Goal: Task Accomplishment & Management: Use online tool/utility

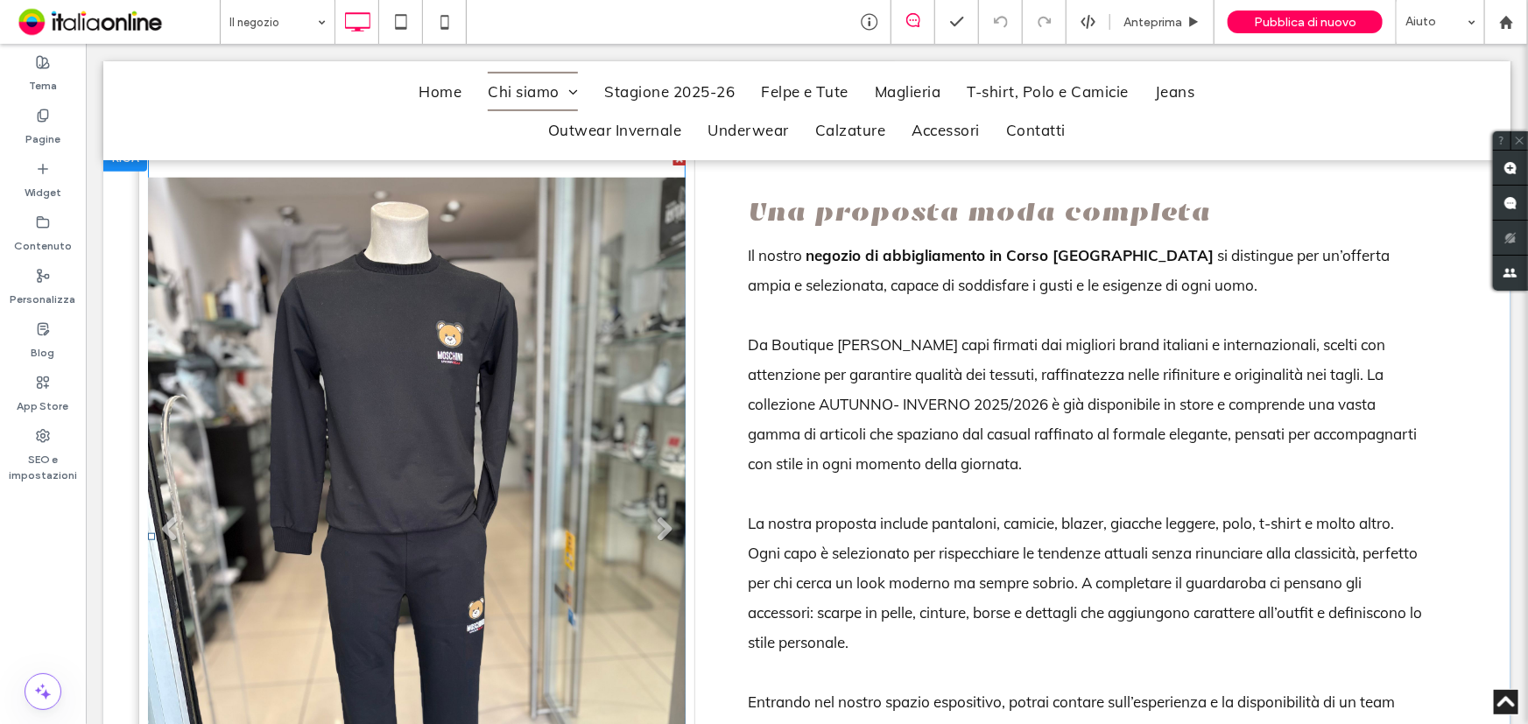
scroll to position [955, 0]
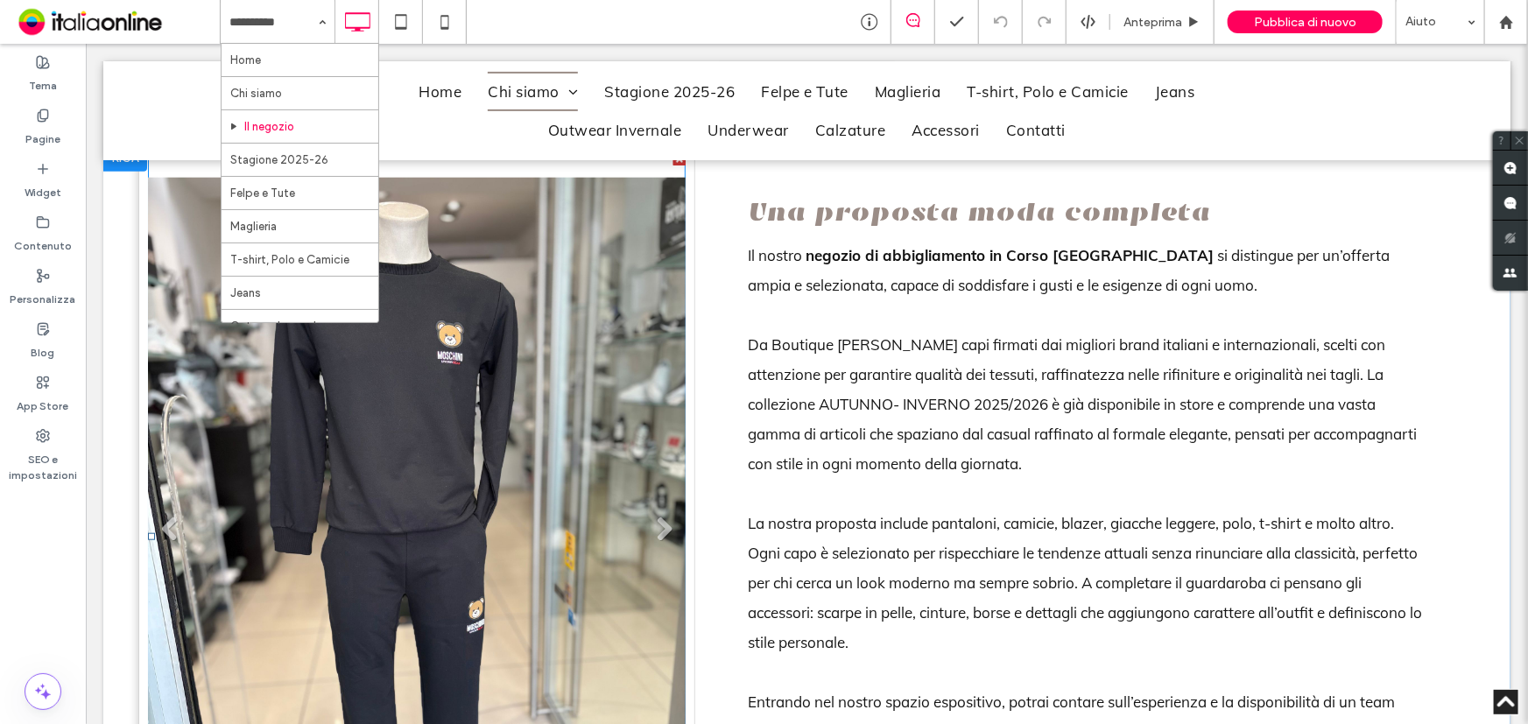
click at [551, 404] on li "Titolo diapositiva Scrivi qui la tua didascalia [GEOGRAPHIC_DATA]" at bounding box center [416, 535] width 538 height 766
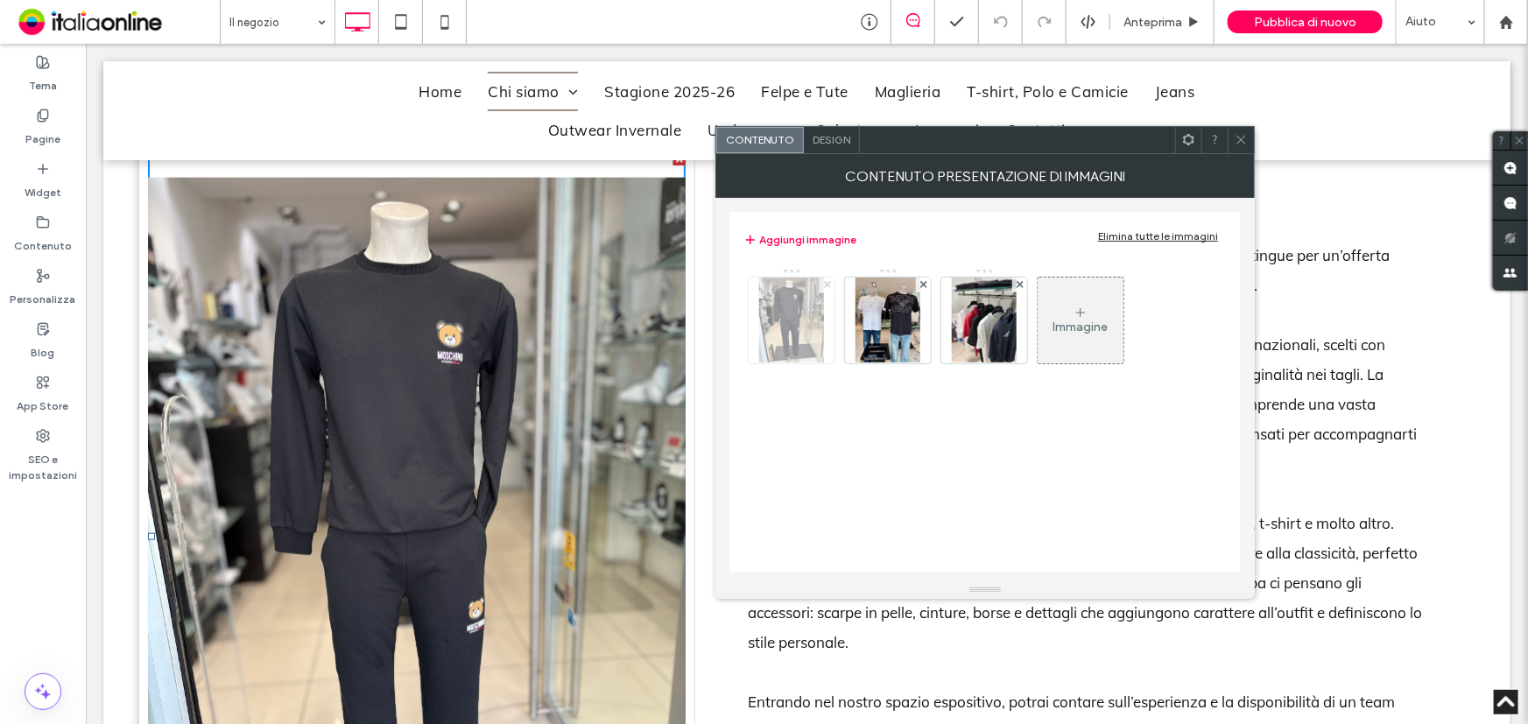
click at [825, 285] on use at bounding box center [826, 284] width 7 height 7
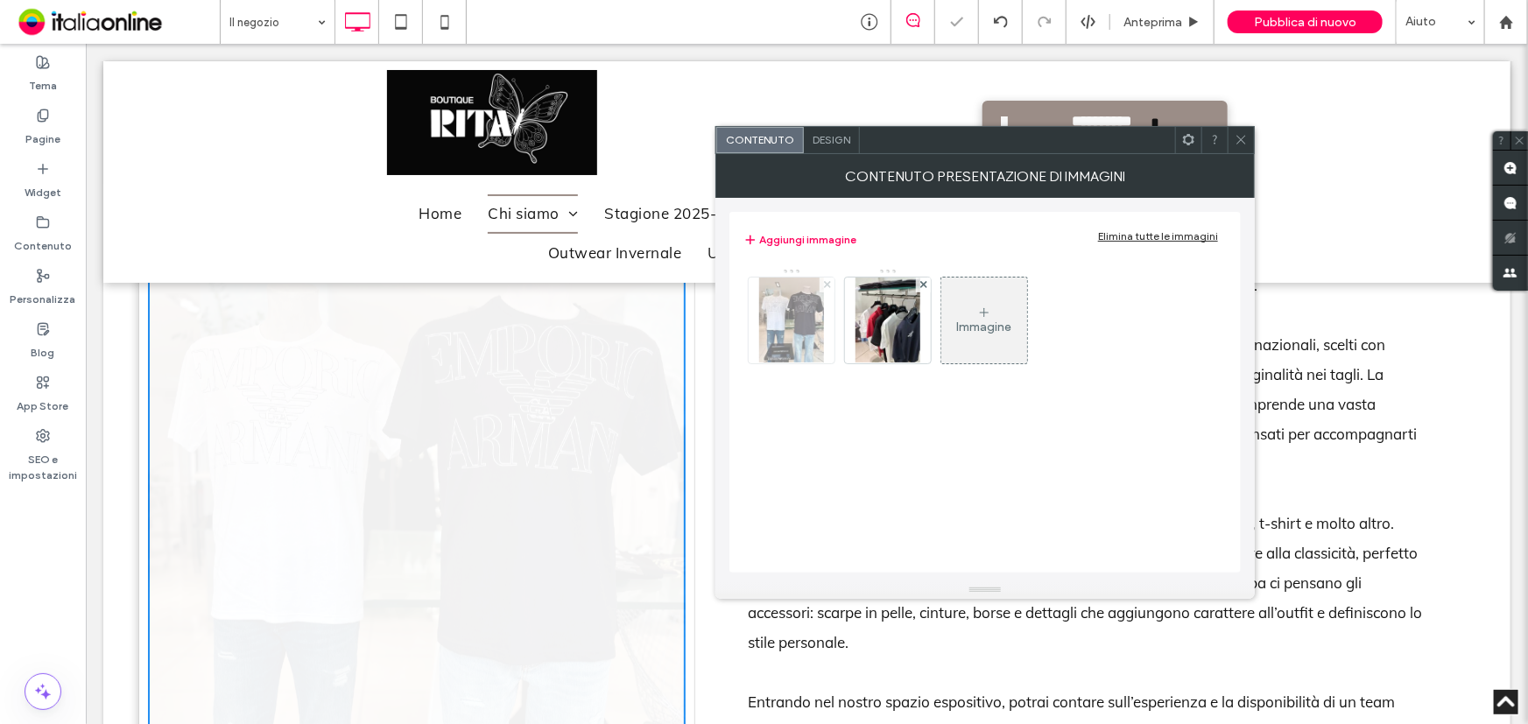
click at [825, 285] on use at bounding box center [826, 284] width 7 height 7
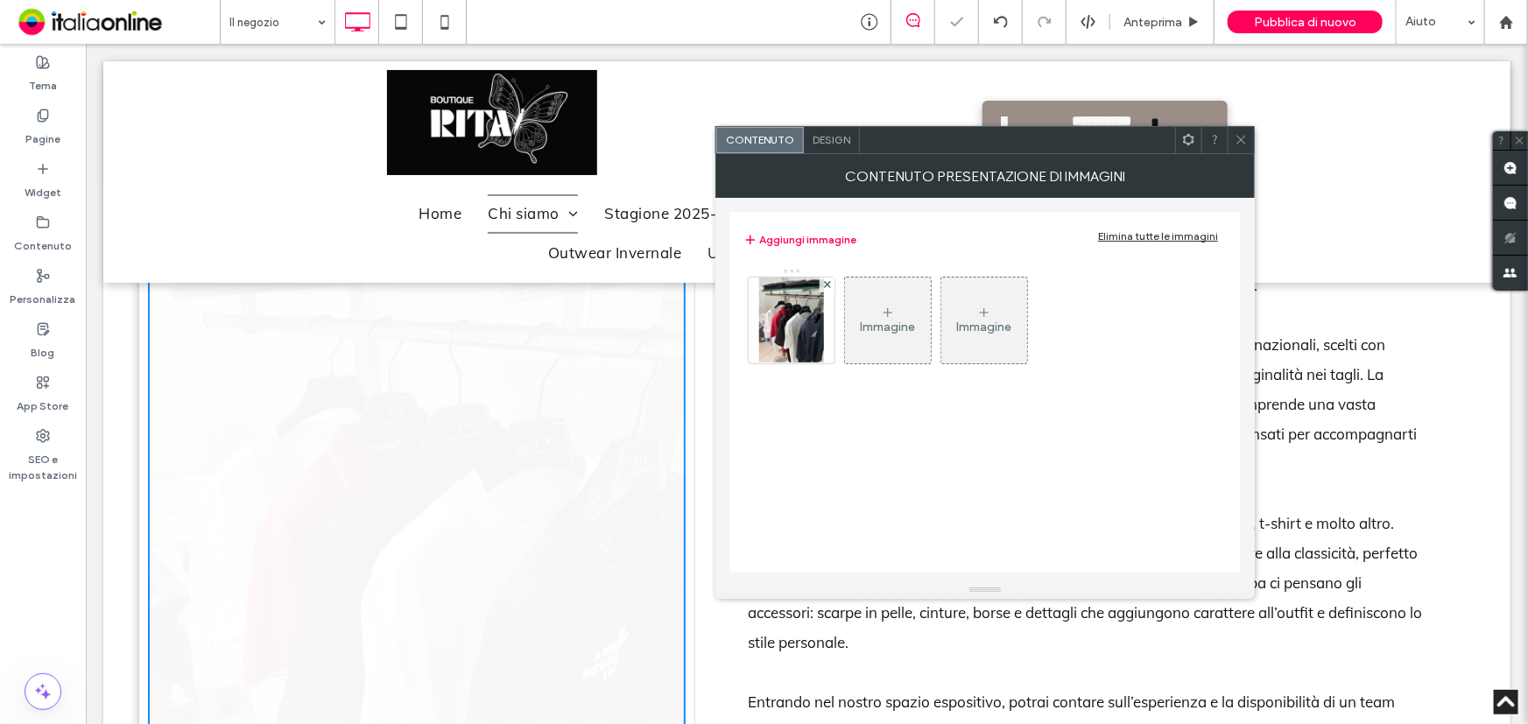
click at [825, 285] on use at bounding box center [826, 284] width 7 height 7
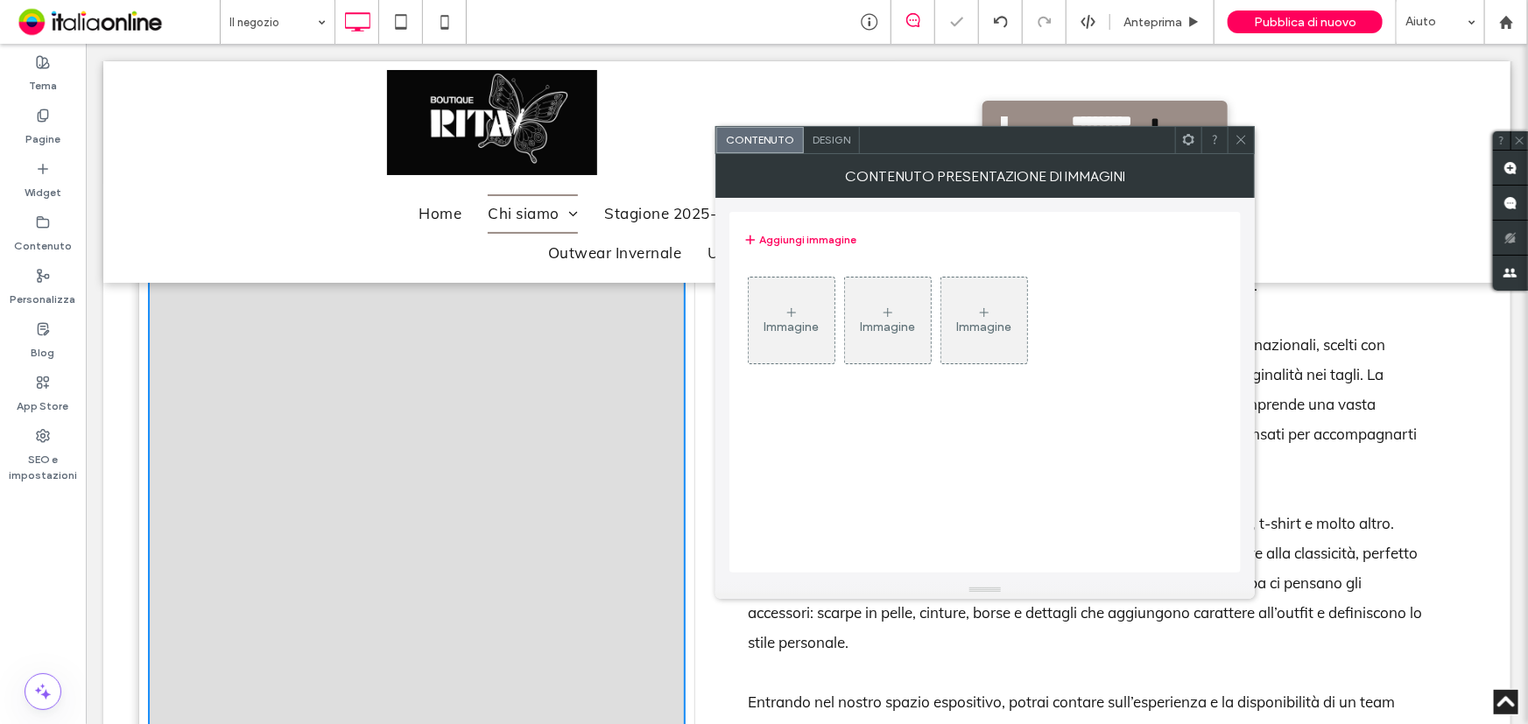
click at [789, 315] on icon at bounding box center [792, 313] width 14 height 14
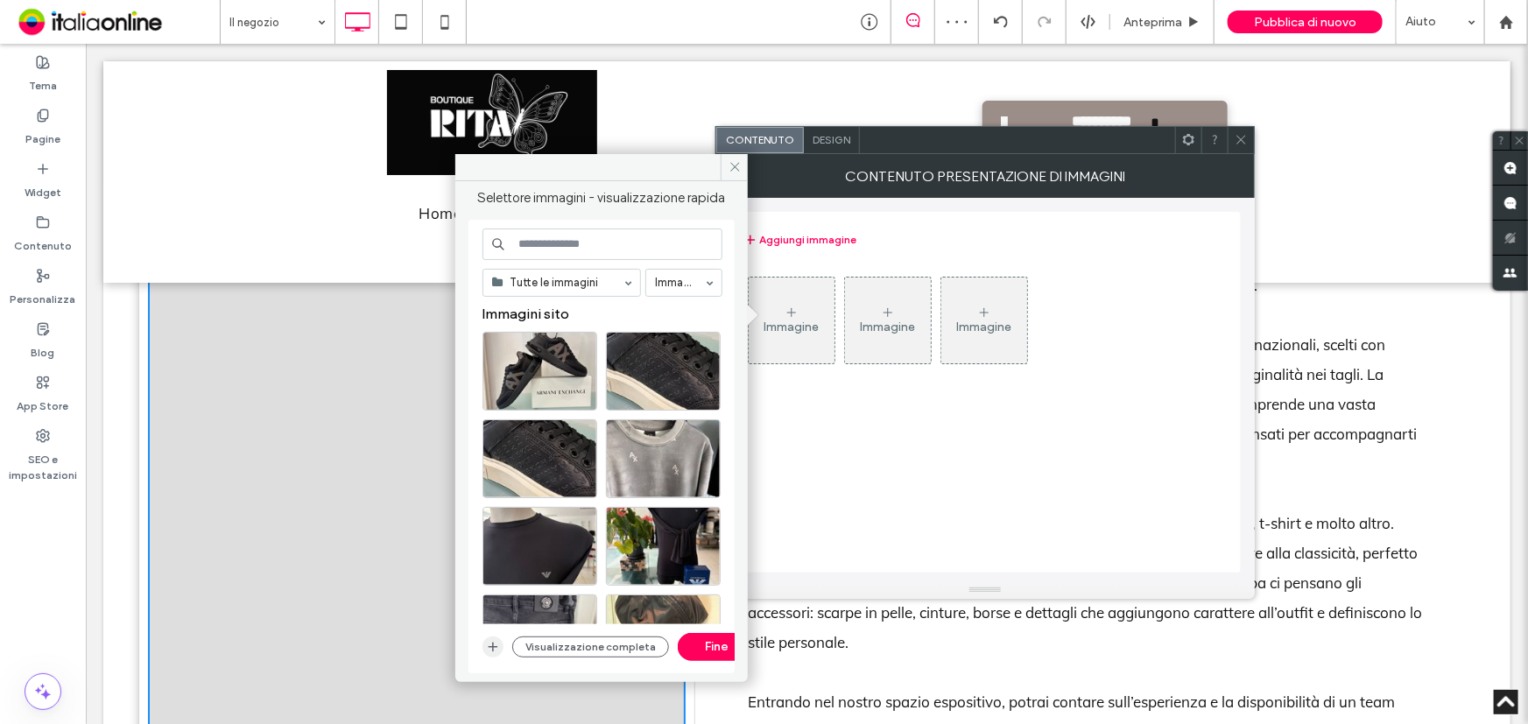
click at [483, 644] on span "button" at bounding box center [493, 647] width 21 height 21
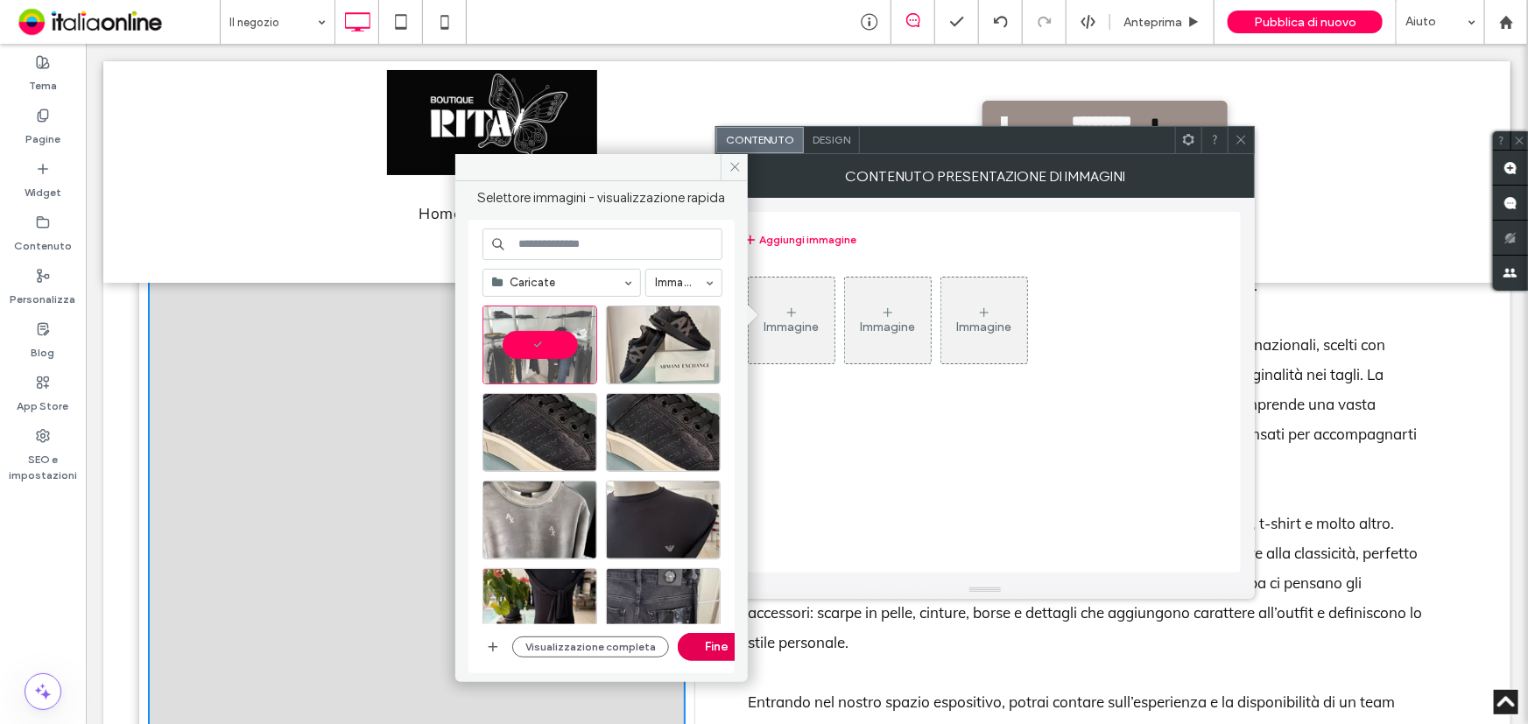
click at [680, 650] on button "Fine" at bounding box center [717, 647] width 79 height 28
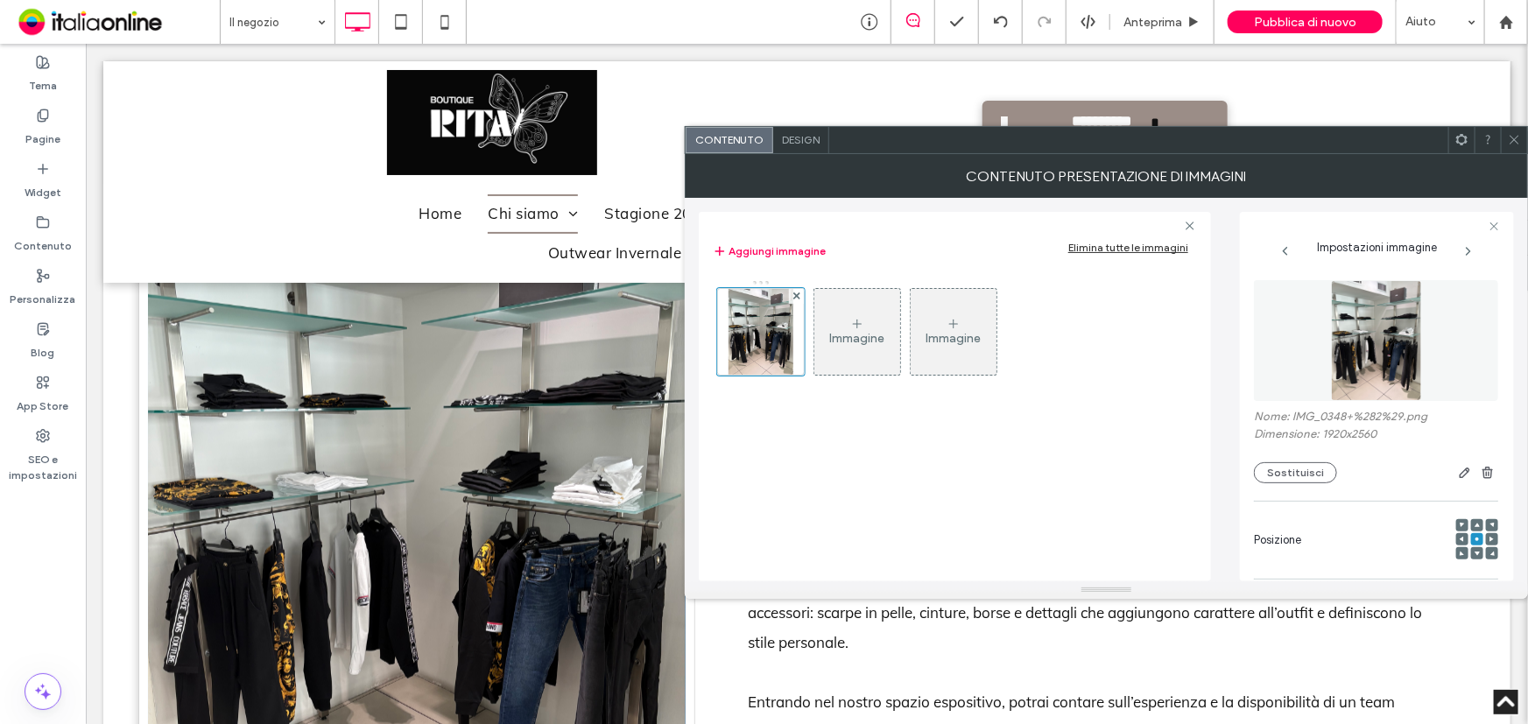
click at [849, 332] on div "Immagine" at bounding box center [857, 338] width 55 height 15
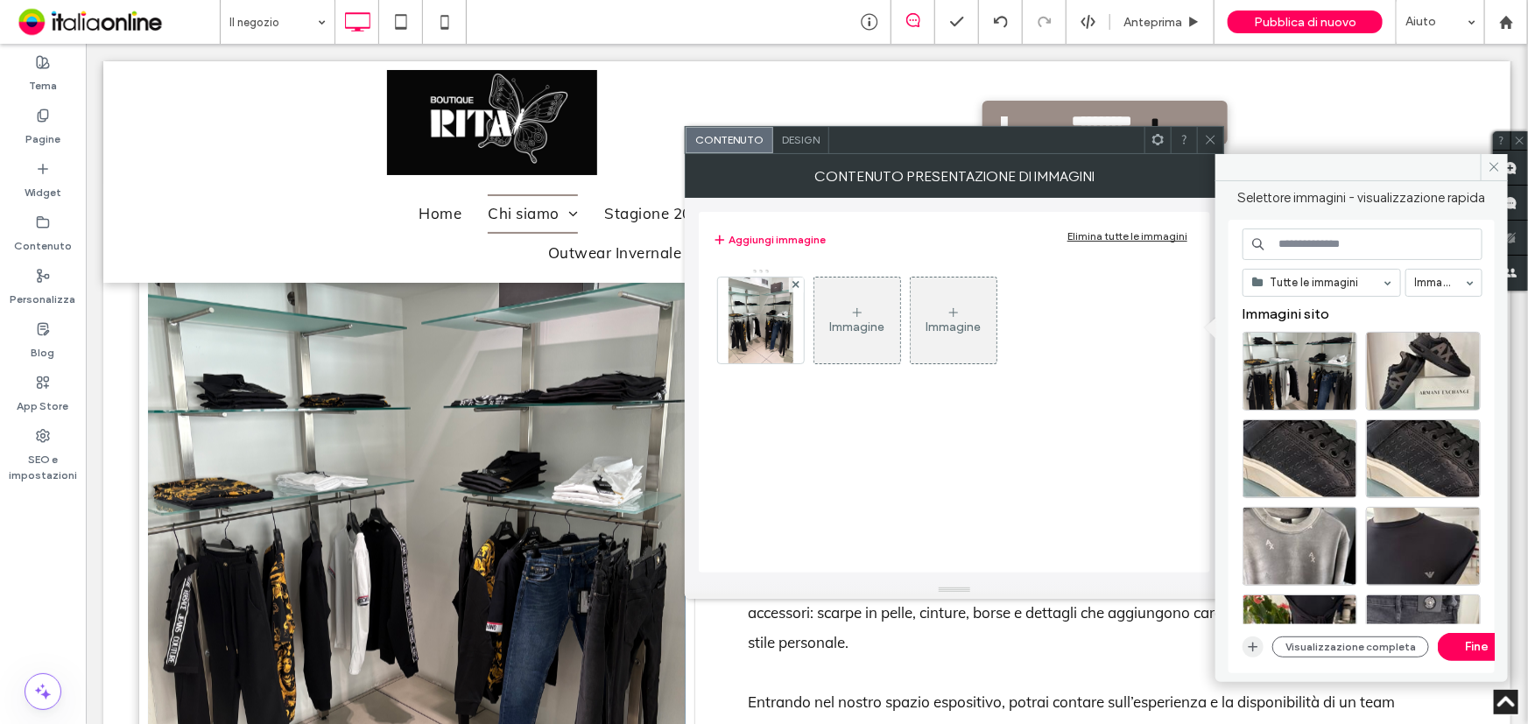
click at [1252, 637] on span "button" at bounding box center [1253, 647] width 21 height 21
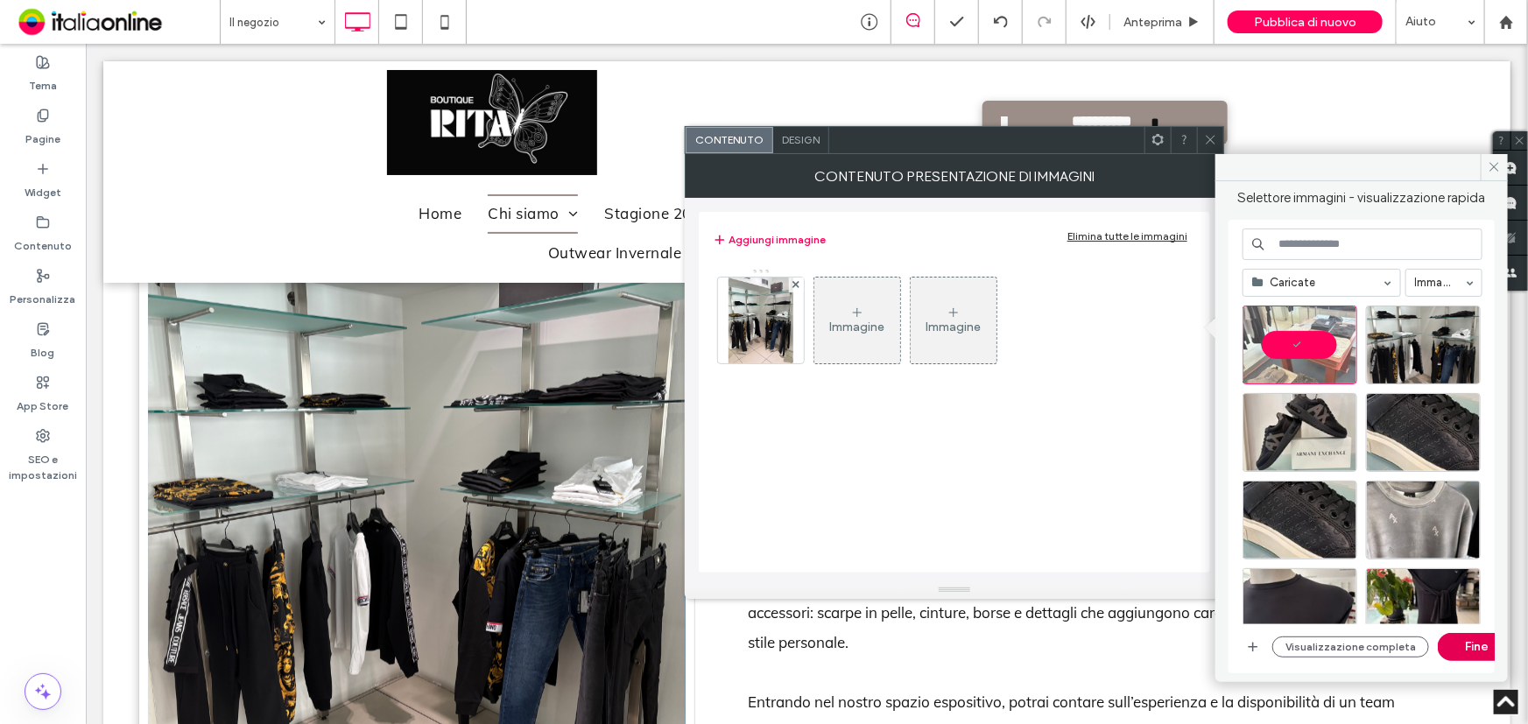
click at [1444, 649] on button "Fine" at bounding box center [1477, 647] width 79 height 28
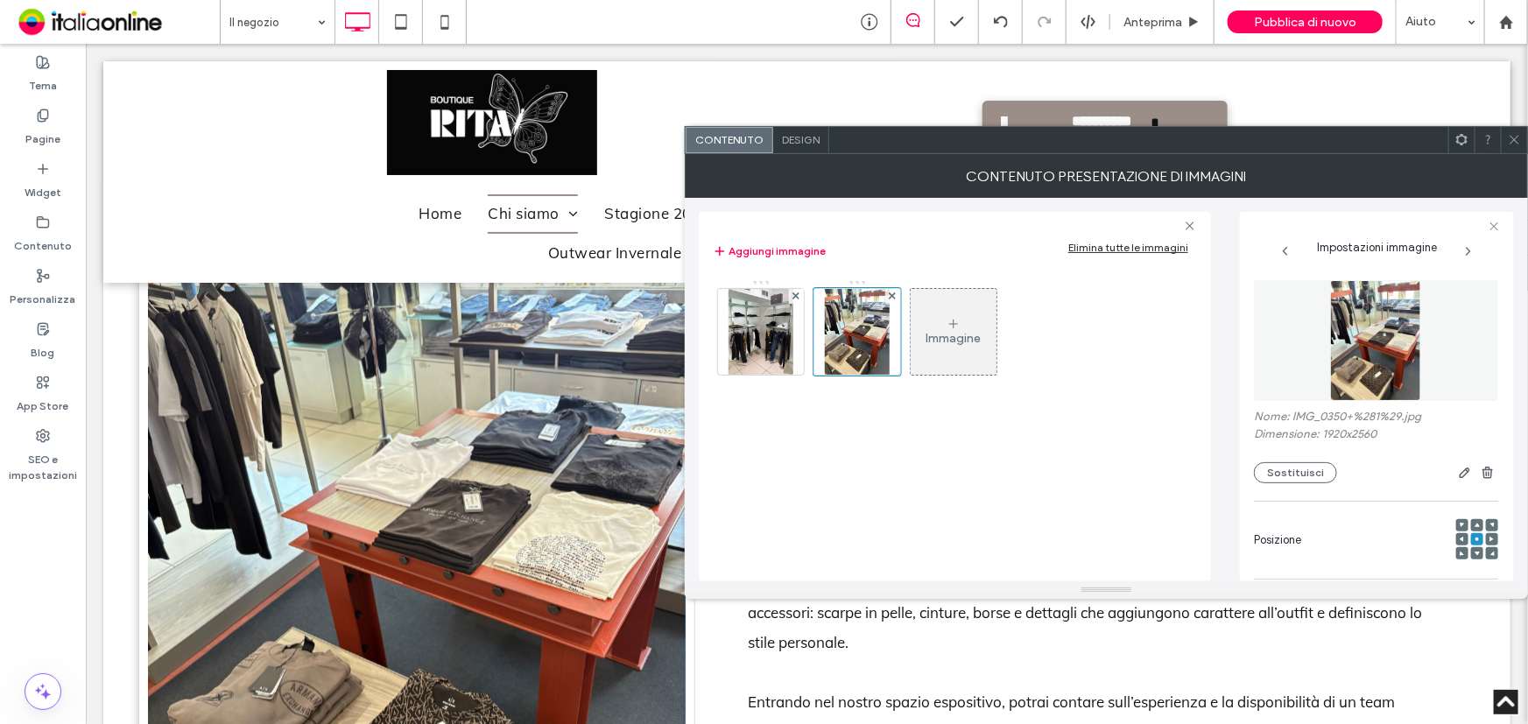
click at [947, 317] on icon at bounding box center [954, 324] width 14 height 14
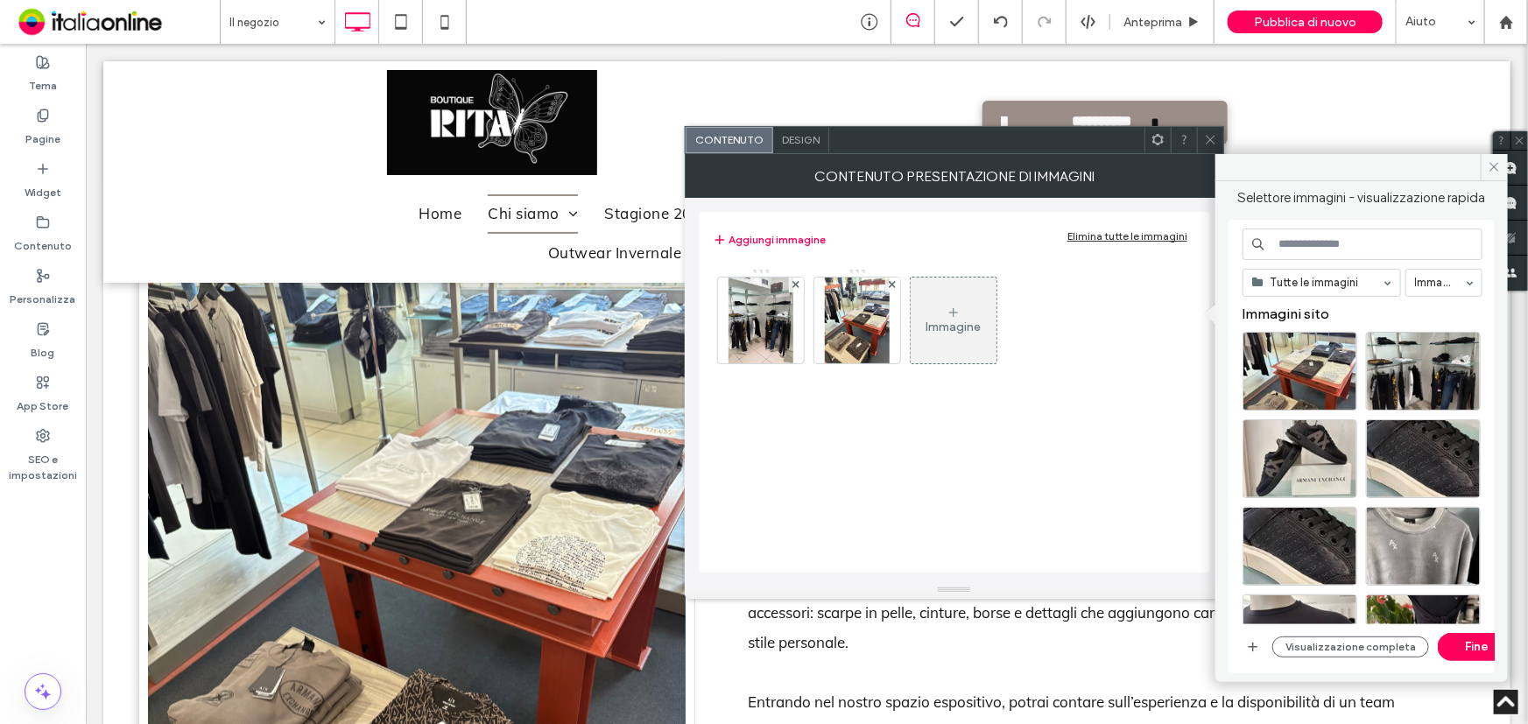
click at [948, 306] on icon at bounding box center [954, 313] width 14 height 14
click at [1251, 644] on icon "button" at bounding box center [1253, 647] width 14 height 14
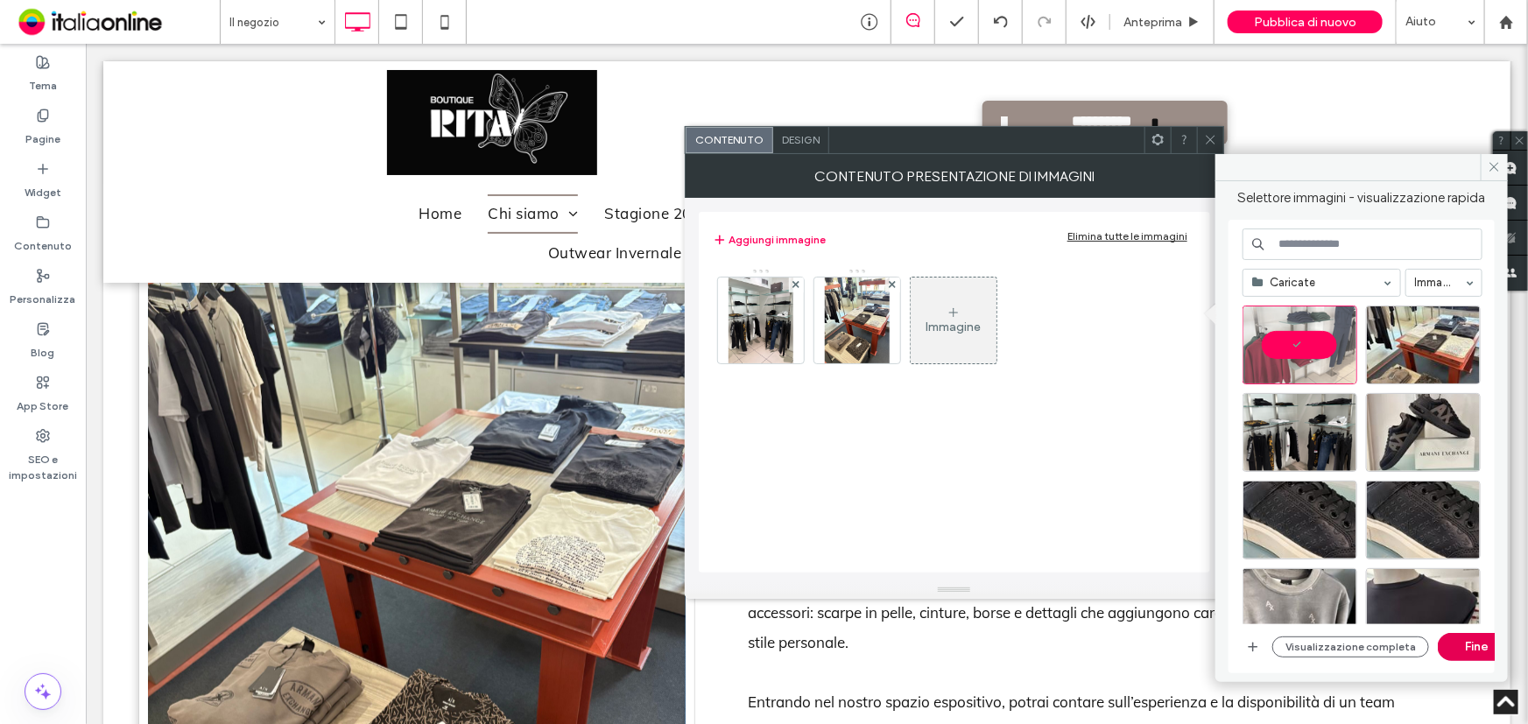
click at [1455, 641] on button "Fine" at bounding box center [1477, 647] width 79 height 28
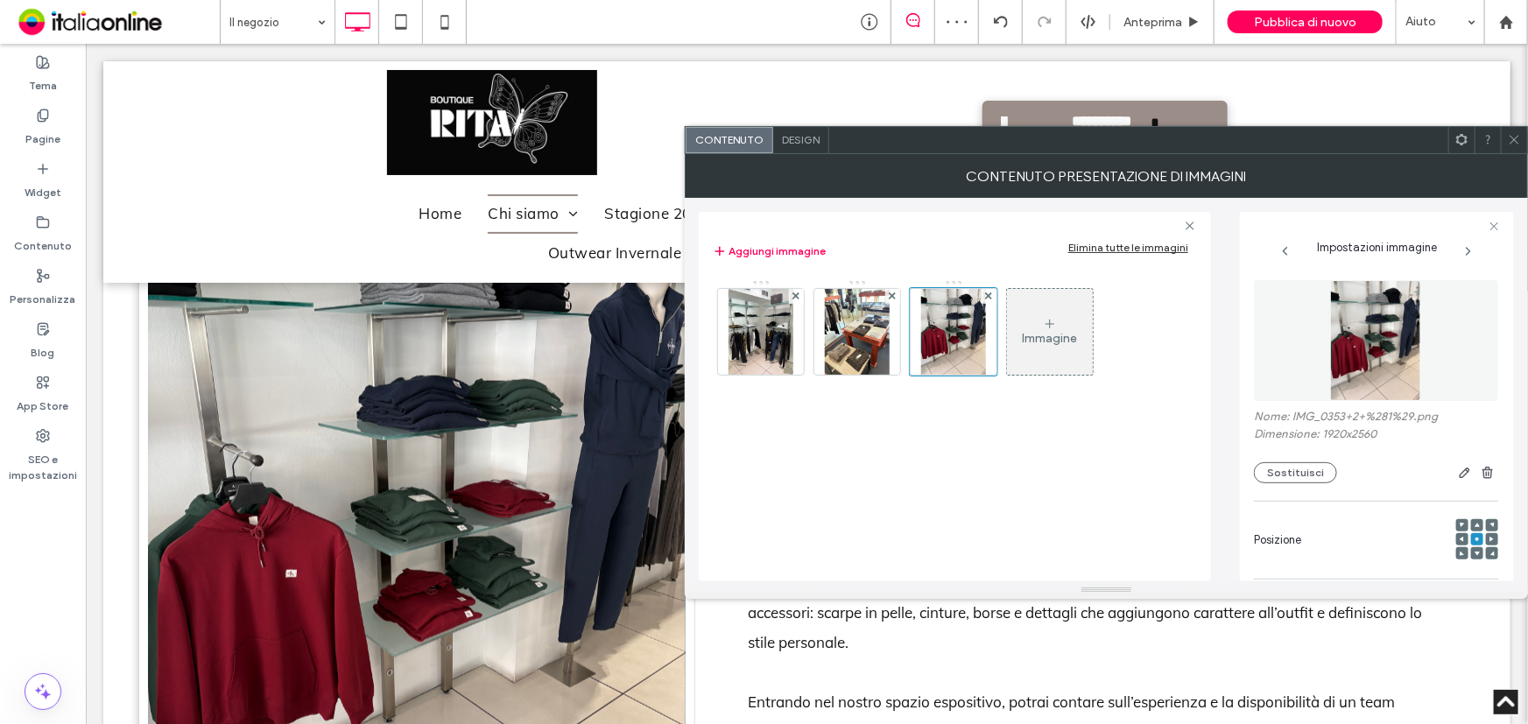
click at [1515, 140] on icon at bounding box center [1514, 139] width 13 height 13
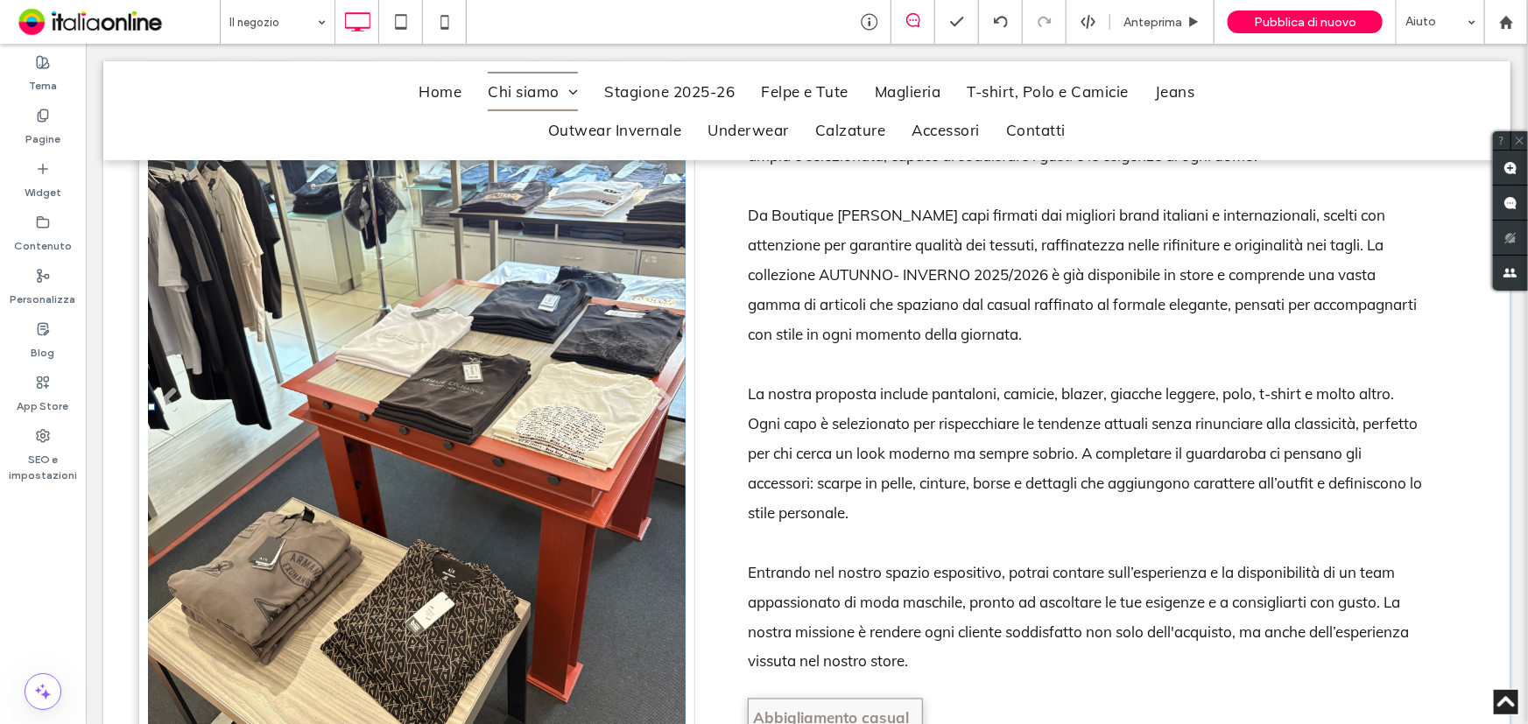
scroll to position [1194, 0]
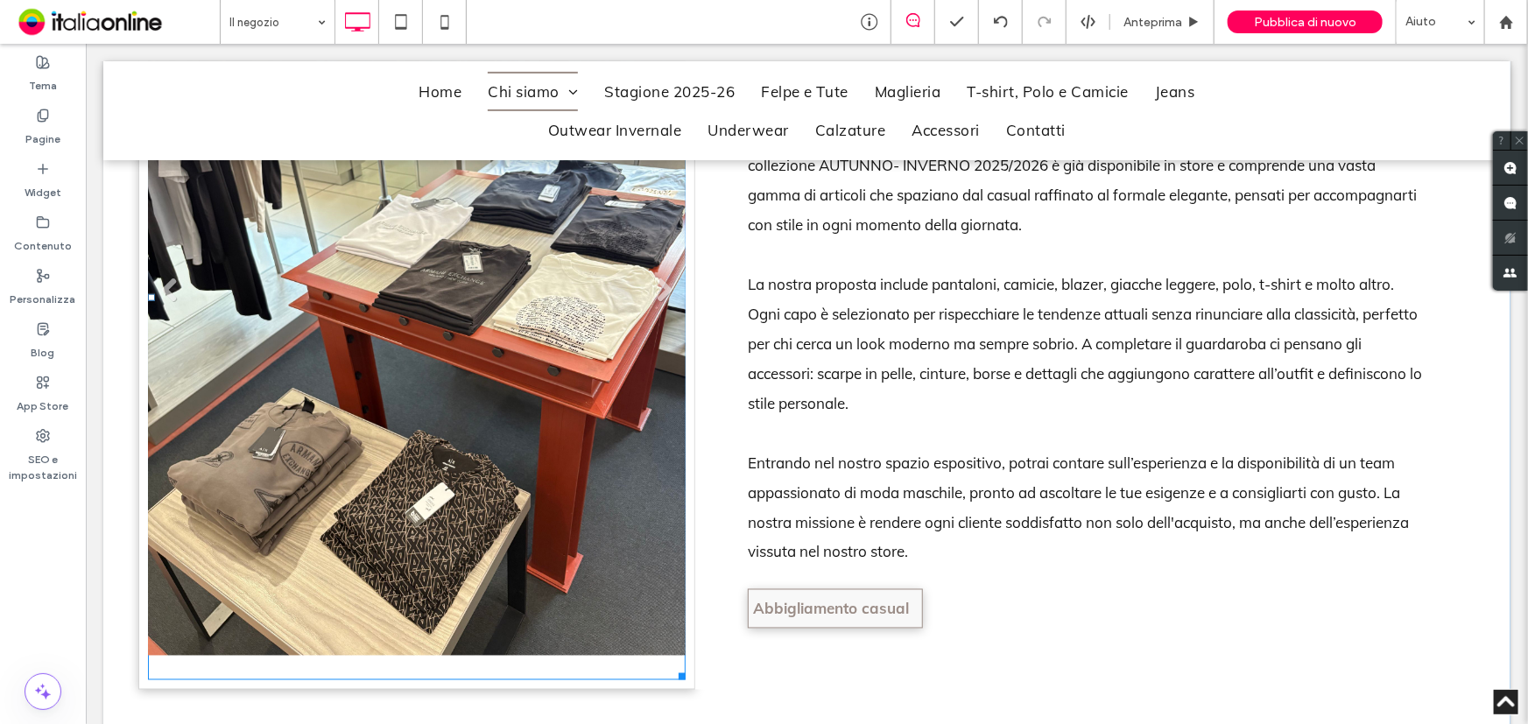
drag, startPoint x: 507, startPoint y: 403, endPoint x: 497, endPoint y: 419, distance: 18.9
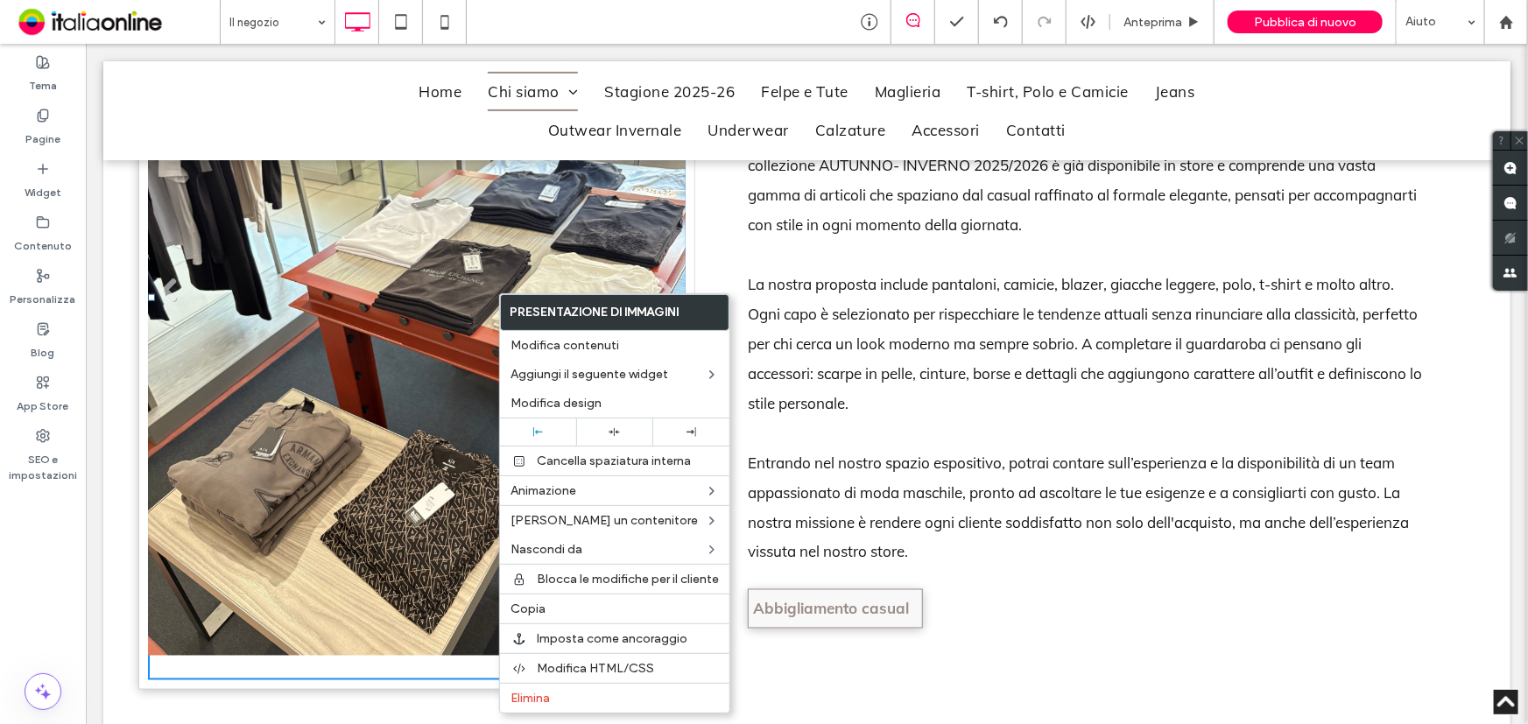
click at [455, 415] on li "Titolo diapositiva Scrivi qui la tua didascalia [GEOGRAPHIC_DATA]" at bounding box center [416, 296] width 538 height 766
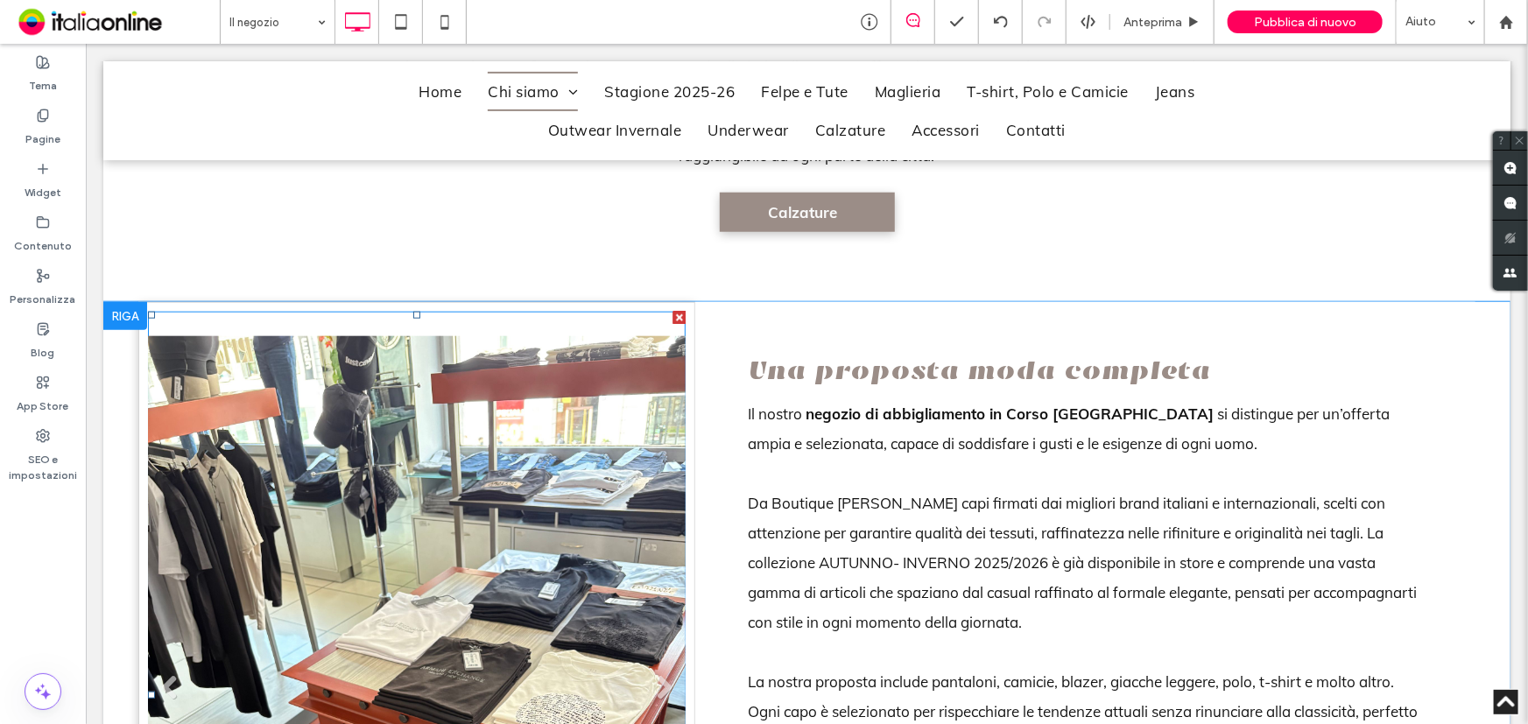
scroll to position [955, 0]
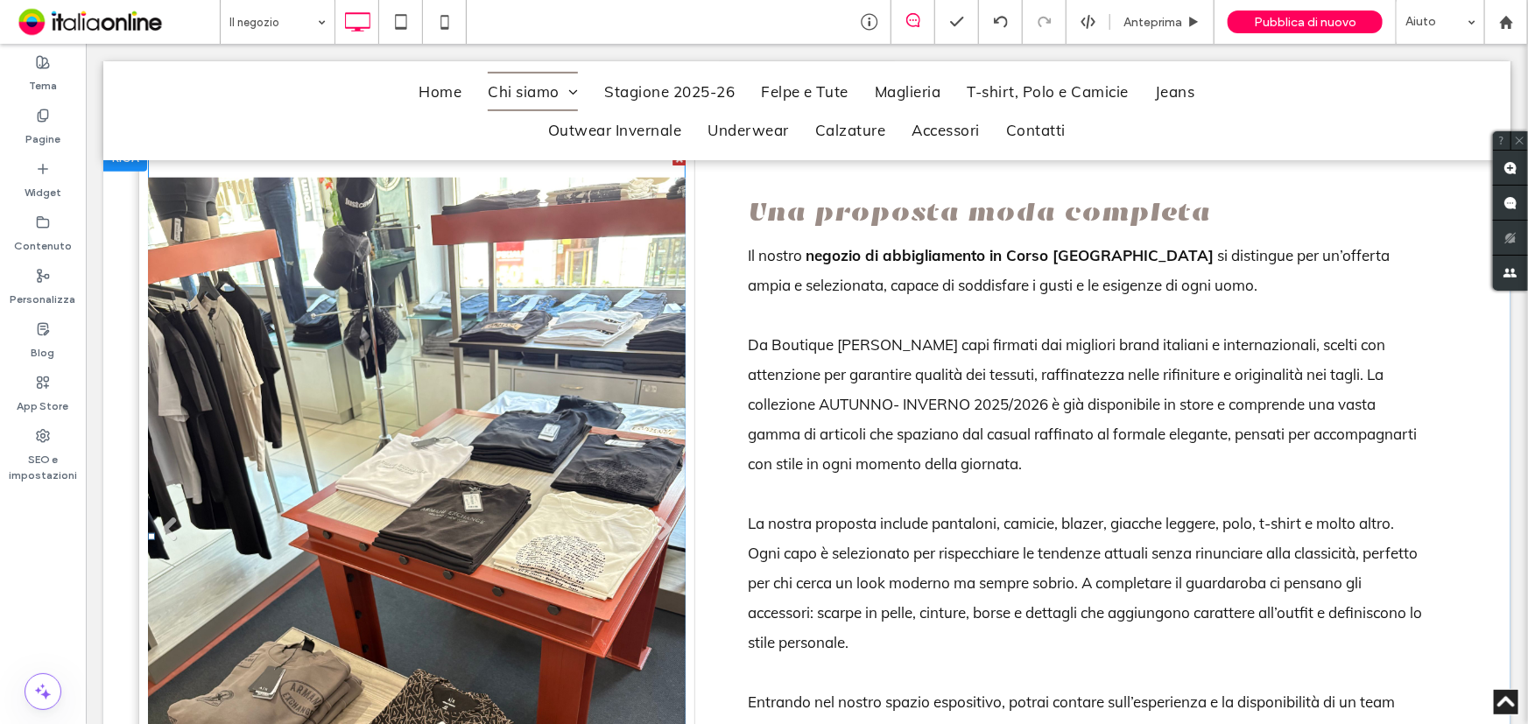
click at [455, 415] on li "Titolo diapositiva Scrivi qui la tua didascalia [GEOGRAPHIC_DATA]" at bounding box center [416, 535] width 538 height 766
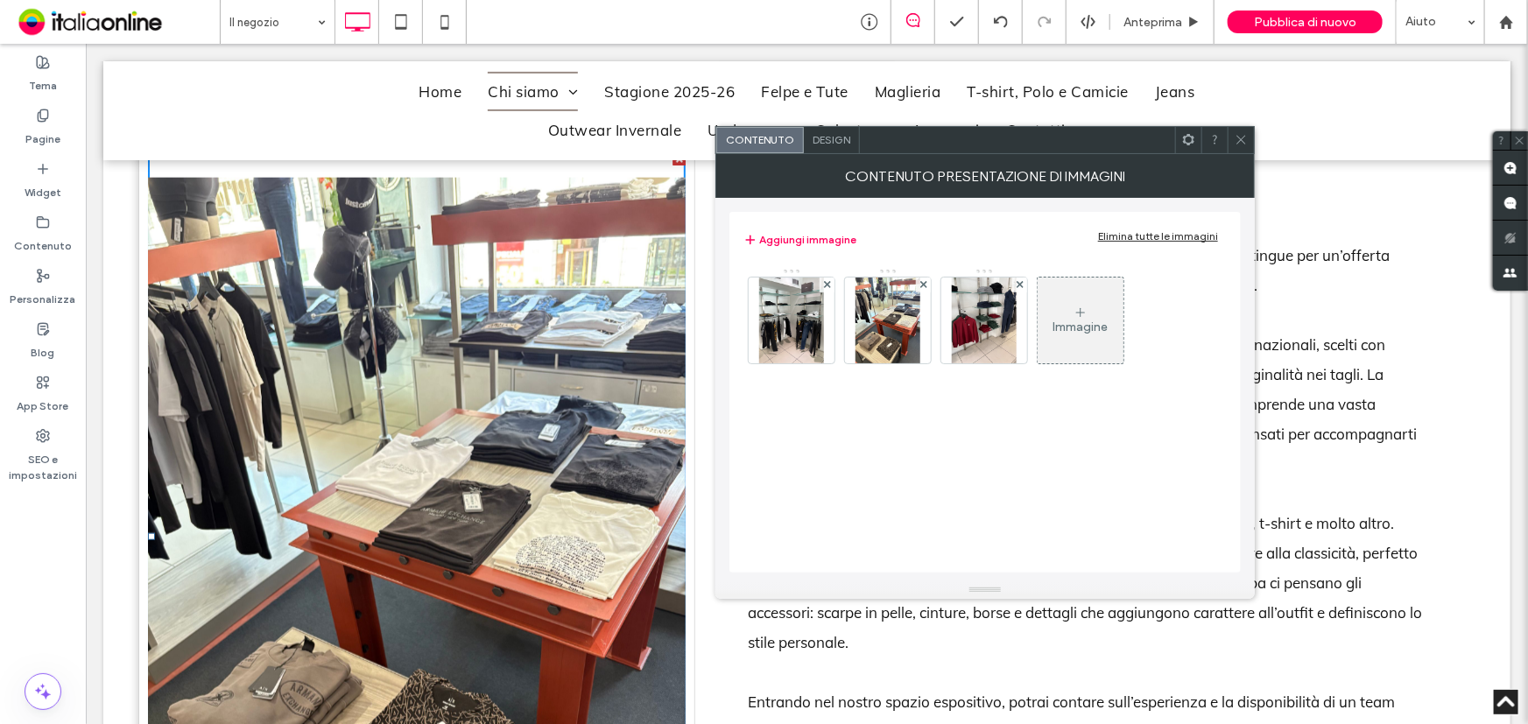
click at [1092, 307] on div "Immagine" at bounding box center [1081, 320] width 86 height 82
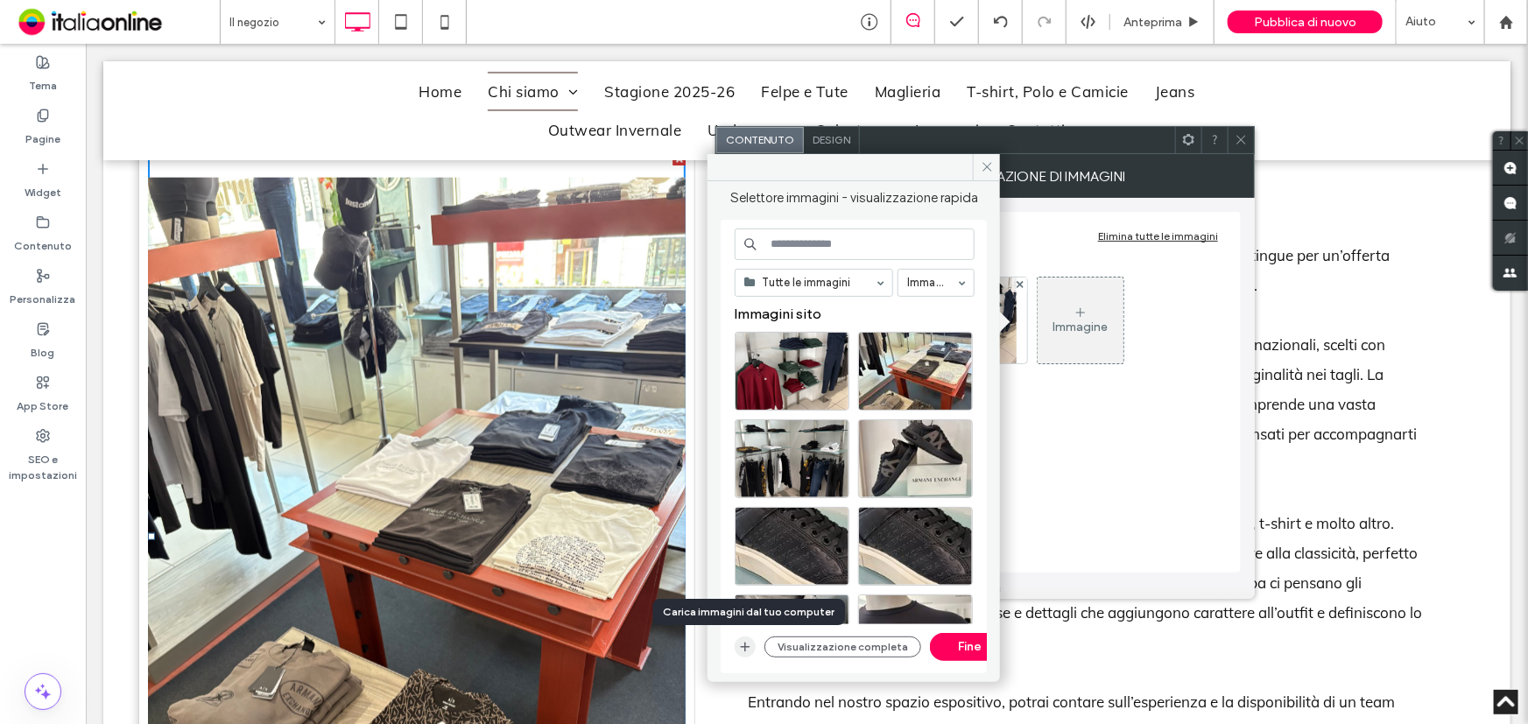
click at [749, 640] on icon "button" at bounding box center [745, 647] width 14 height 14
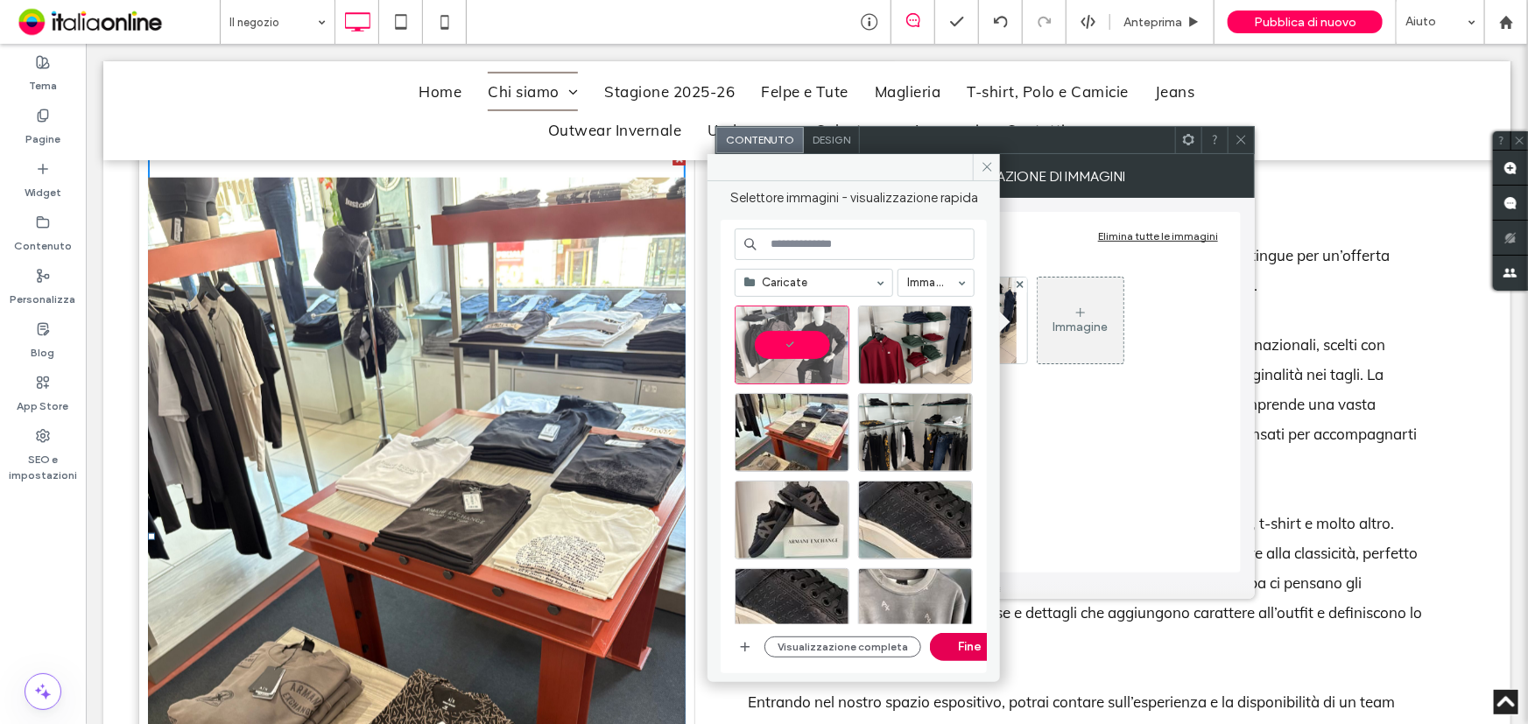
click at [952, 637] on button "Fine" at bounding box center [969, 647] width 79 height 28
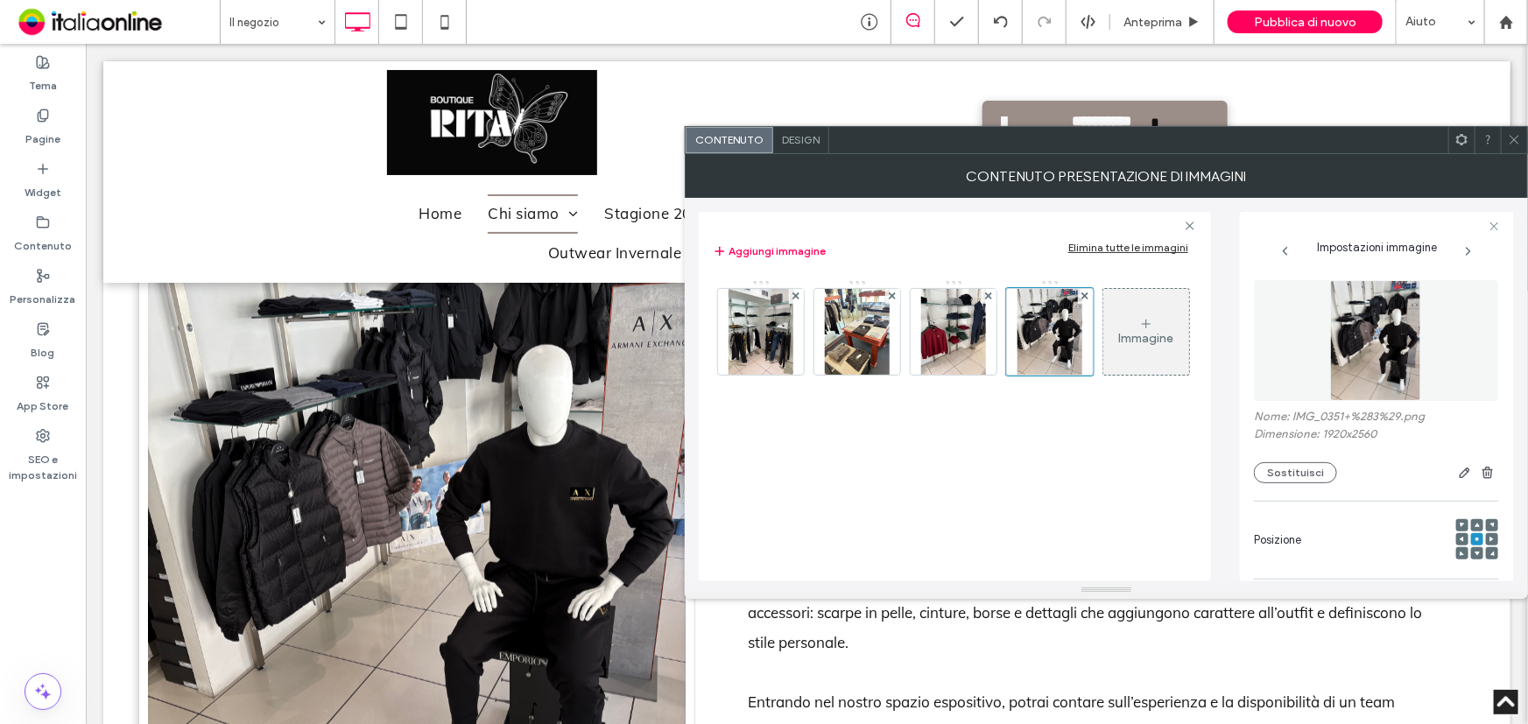
click at [1131, 331] on div "Immagine" at bounding box center [1145, 338] width 55 height 15
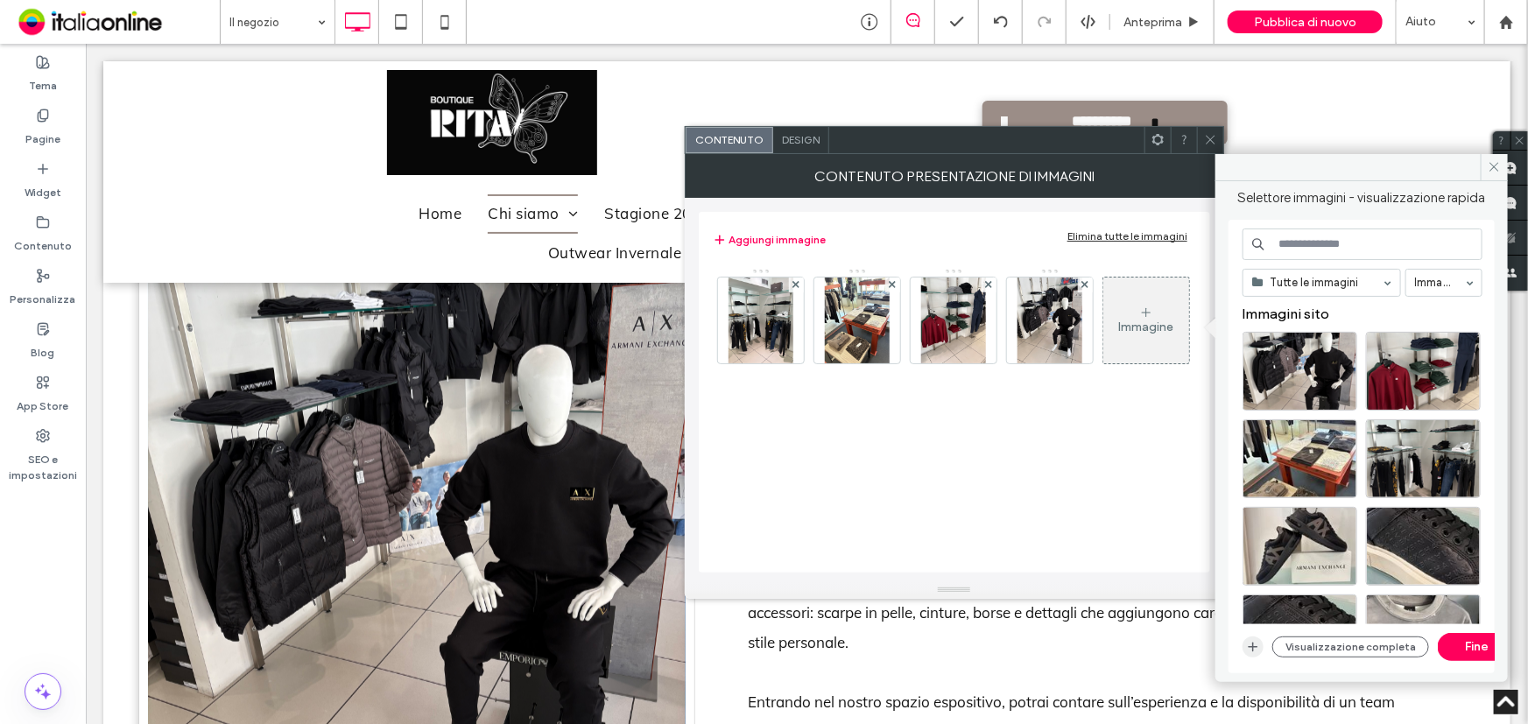
click at [1254, 635] on div "Visualizzazione completa Fine" at bounding box center [1363, 647] width 240 height 28
click at [1251, 652] on icon "button" at bounding box center [1253, 647] width 14 height 14
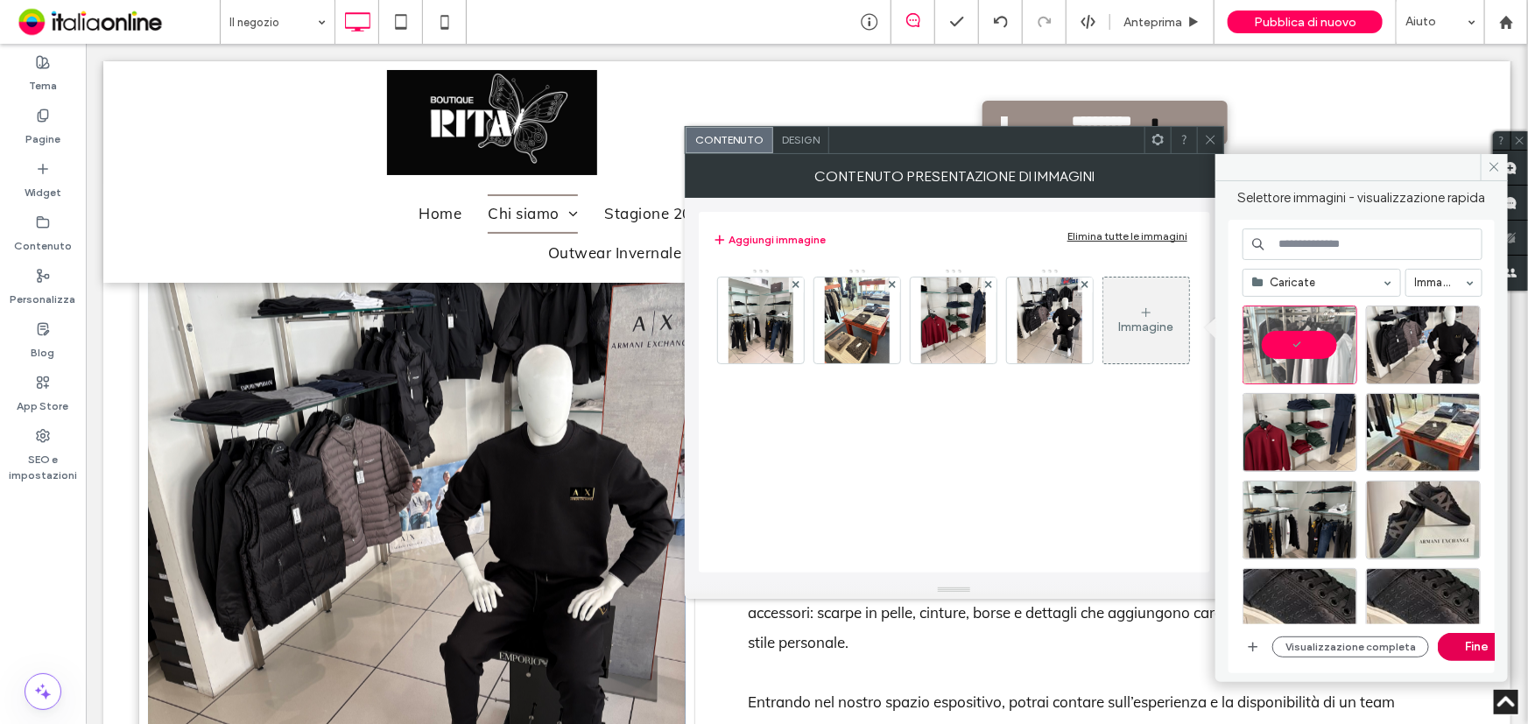
click at [1474, 648] on button "Fine" at bounding box center [1477, 647] width 79 height 28
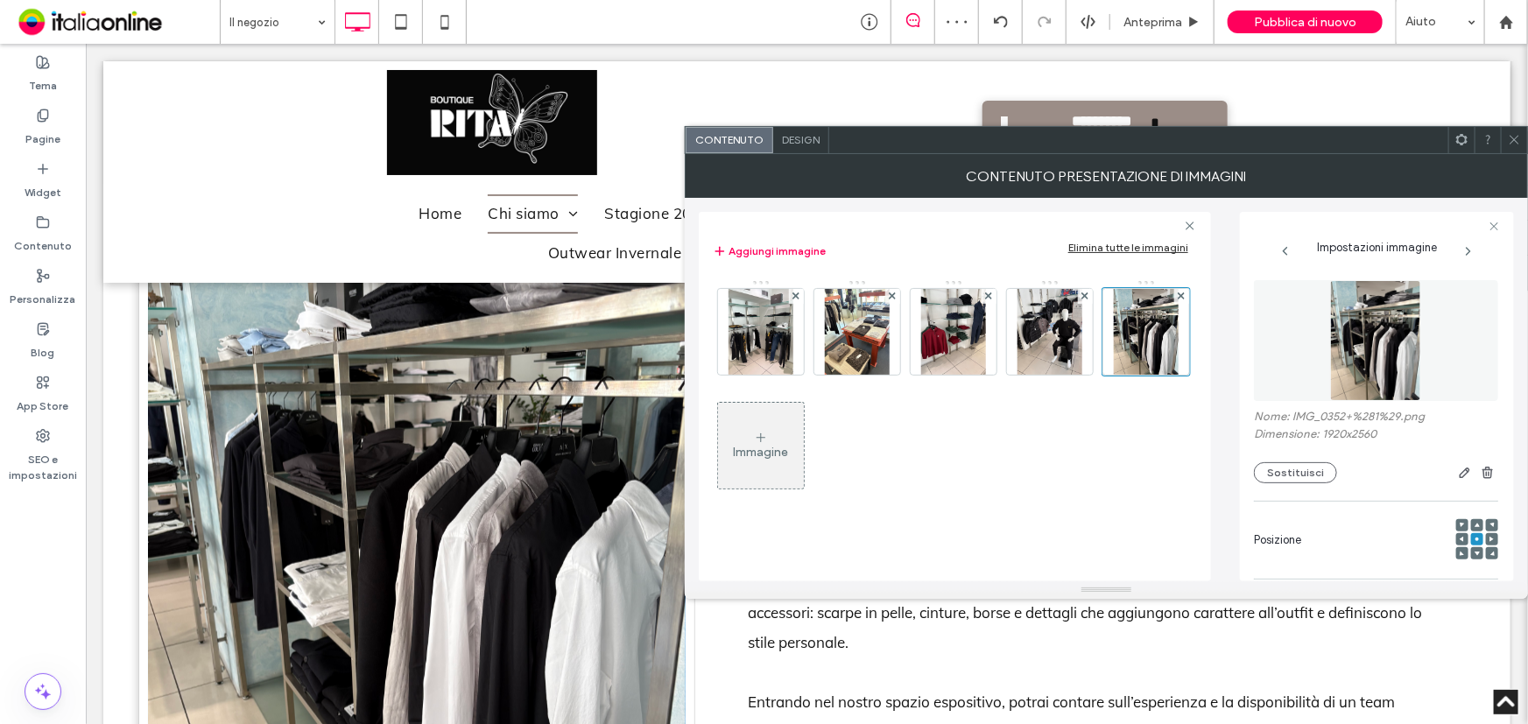
click at [1512, 143] on icon at bounding box center [1514, 139] width 13 height 13
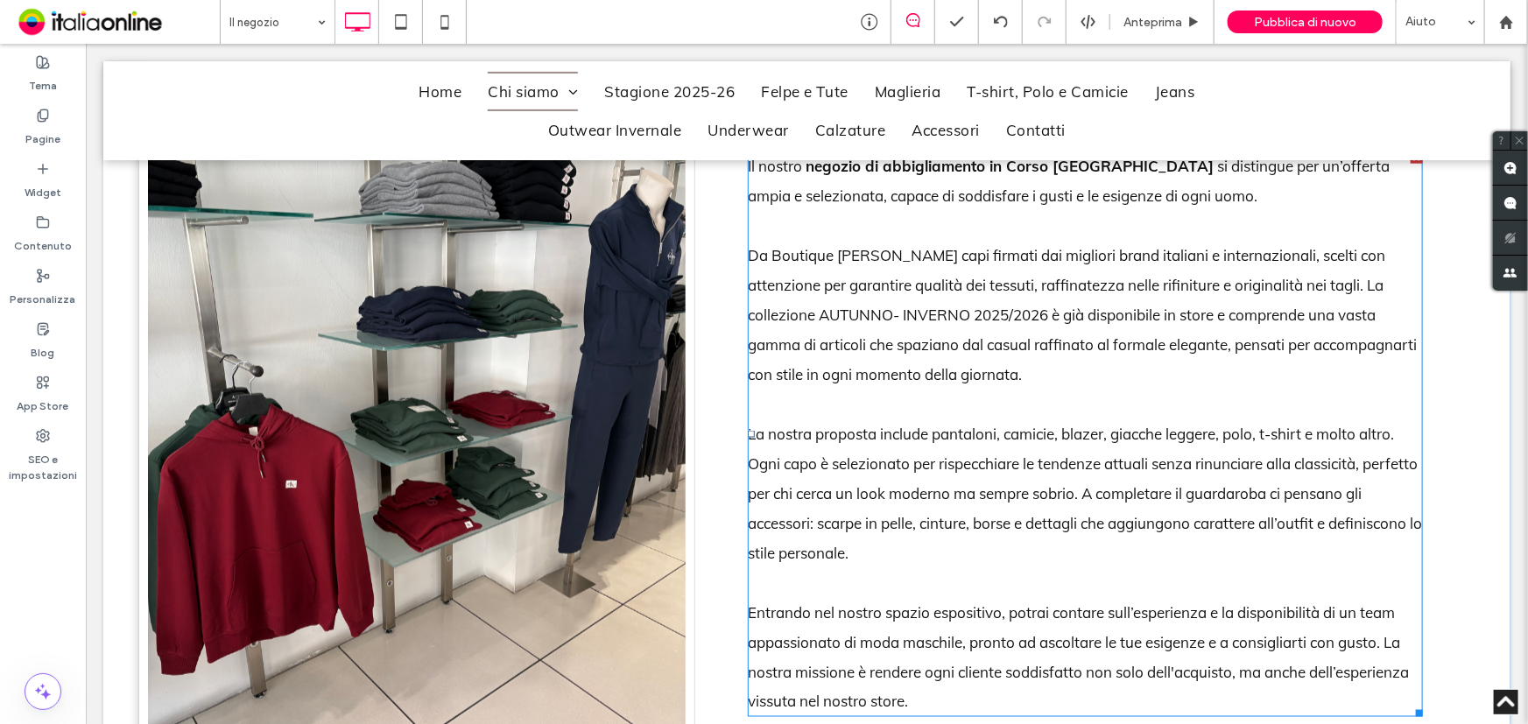
scroll to position [1194, 0]
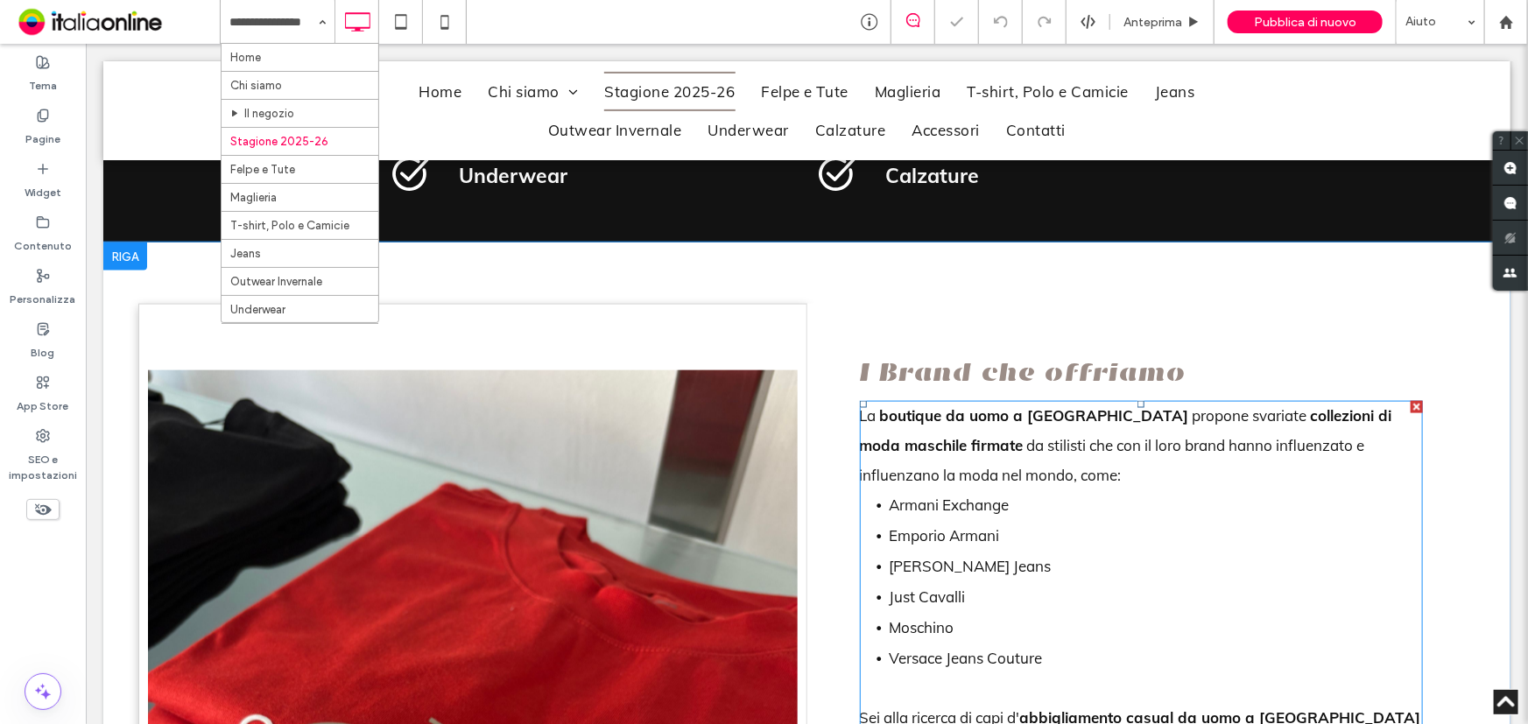
scroll to position [1114, 0]
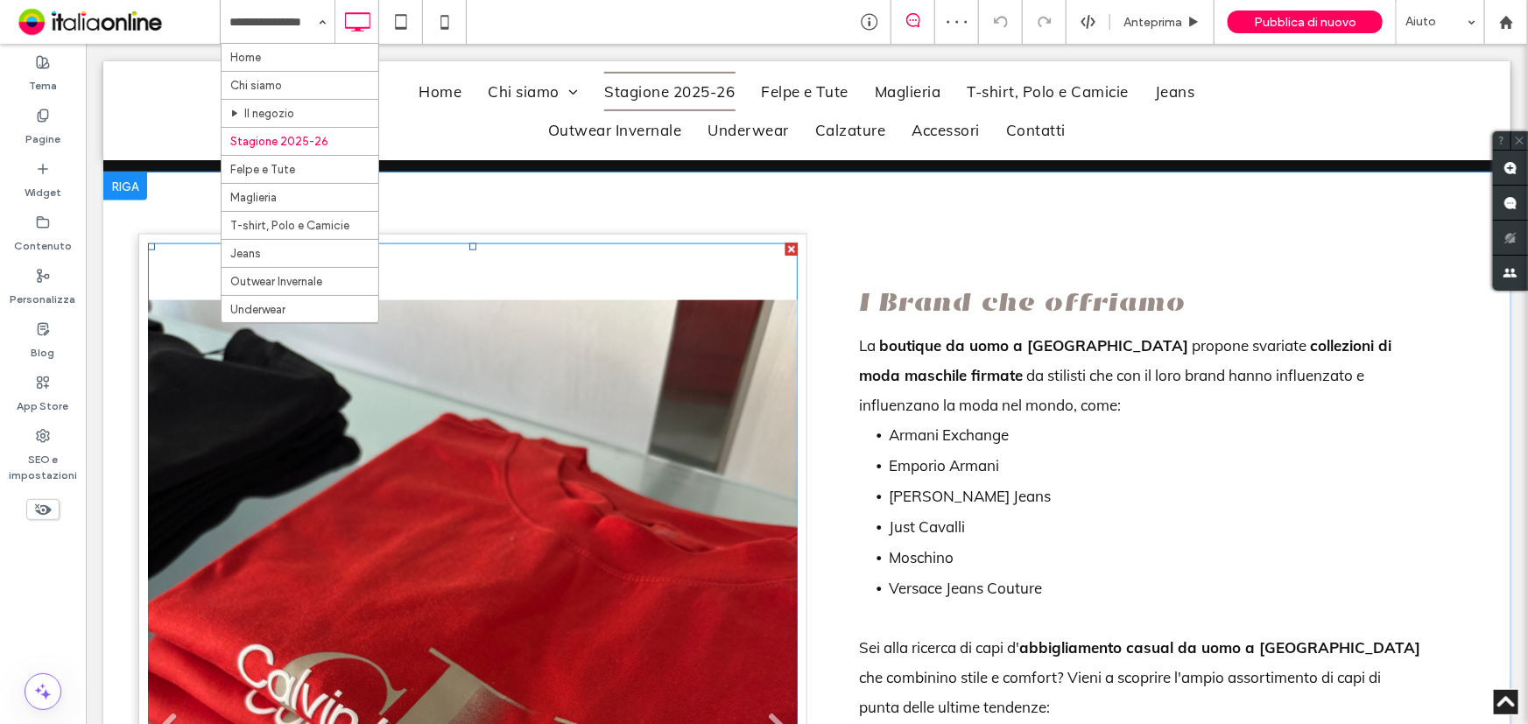
click at [631, 517] on li "Titolo diapositiva Scrivi qui la tua didascalia [GEOGRAPHIC_DATA]" at bounding box center [472, 732] width 650 height 979
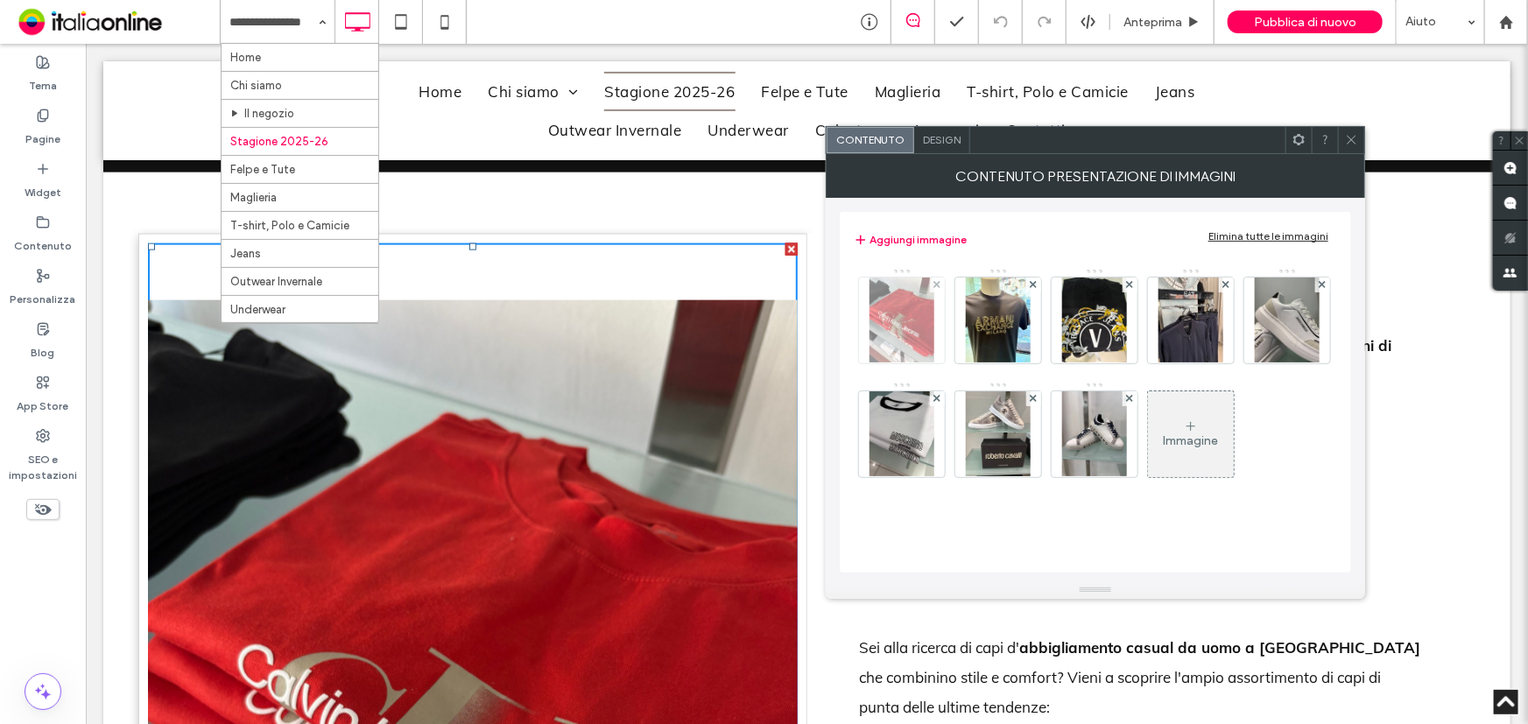
click at [914, 335] on img at bounding box center [902, 321] width 65 height 86
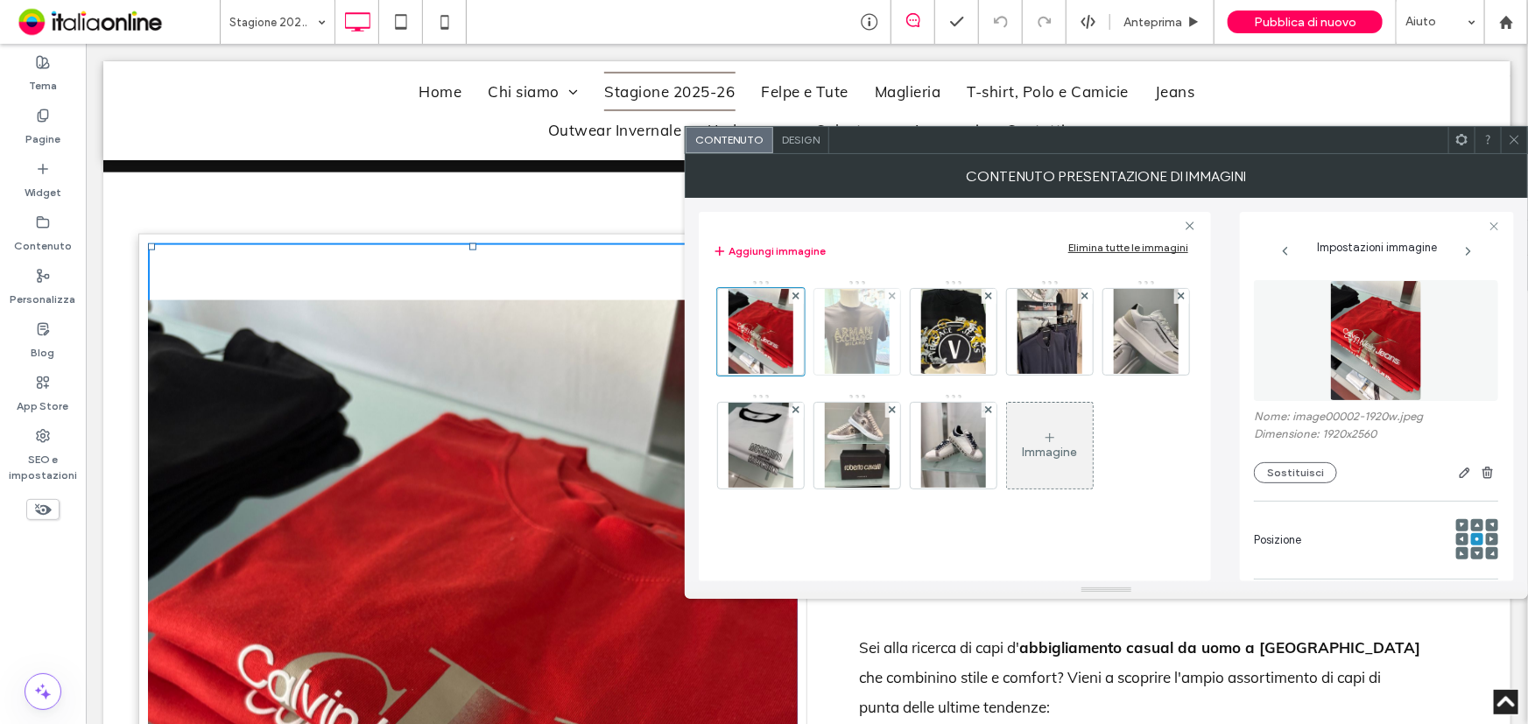
click at [880, 338] on img at bounding box center [857, 332] width 65 height 86
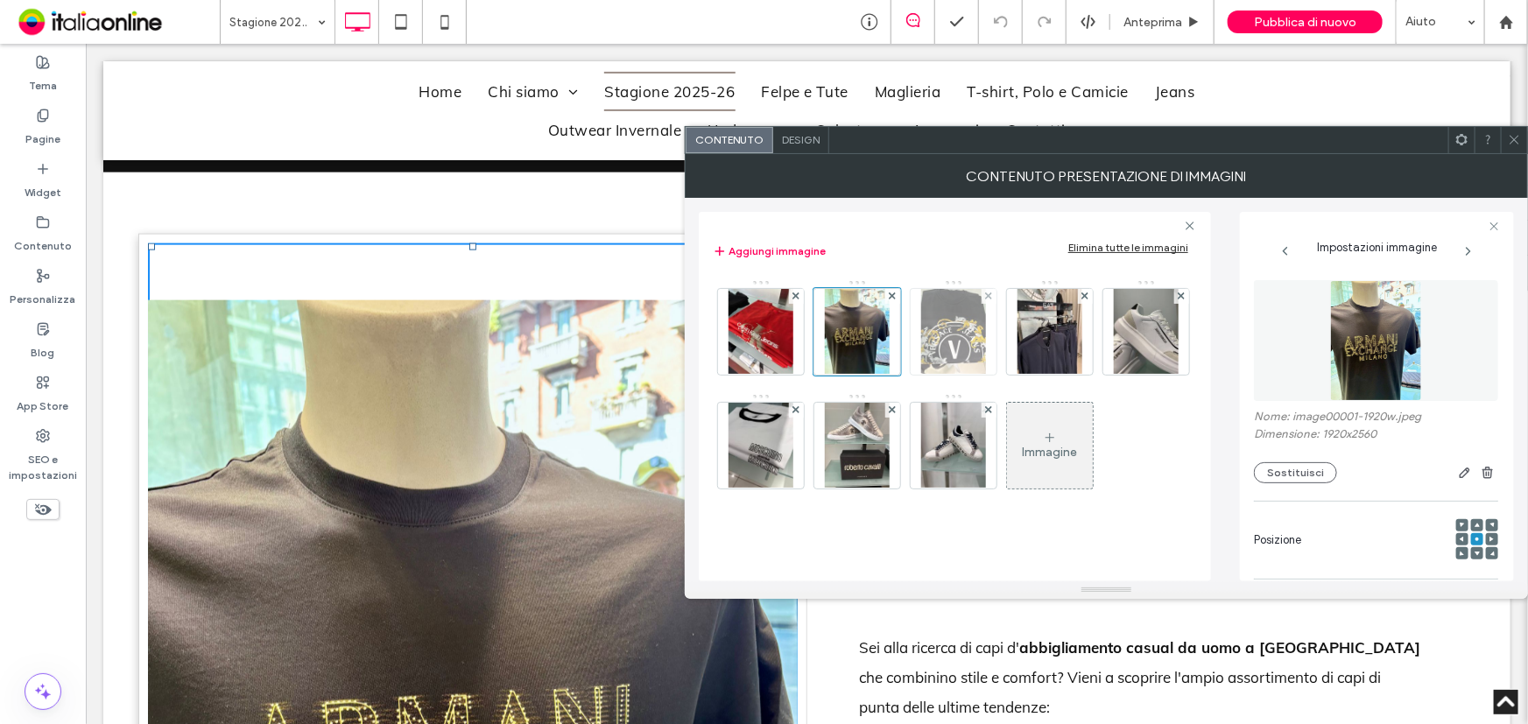
click at [937, 340] on img at bounding box center [953, 332] width 65 height 86
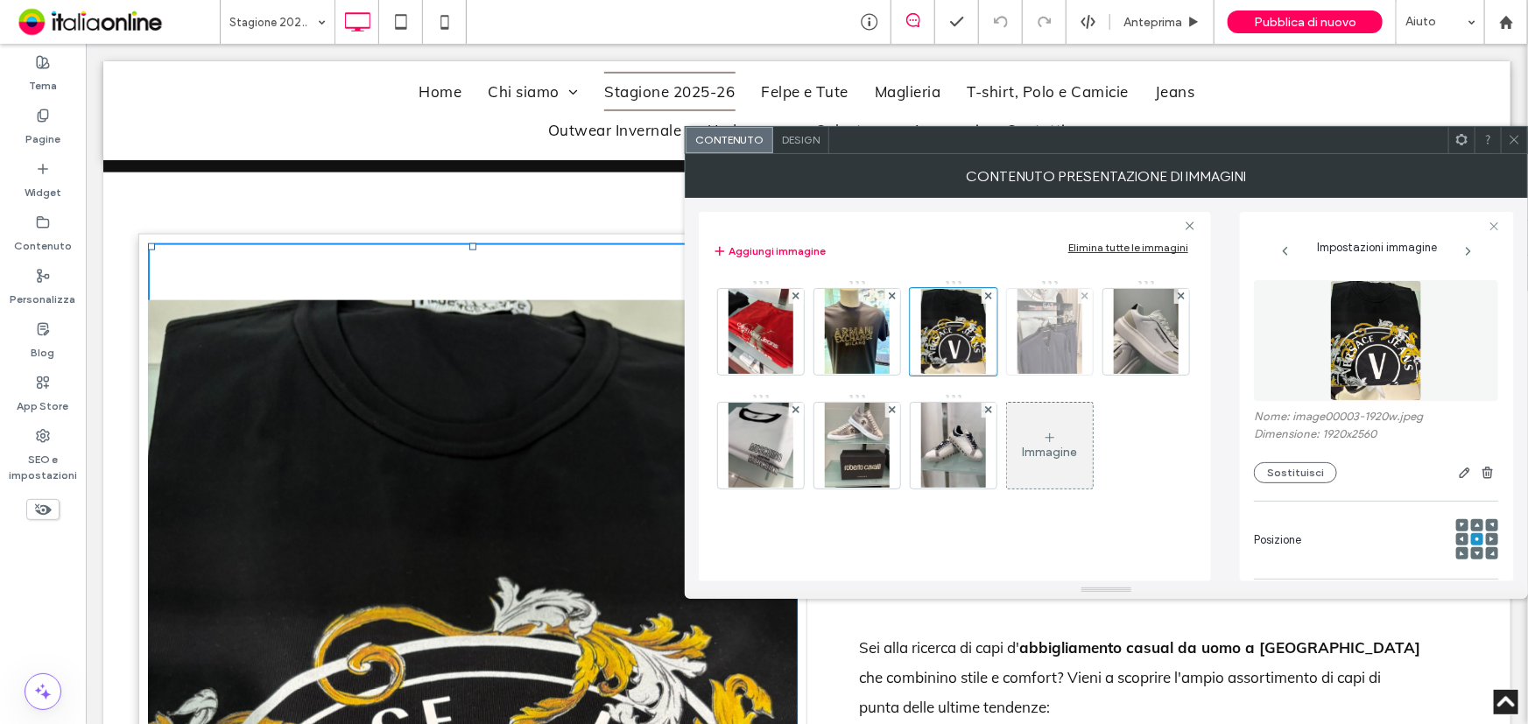
click at [1042, 328] on img at bounding box center [1050, 332] width 65 height 86
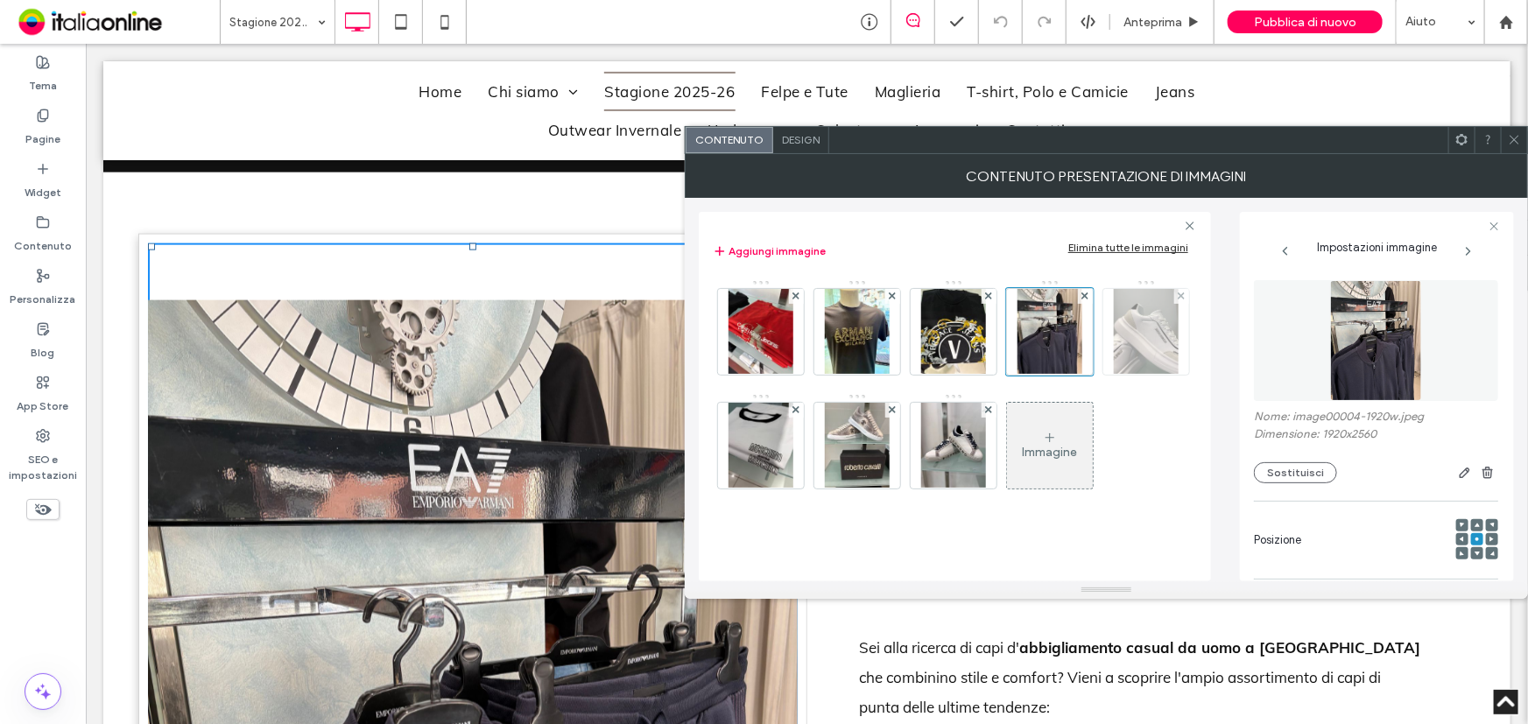
click at [1114, 375] on img at bounding box center [1146, 332] width 65 height 86
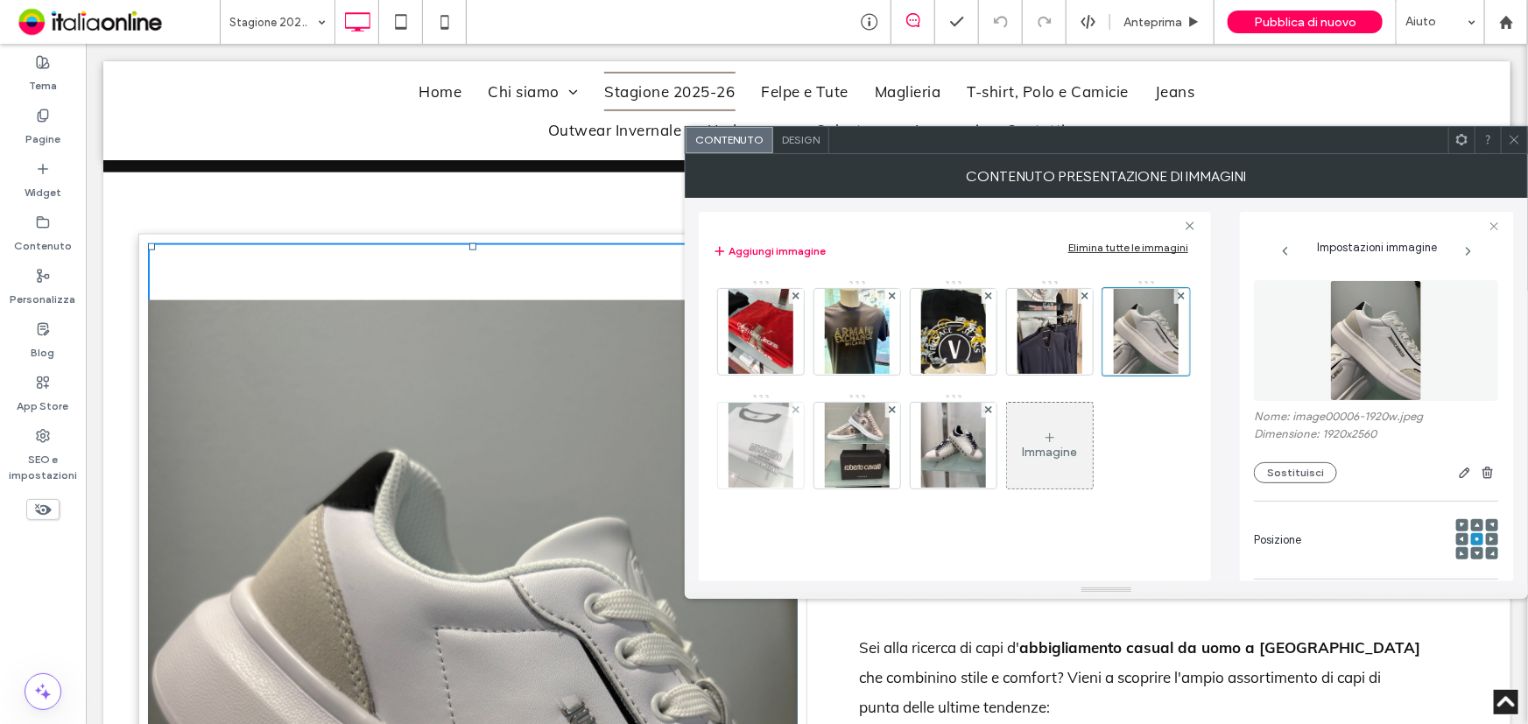
click at [793, 443] on img at bounding box center [761, 446] width 65 height 86
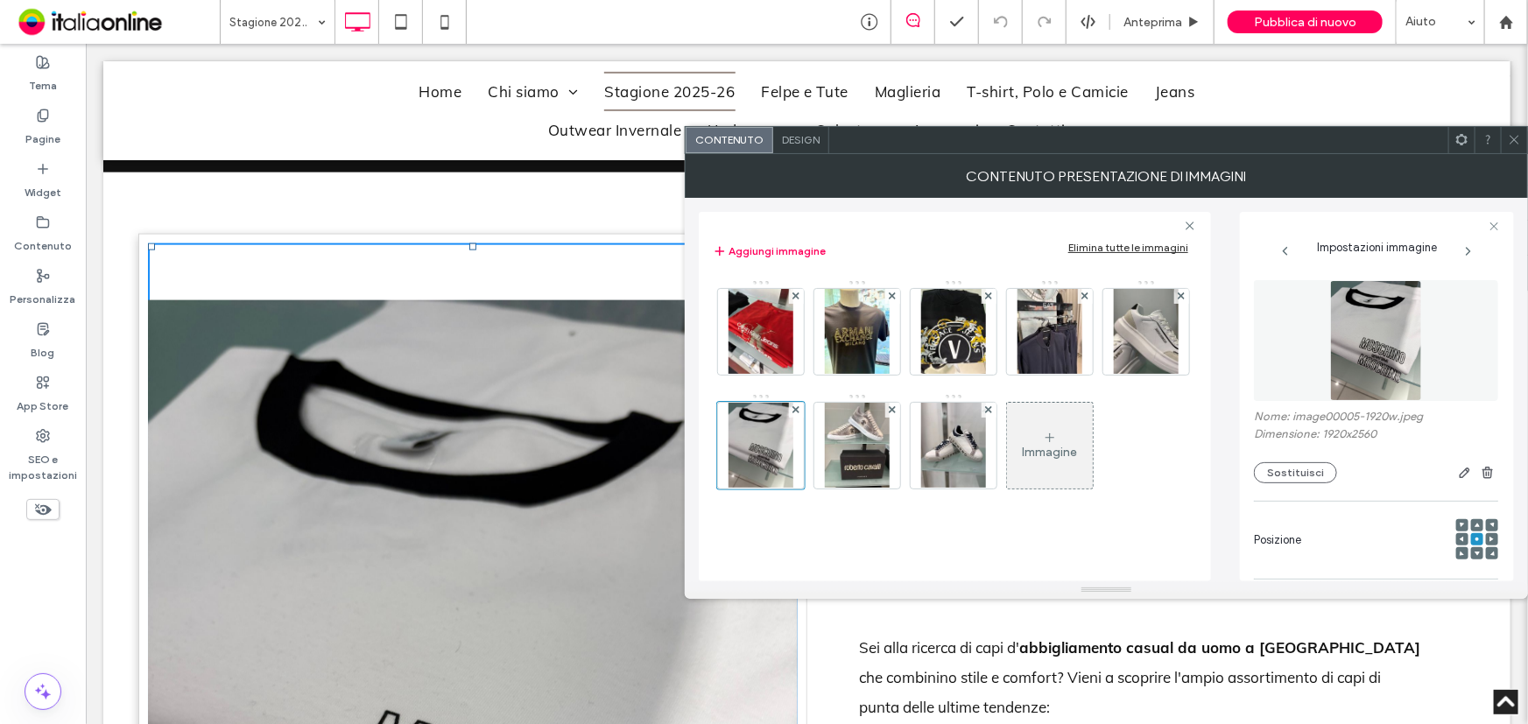
click at [1007, 487] on div "Immagine" at bounding box center [1050, 446] width 86 height 82
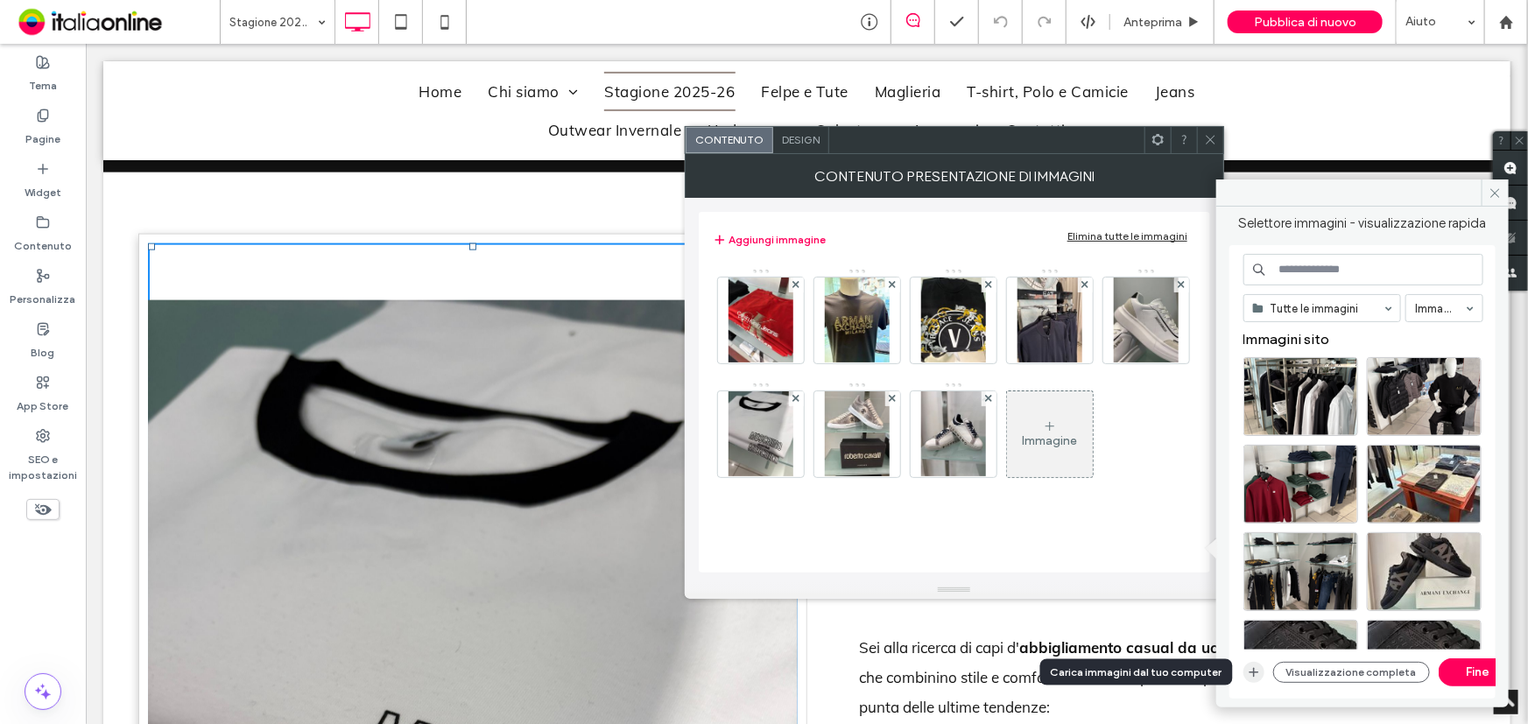
click at [1257, 673] on use "button" at bounding box center [1254, 673] width 10 height 10
click at [1007, 476] on div "Immagine" at bounding box center [1050, 434] width 86 height 82
click at [1260, 674] on span "button" at bounding box center [1253, 672] width 21 height 21
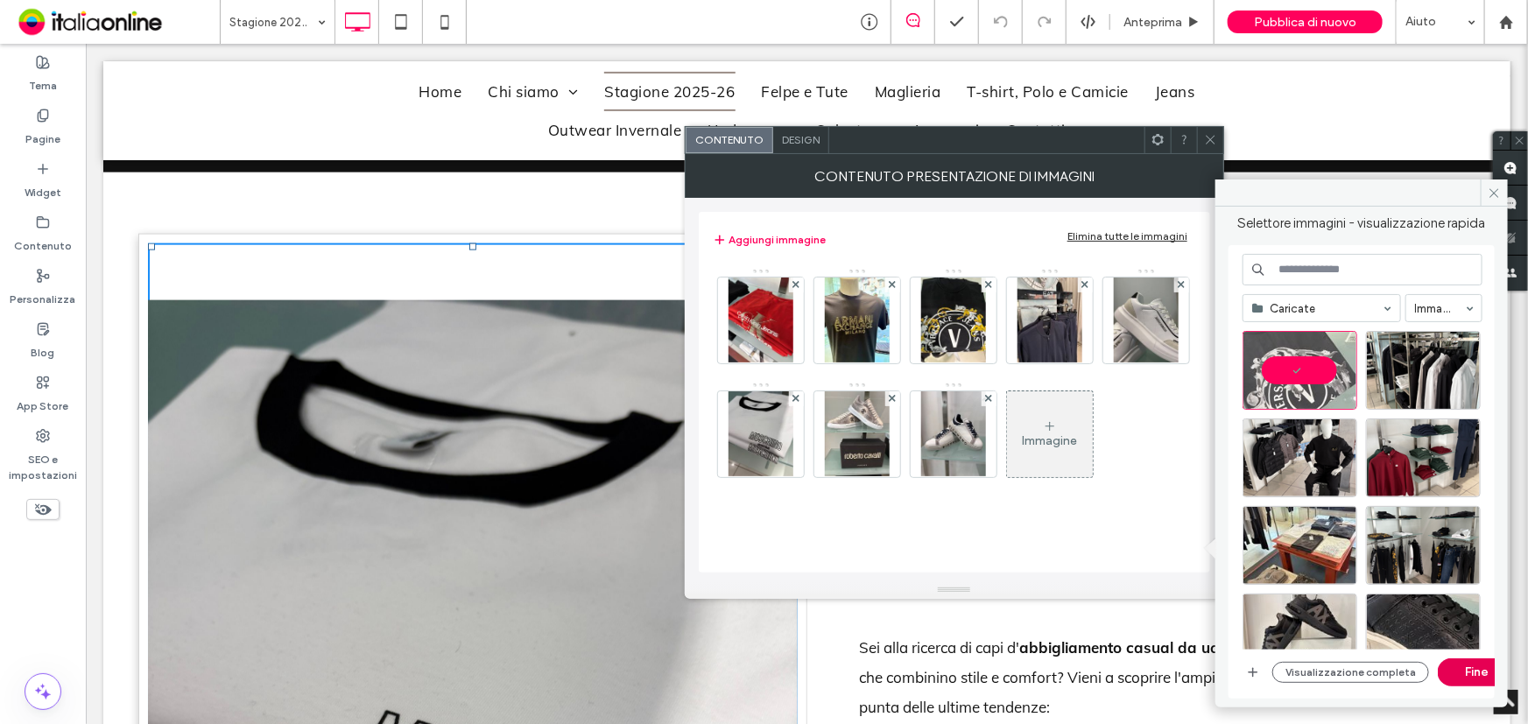
click at [1460, 677] on button "Fine" at bounding box center [1477, 673] width 79 height 28
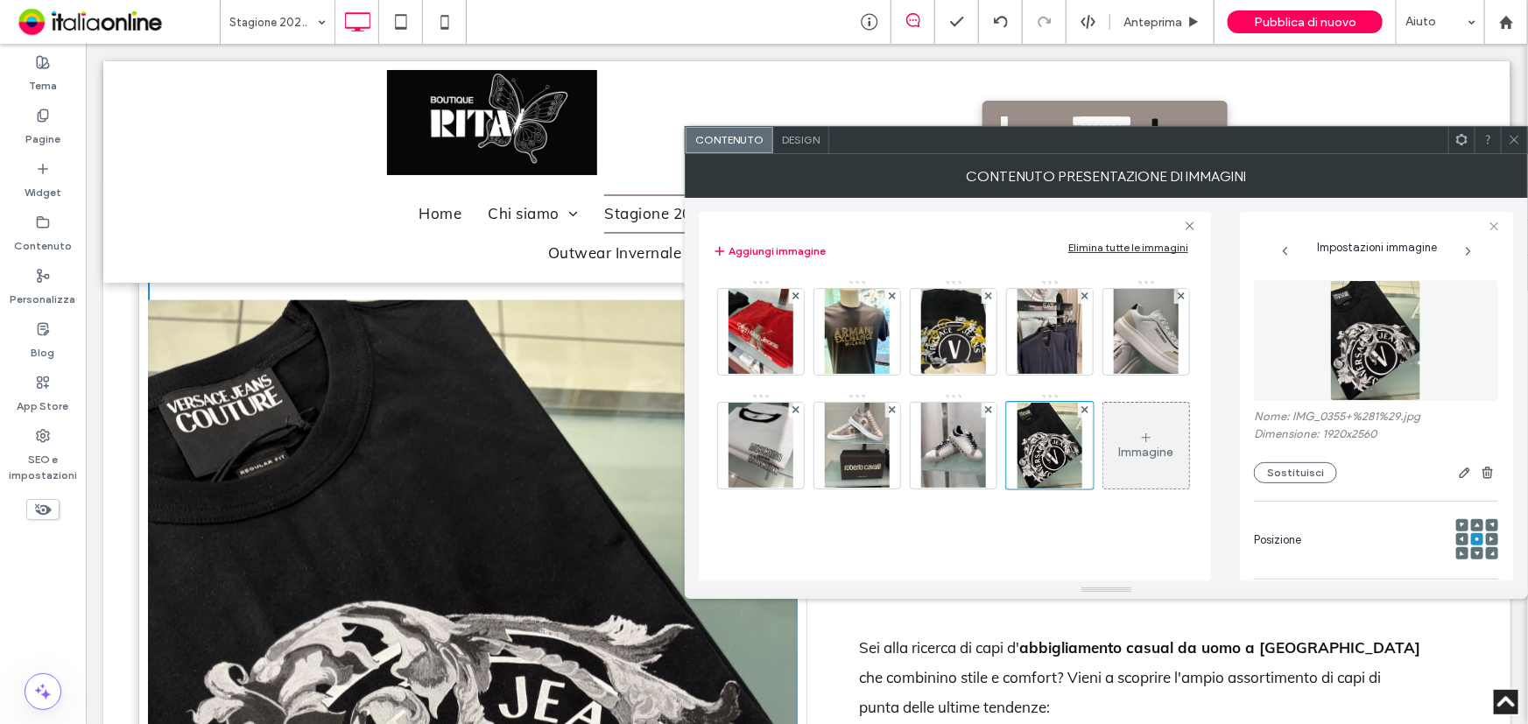
click at [1139, 445] on icon at bounding box center [1146, 438] width 14 height 14
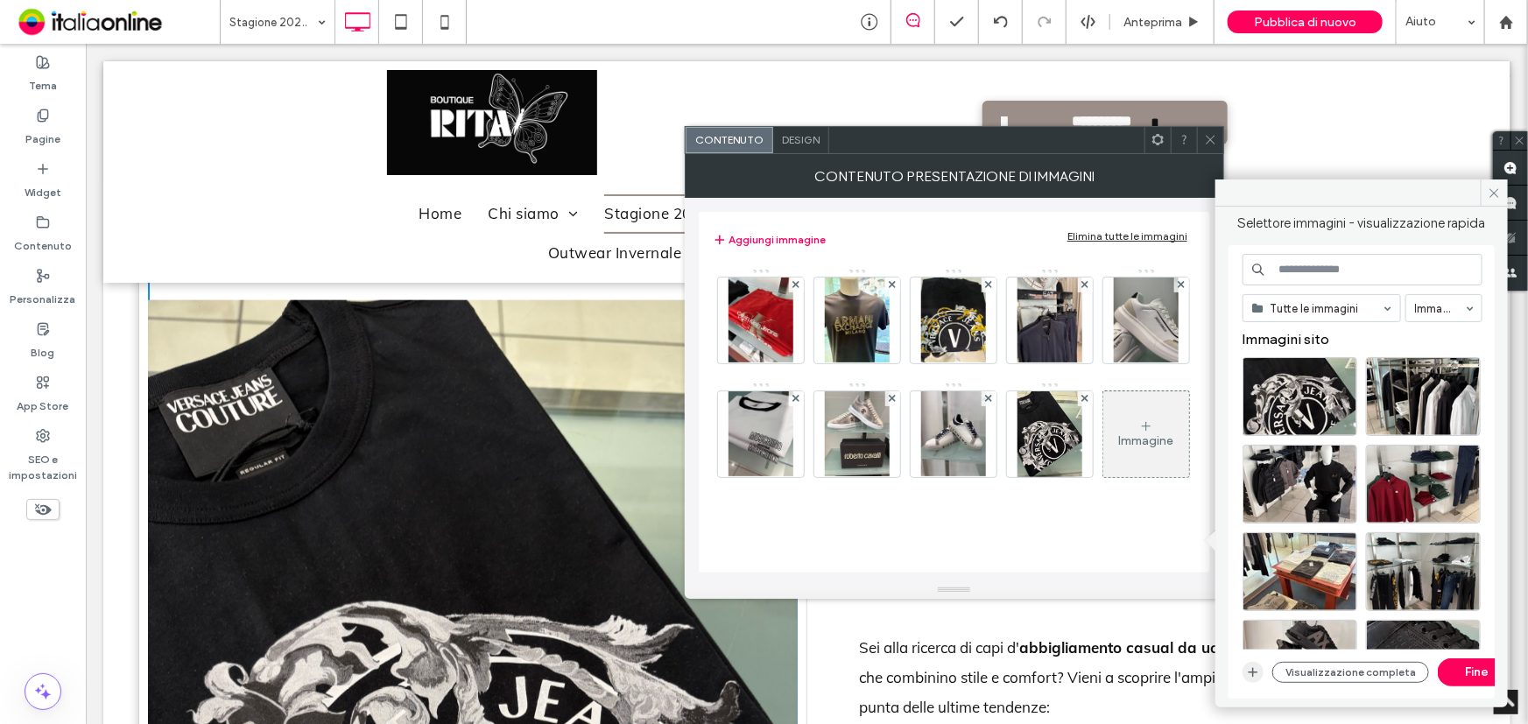
click at [1257, 676] on icon "button" at bounding box center [1253, 673] width 14 height 14
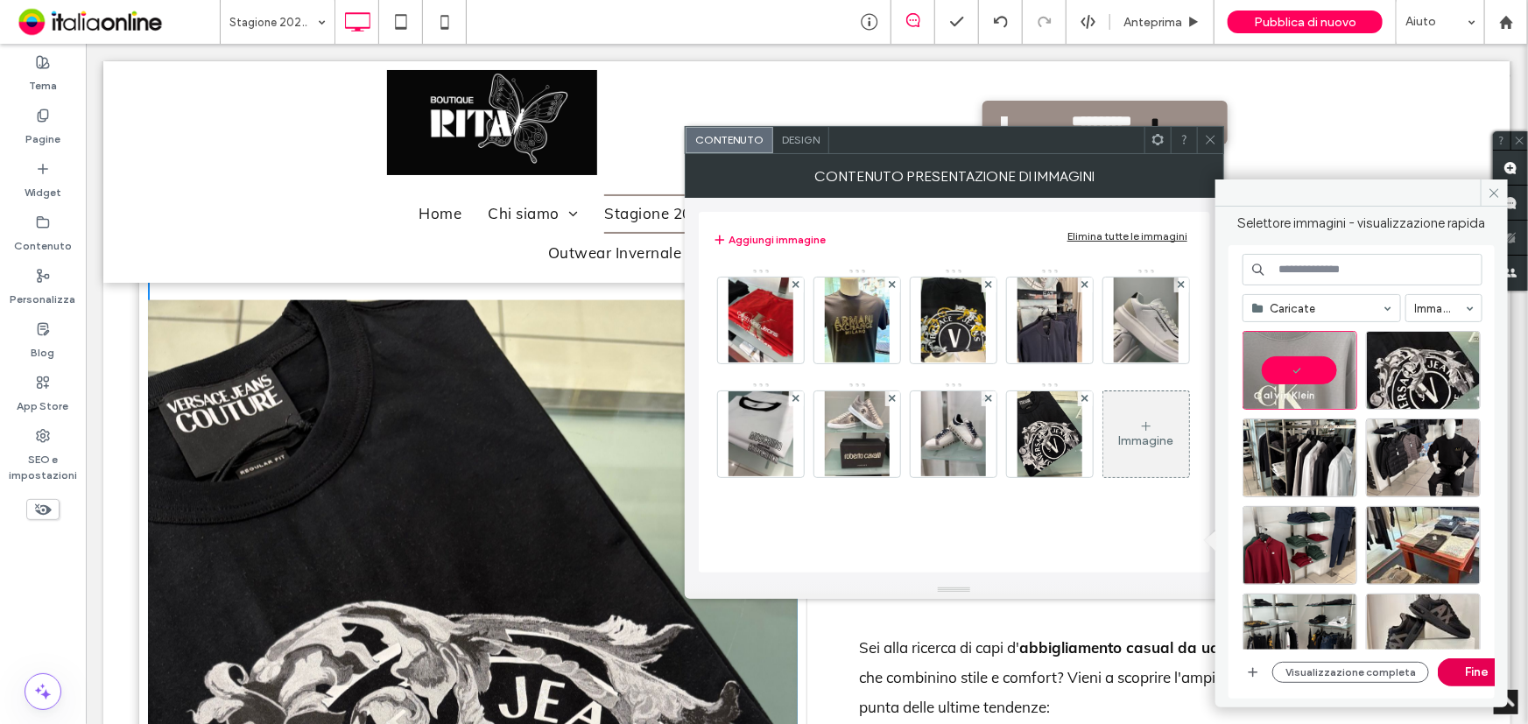
click at [1445, 671] on button "Fine" at bounding box center [1477, 673] width 79 height 28
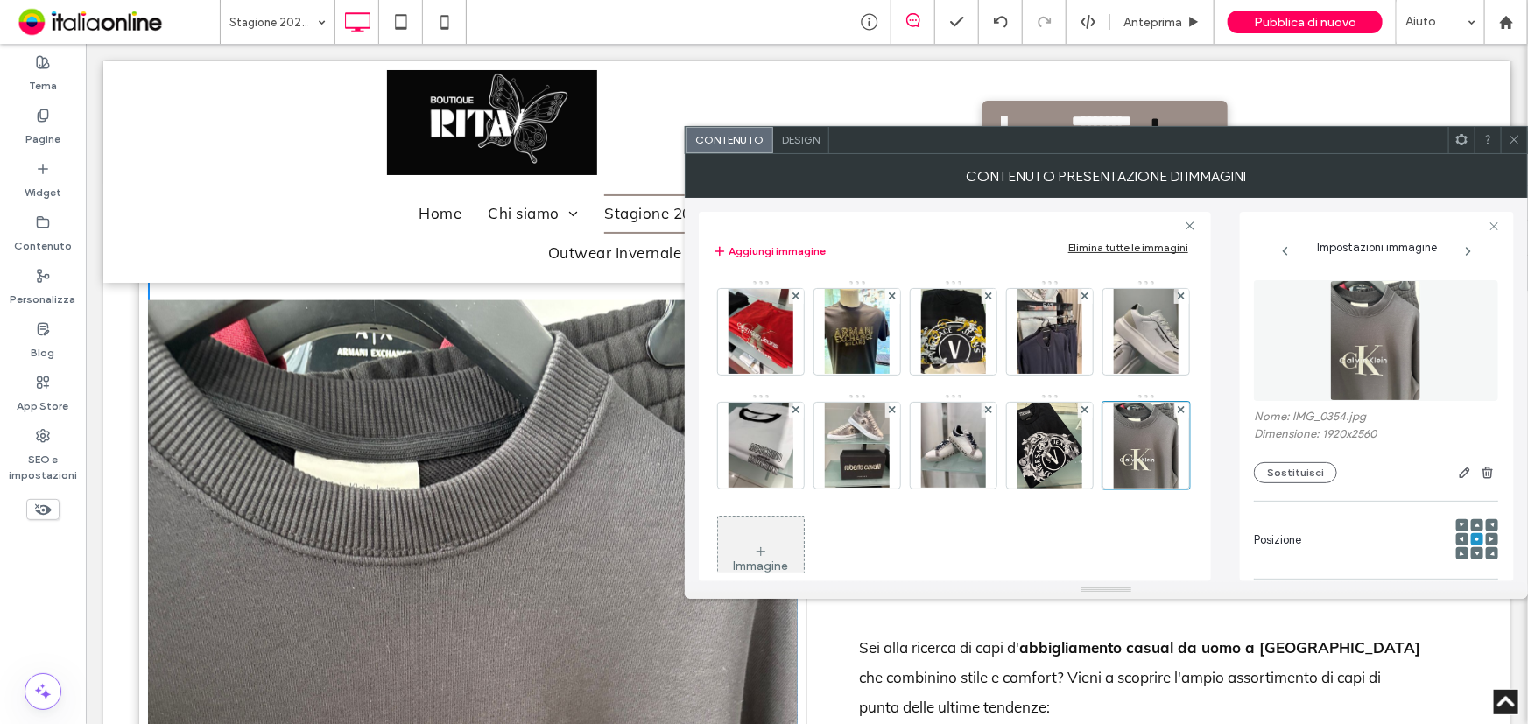
click at [768, 545] on icon at bounding box center [761, 552] width 14 height 14
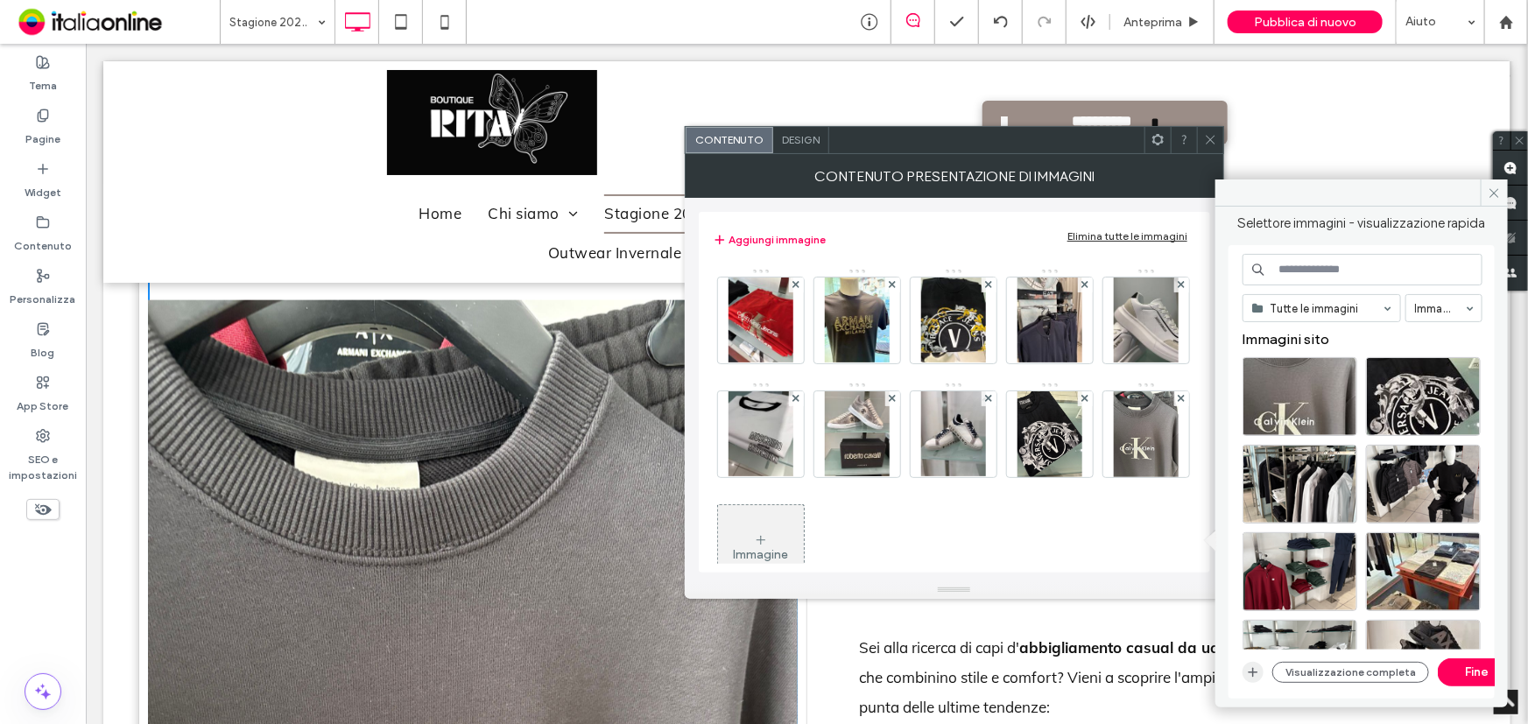
click at [1257, 674] on icon "button" at bounding box center [1253, 673] width 14 height 14
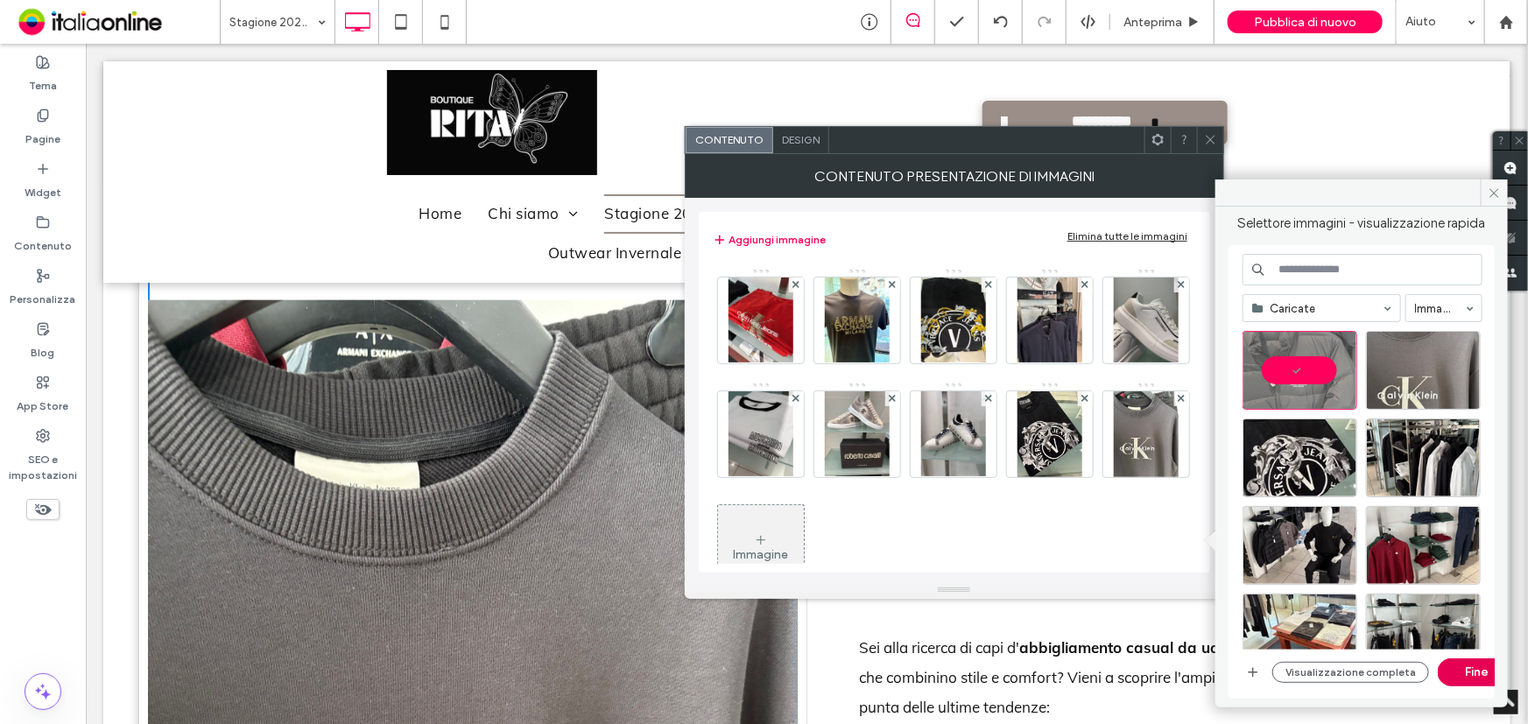
drag, startPoint x: 1472, startPoint y: 677, endPoint x: 1385, endPoint y: 634, distance: 96.7
click at [1471, 678] on button "Fine" at bounding box center [1477, 673] width 79 height 28
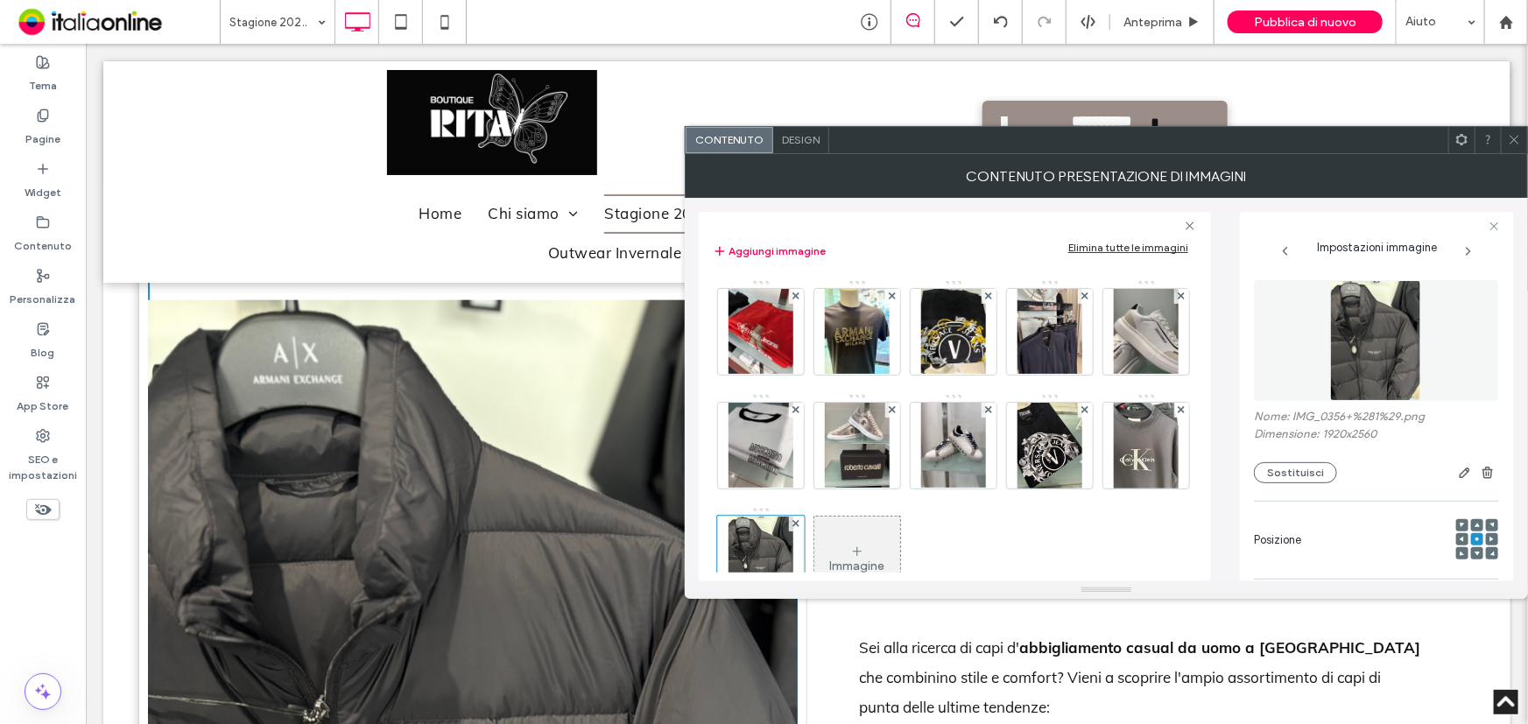
click at [900, 542] on div "Immagine" at bounding box center [857, 559] width 86 height 82
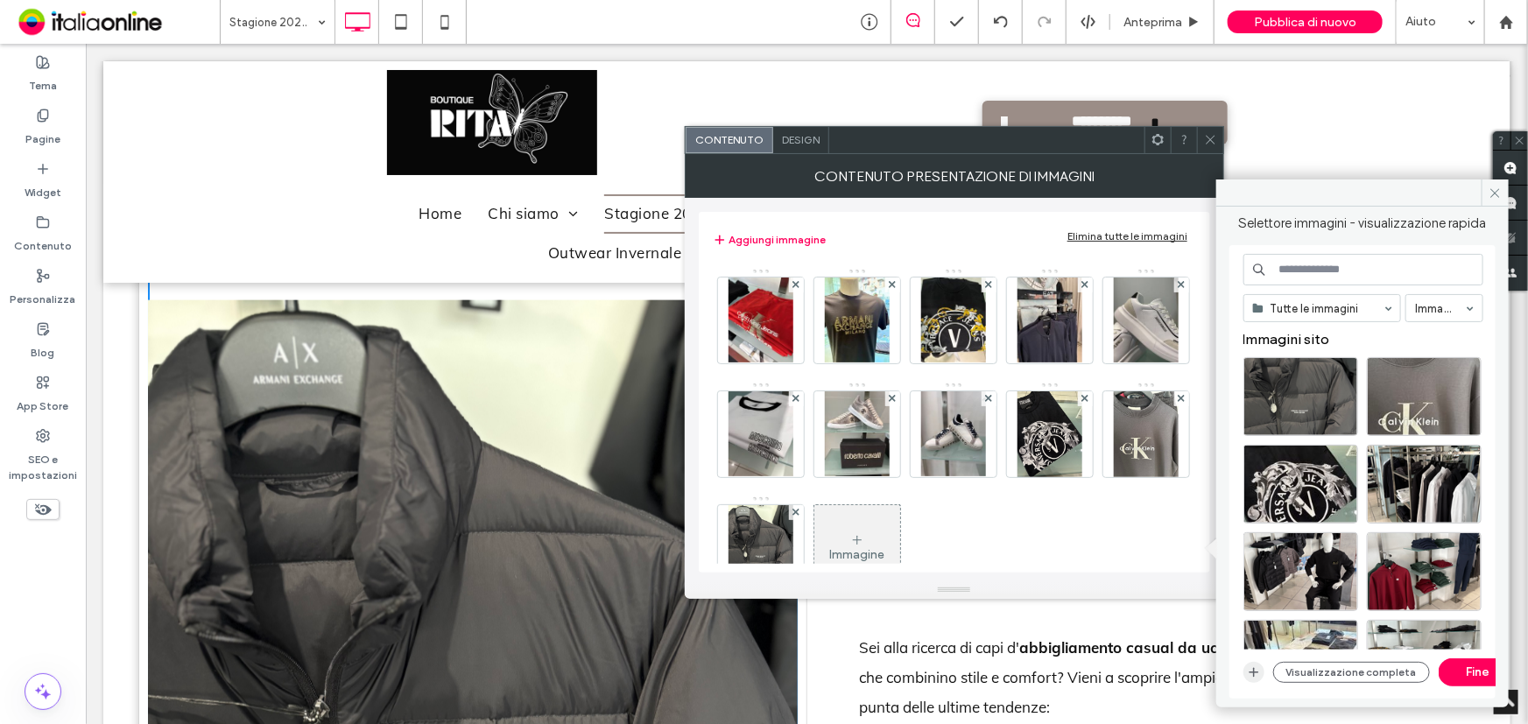
click at [1262, 670] on span "button" at bounding box center [1254, 672] width 21 height 21
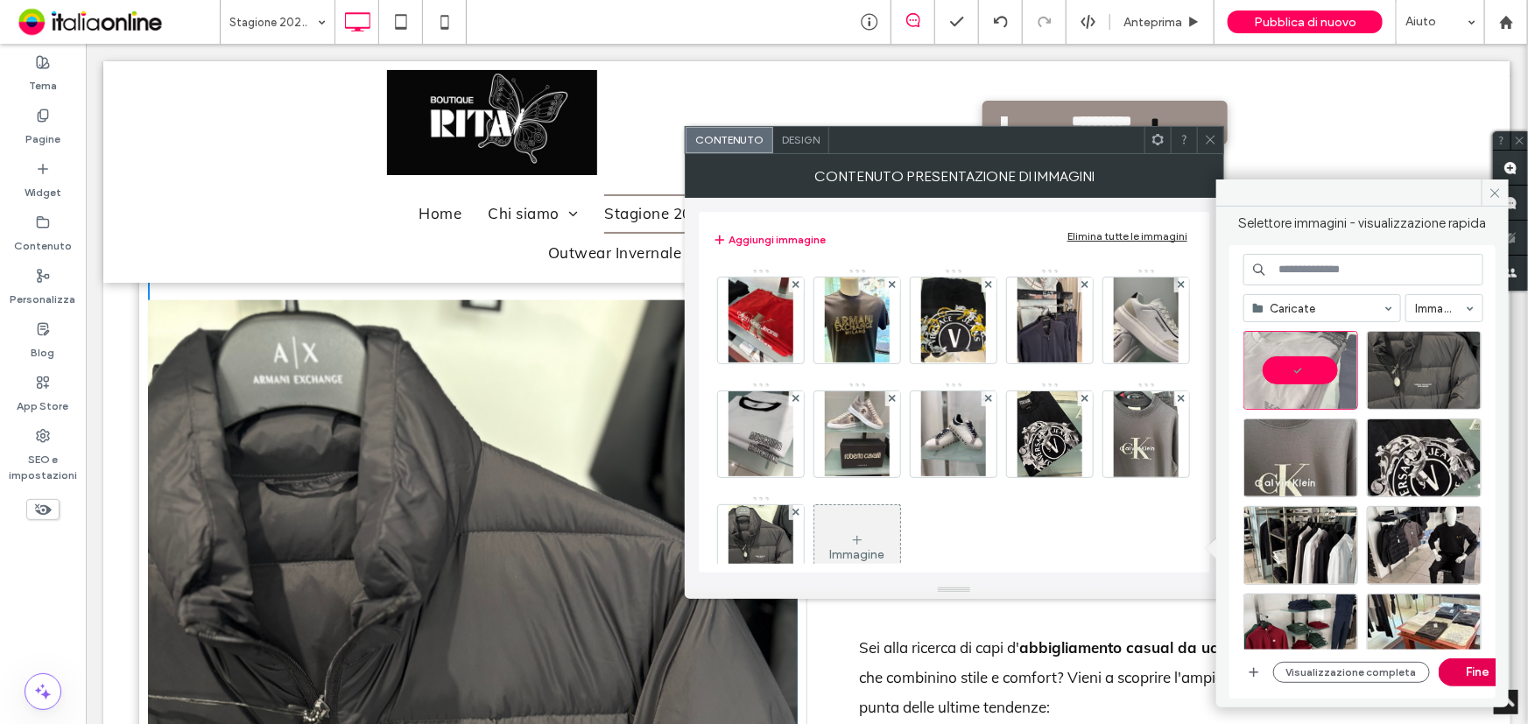
click at [1456, 678] on button "Fine" at bounding box center [1478, 673] width 79 height 28
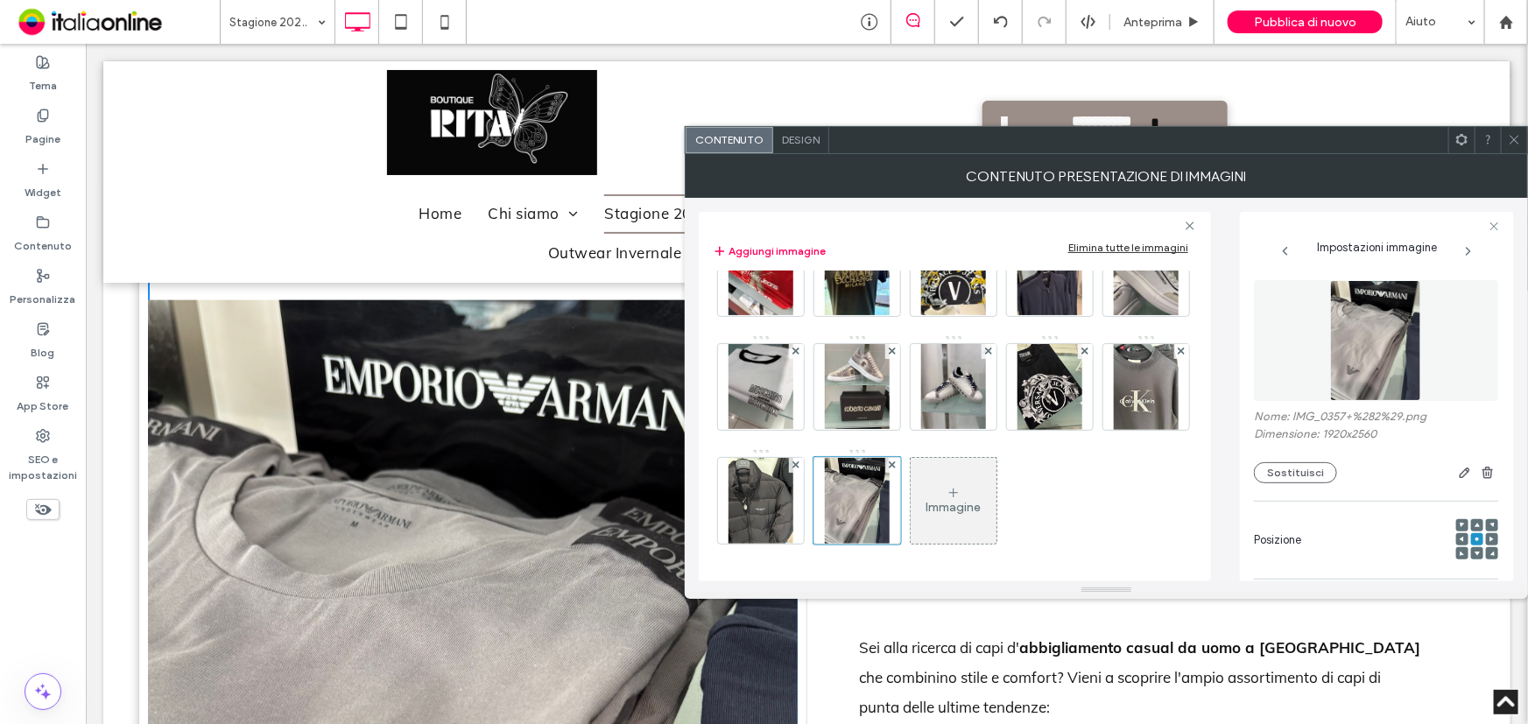
click at [911, 484] on div "Immagine" at bounding box center [954, 501] width 86 height 82
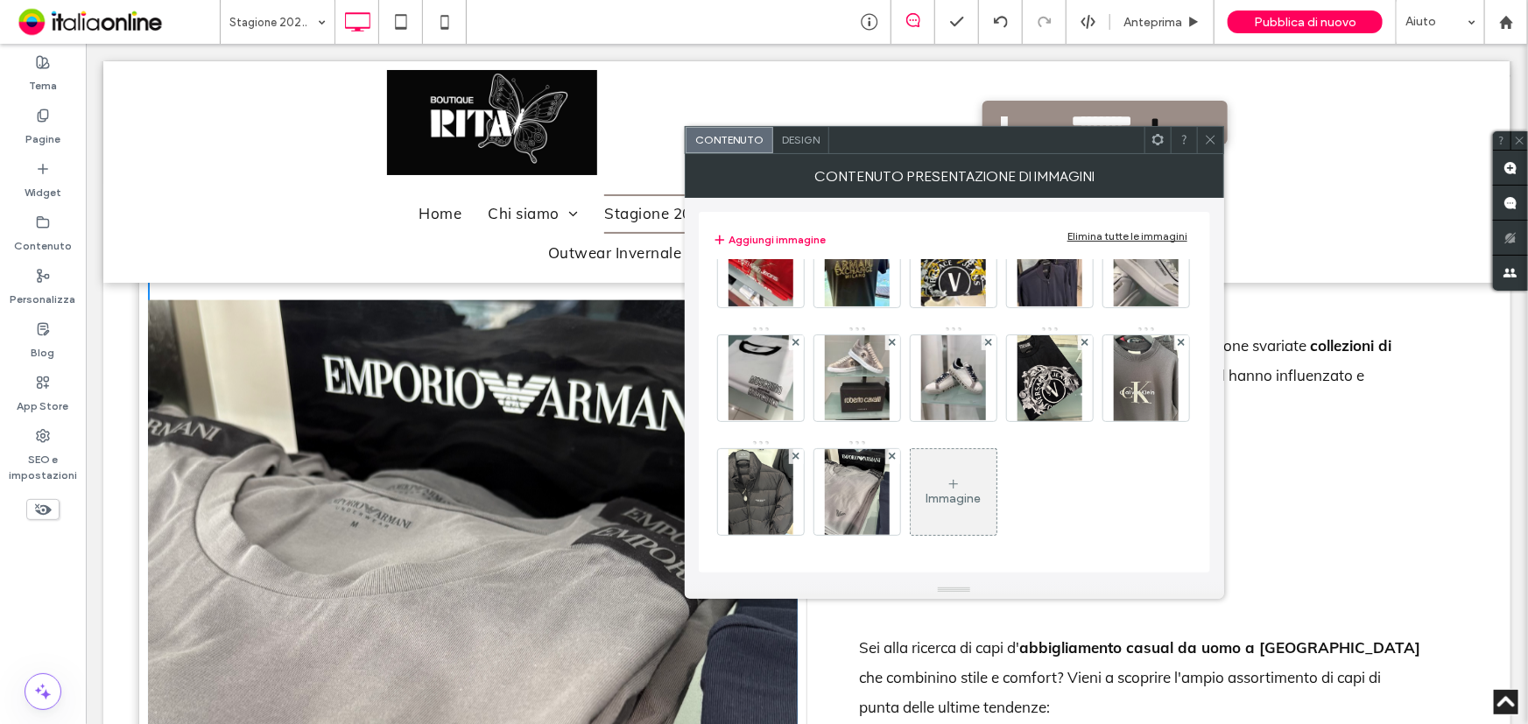
scroll to position [169, 0]
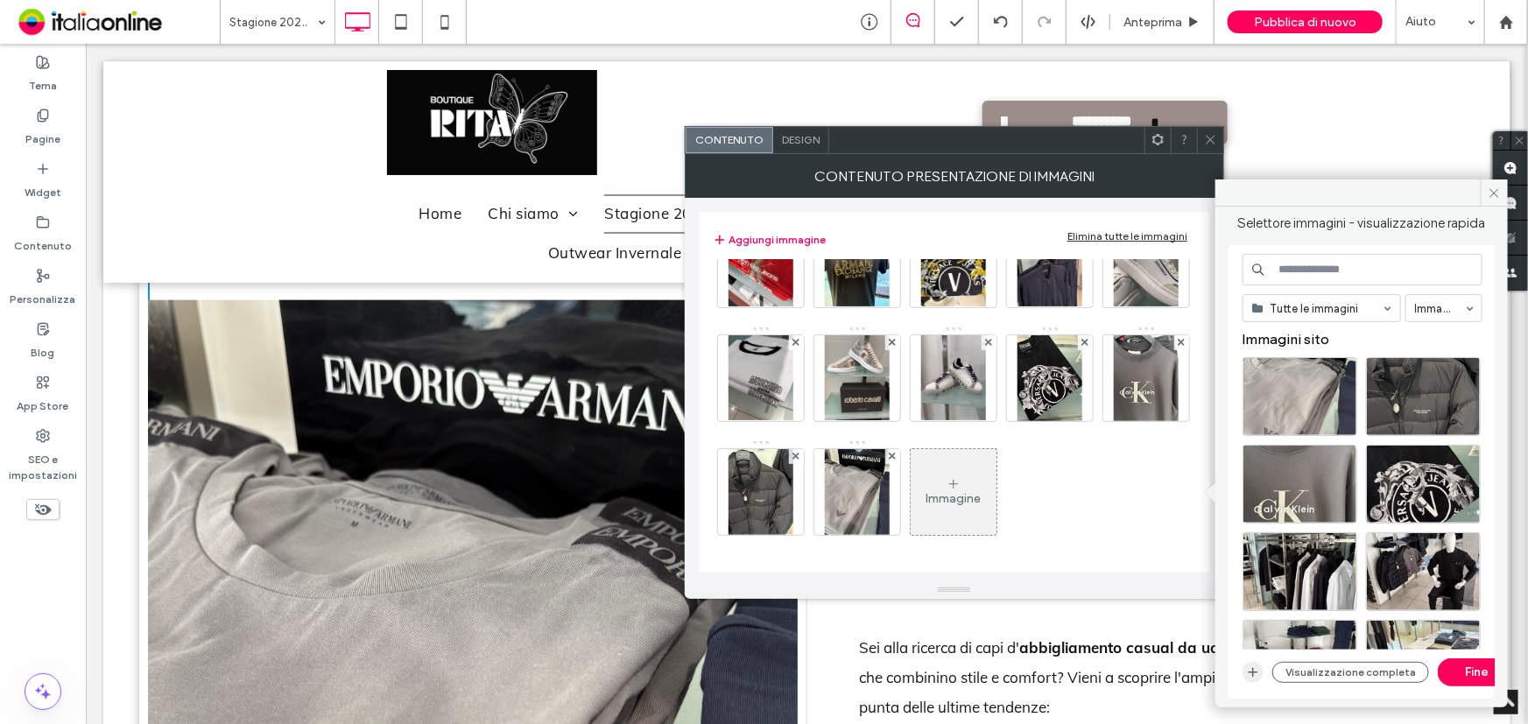
click at [1250, 675] on icon "button" at bounding box center [1253, 673] width 14 height 14
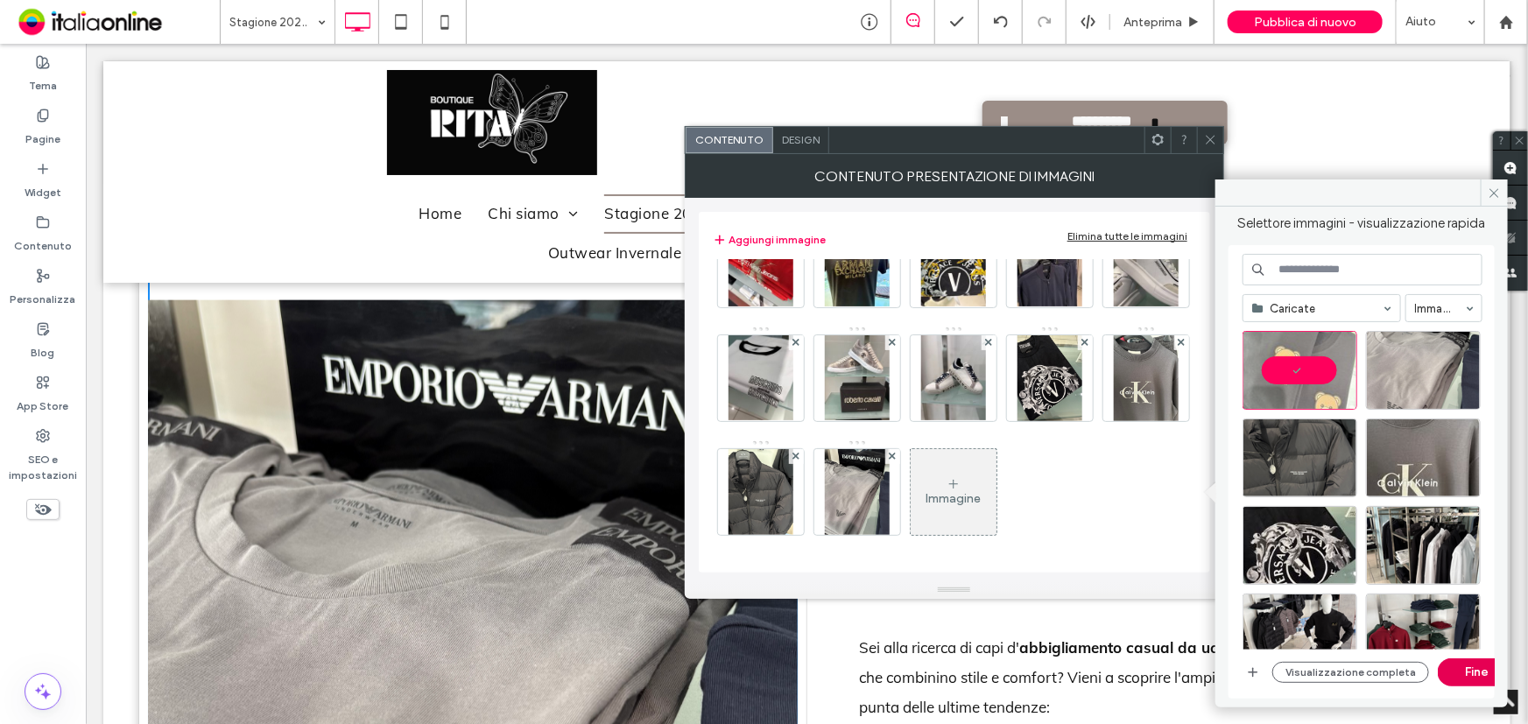
click at [1463, 661] on button "Fine" at bounding box center [1477, 673] width 79 height 28
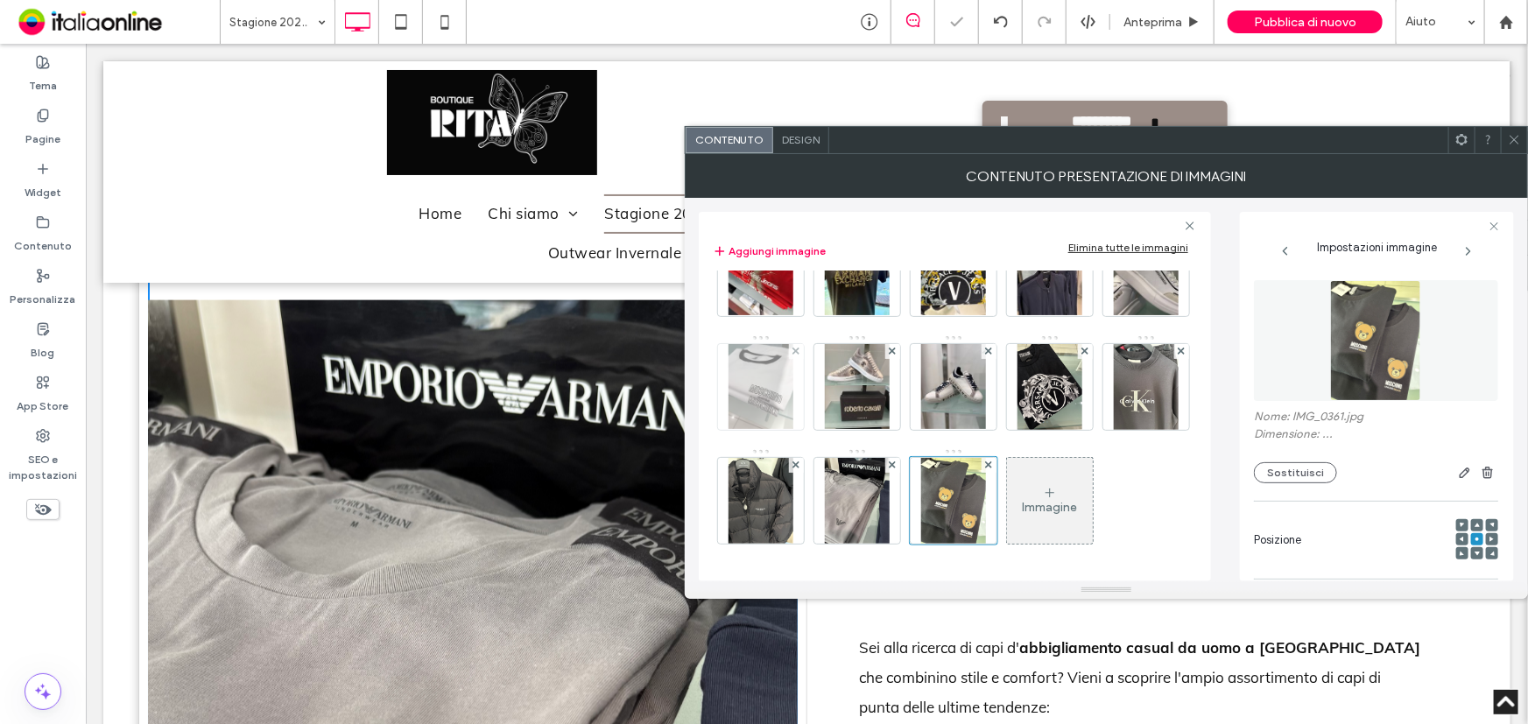
scroll to position [172, 0]
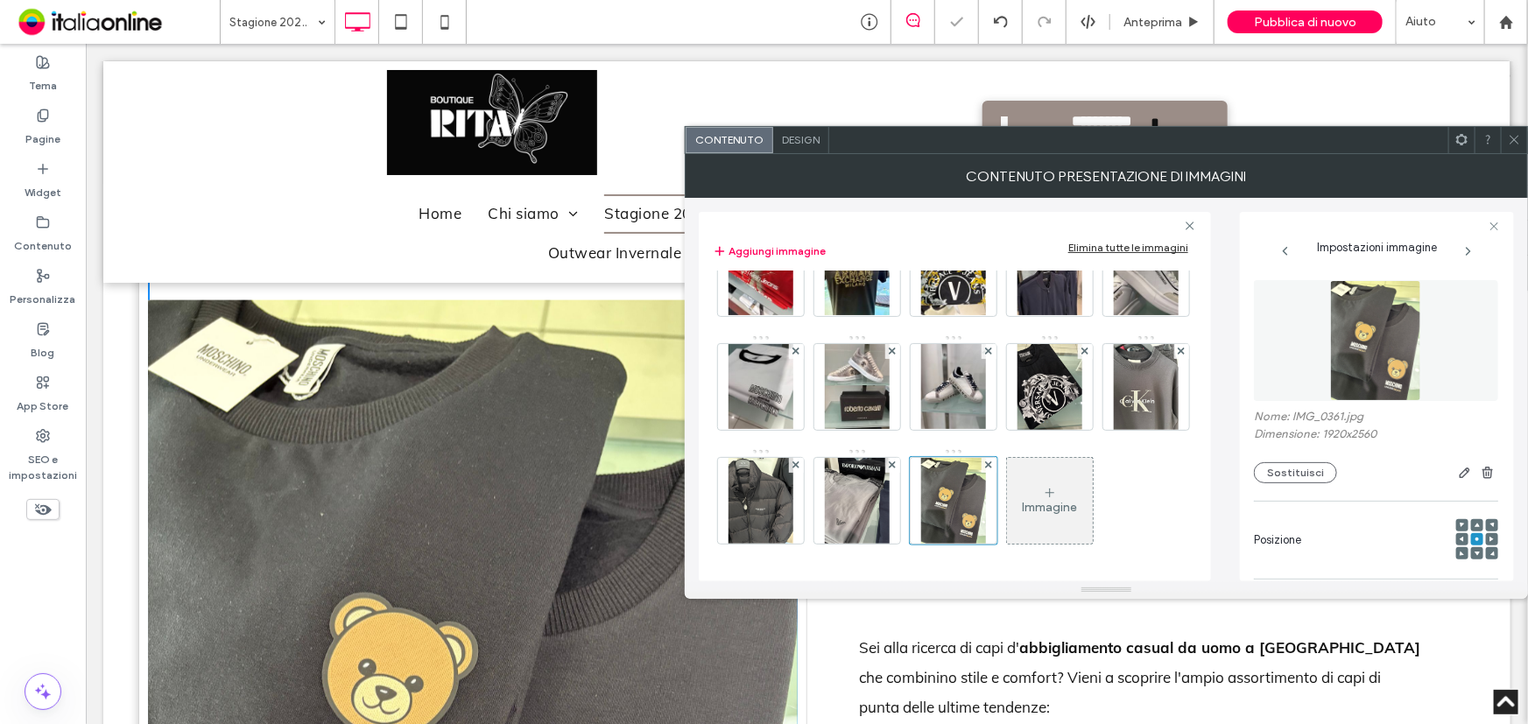
click at [1516, 137] on use at bounding box center [1514, 140] width 9 height 9
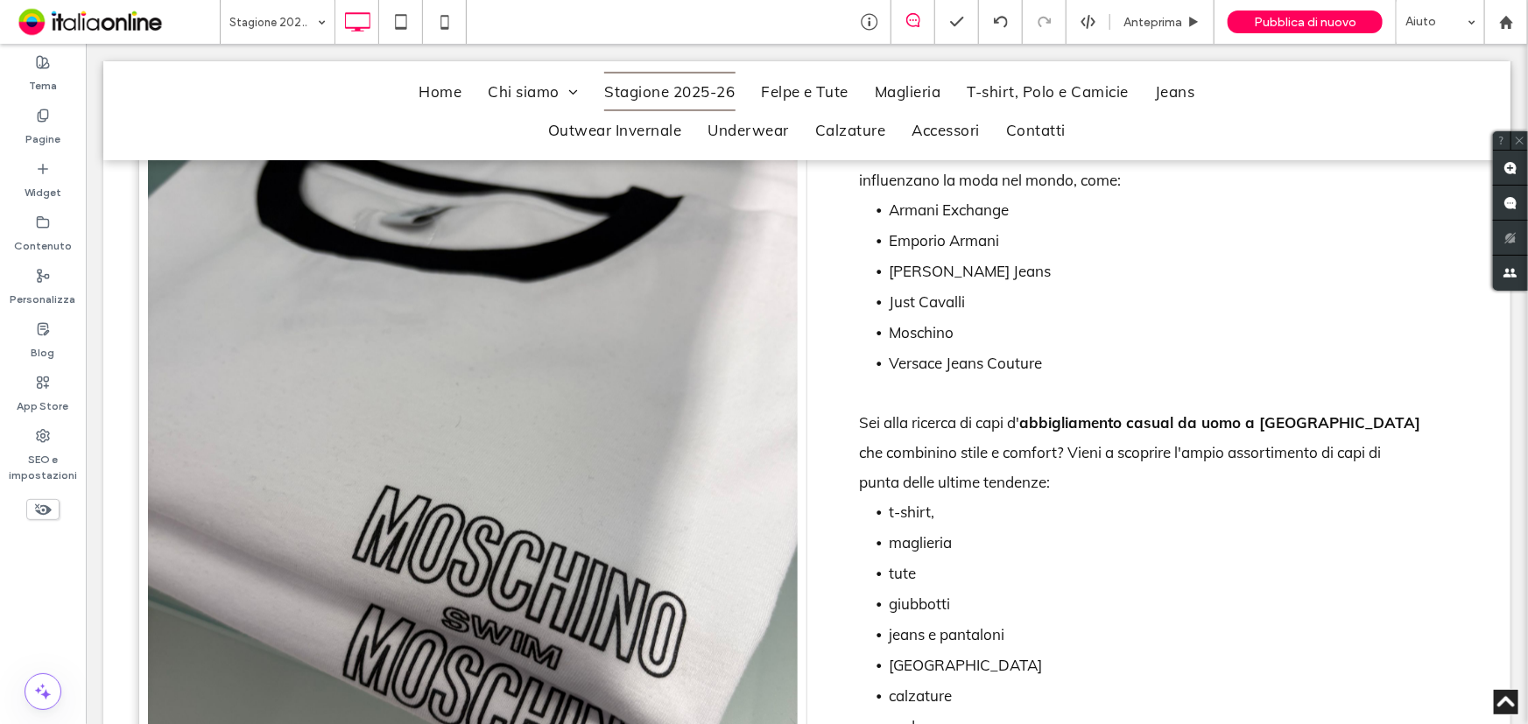
scroll to position [1194, 0]
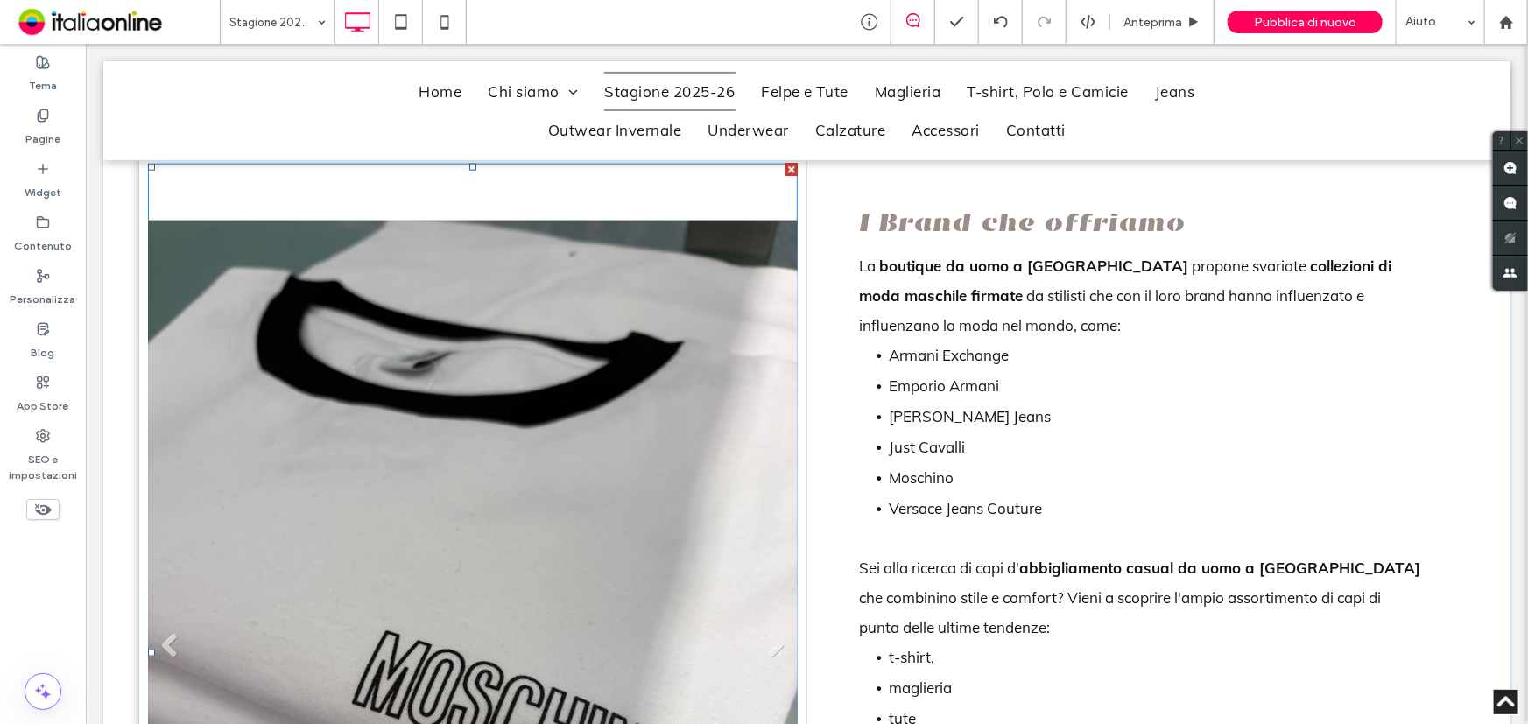
click at [475, 418] on li "Titolo diapositiva Scrivi qui la tua didascalia [GEOGRAPHIC_DATA]" at bounding box center [472, 652] width 650 height 979
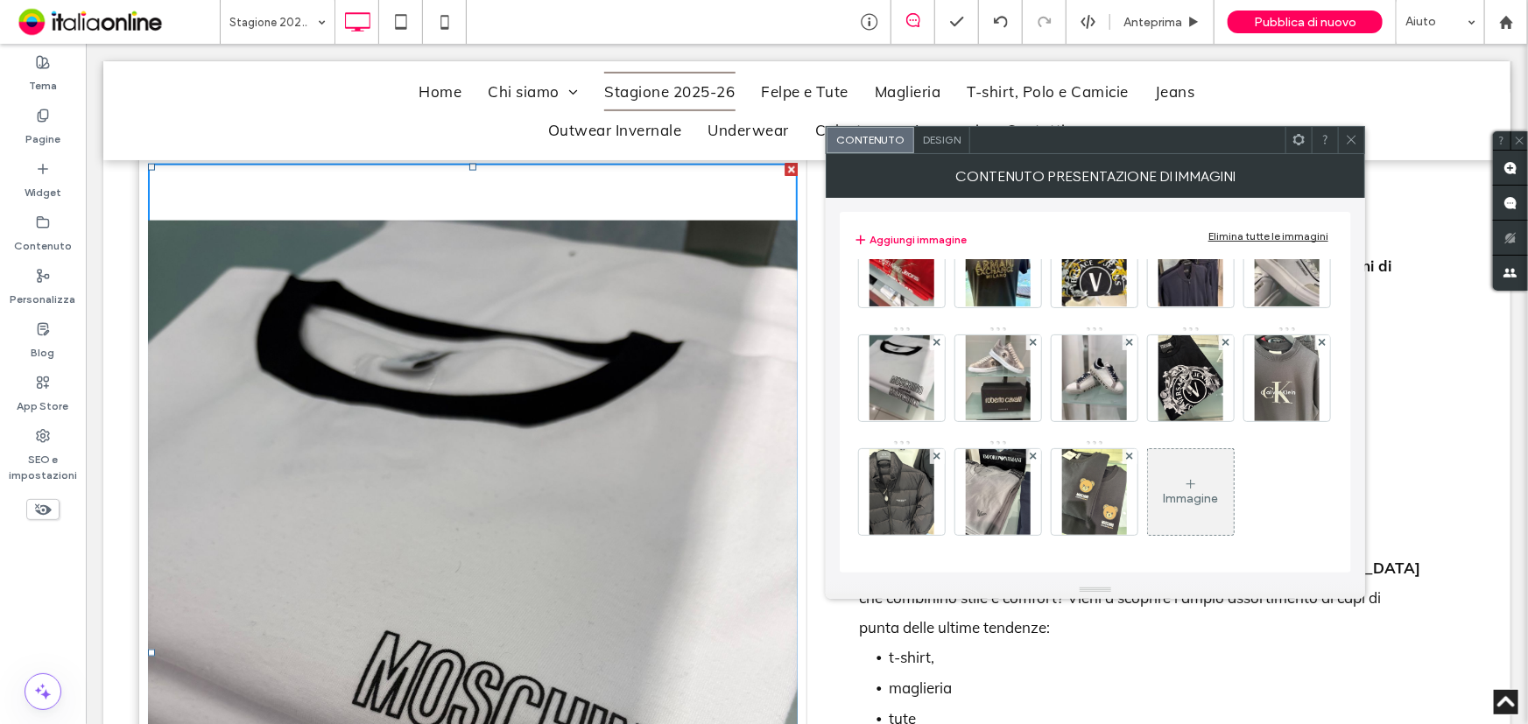
scroll to position [168, 0]
click at [1184, 482] on icon at bounding box center [1191, 484] width 14 height 14
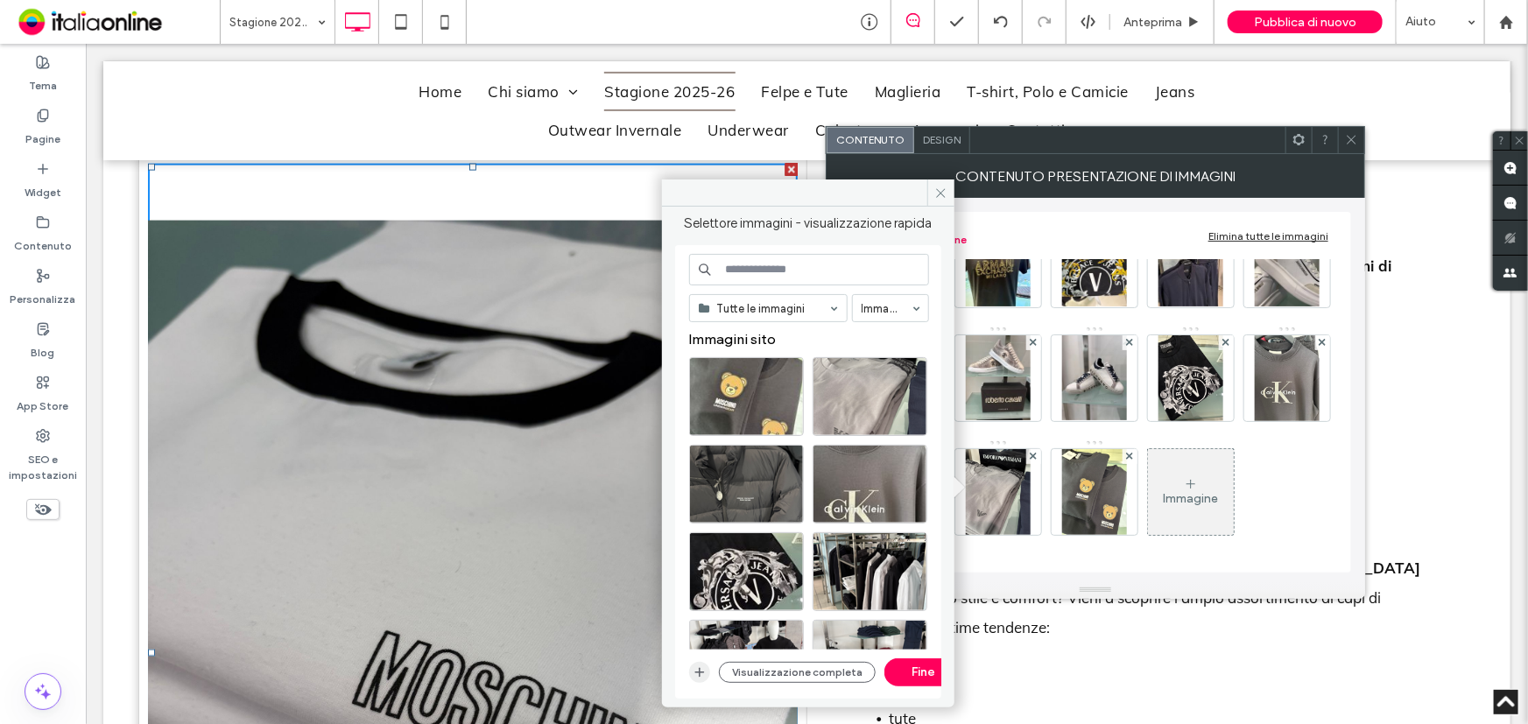
click at [701, 662] on span "button" at bounding box center [699, 672] width 21 height 21
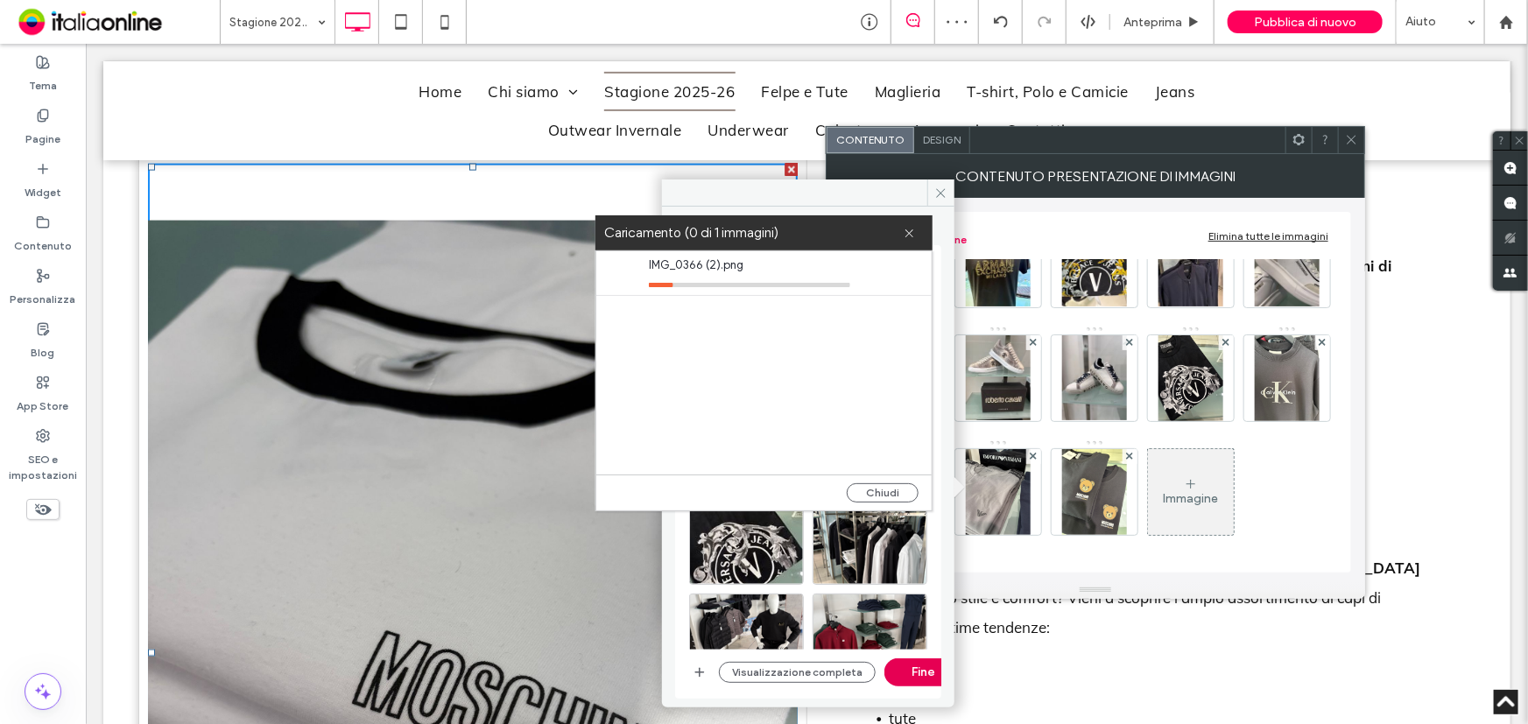
click at [921, 667] on button "Fine" at bounding box center [924, 673] width 79 height 28
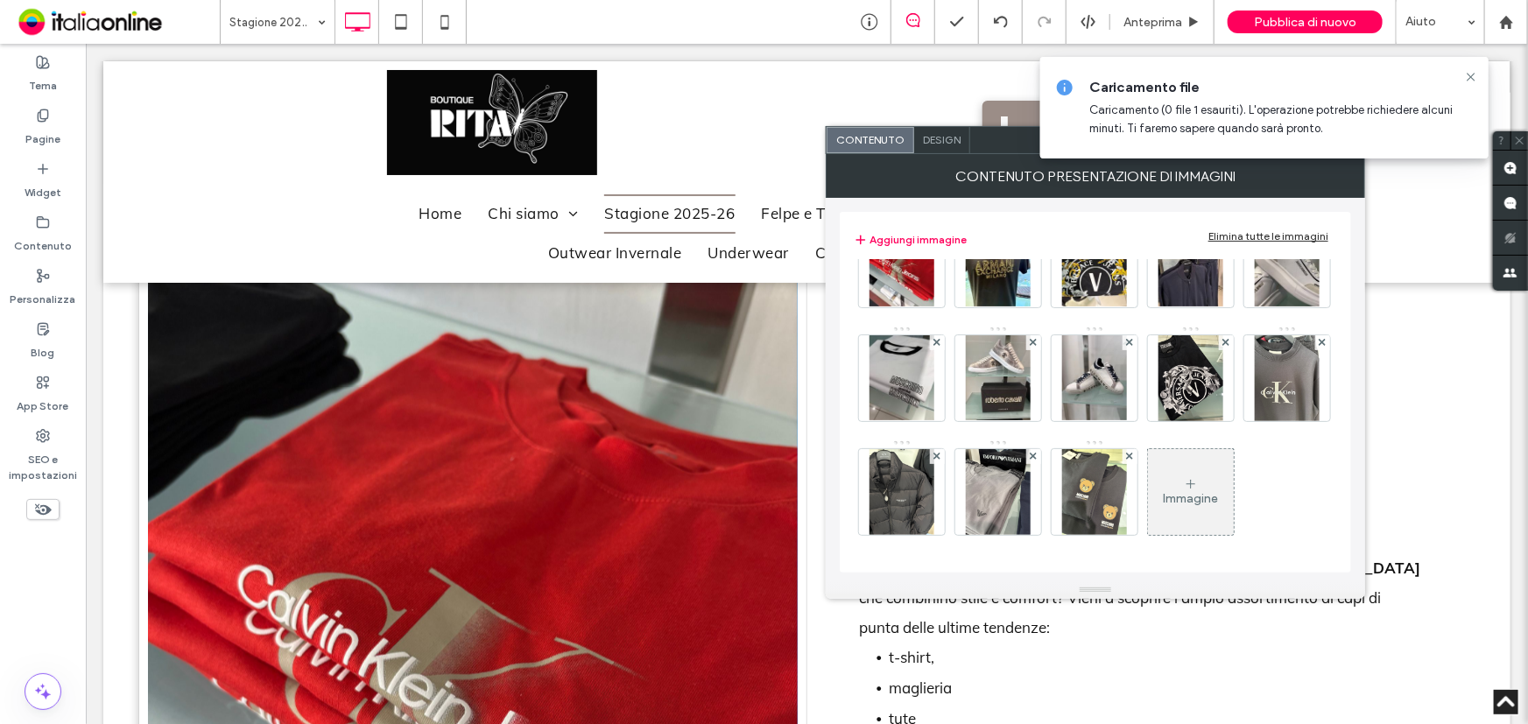
click at [1187, 483] on use at bounding box center [1191, 484] width 9 height 9
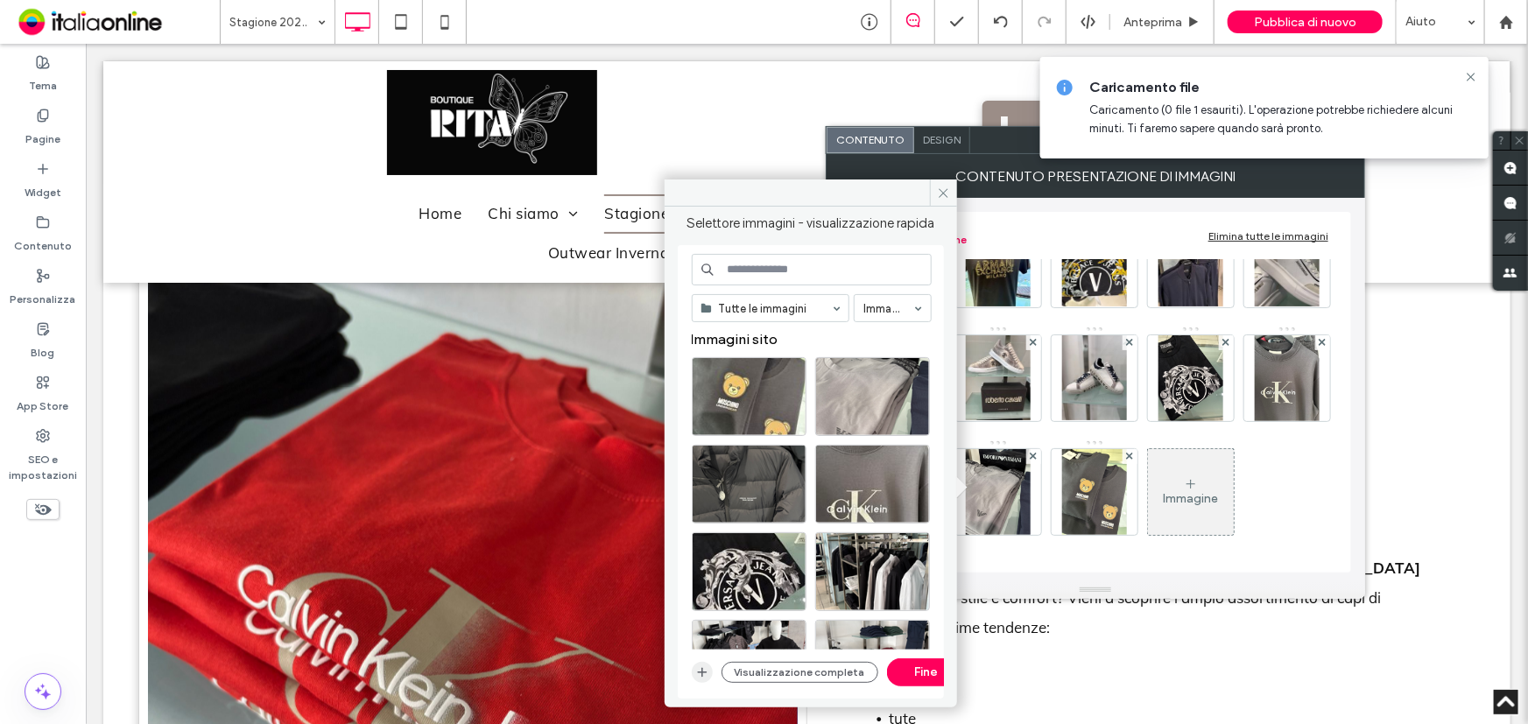
click at [696, 673] on icon "button" at bounding box center [702, 673] width 14 height 14
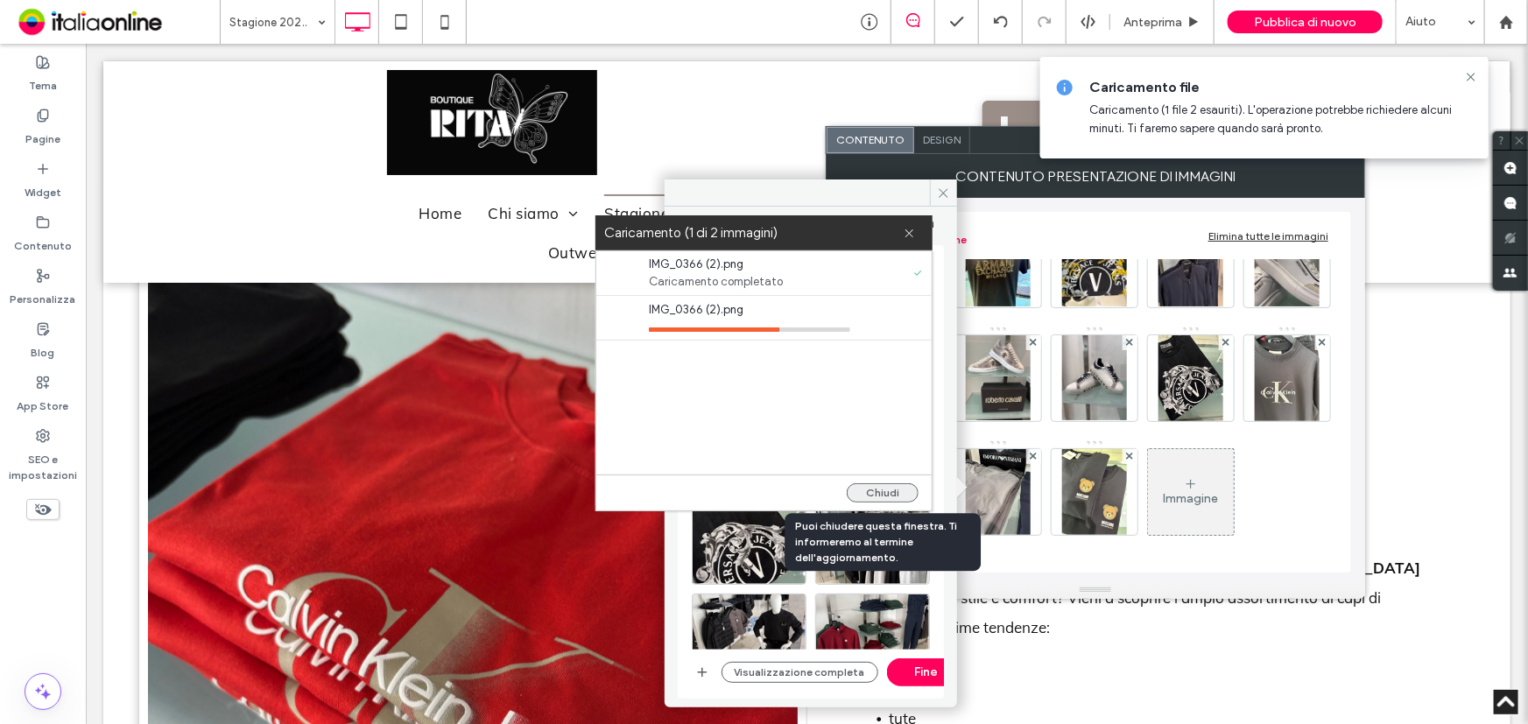
click at [889, 494] on button "Chiudi" at bounding box center [883, 492] width 72 height 19
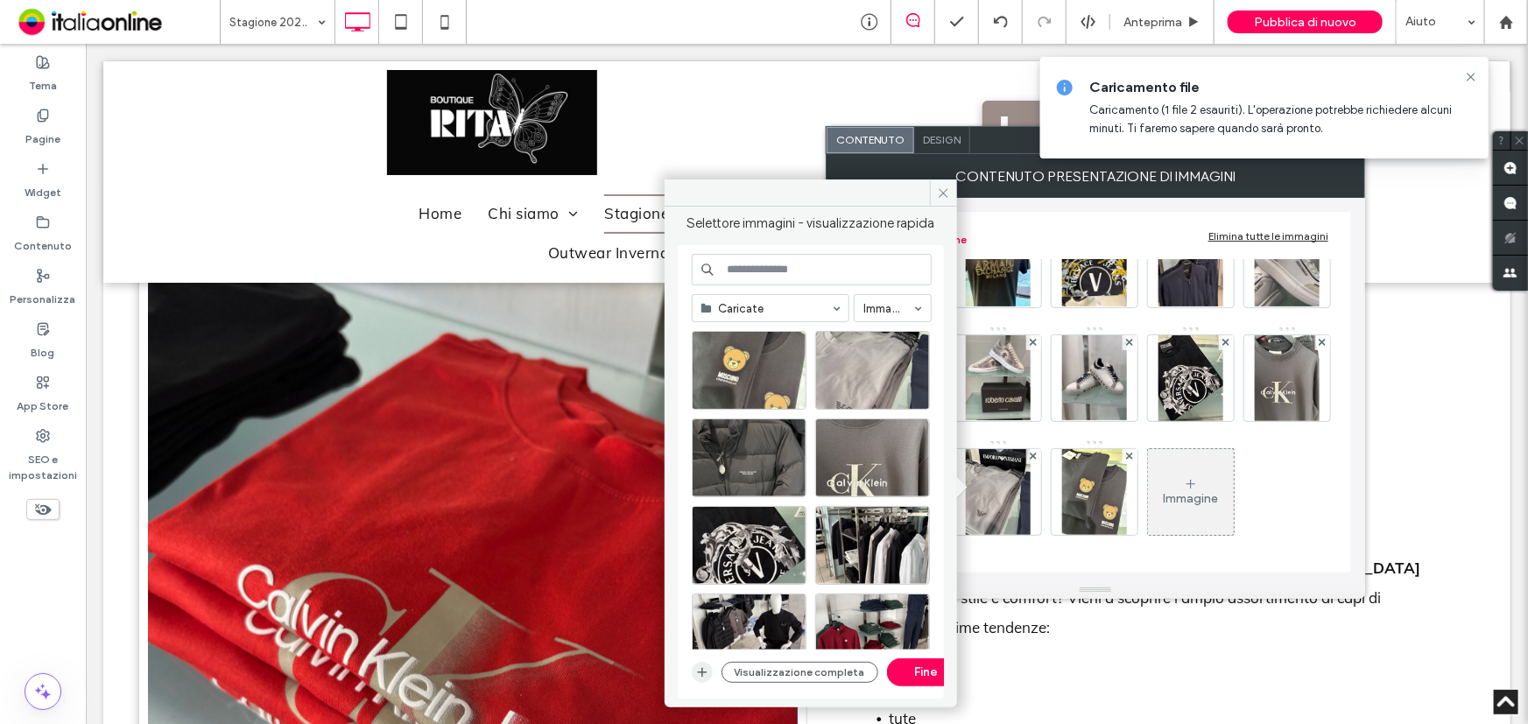
click at [695, 666] on icon "button" at bounding box center [702, 673] width 14 height 14
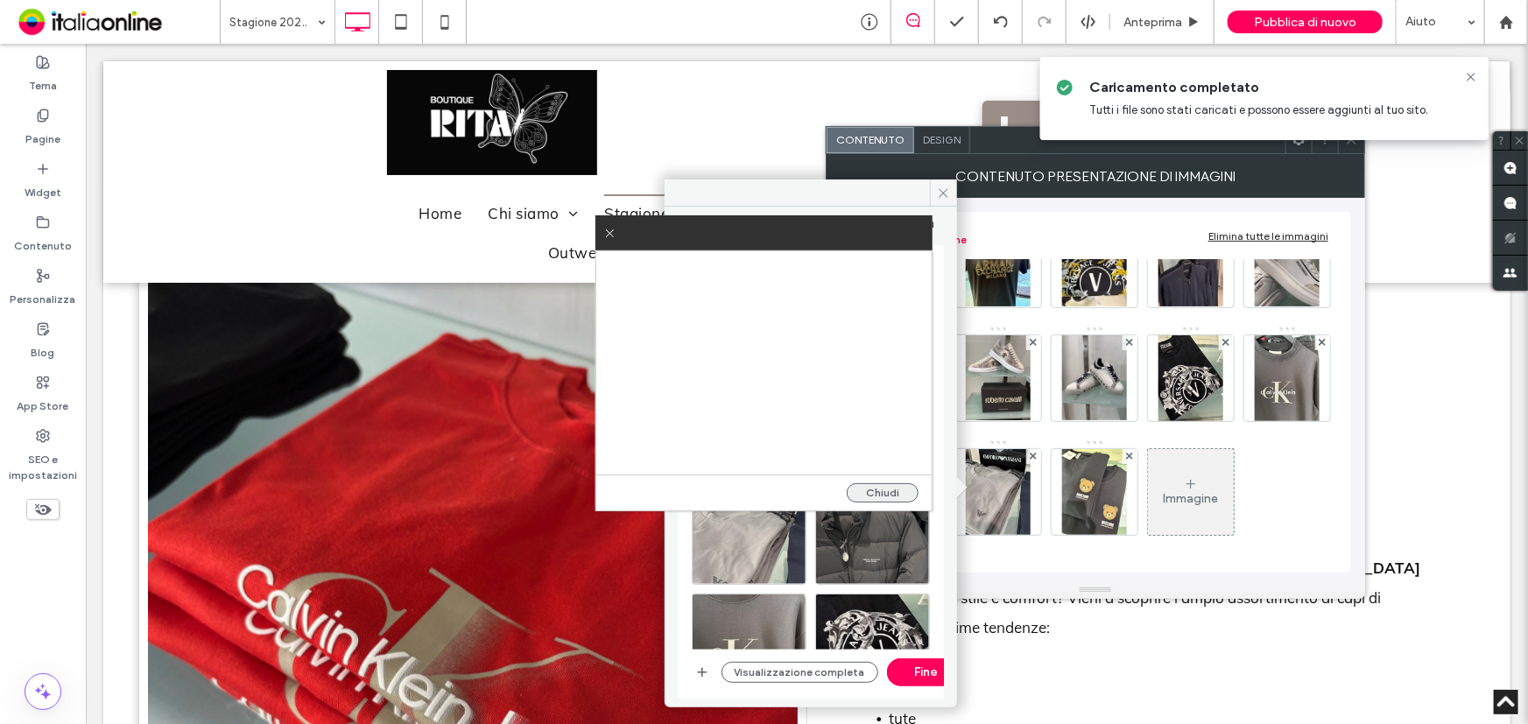
click at [899, 496] on button "Chiudi" at bounding box center [883, 492] width 72 height 19
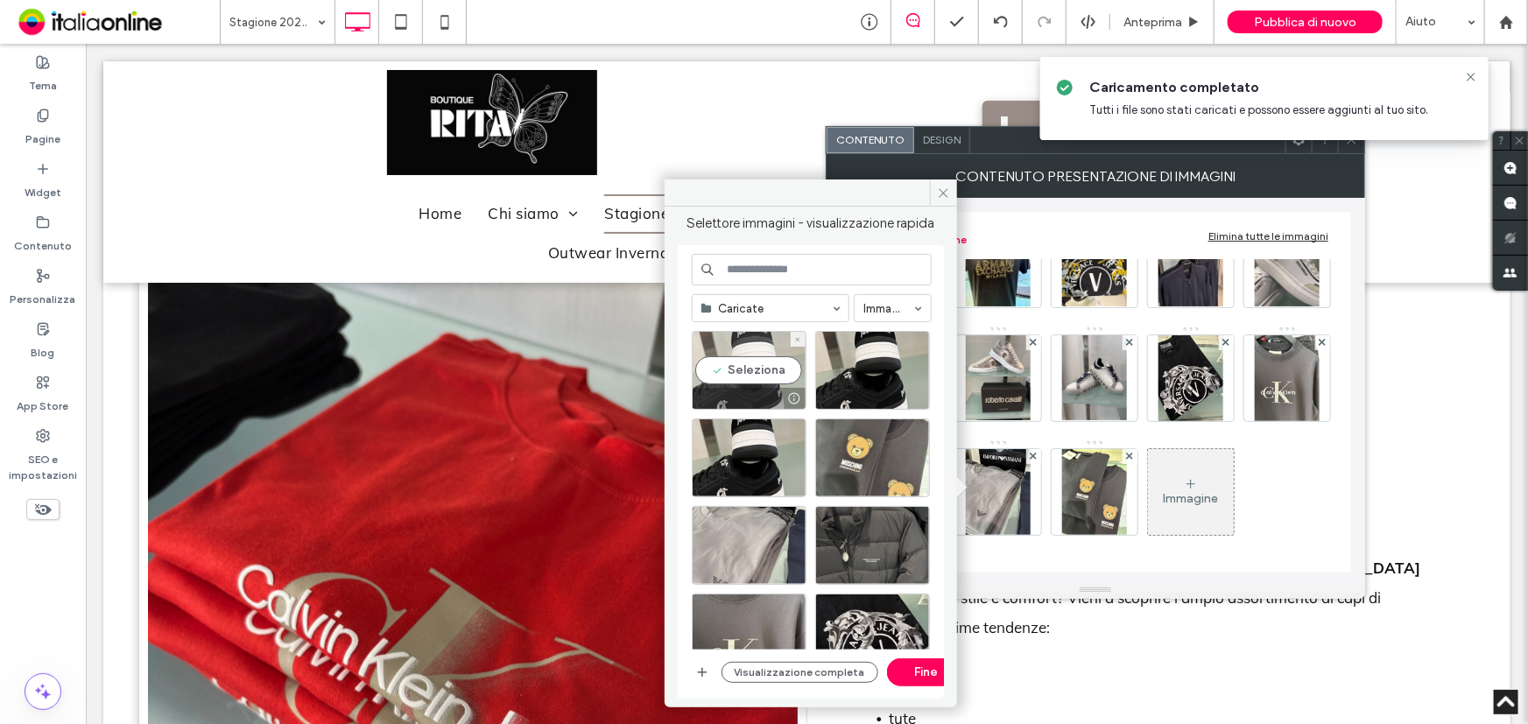
click at [772, 381] on div "Seleziona" at bounding box center [749, 370] width 115 height 79
click at [904, 667] on button "Fine" at bounding box center [926, 673] width 79 height 28
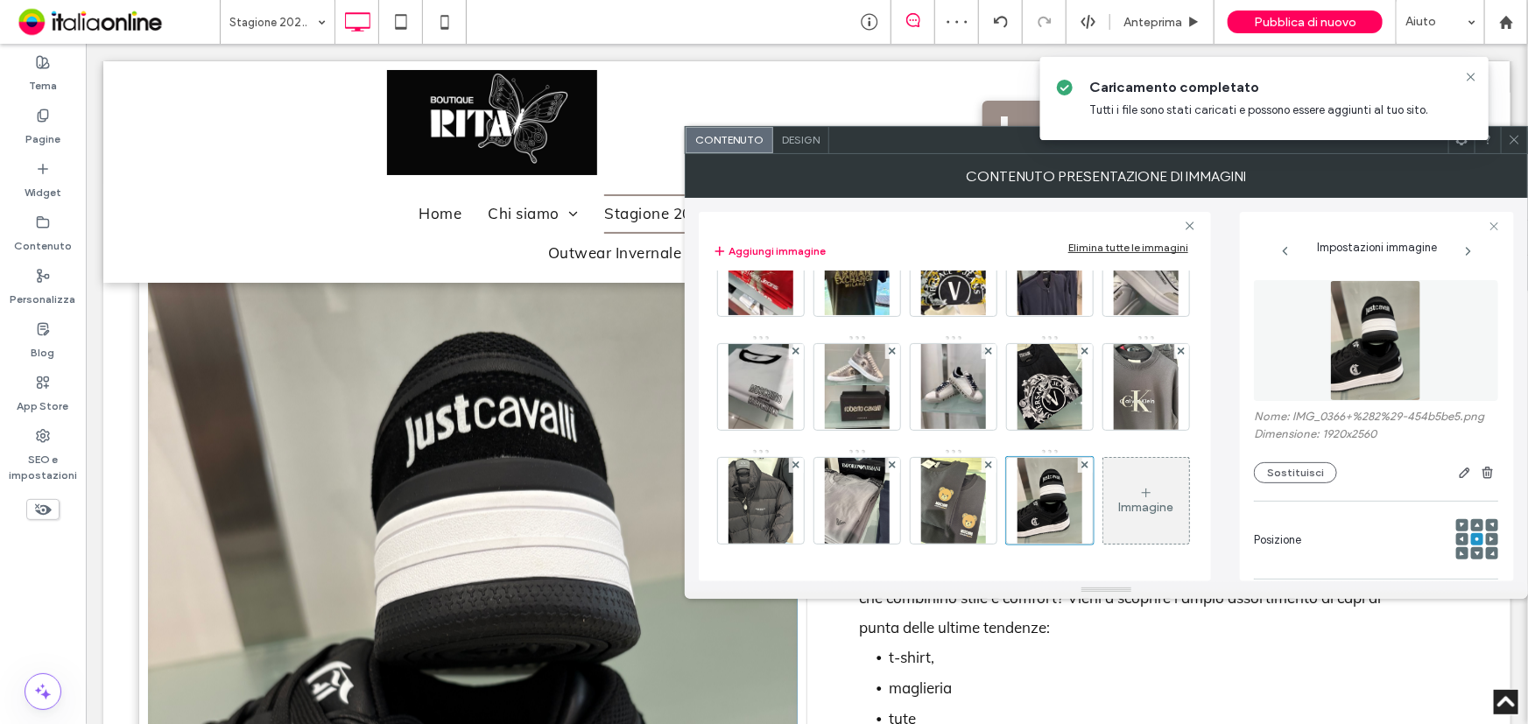
click at [1512, 135] on icon at bounding box center [1514, 139] width 13 height 13
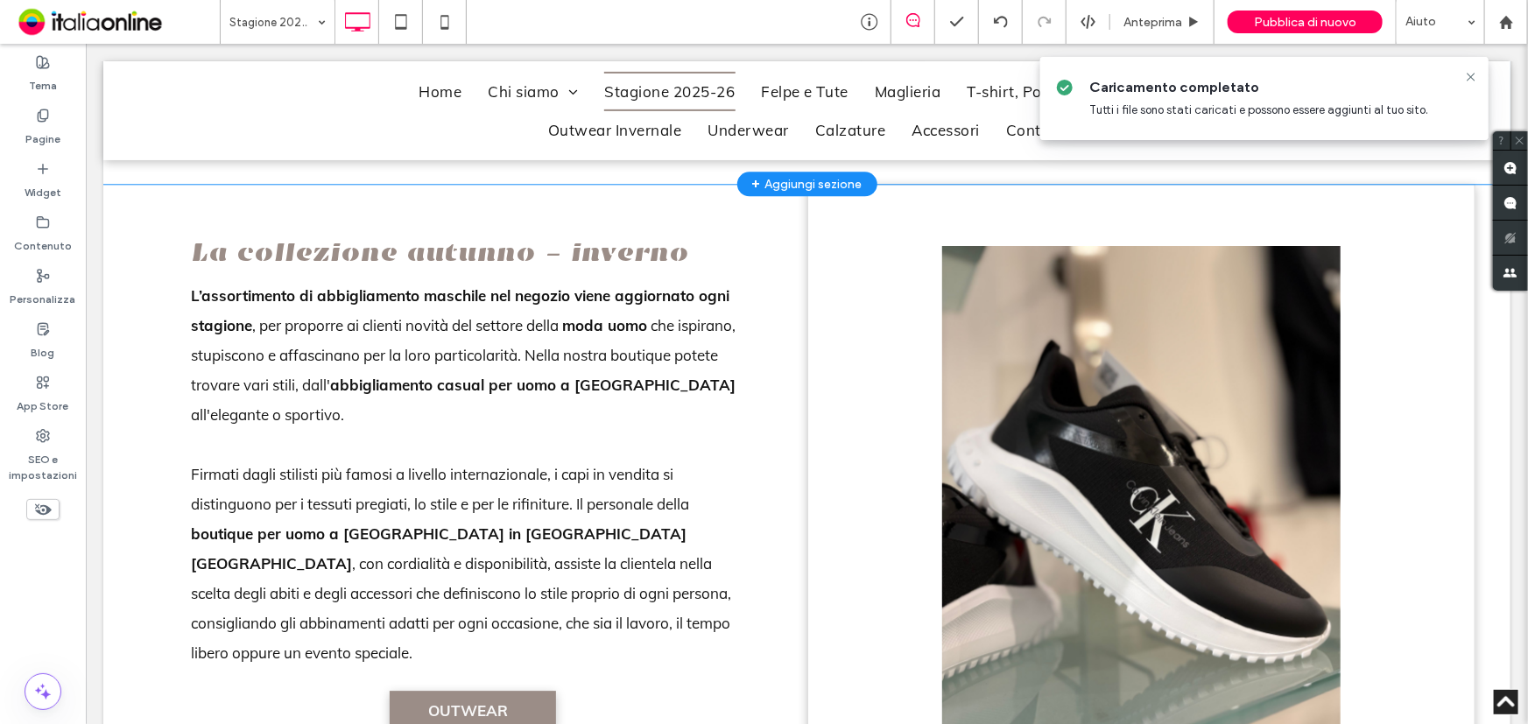
scroll to position [2229, 0]
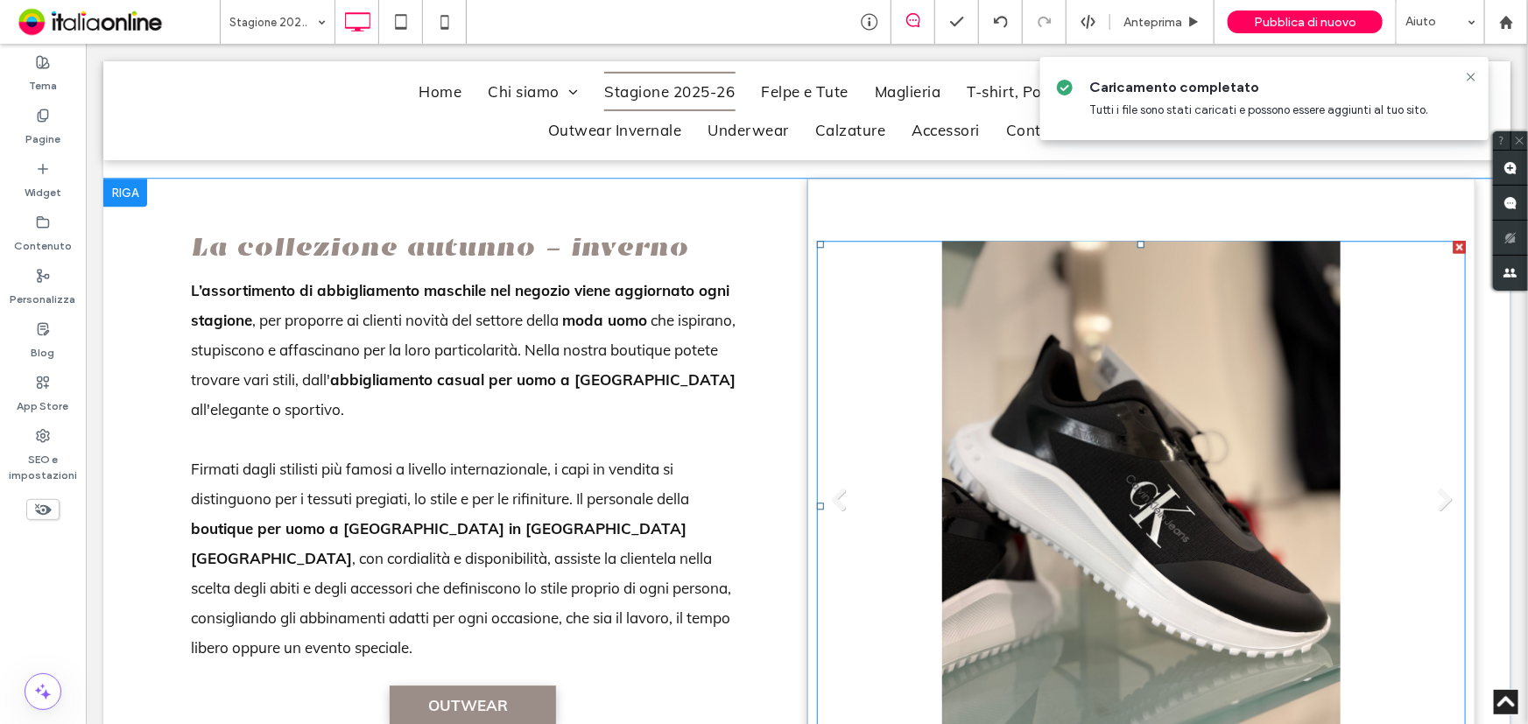
click at [1012, 560] on li "Titolo diapositiva Scrivi qui la tua didascalia [GEOGRAPHIC_DATA]" at bounding box center [1141, 505] width 650 height 531
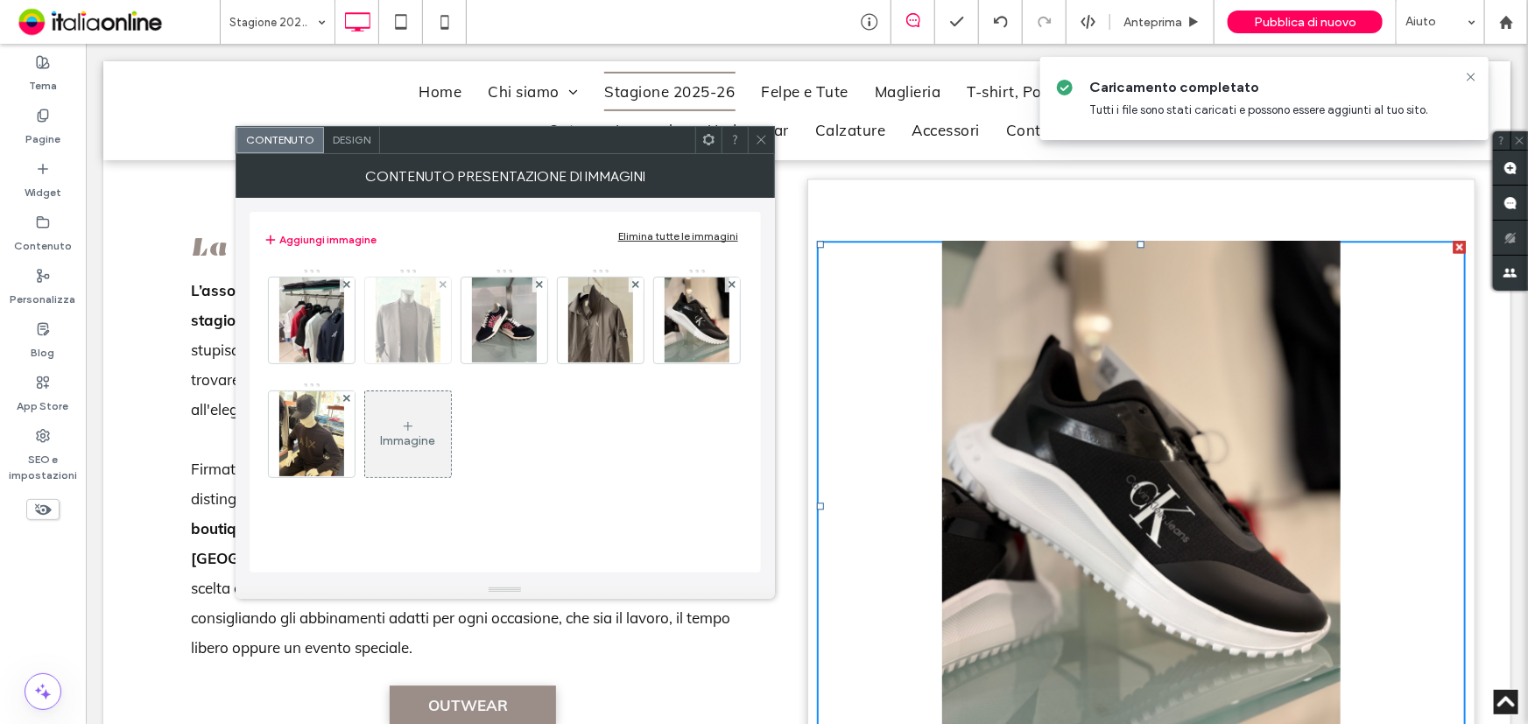
click at [436, 326] on img at bounding box center [408, 321] width 65 height 86
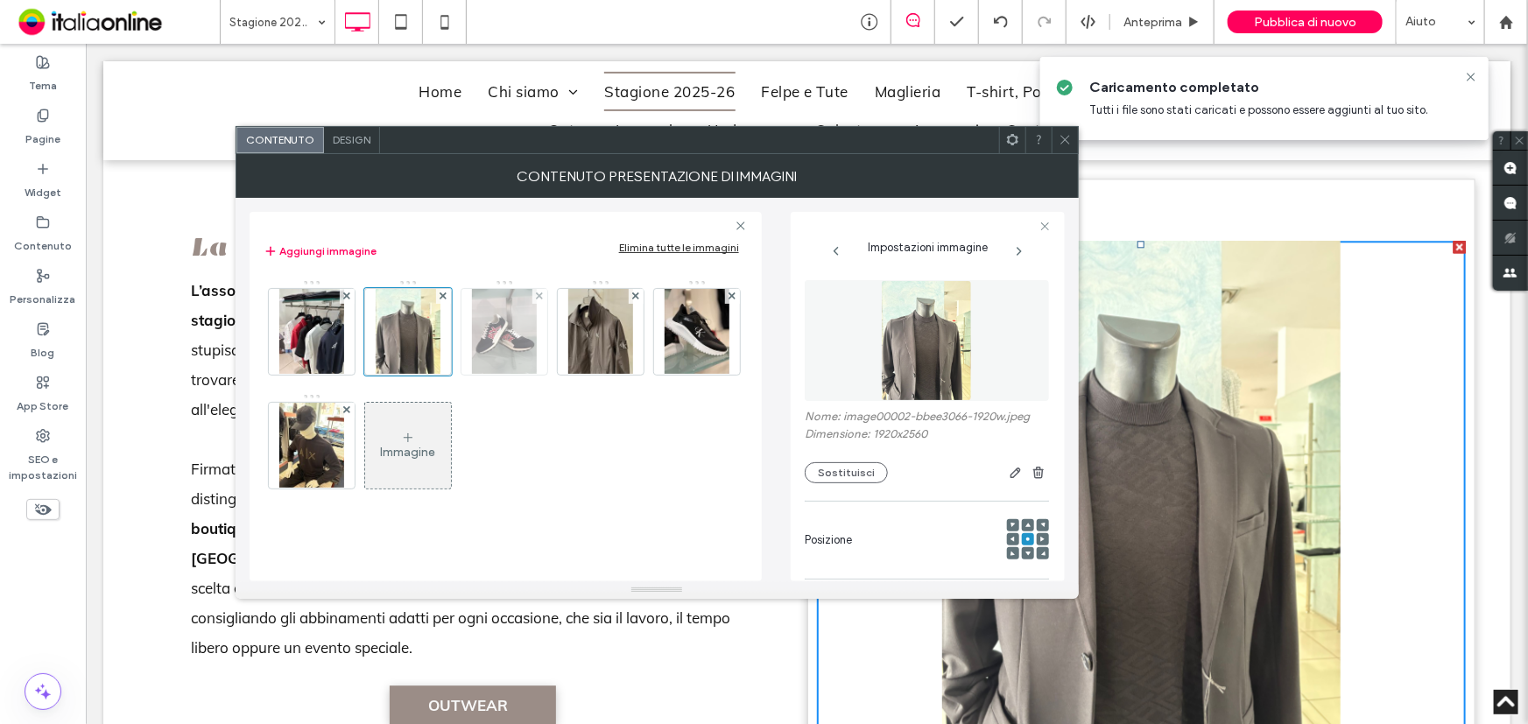
click at [502, 318] on img at bounding box center [504, 332] width 65 height 86
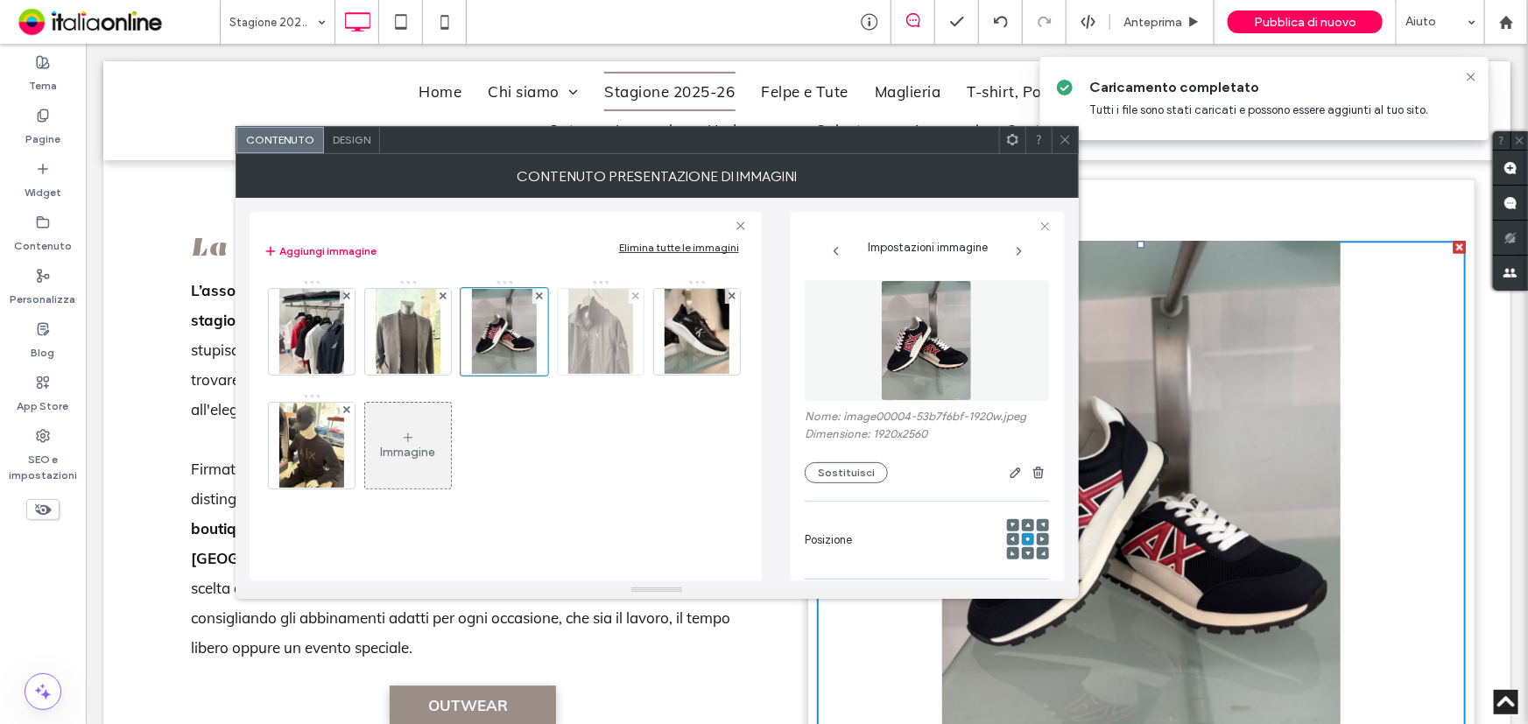
click at [615, 329] on img at bounding box center [600, 332] width 65 height 86
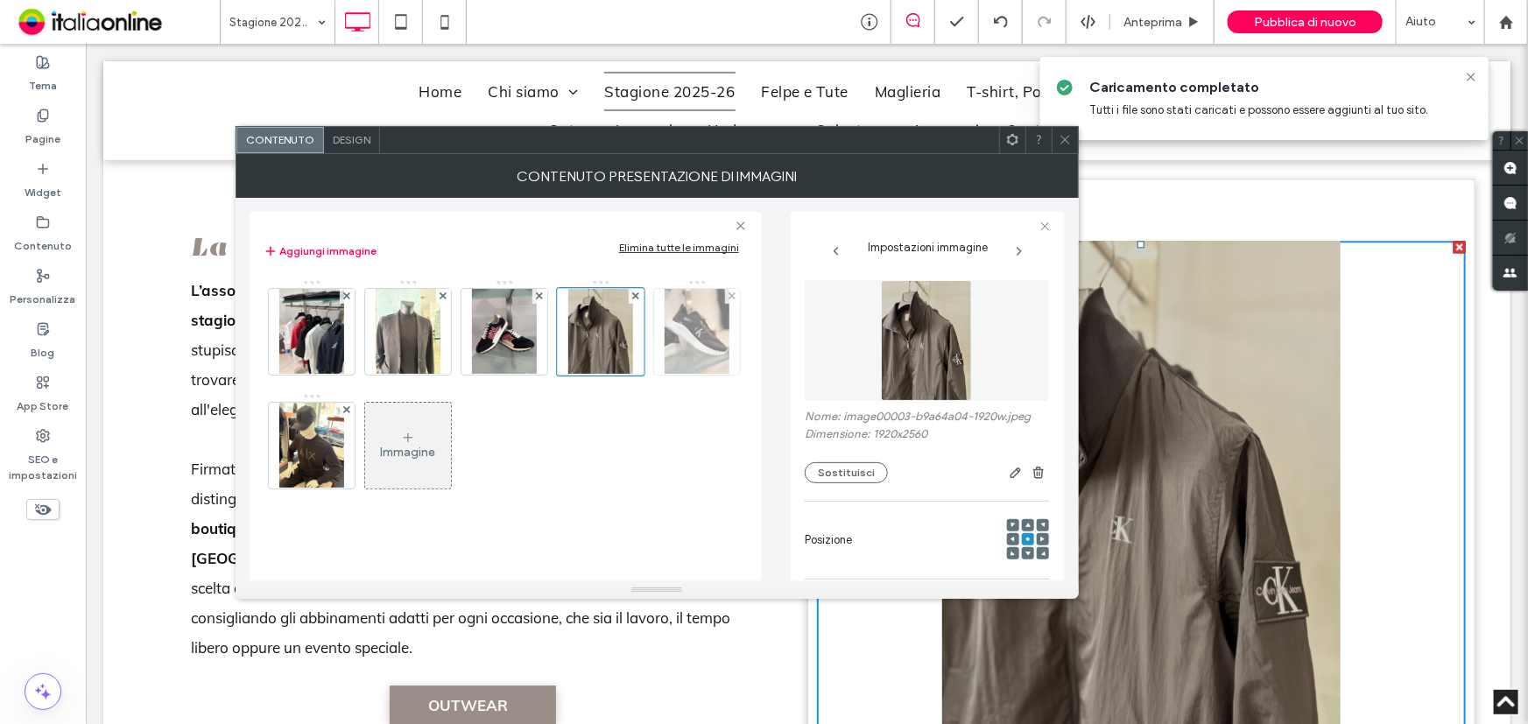
click at [700, 320] on img at bounding box center [697, 332] width 65 height 86
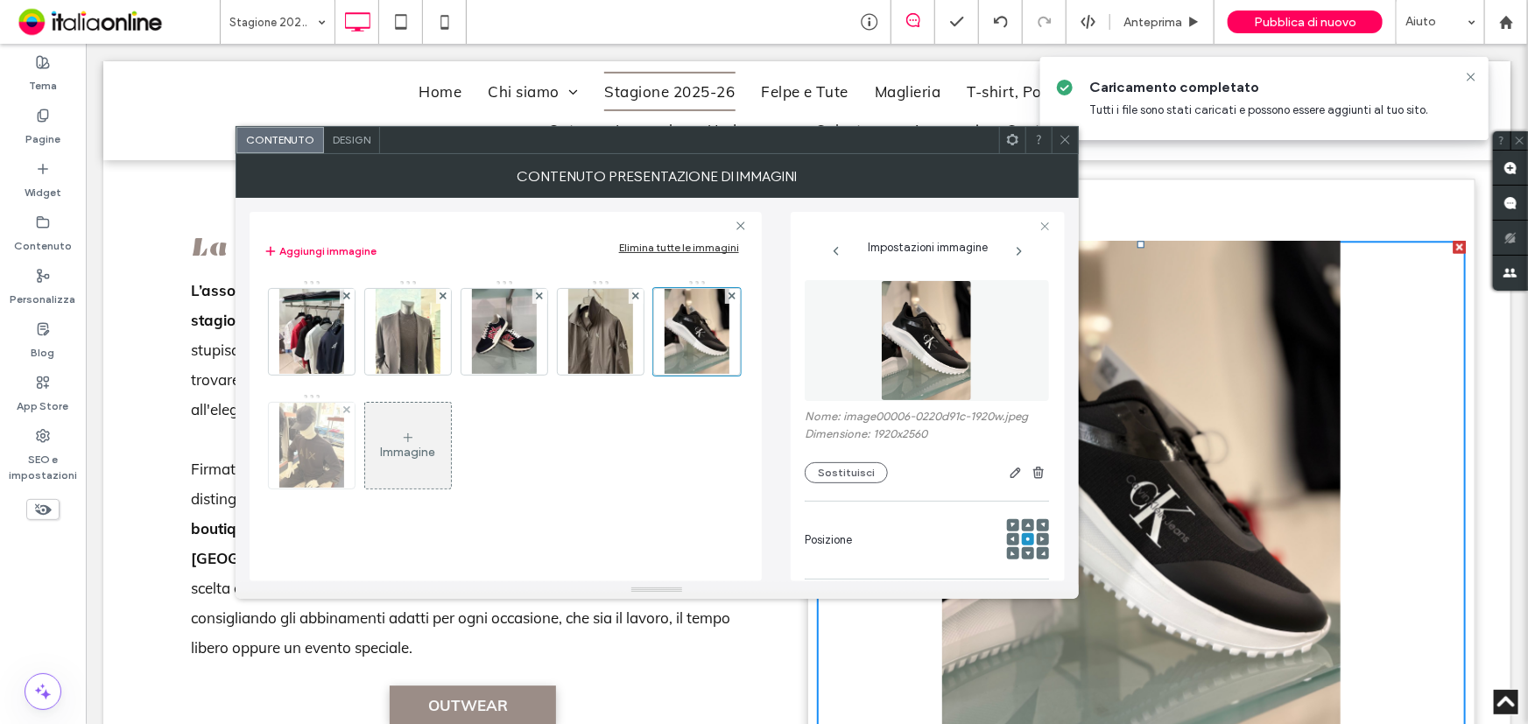
click at [291, 435] on img at bounding box center [311, 446] width 65 height 86
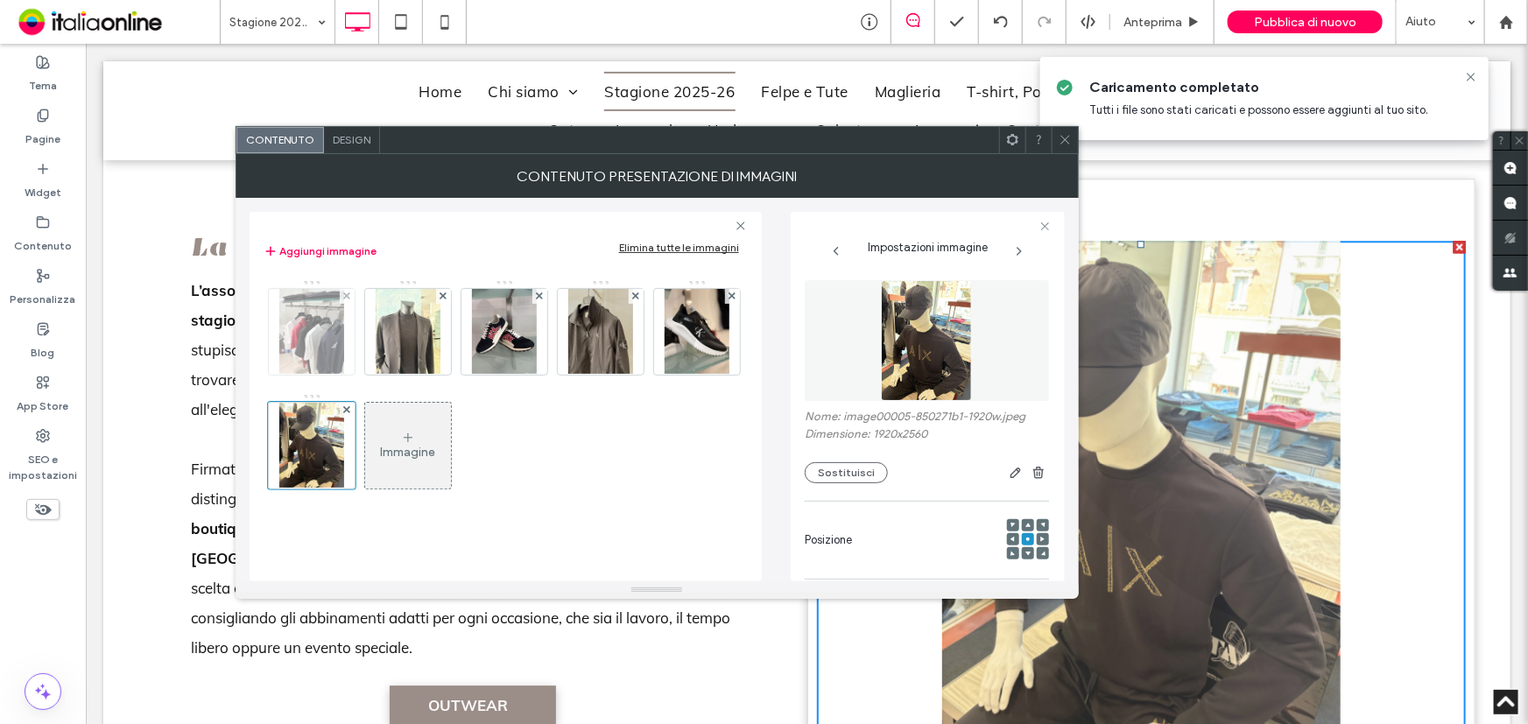
click at [320, 324] on img at bounding box center [311, 332] width 65 height 86
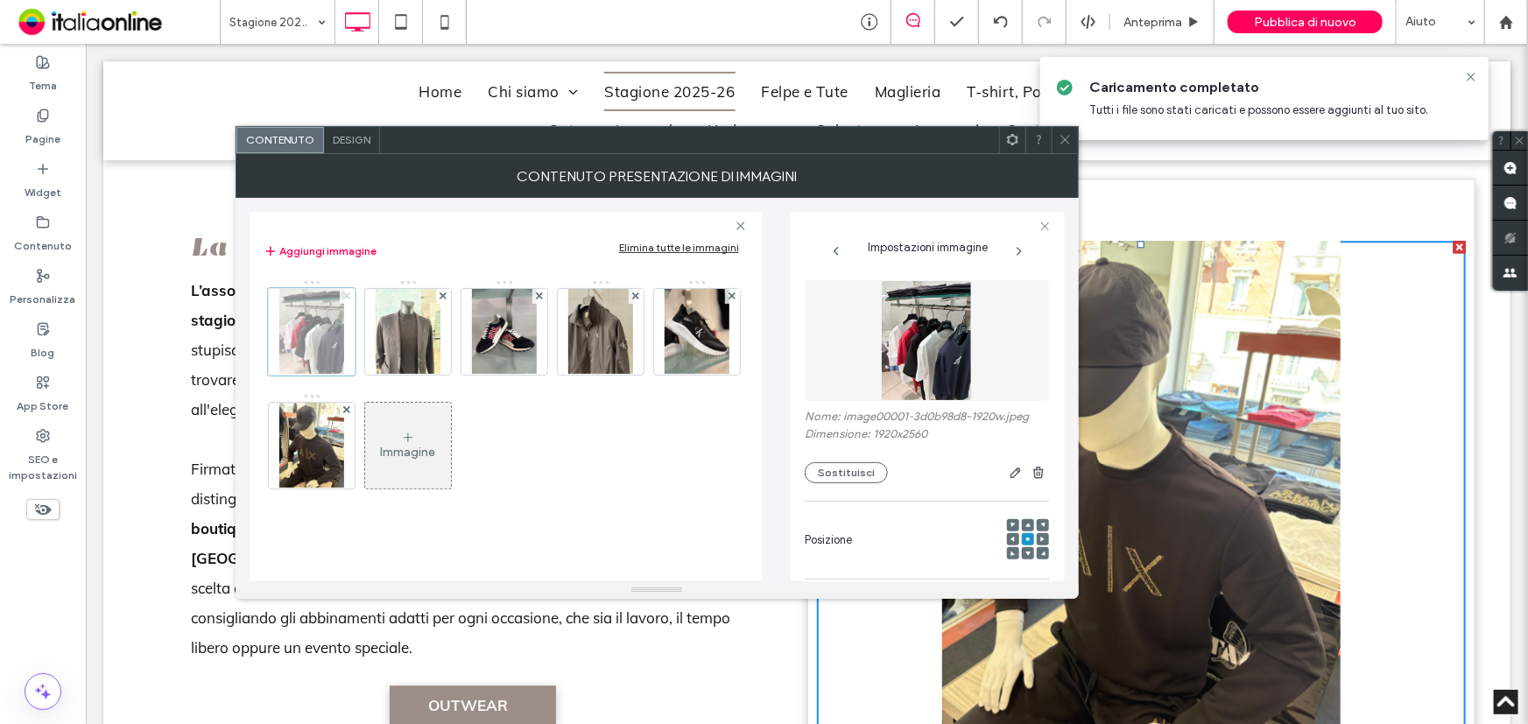
click at [345, 293] on icon at bounding box center [346, 296] width 7 height 7
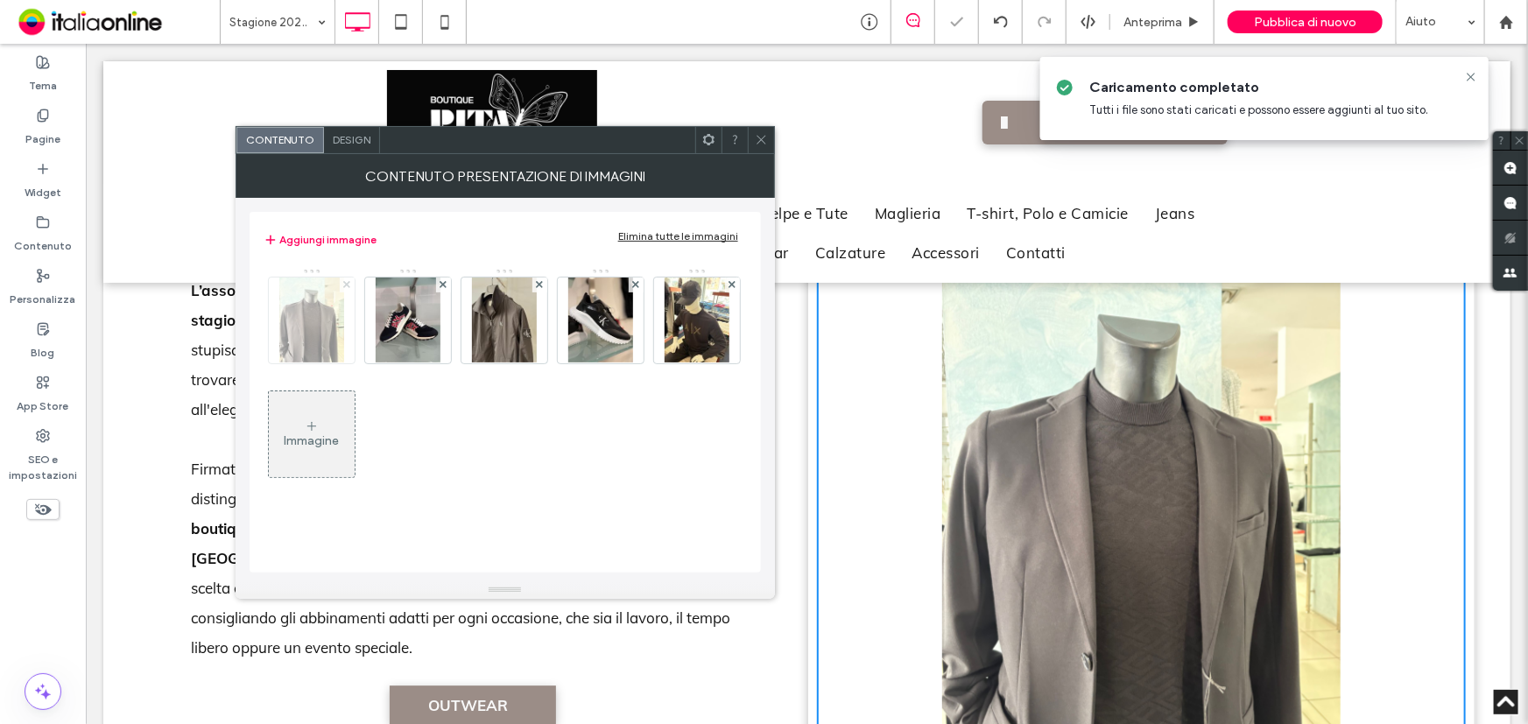
click at [346, 287] on icon at bounding box center [346, 284] width 7 height 7
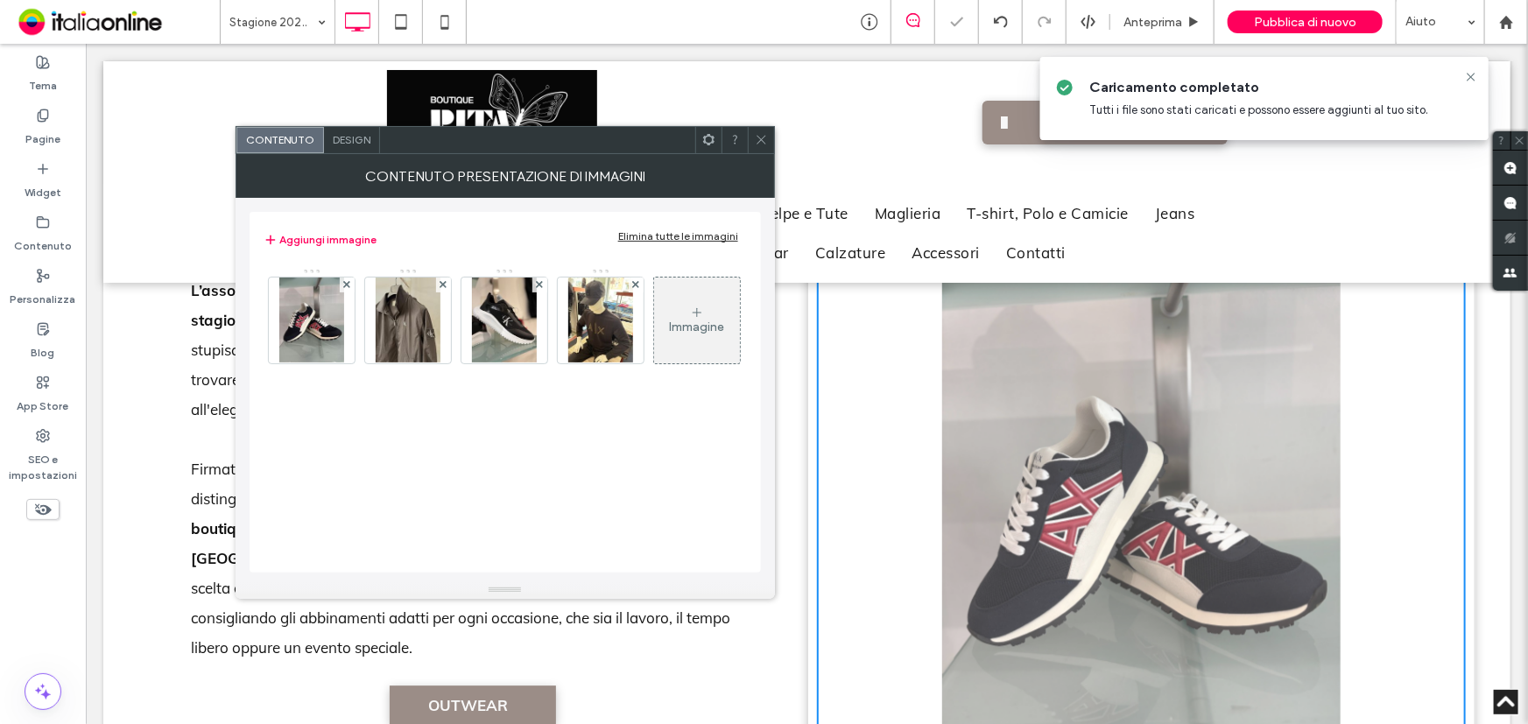
click at [346, 287] on icon at bounding box center [346, 284] width 7 height 7
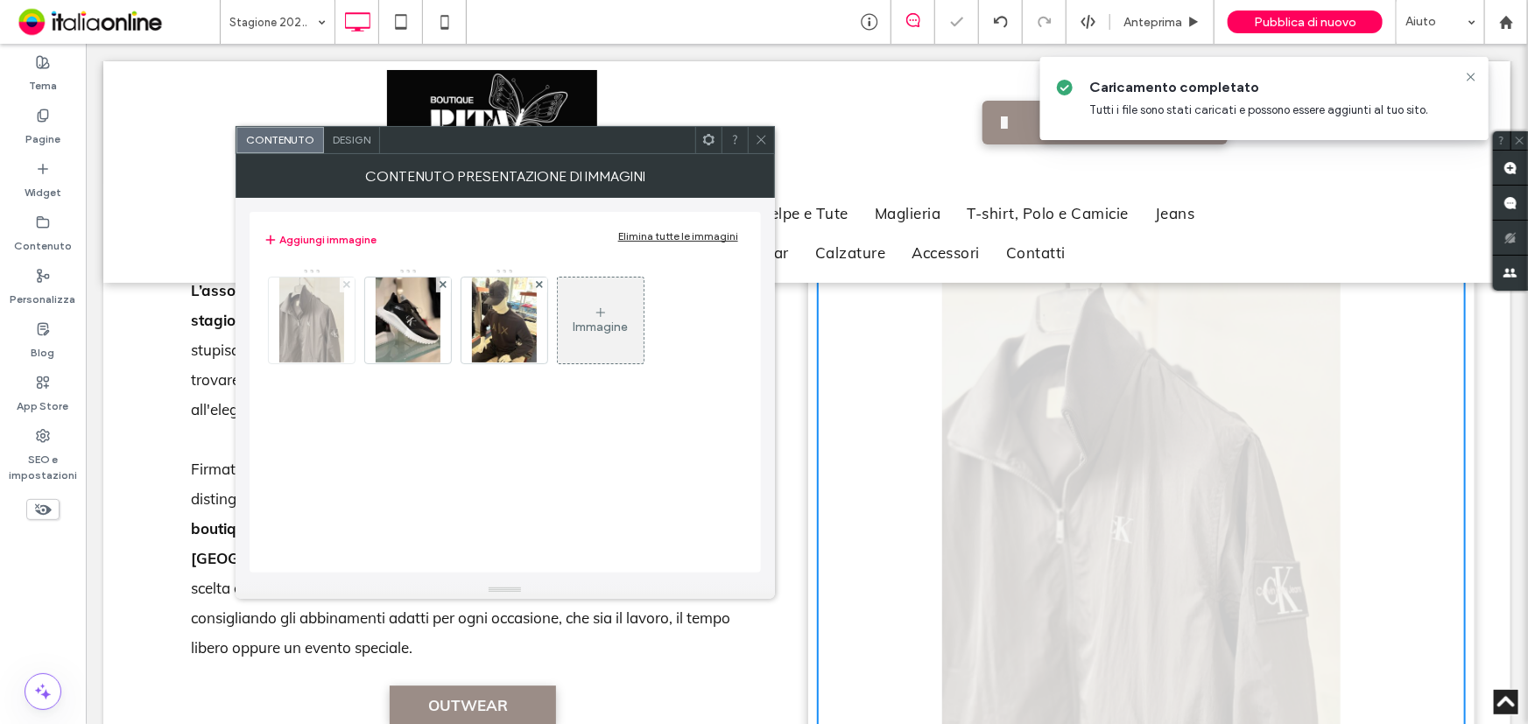
click at [346, 287] on icon at bounding box center [346, 284] width 7 height 7
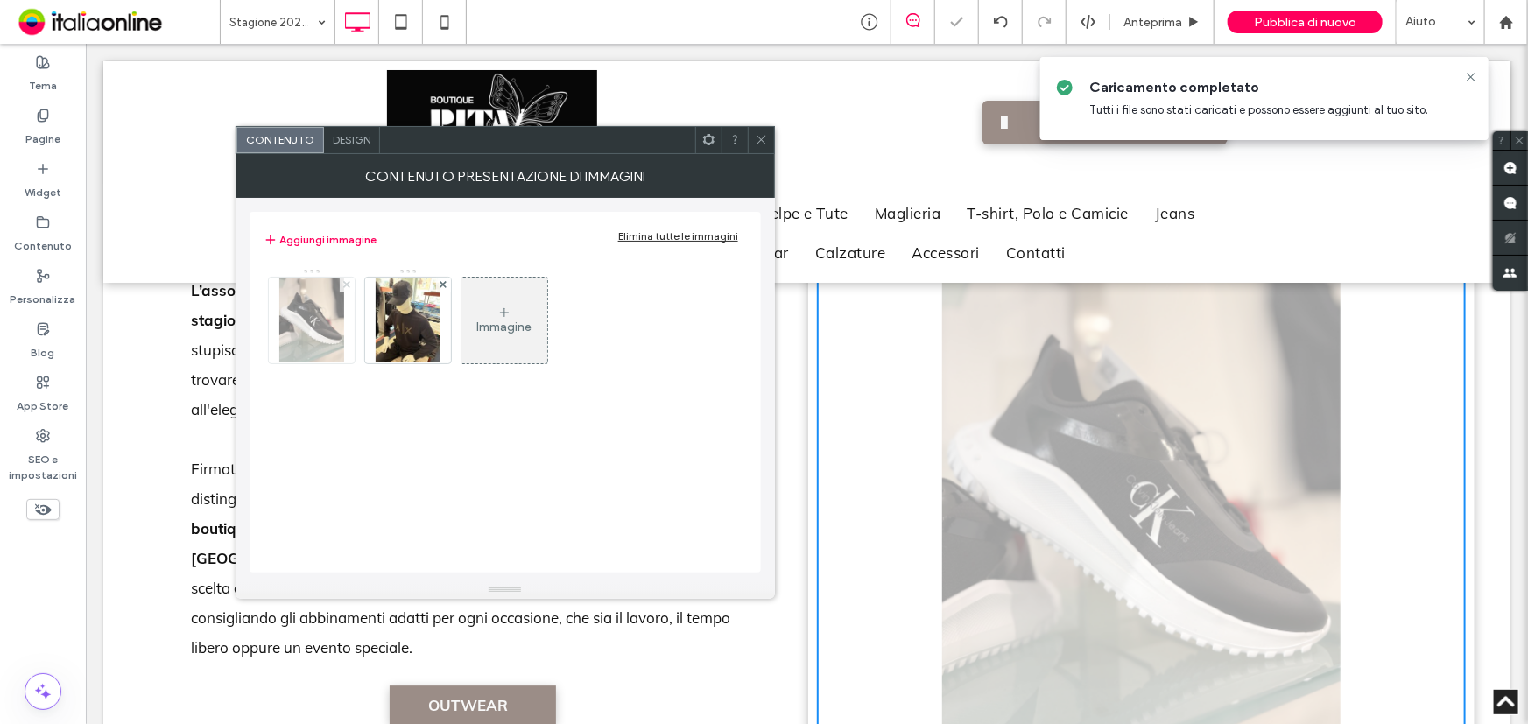
click at [346, 287] on icon at bounding box center [346, 284] width 7 height 7
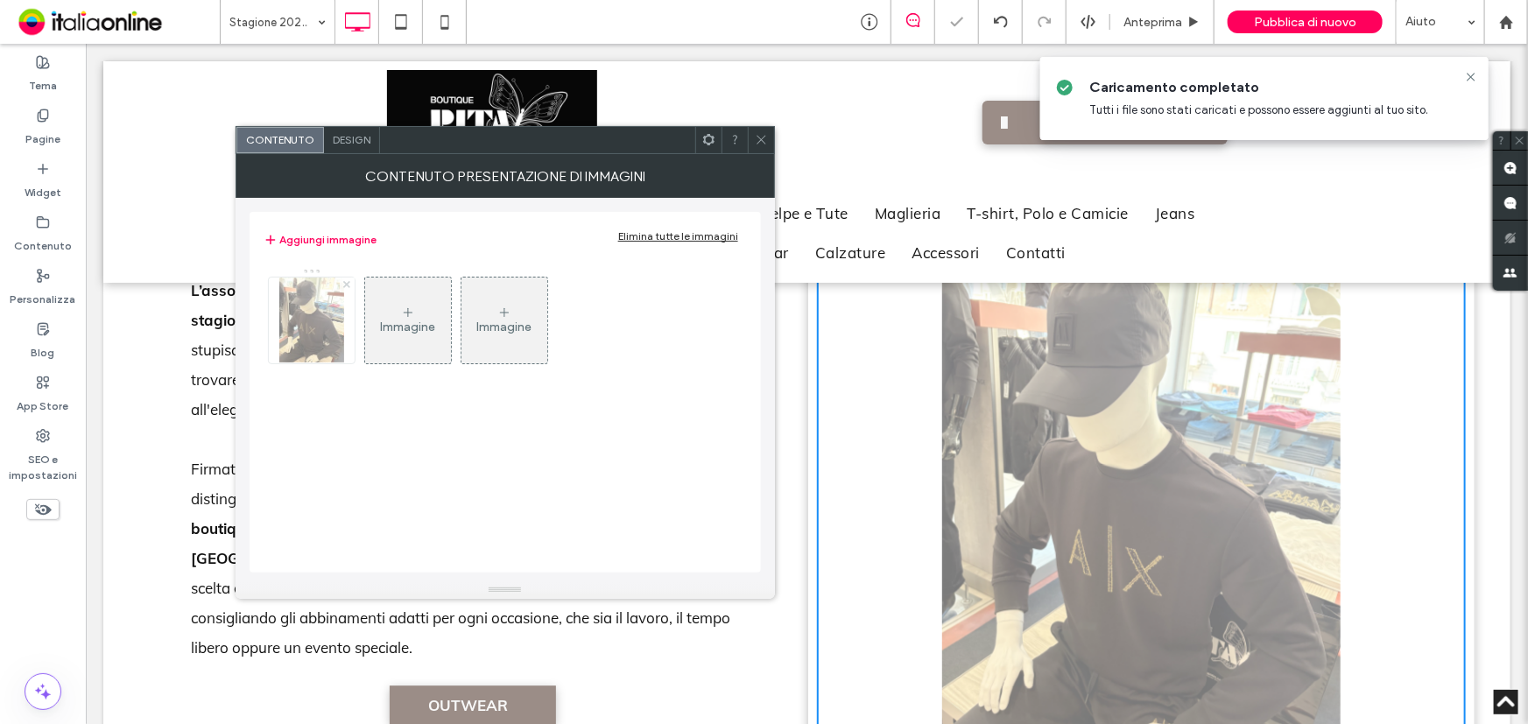
click at [346, 287] on icon at bounding box center [346, 284] width 7 height 7
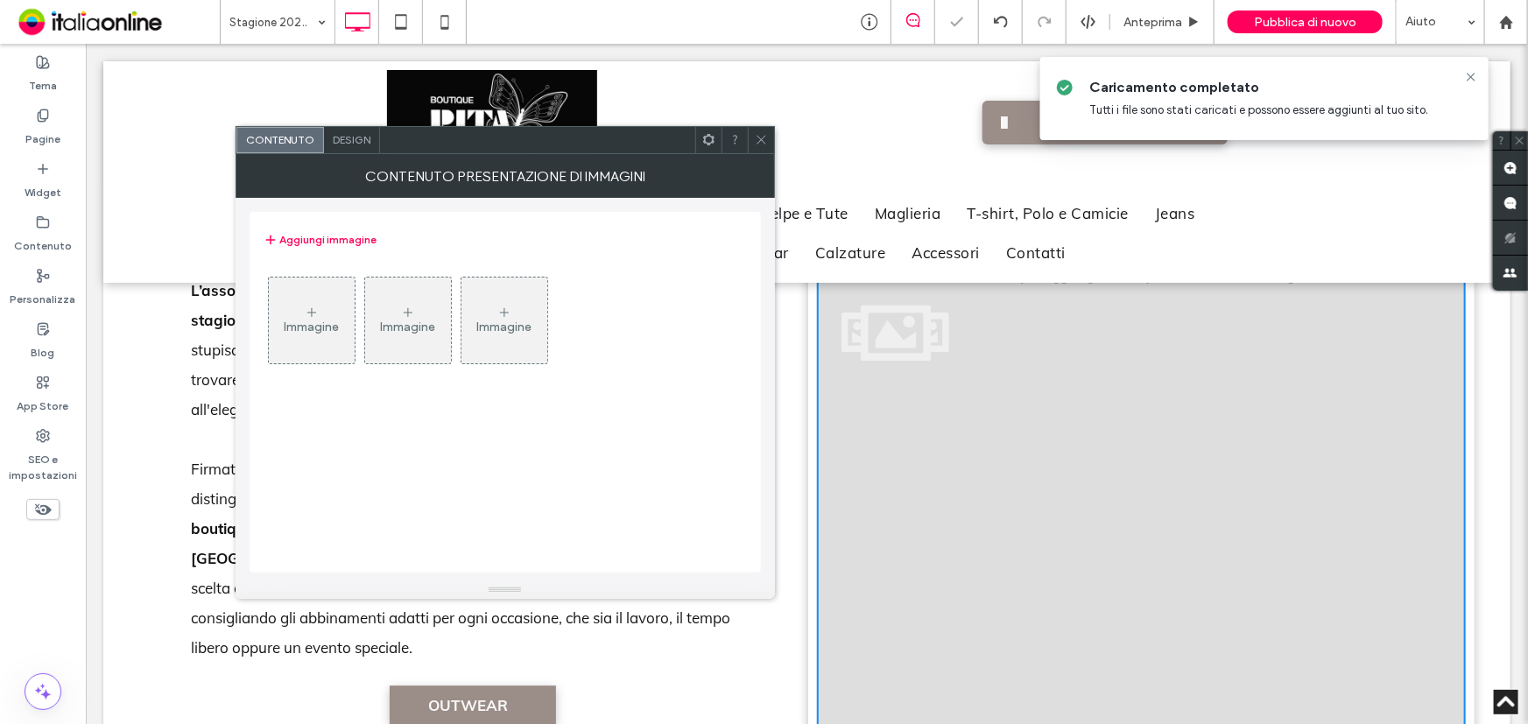
click at [316, 314] on icon at bounding box center [312, 313] width 14 height 14
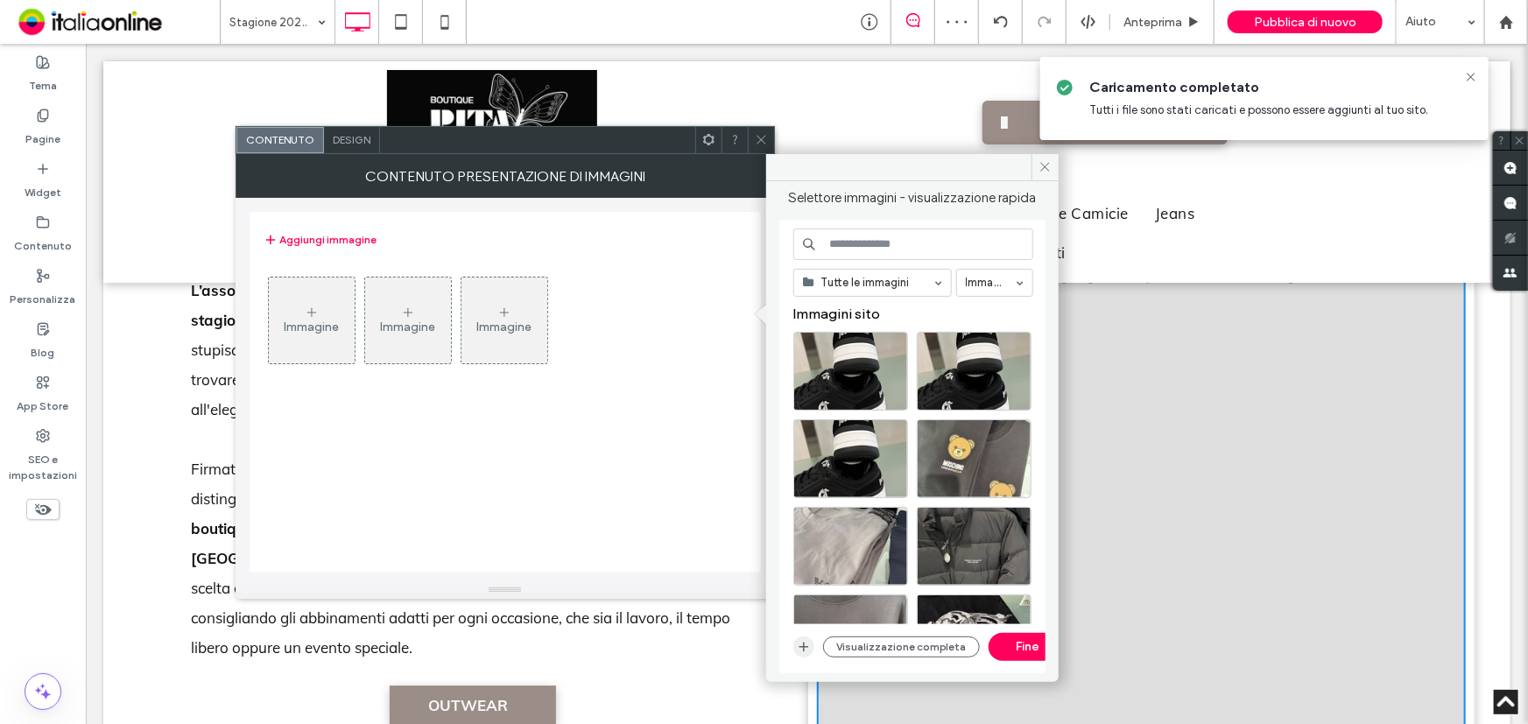
click at [793, 640] on span "button" at bounding box center [803, 647] width 21 height 21
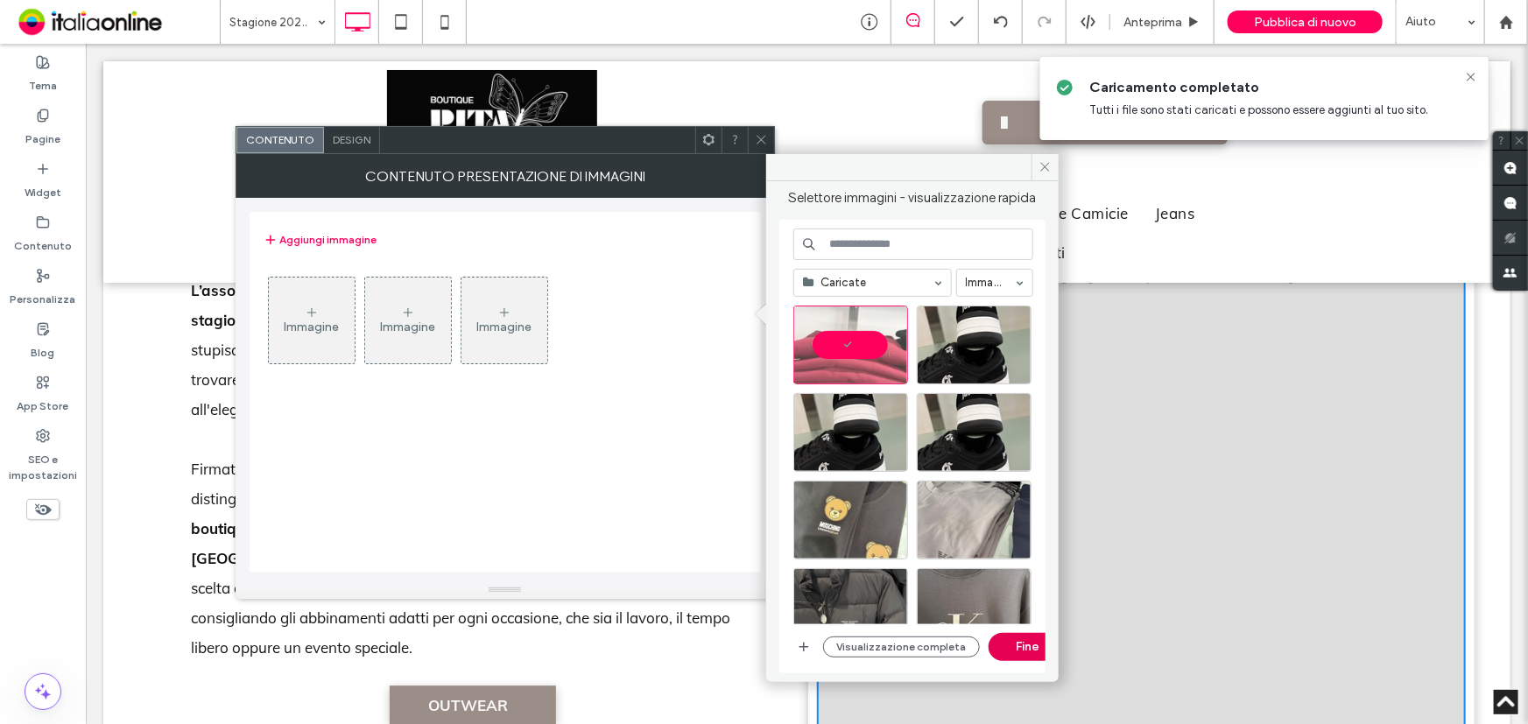
click at [1014, 640] on button "Fine" at bounding box center [1028, 647] width 79 height 28
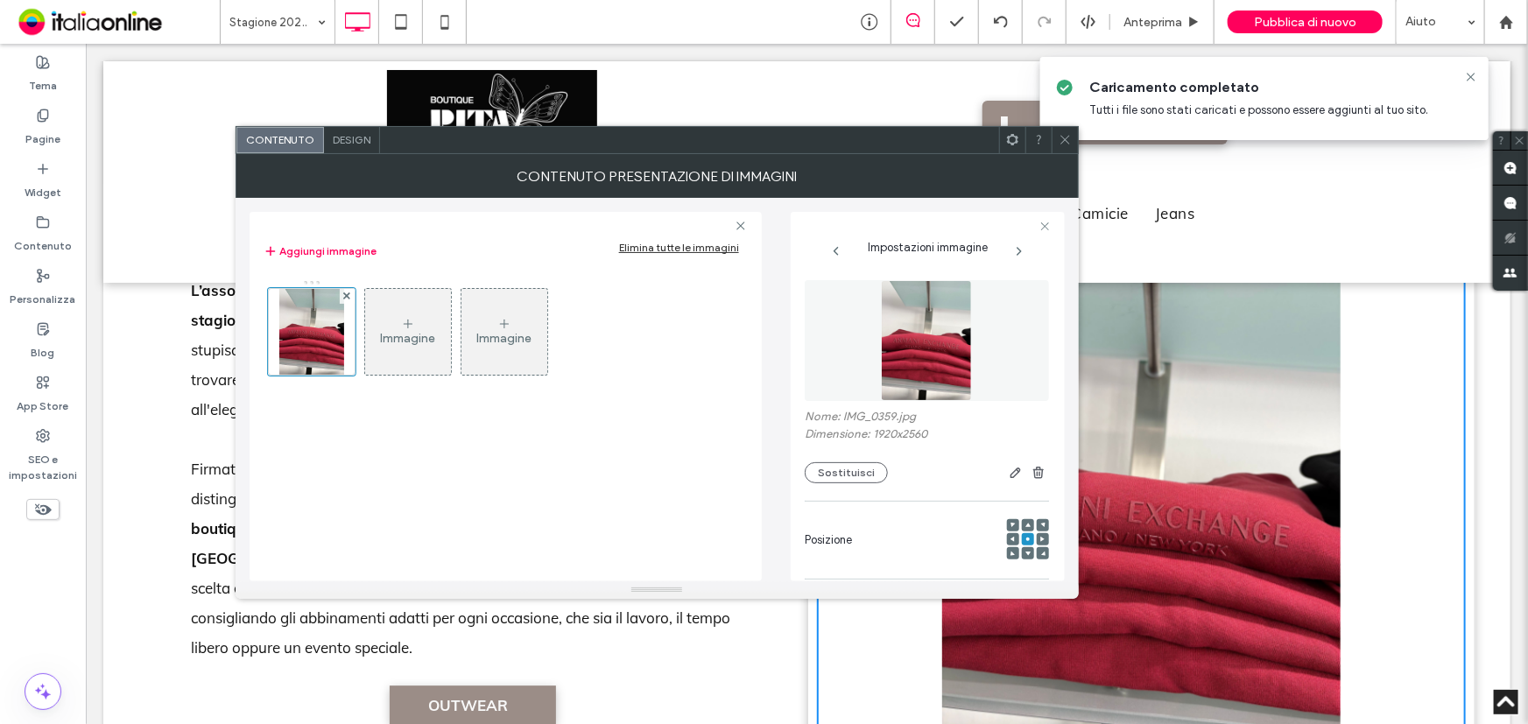
click at [385, 323] on div "Immagine" at bounding box center [408, 332] width 86 height 82
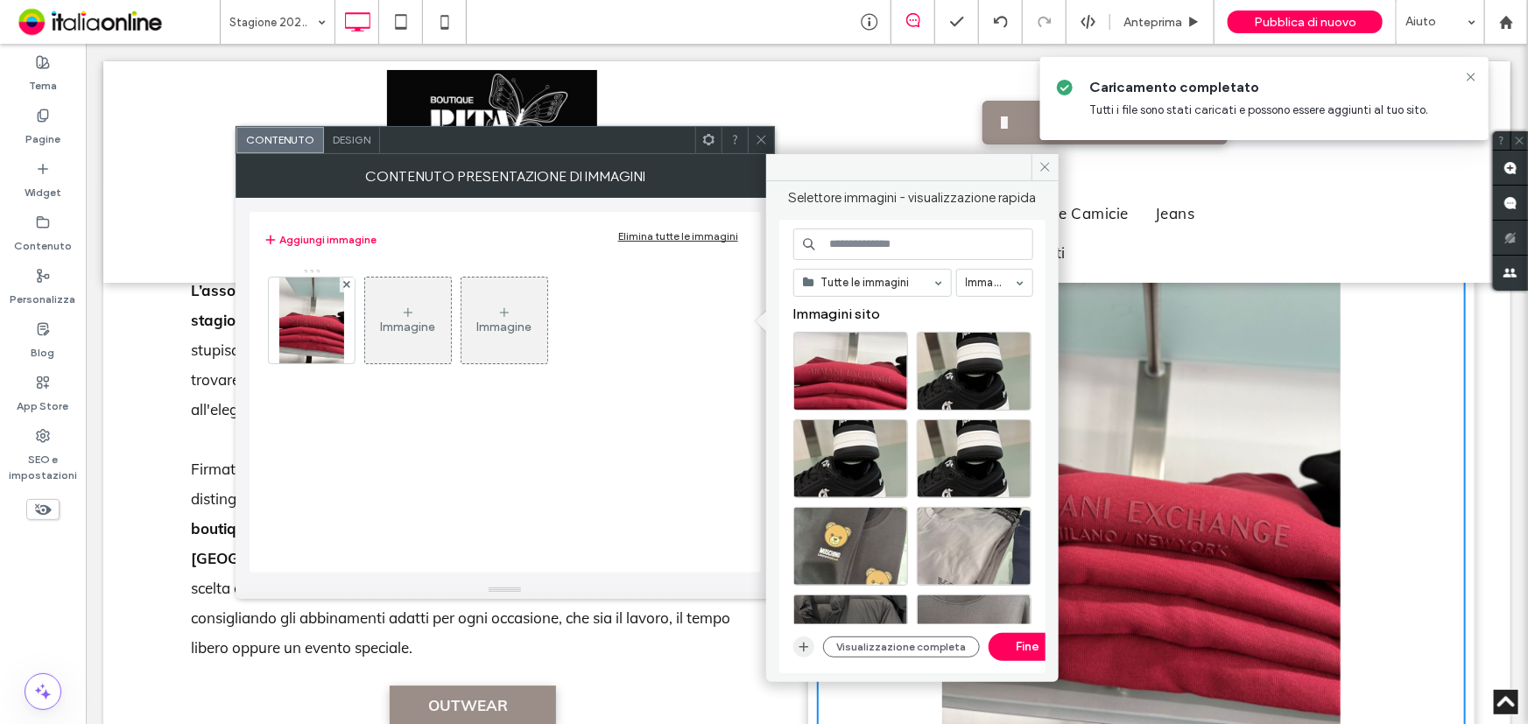
click at [793, 643] on span "button" at bounding box center [803, 647] width 21 height 21
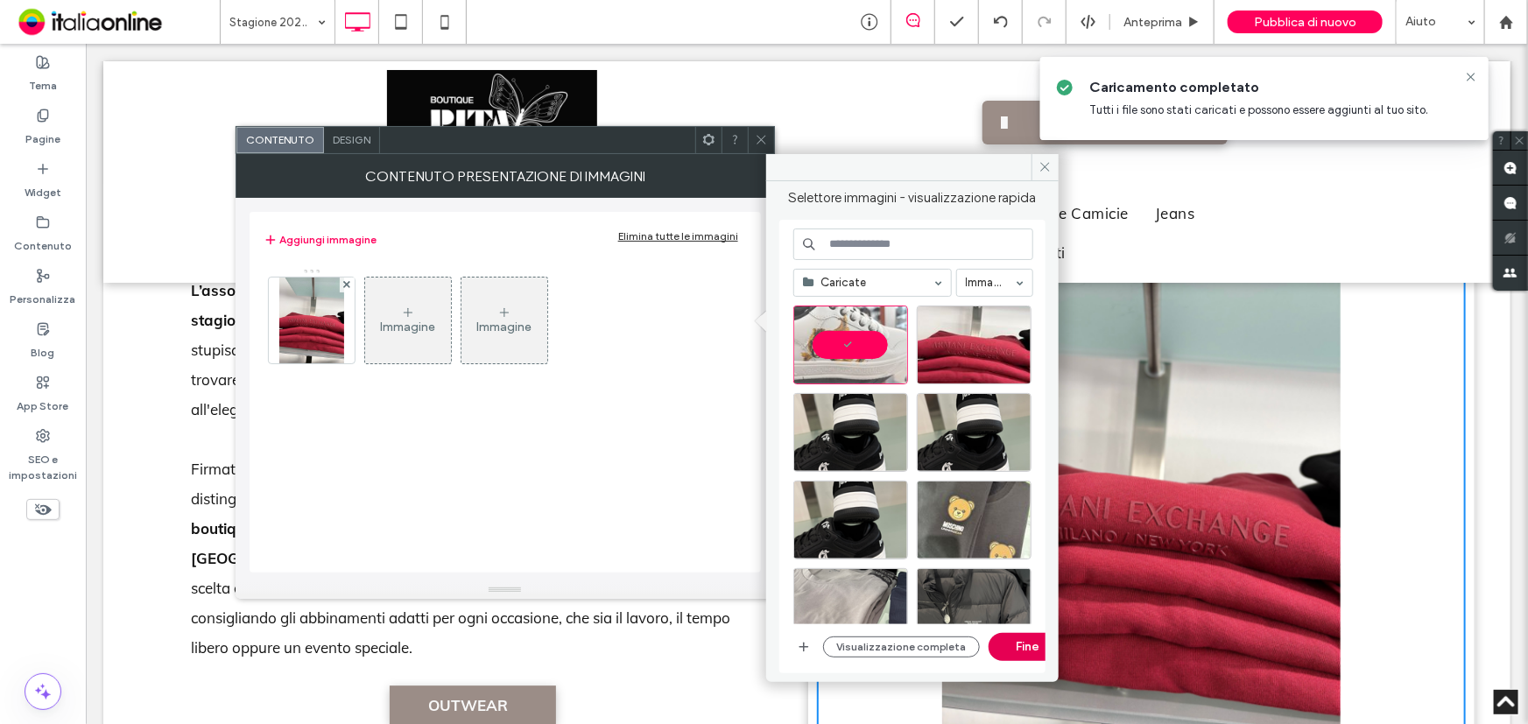
click at [1029, 655] on button "Fine" at bounding box center [1028, 647] width 79 height 28
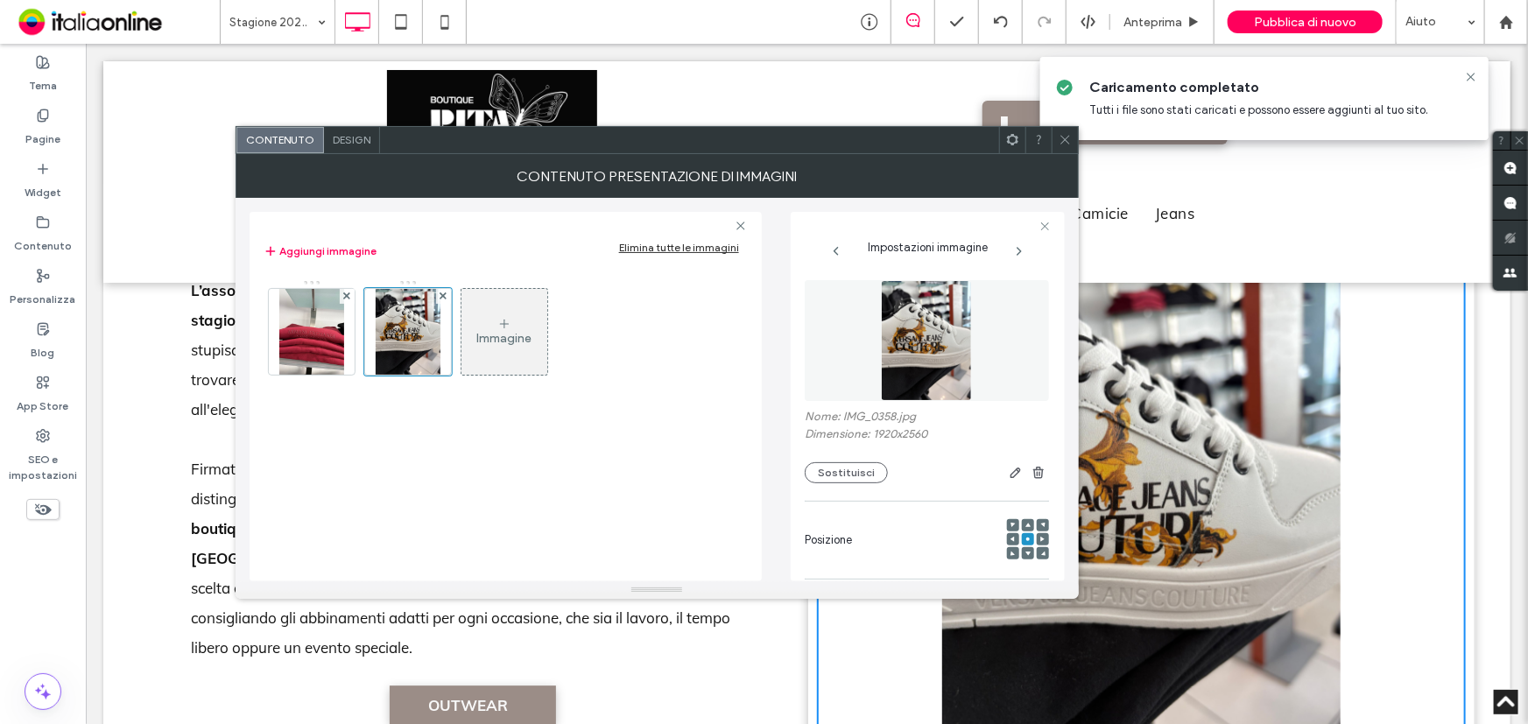
click at [1069, 137] on icon at bounding box center [1065, 139] width 13 height 13
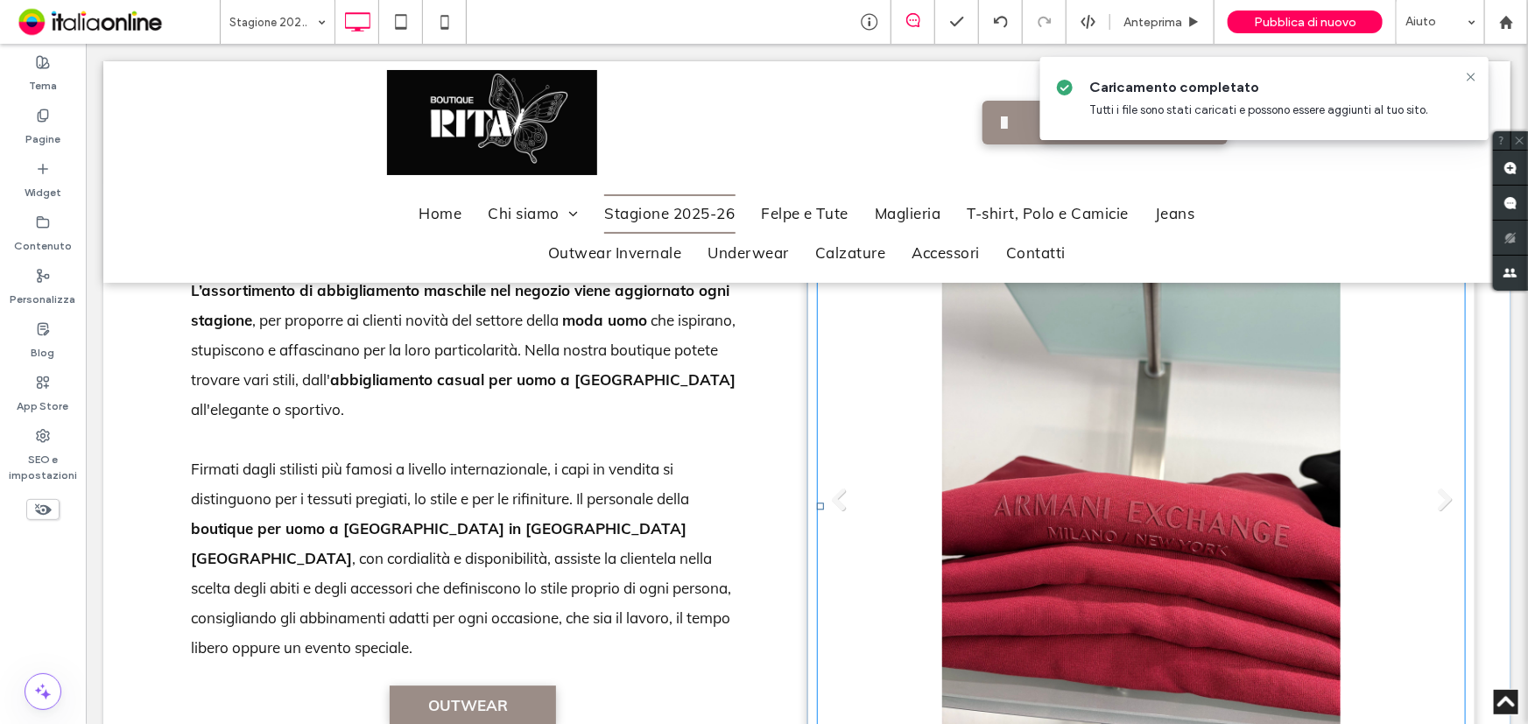
click at [1170, 485] on li "Titolo diapositiva Scrivi qui la tua didascalia [GEOGRAPHIC_DATA]" at bounding box center [1141, 505] width 650 height 531
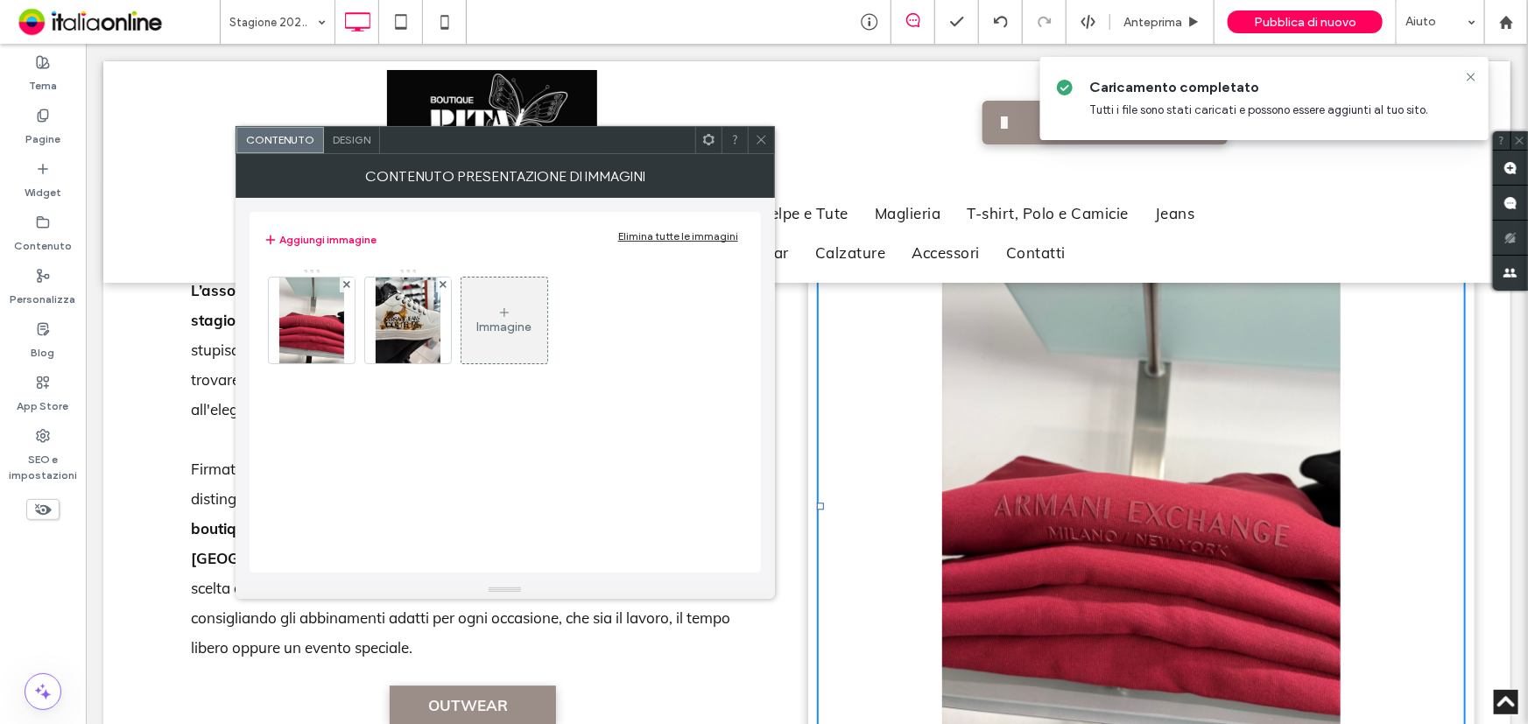
click at [515, 315] on div "Immagine" at bounding box center [505, 320] width 86 height 82
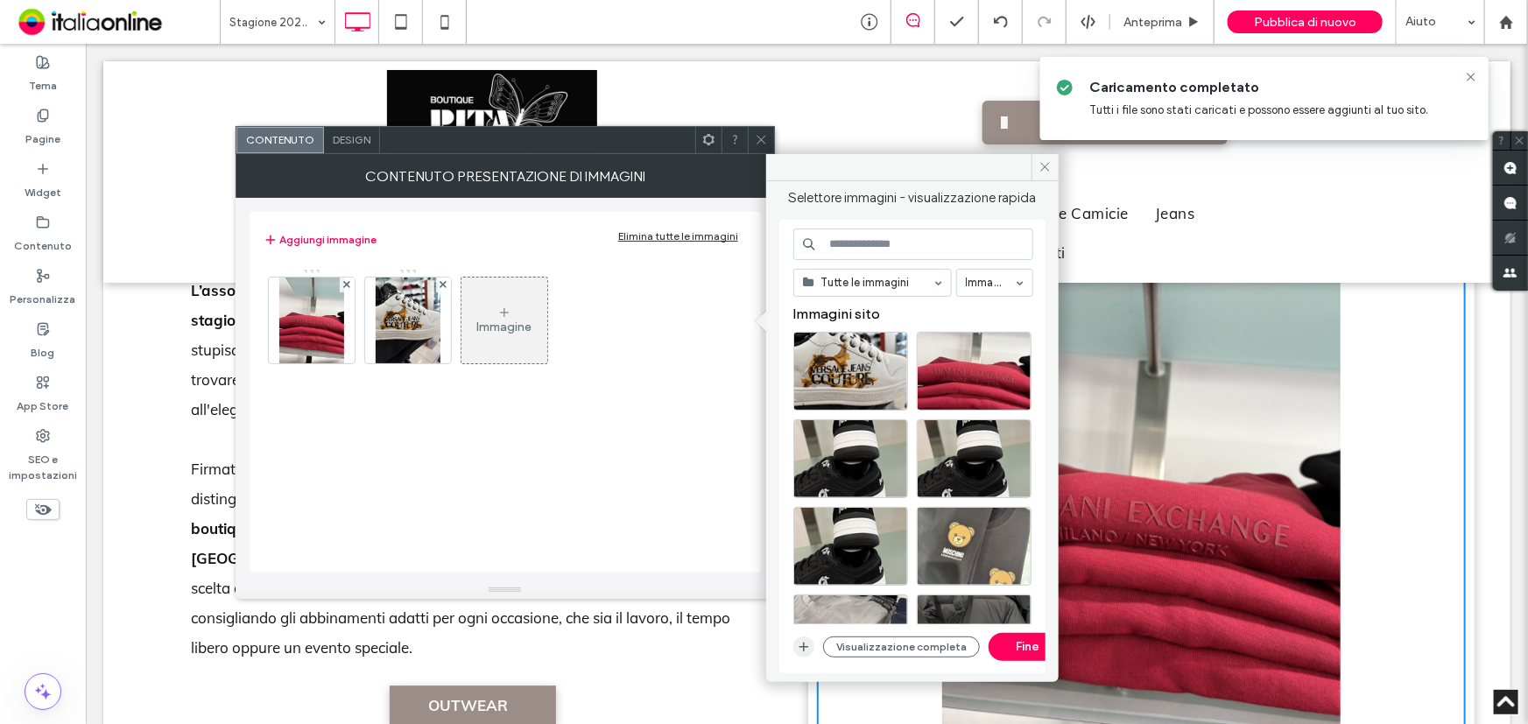
click at [811, 642] on span "button" at bounding box center [803, 647] width 21 height 21
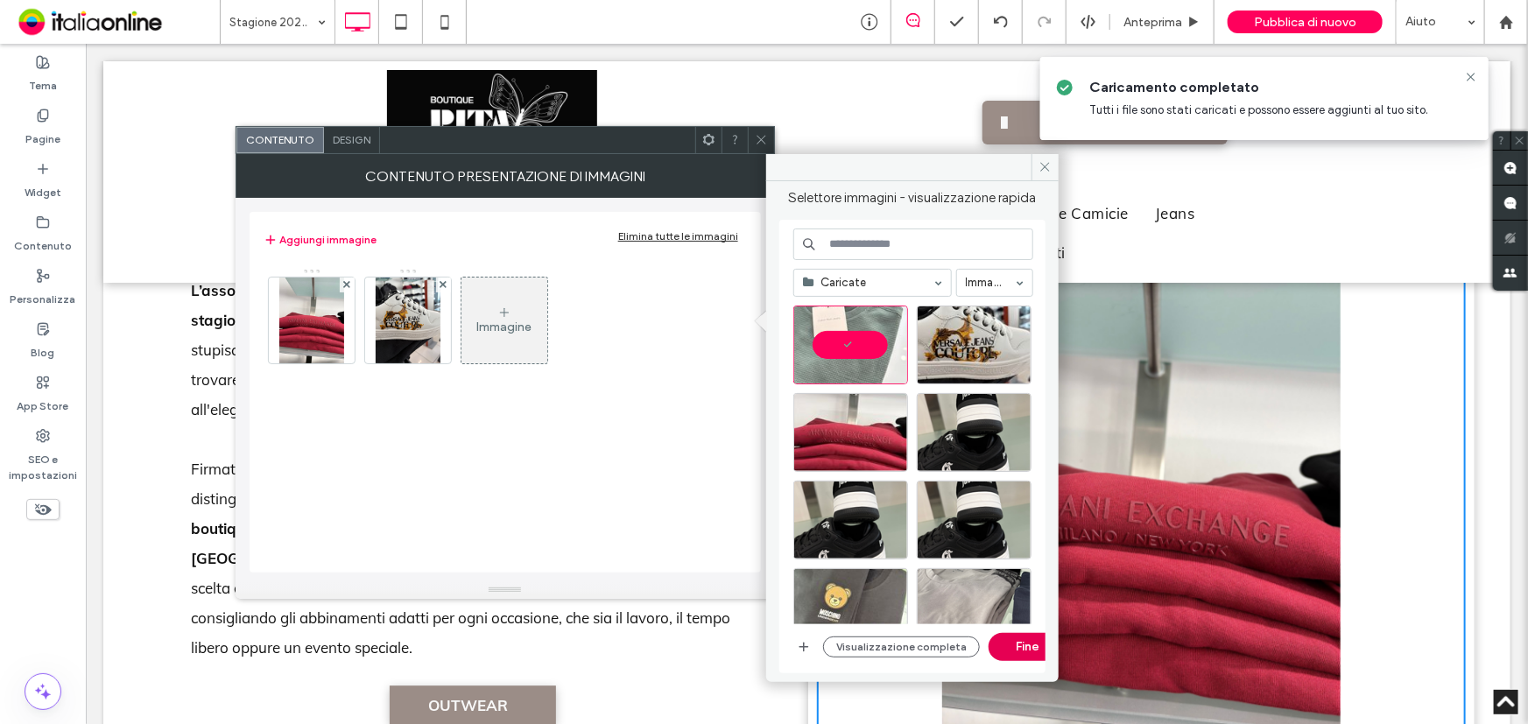
click at [994, 641] on button "Fine" at bounding box center [1028, 647] width 79 height 28
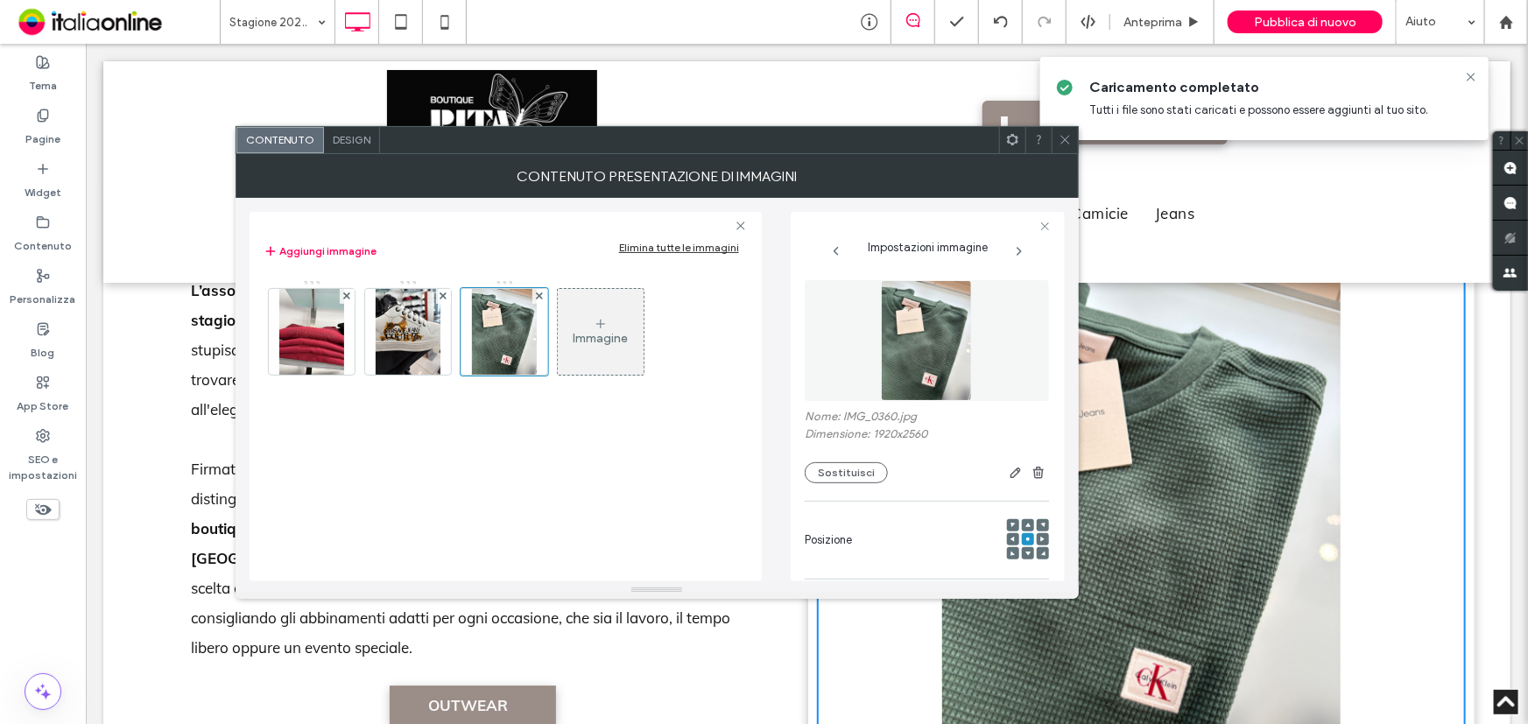
click at [603, 317] on icon at bounding box center [601, 324] width 14 height 14
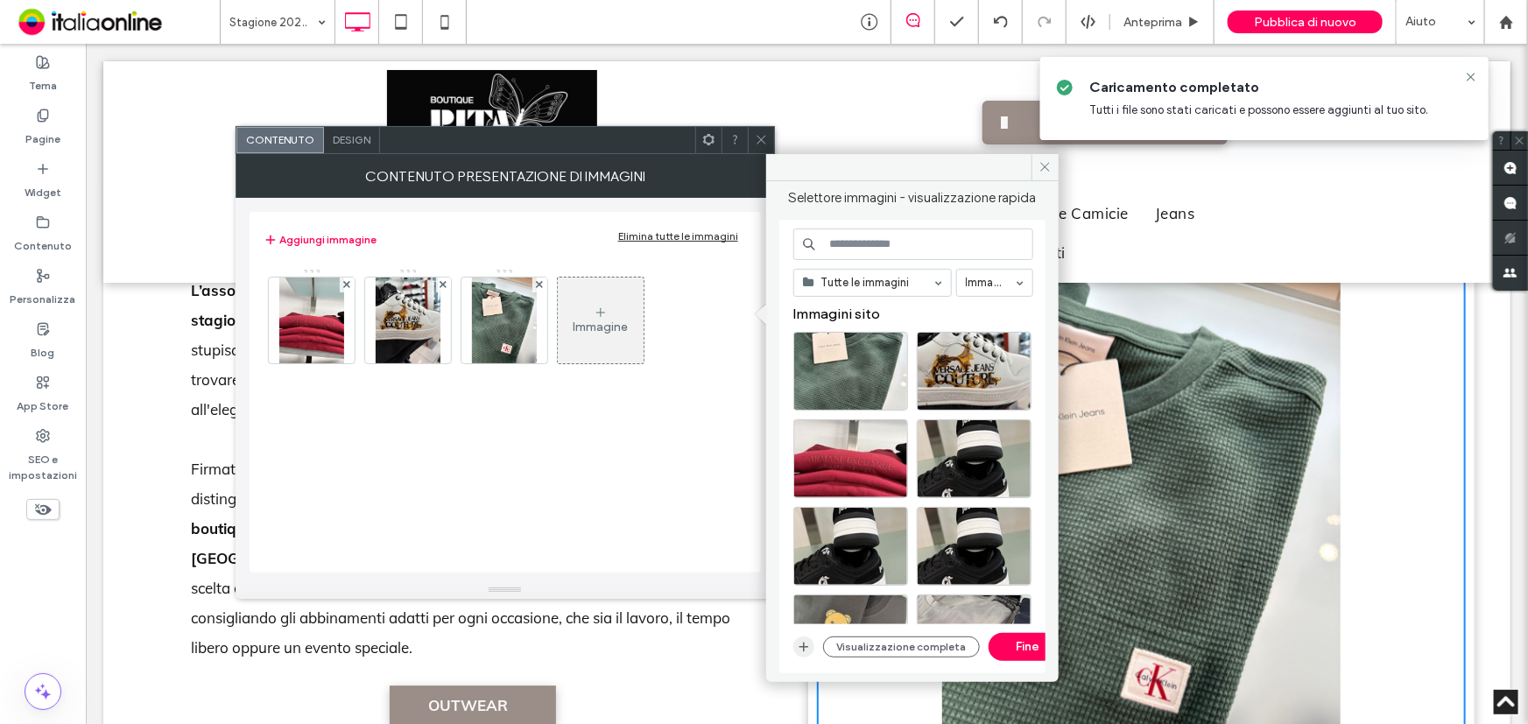
click at [805, 640] on icon "button" at bounding box center [804, 647] width 14 height 14
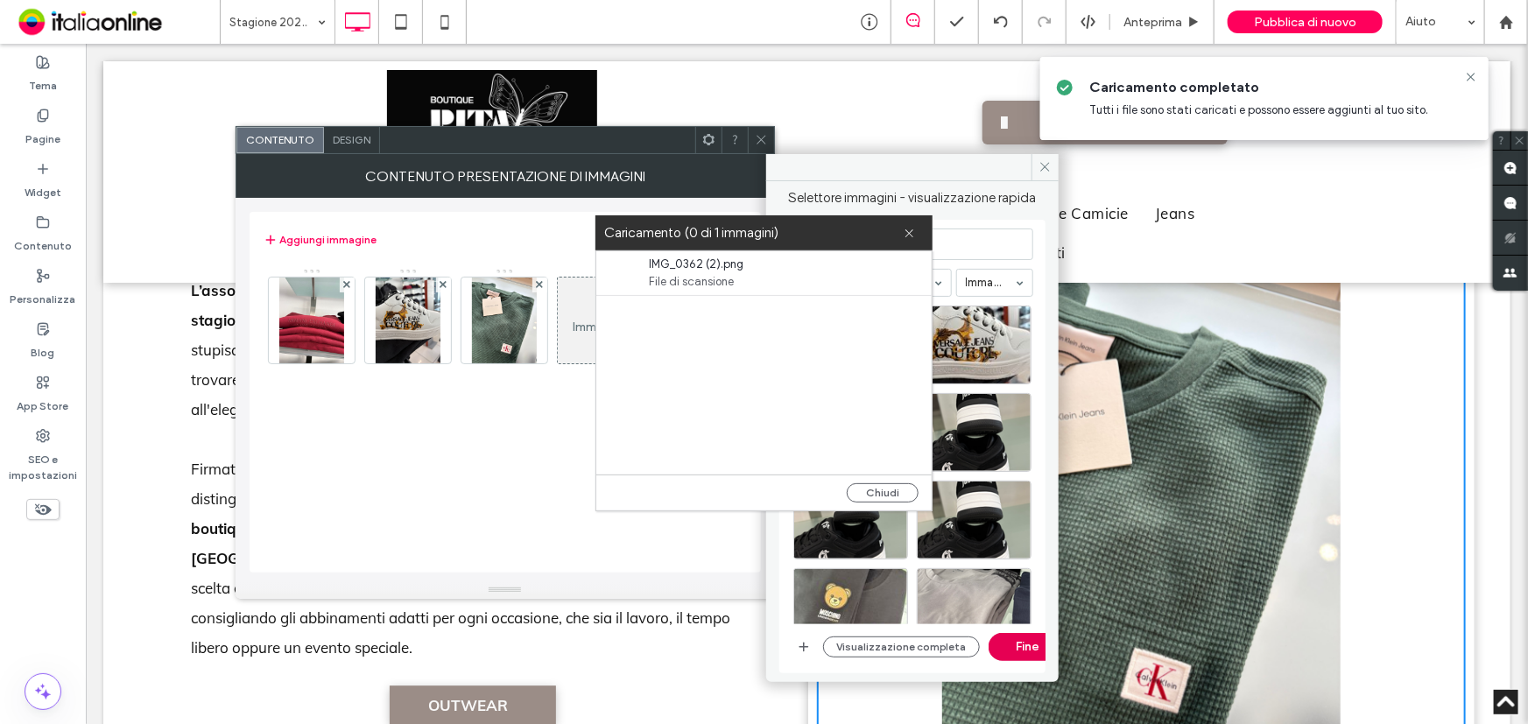
click at [1016, 643] on button "Fine" at bounding box center [1028, 647] width 79 height 28
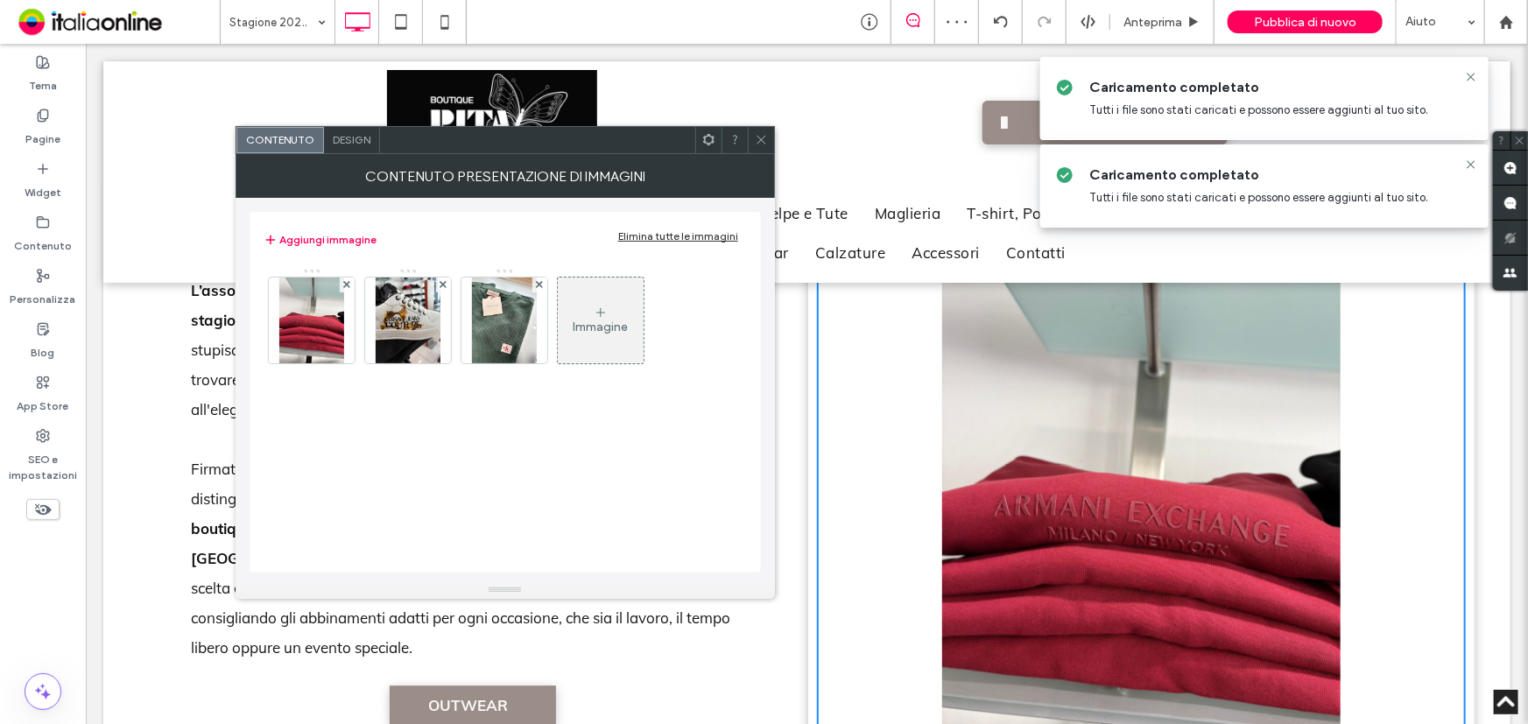
click at [582, 315] on div "Immagine" at bounding box center [601, 320] width 86 height 82
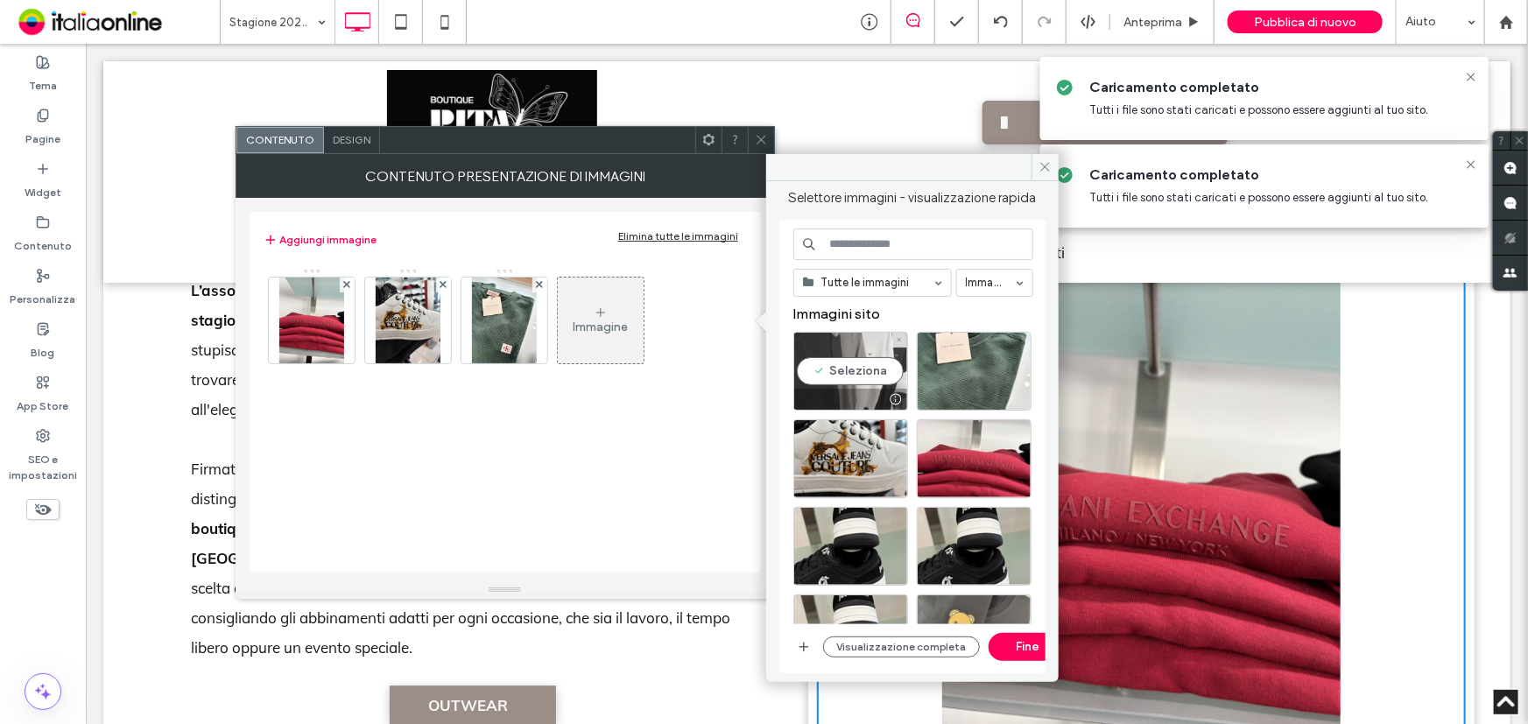
click at [873, 377] on div "Seleziona" at bounding box center [850, 371] width 115 height 79
drag, startPoint x: 1016, startPoint y: 648, endPoint x: 927, endPoint y: 598, distance: 101.6
click at [1016, 648] on button "Fine" at bounding box center [1028, 647] width 79 height 28
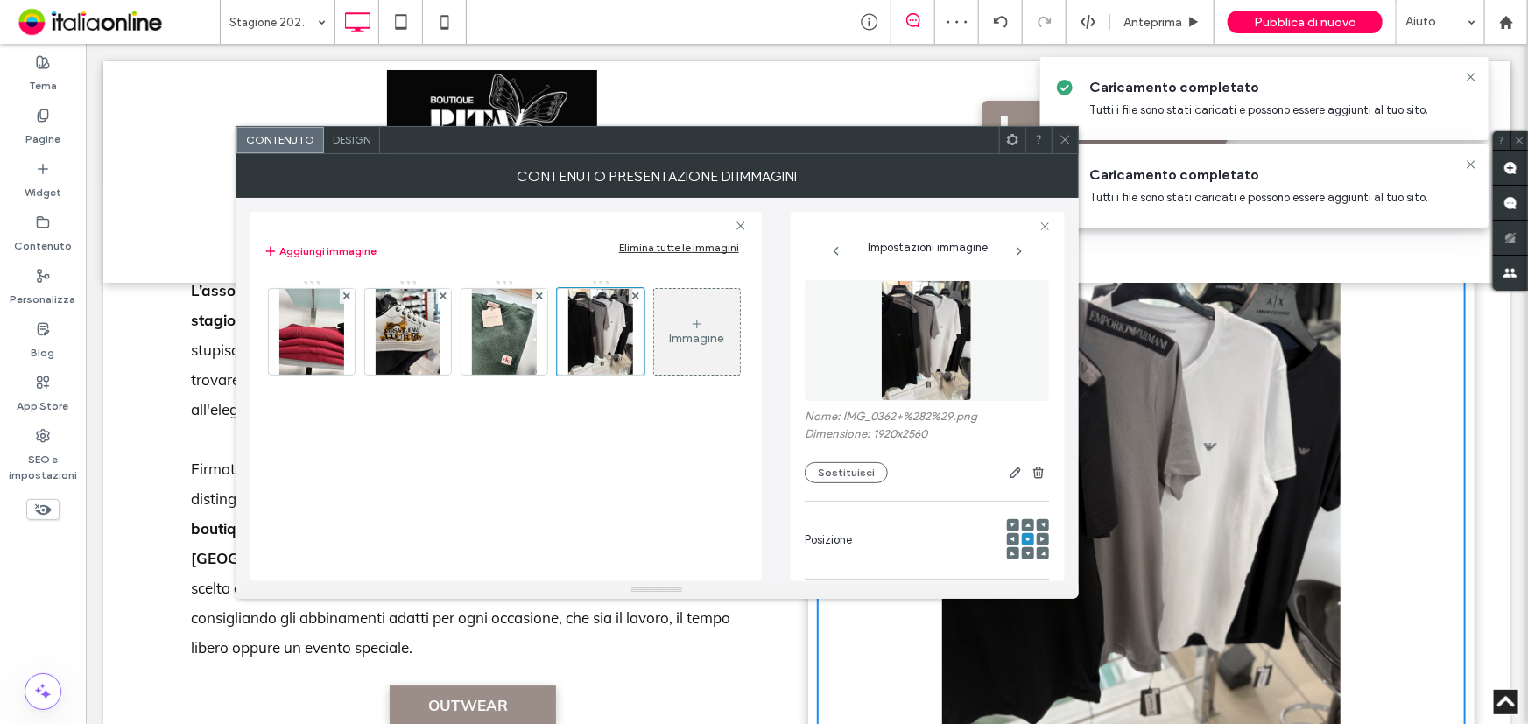
click at [1071, 139] on icon at bounding box center [1065, 139] width 13 height 13
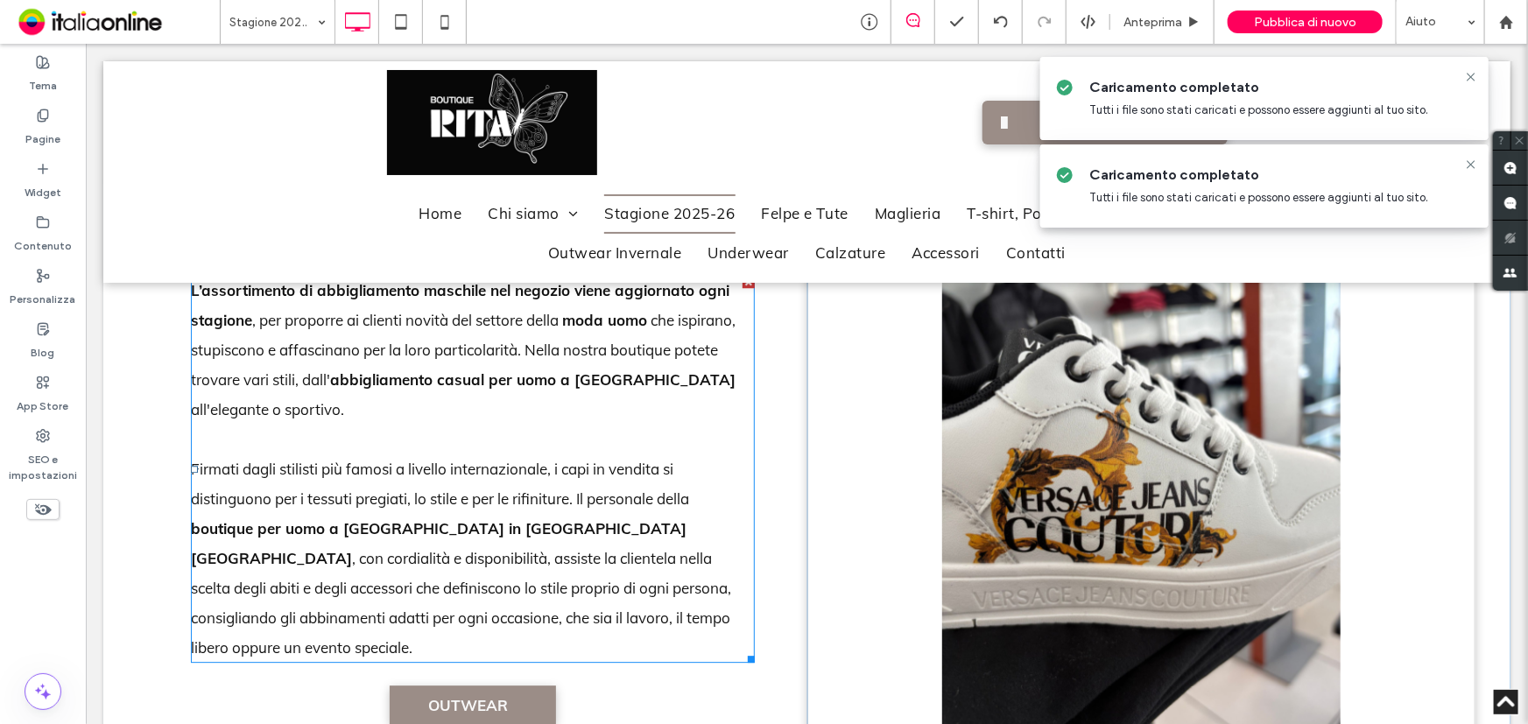
click at [715, 479] on p "Firmati dagli stilisti più famosi a livello internazionale, i capi in vendita s…" at bounding box center [472, 558] width 564 height 208
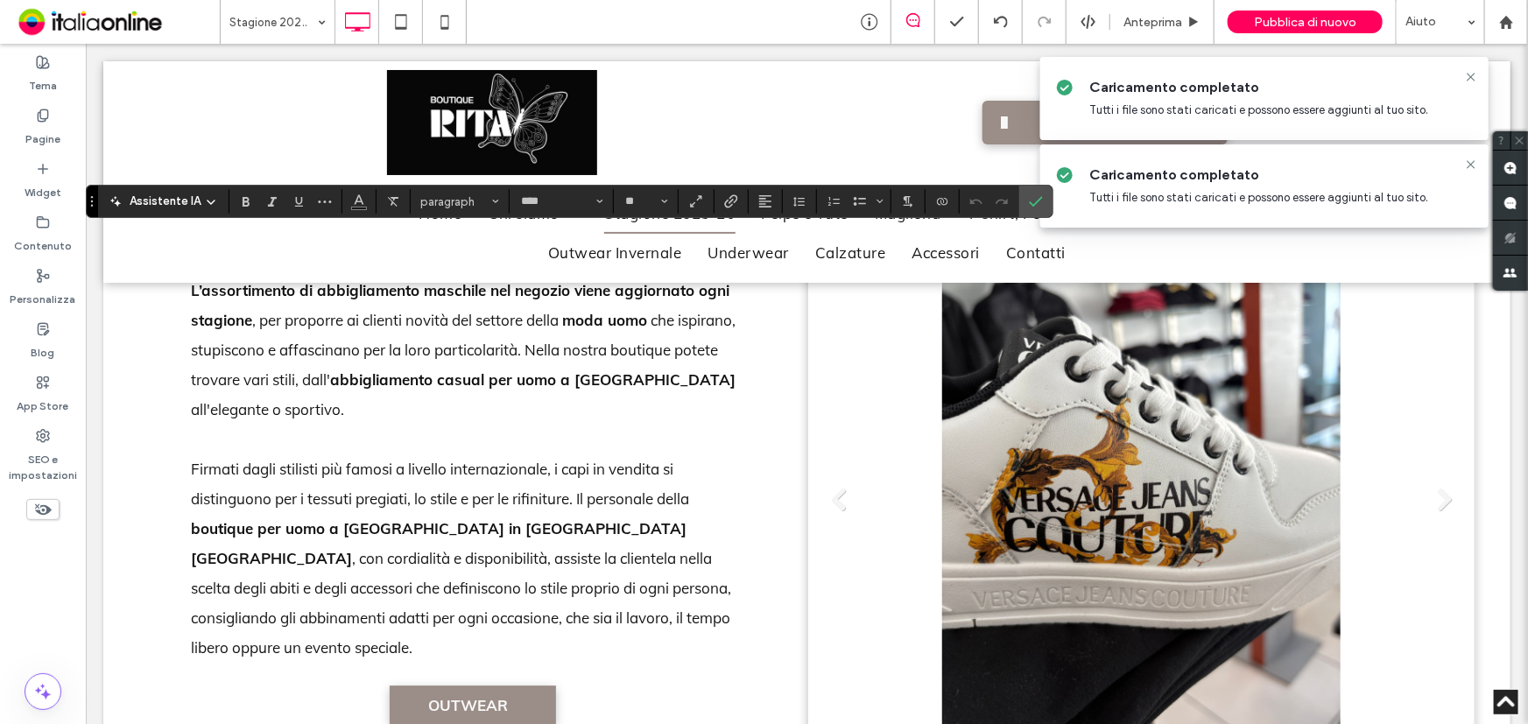
click at [1191, 452] on li "Titolo diapositiva Scrivi qui la tua didascalia [GEOGRAPHIC_DATA]" at bounding box center [1141, 505] width 650 height 531
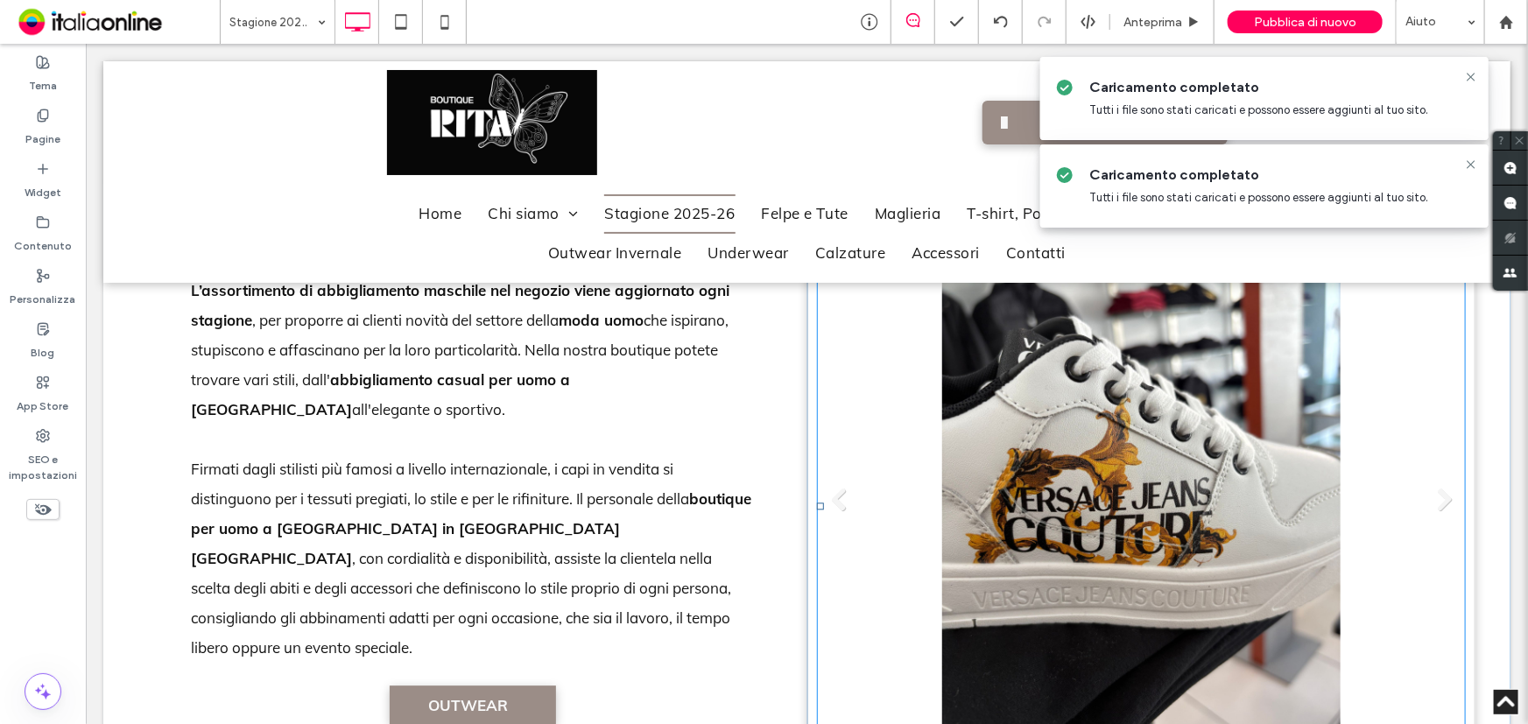
click at [1193, 461] on li "Titolo diapositiva Scrivi qui la tua didascalia [GEOGRAPHIC_DATA]" at bounding box center [1141, 505] width 650 height 531
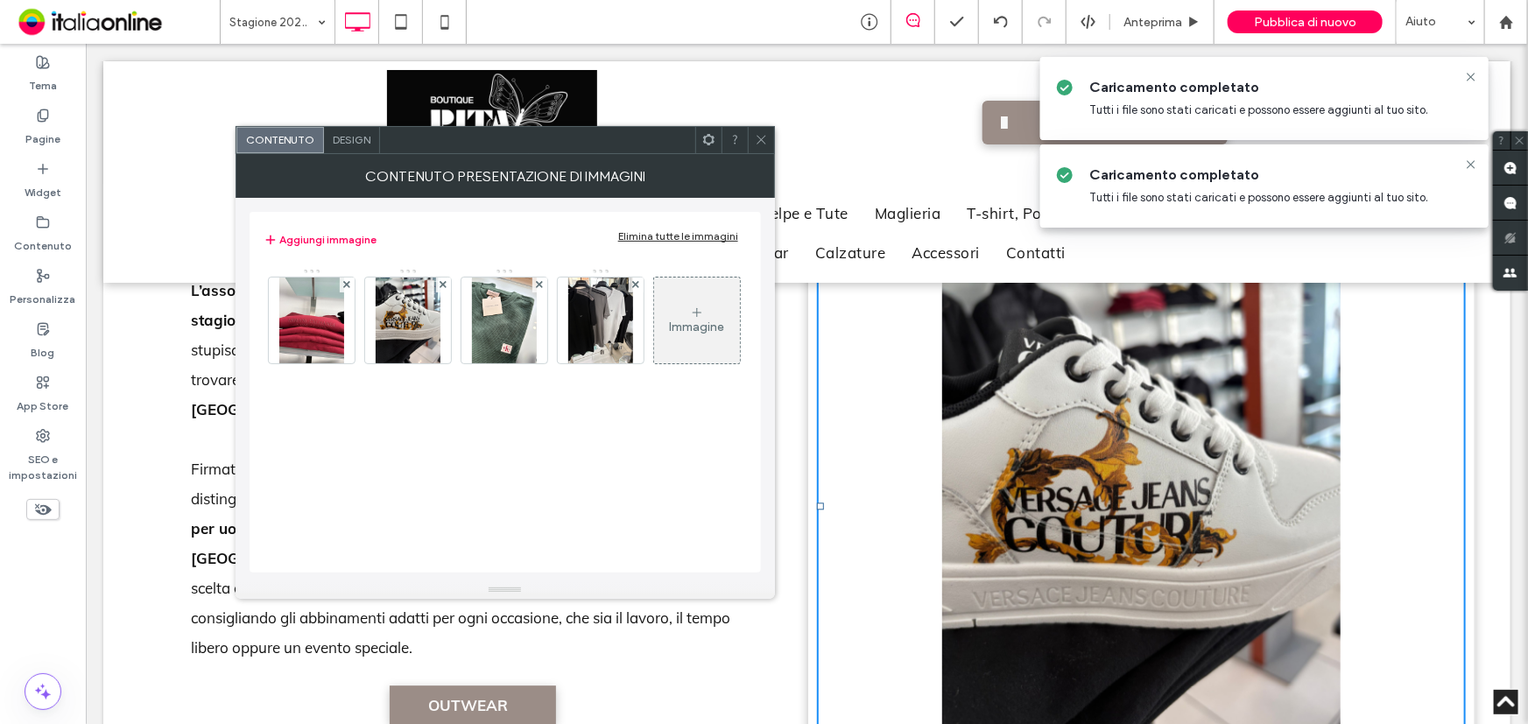
click at [687, 307] on div "Immagine" at bounding box center [697, 320] width 86 height 82
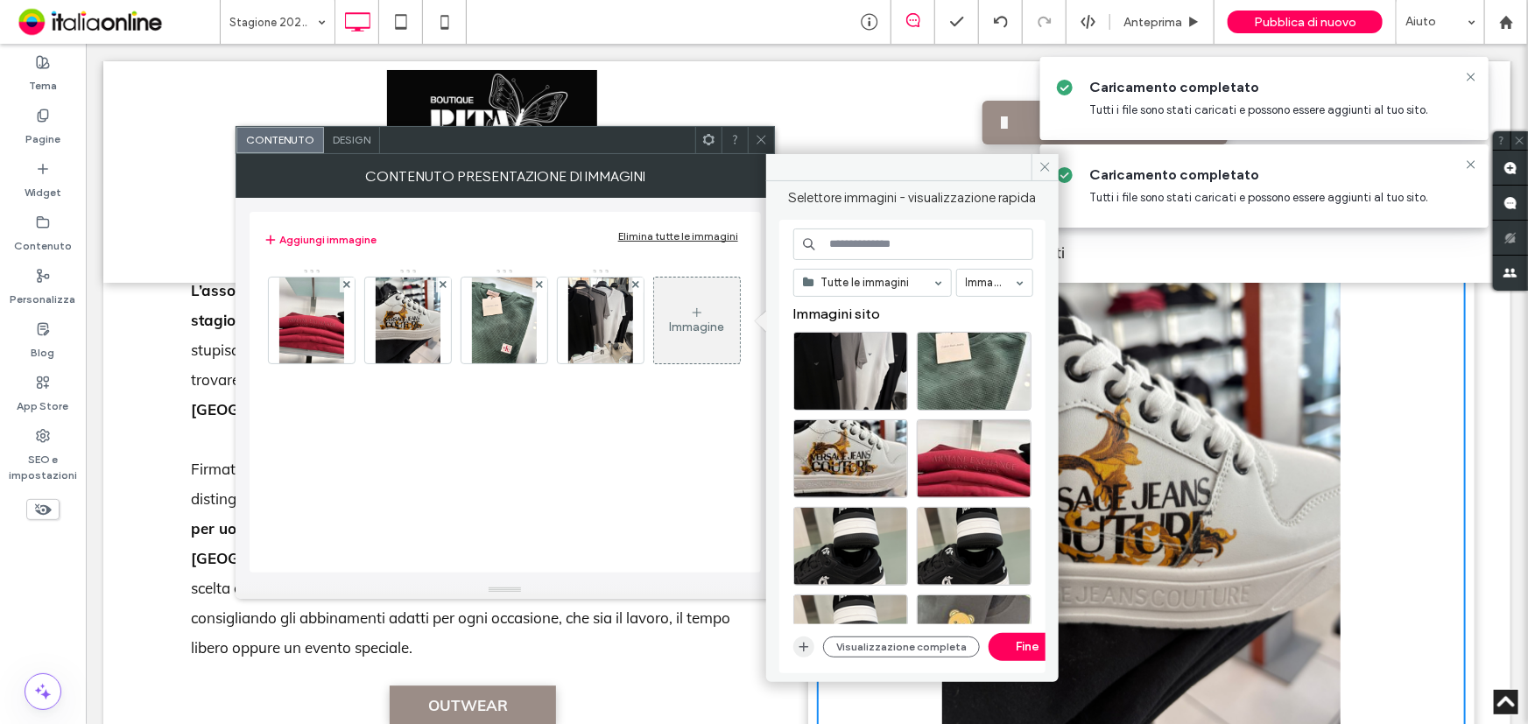
click at [811, 649] on span "button" at bounding box center [803, 647] width 21 height 21
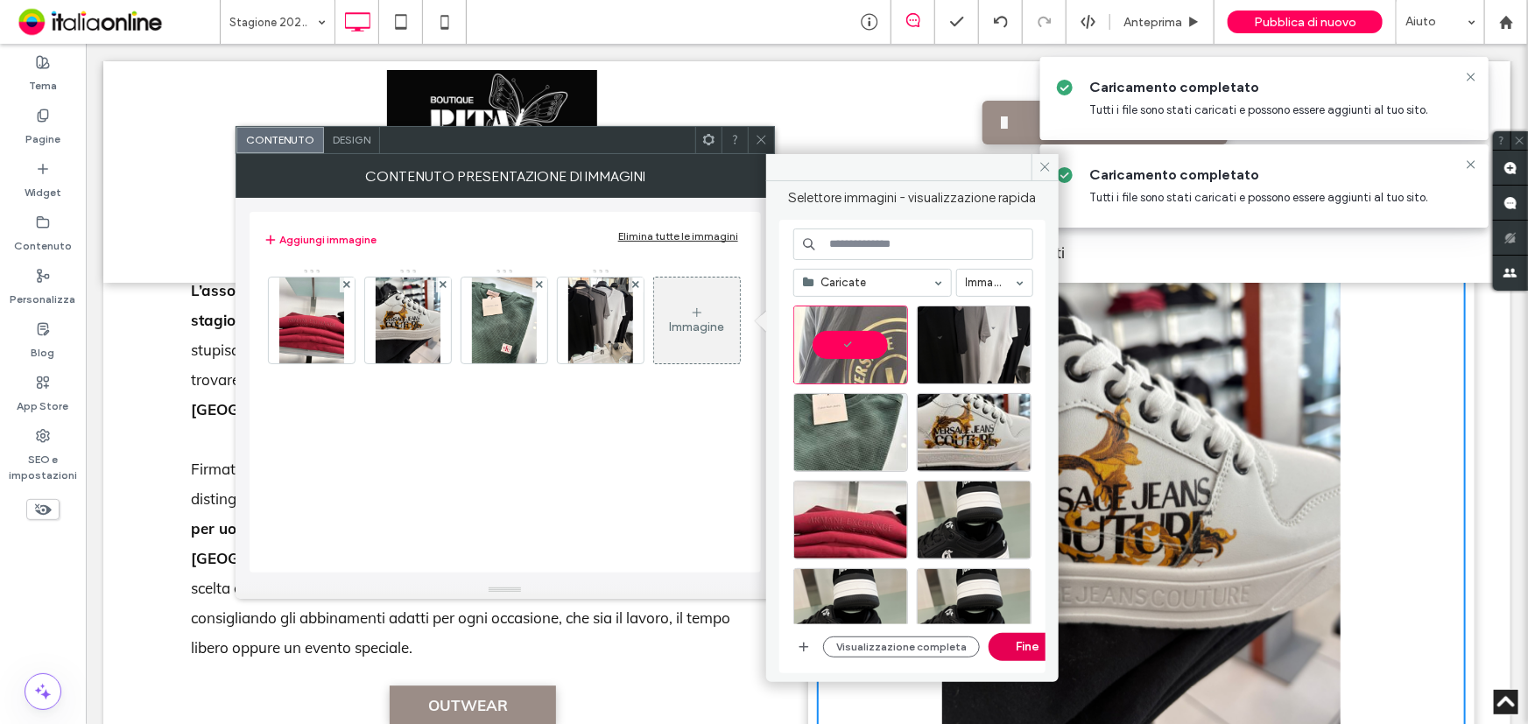
click at [1028, 646] on button "Fine" at bounding box center [1028, 647] width 79 height 28
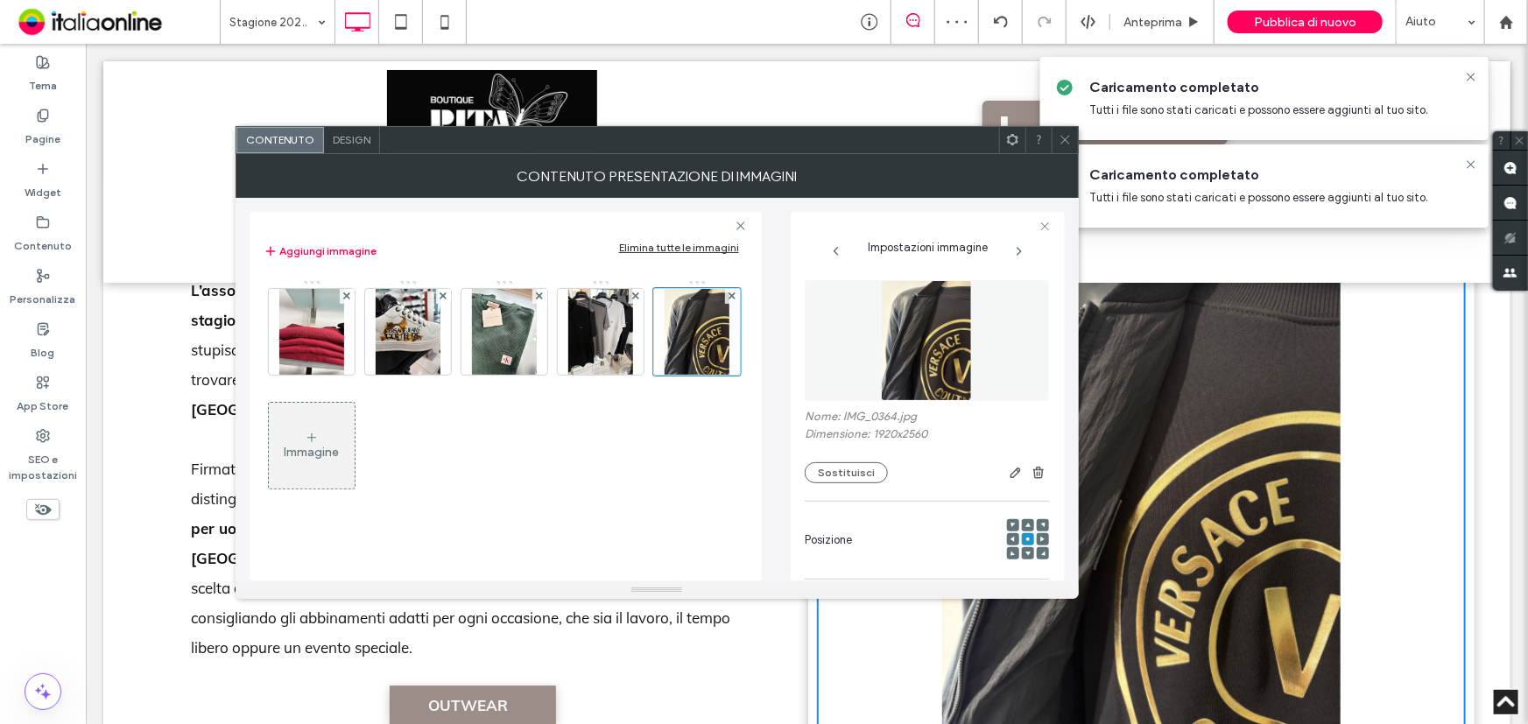
drag, startPoint x: 1062, startPoint y: 139, endPoint x: 508, endPoint y: 137, distance: 554.4
click at [1059, 140] on icon at bounding box center [1065, 139] width 13 height 13
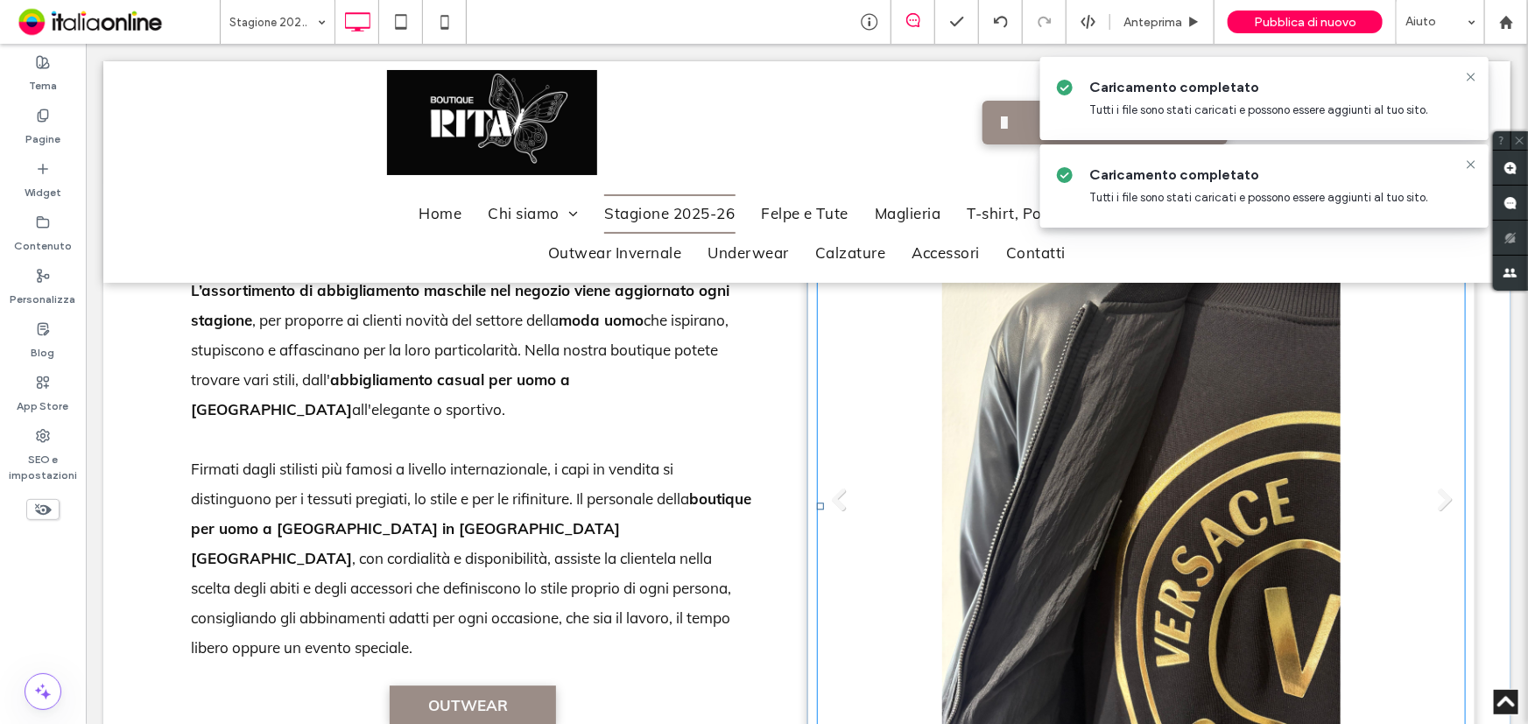
click at [1110, 525] on li "Titolo diapositiva Scrivi qui la tua didascalia [GEOGRAPHIC_DATA]" at bounding box center [1141, 505] width 650 height 531
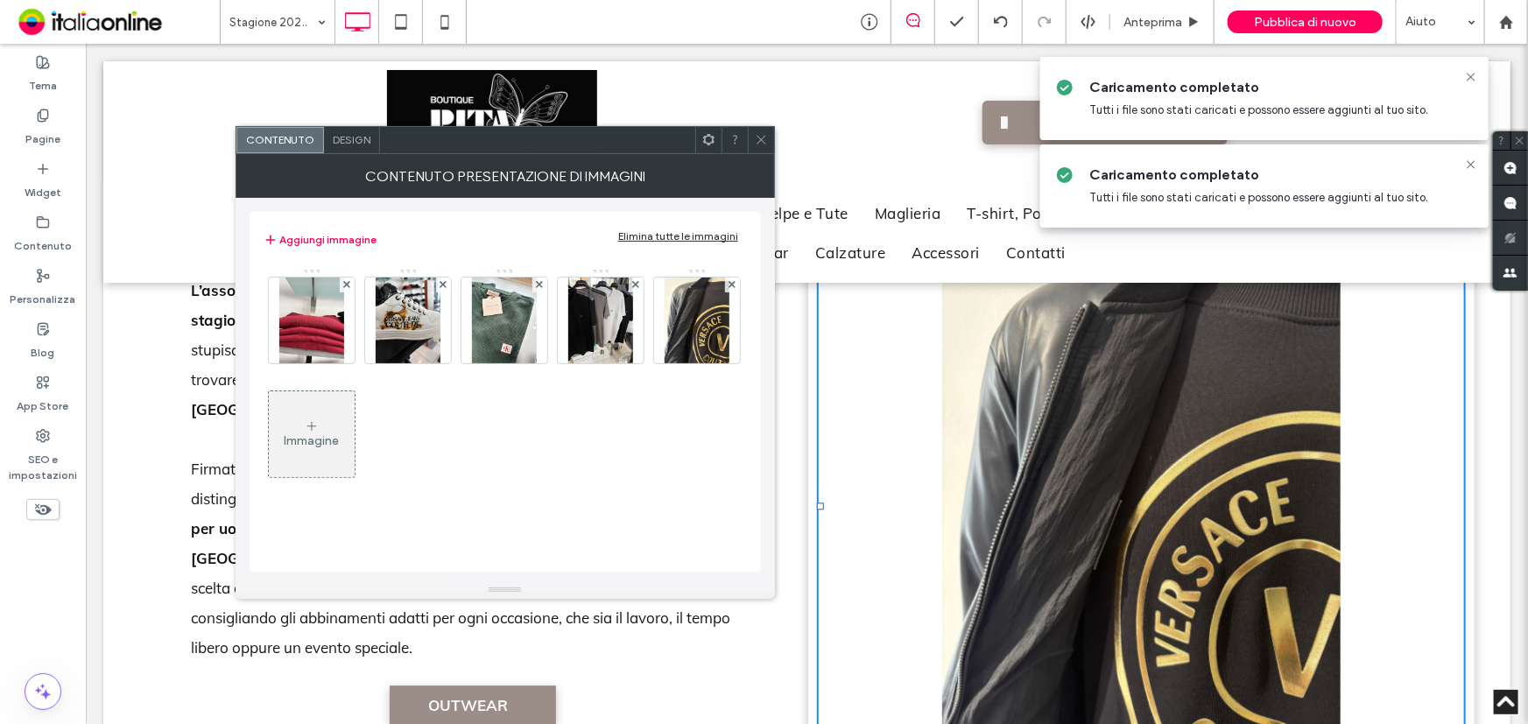
click at [315, 420] on icon at bounding box center [312, 426] width 14 height 14
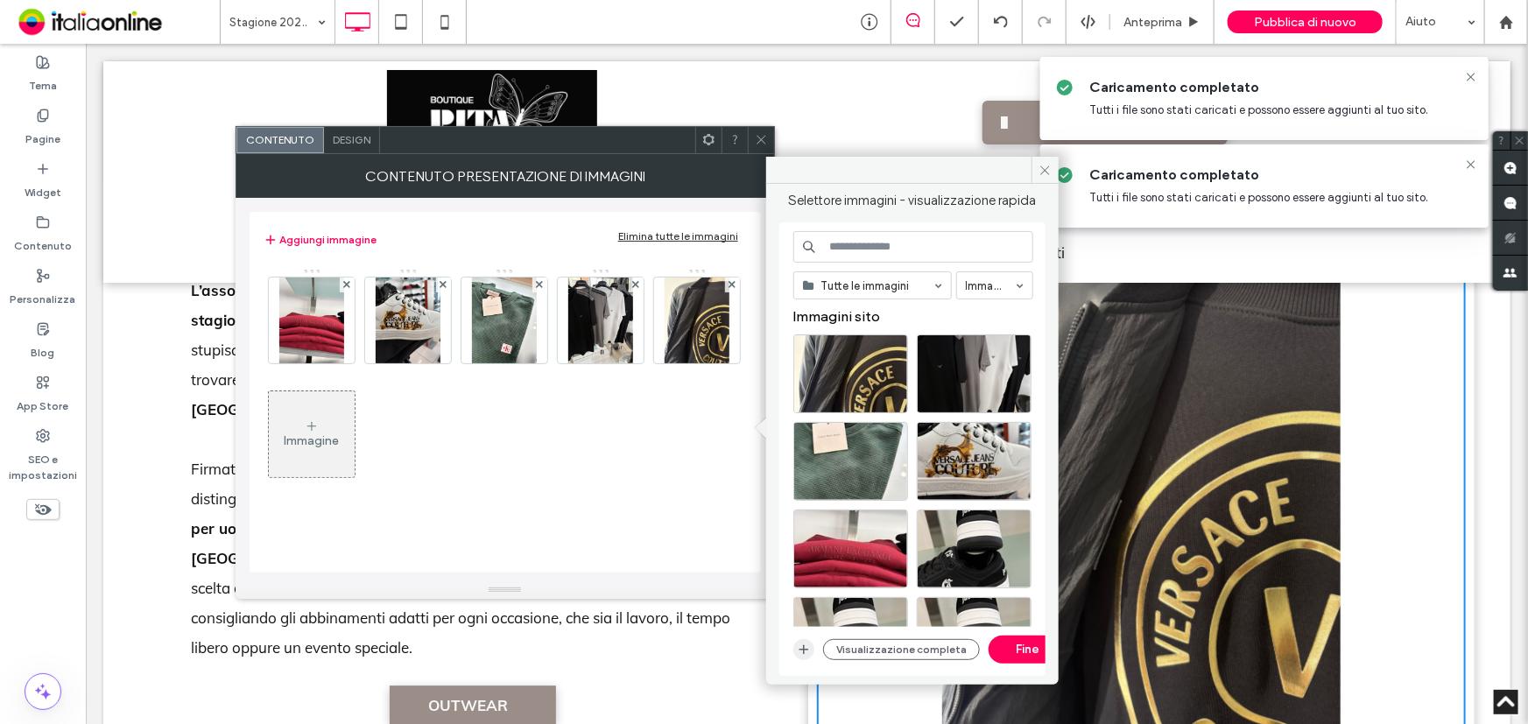
click at [806, 655] on icon "button" at bounding box center [804, 650] width 14 height 14
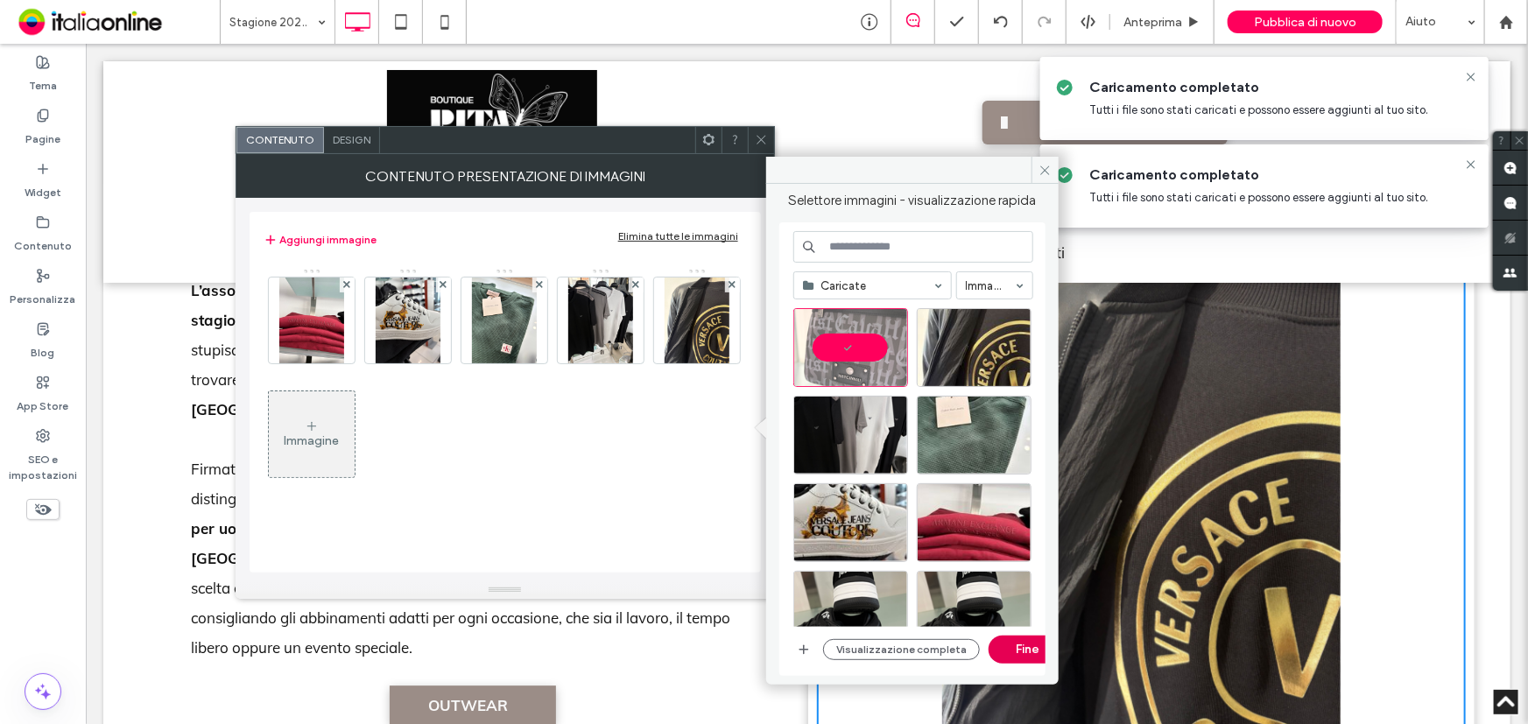
click at [1027, 658] on button "Fine" at bounding box center [1028, 650] width 79 height 28
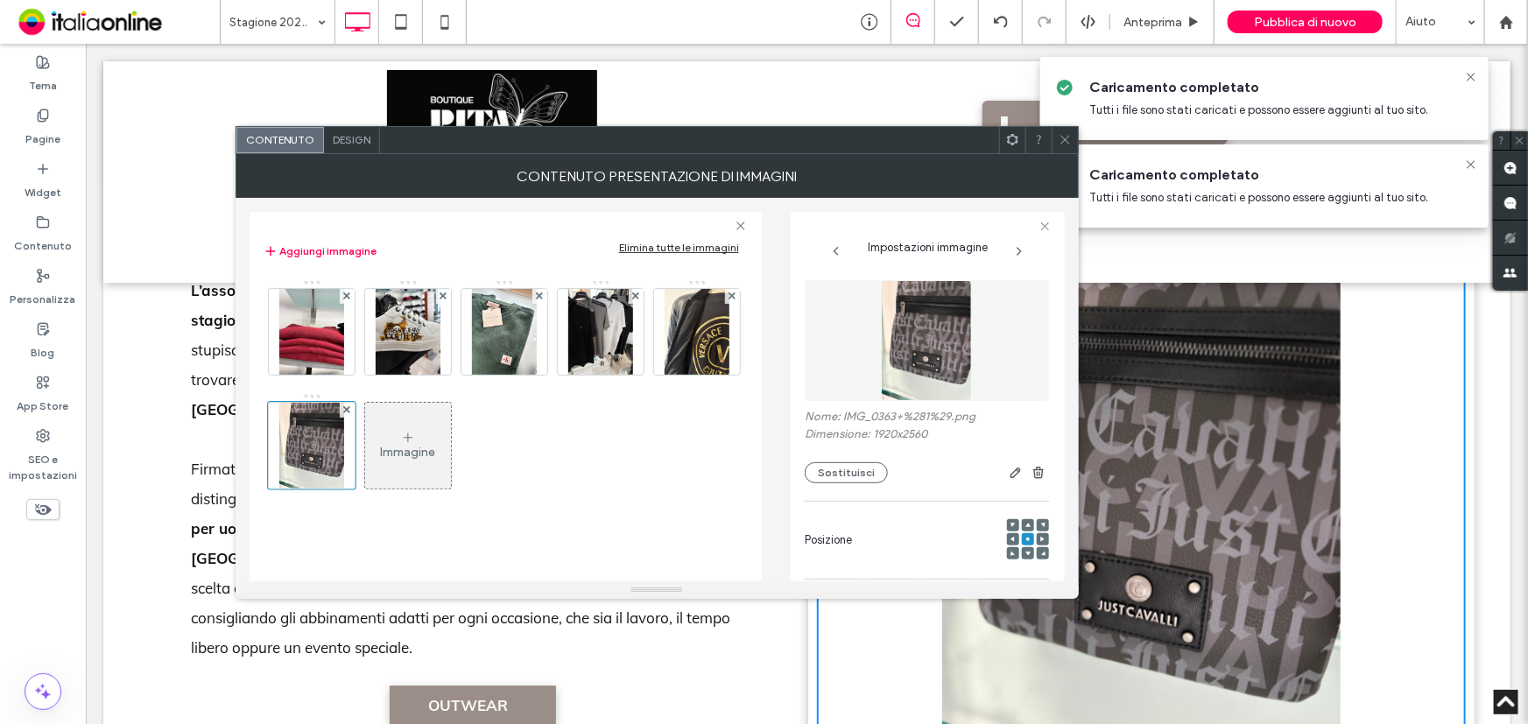
click at [1059, 136] on icon at bounding box center [1065, 139] width 13 height 13
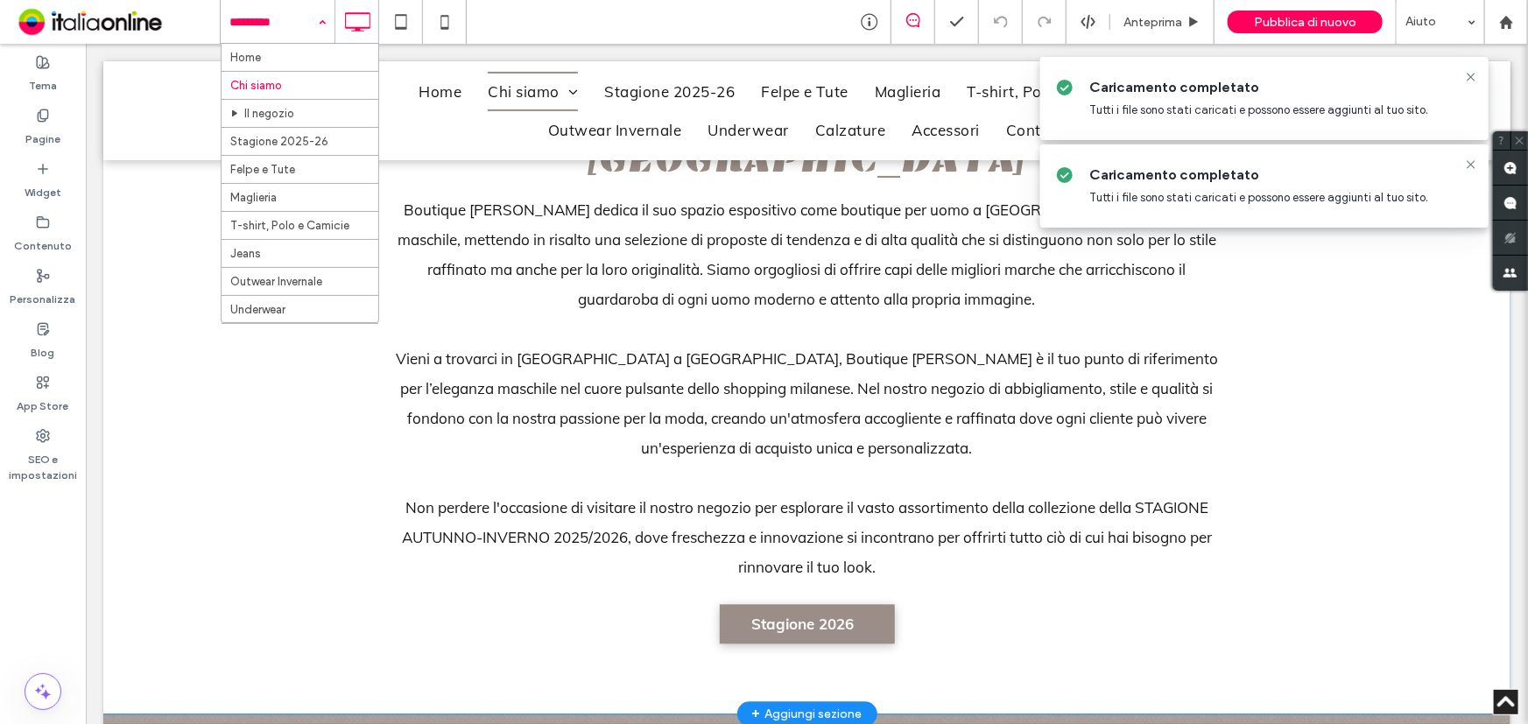
scroll to position [1592, 0]
click at [788, 604] on span "Stagione 2026" at bounding box center [802, 622] width 102 height 36
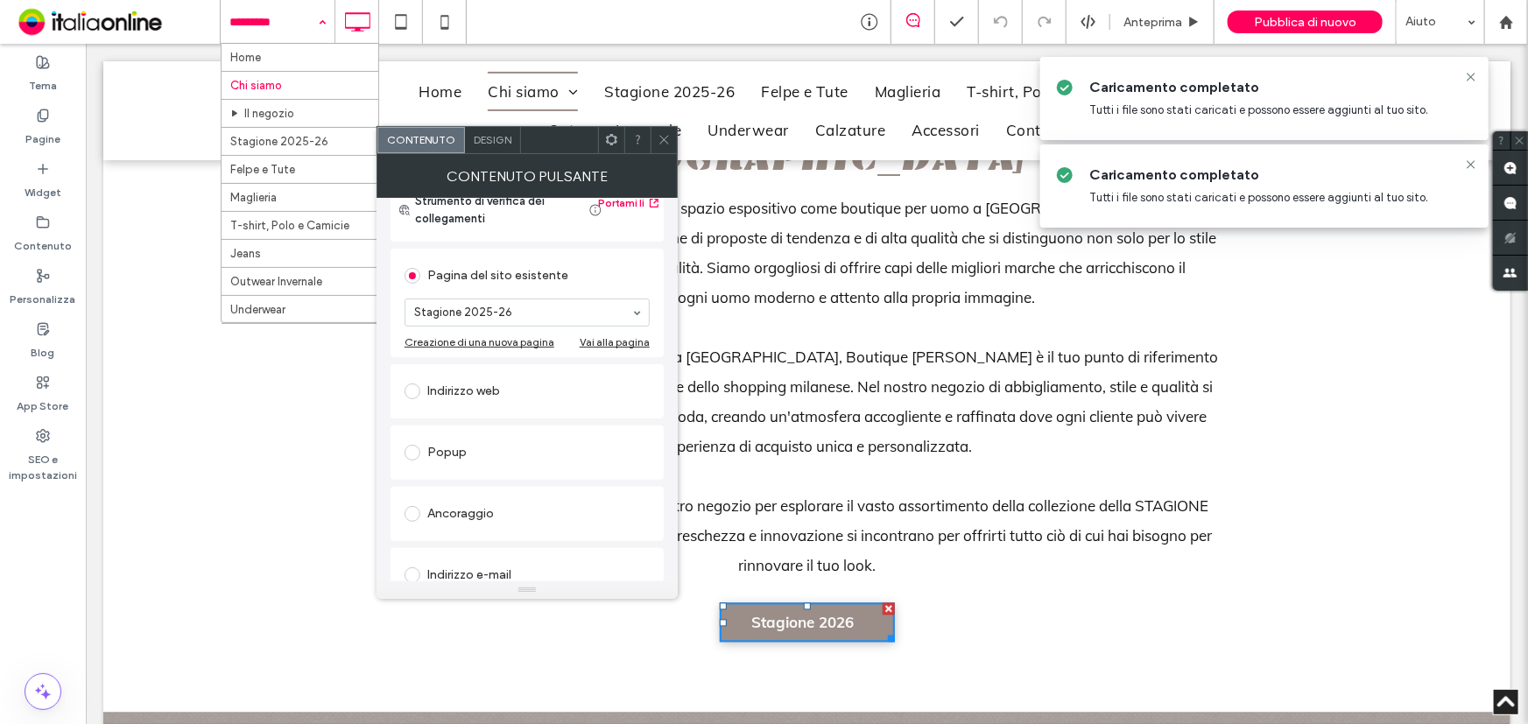
scroll to position [0, 0]
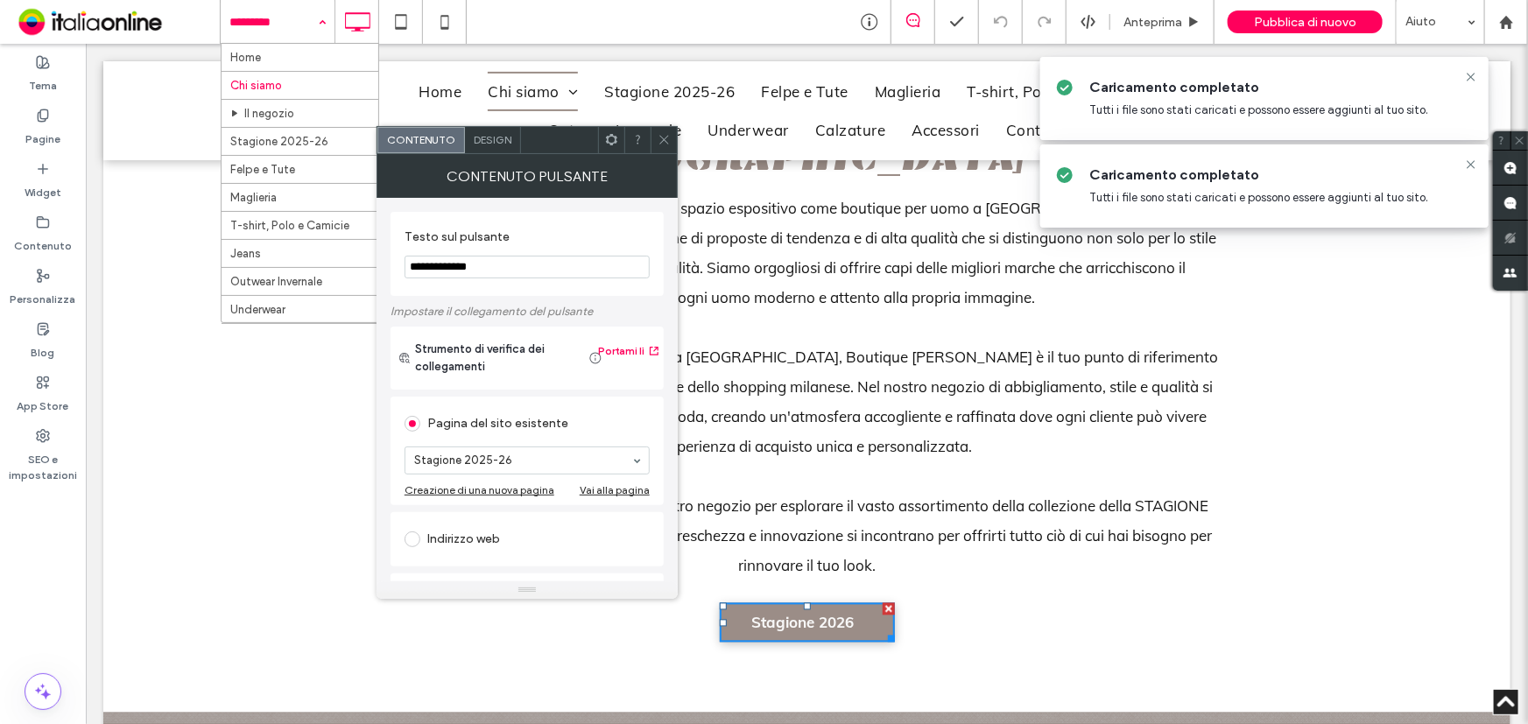
click at [669, 137] on icon at bounding box center [664, 139] width 13 height 13
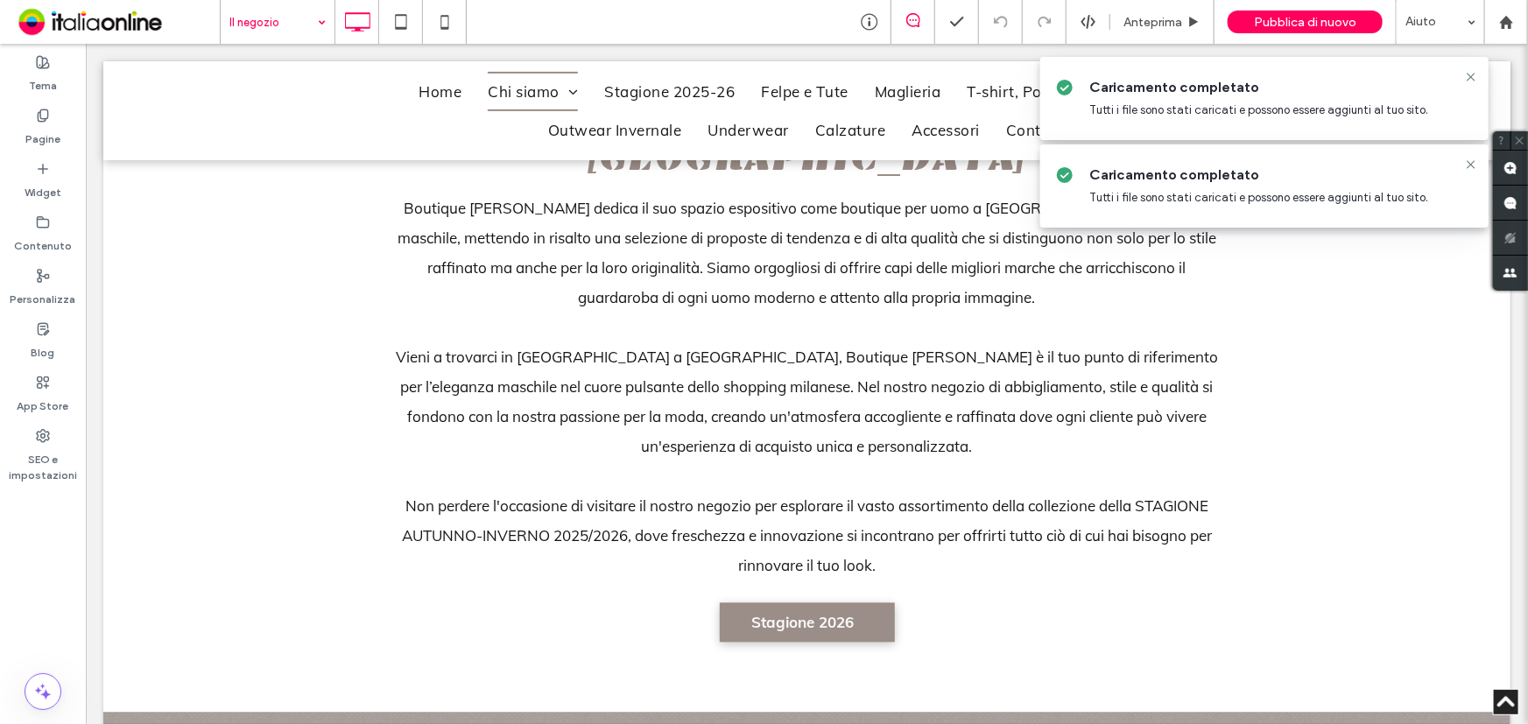
drag, startPoint x: 318, startPoint y: 116, endPoint x: 35, endPoint y: 206, distance: 296.6
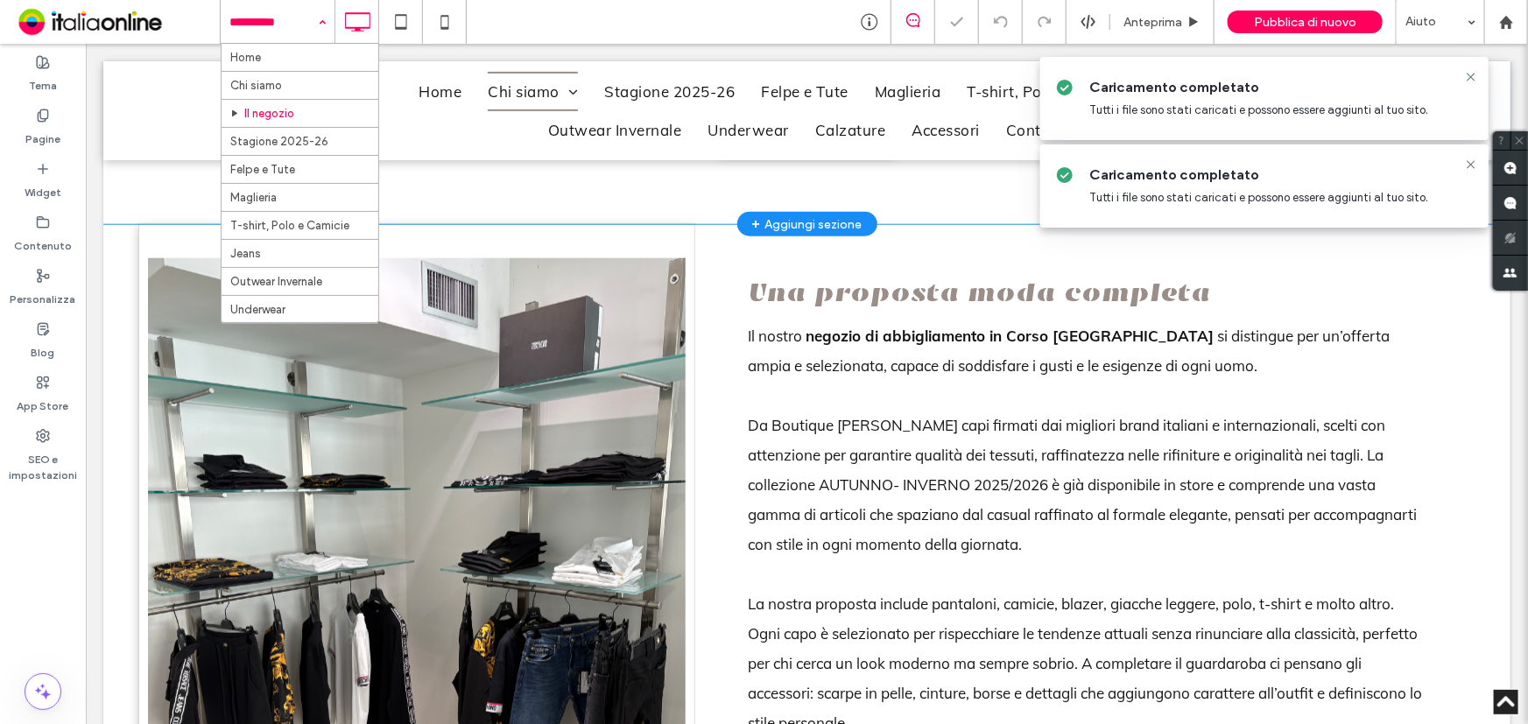
scroll to position [876, 0]
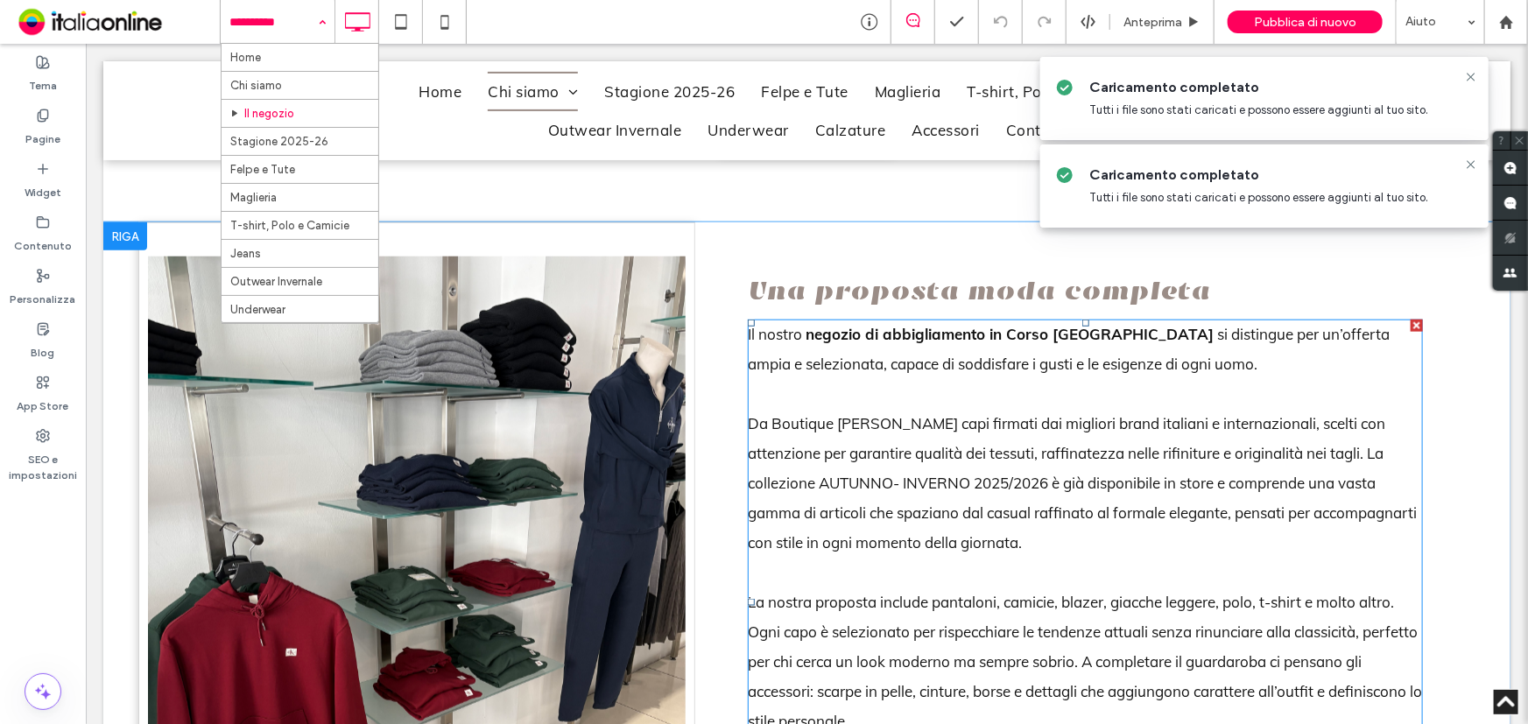
click at [755, 458] on span "Da Boutique [PERSON_NAME] capi firmati dai migliori brand italiani e internazio…" at bounding box center [1081, 481] width 669 height 137
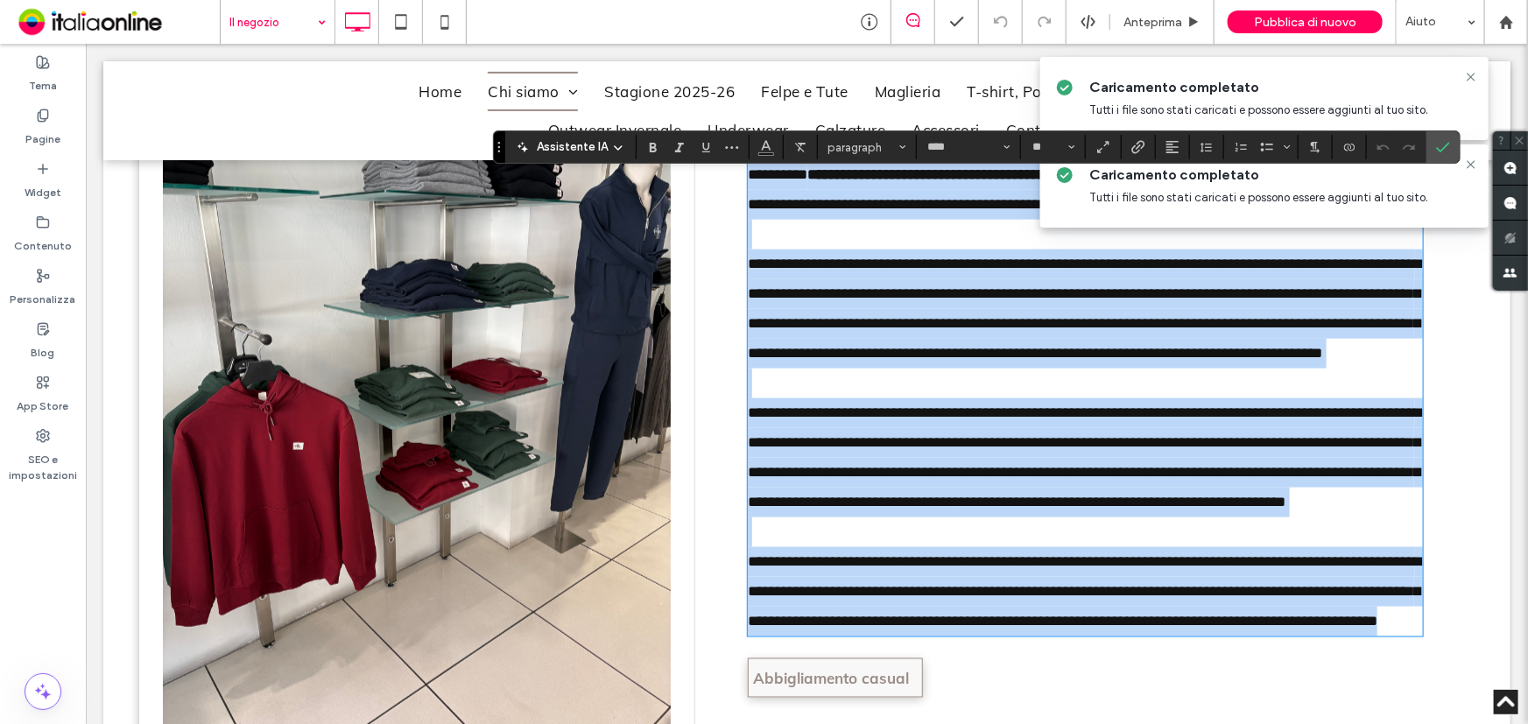
scroll to position [984, 0]
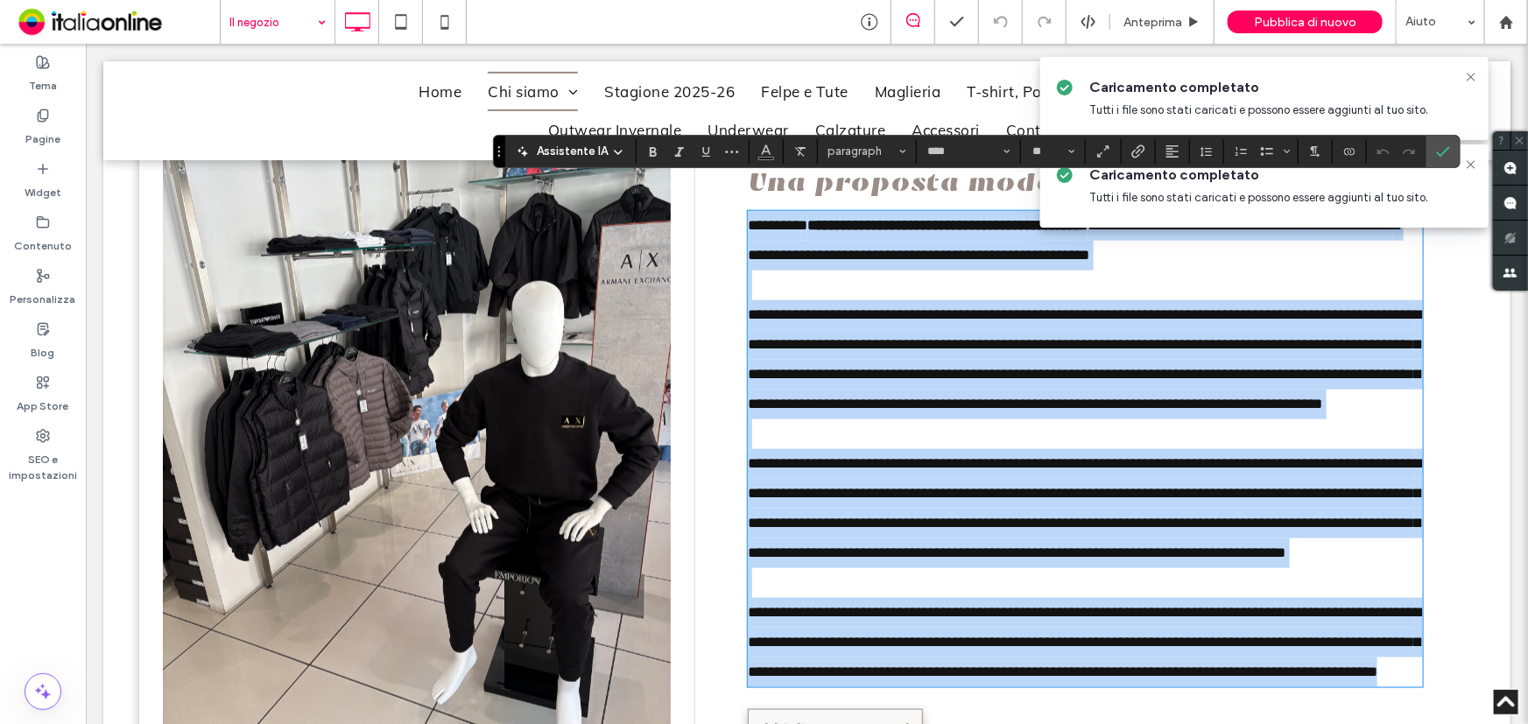
click at [747, 340] on span "**********" at bounding box center [1083, 359] width 673 height 104
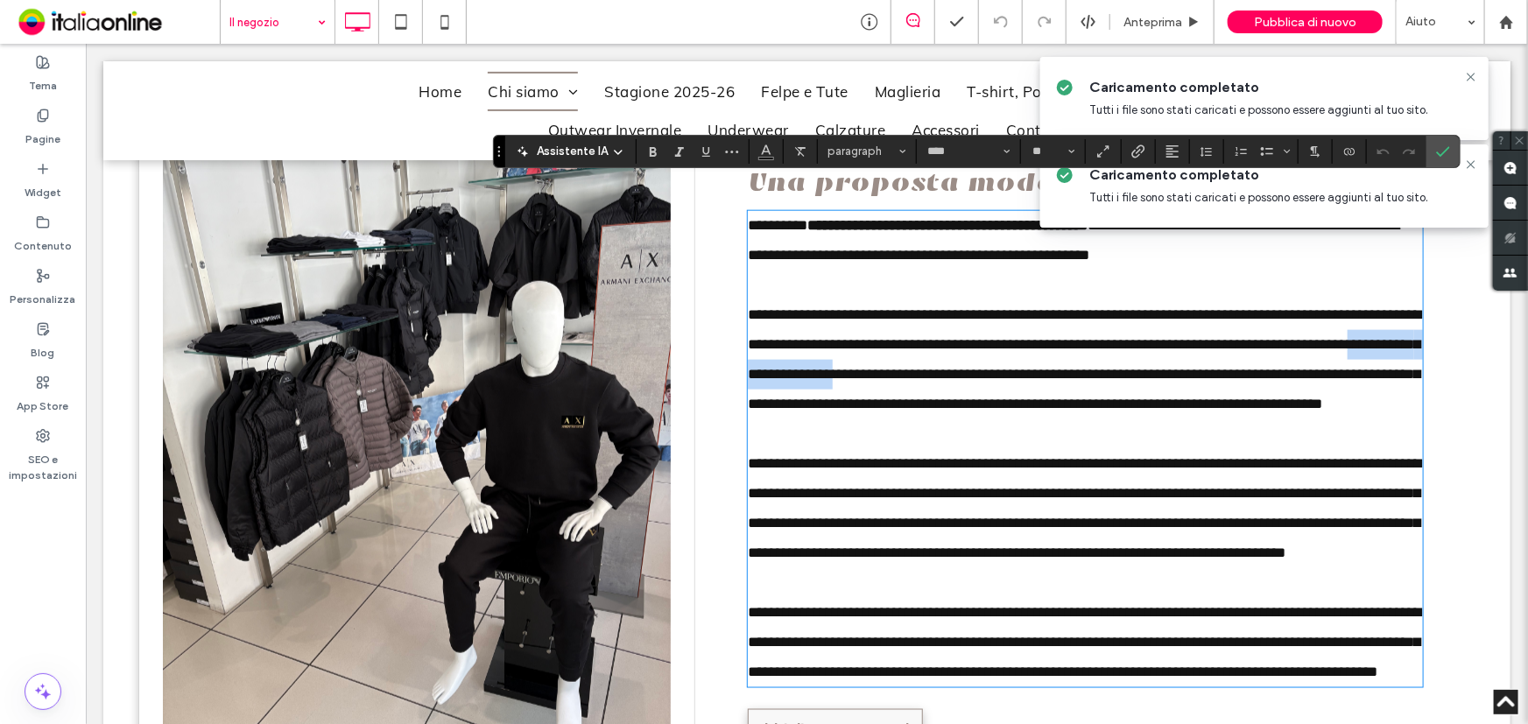
drag, startPoint x: 743, startPoint y: 349, endPoint x: 970, endPoint y: 338, distance: 227.9
click at [970, 338] on span "**********" at bounding box center [1083, 359] width 673 height 104
drag, startPoint x: 706, startPoint y: 145, endPoint x: 779, endPoint y: 149, distance: 72.8
click at [706, 145] on icon "Sottolineato" at bounding box center [706, 152] width 14 height 14
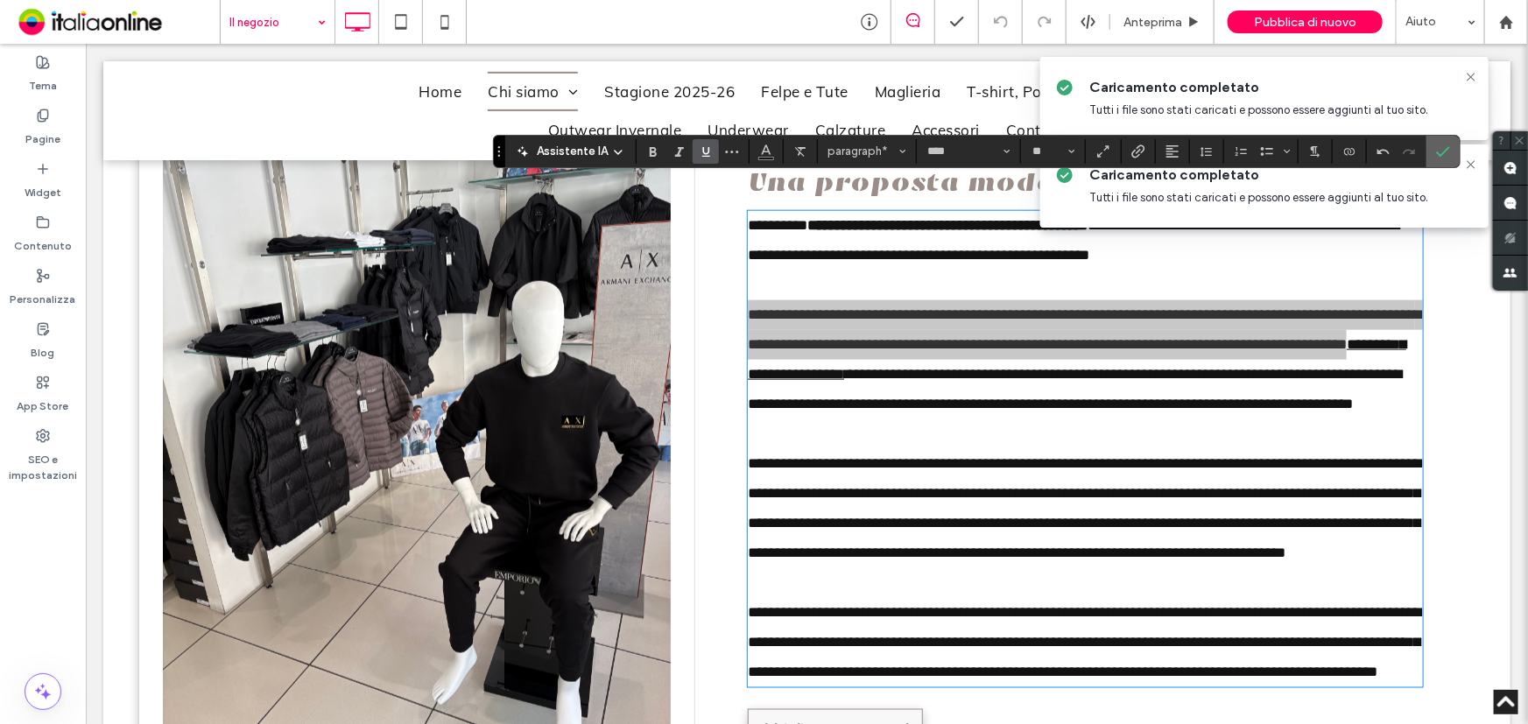
click at [1430, 149] on label "Conferma" at bounding box center [1443, 152] width 26 height 32
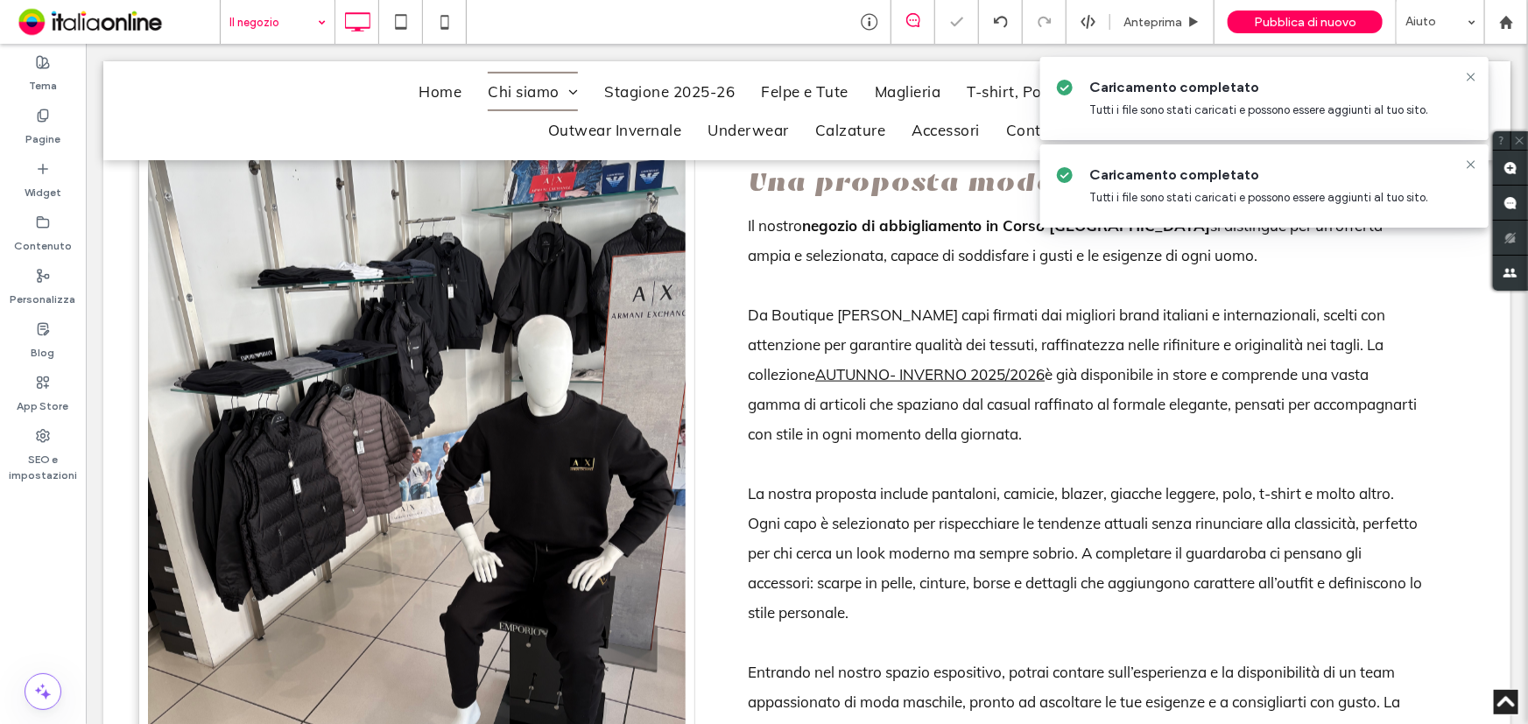
click at [1466, 75] on icon at bounding box center [1471, 77] width 14 height 14
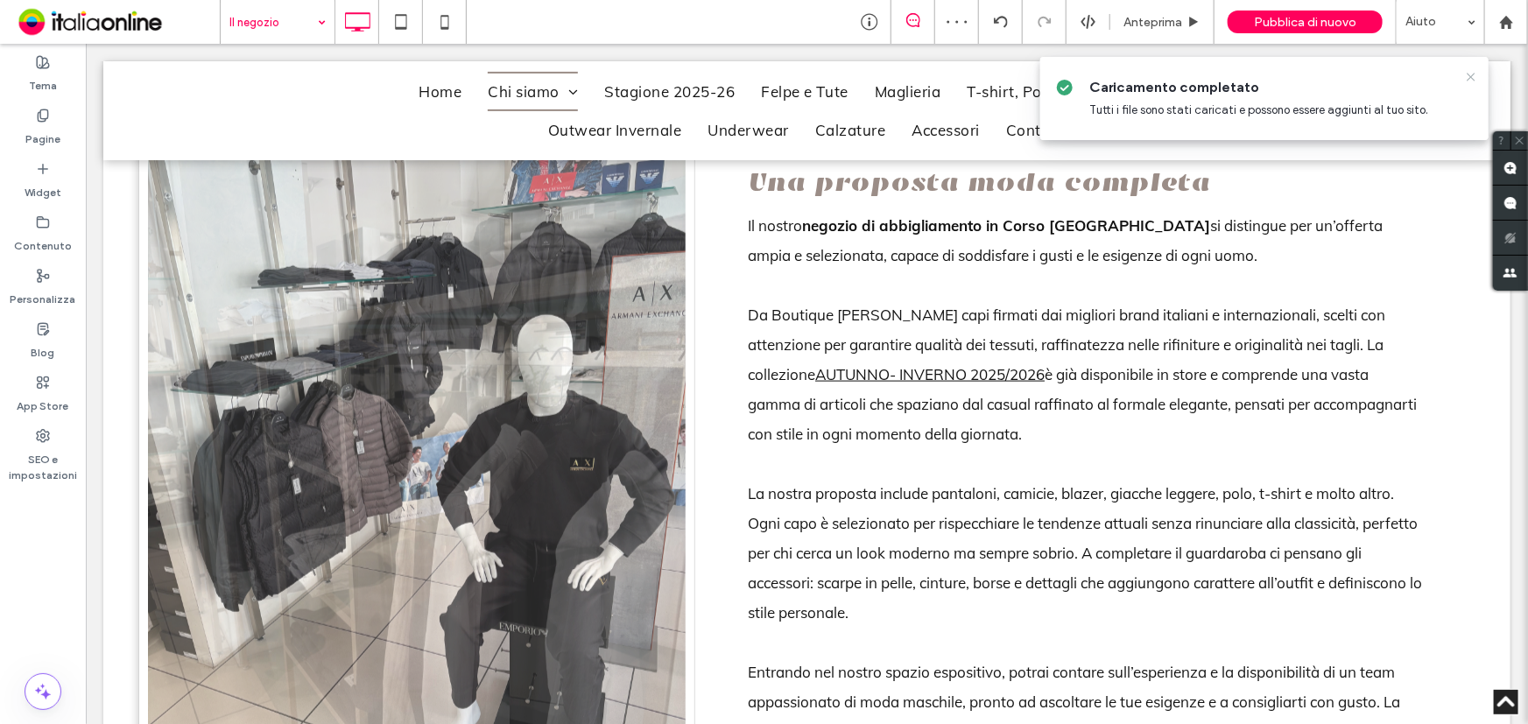
click at [1469, 74] on use at bounding box center [1471, 77] width 8 height 8
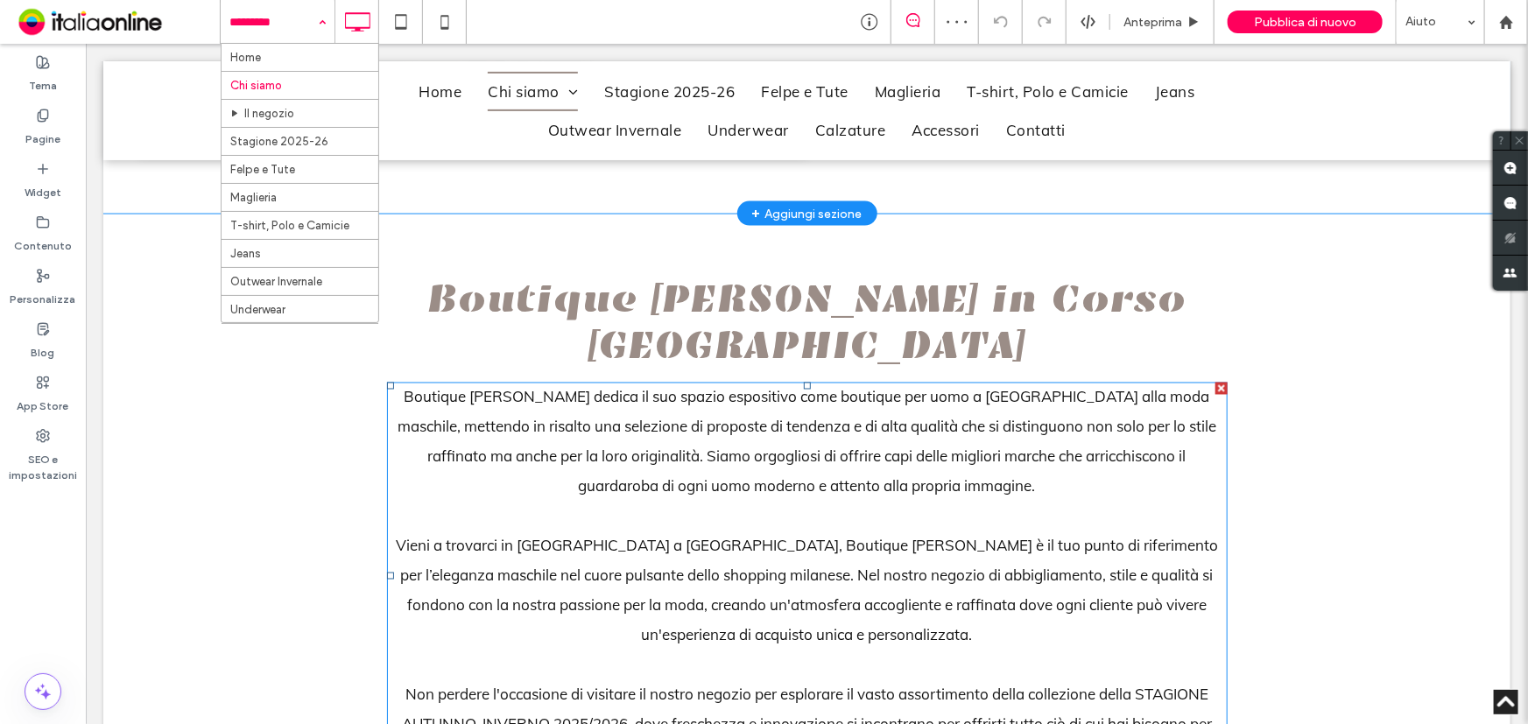
scroll to position [1433, 0]
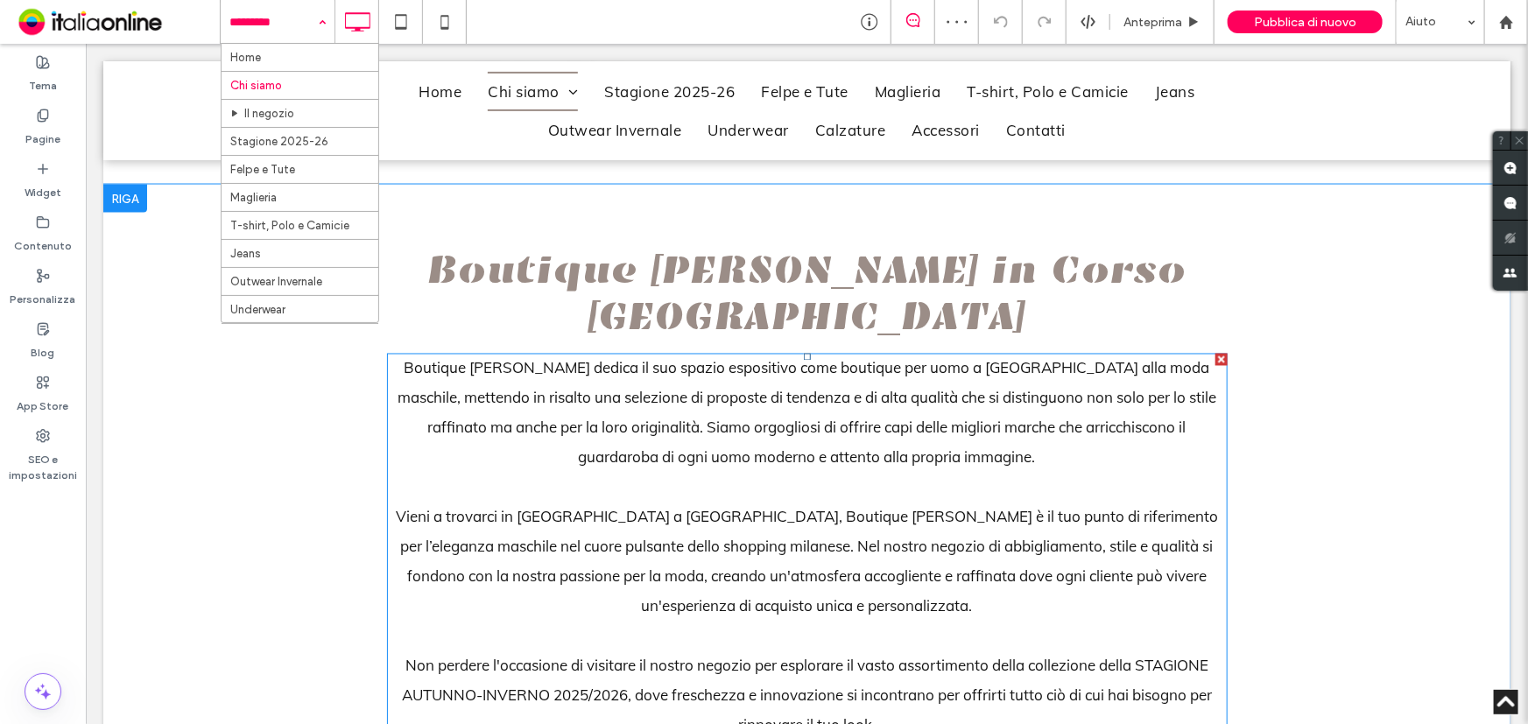
click at [1138, 656] on span "Non perdere l'occasione di visitare il nostro negozio per esplorare il vasto as…" at bounding box center [806, 695] width 810 height 78
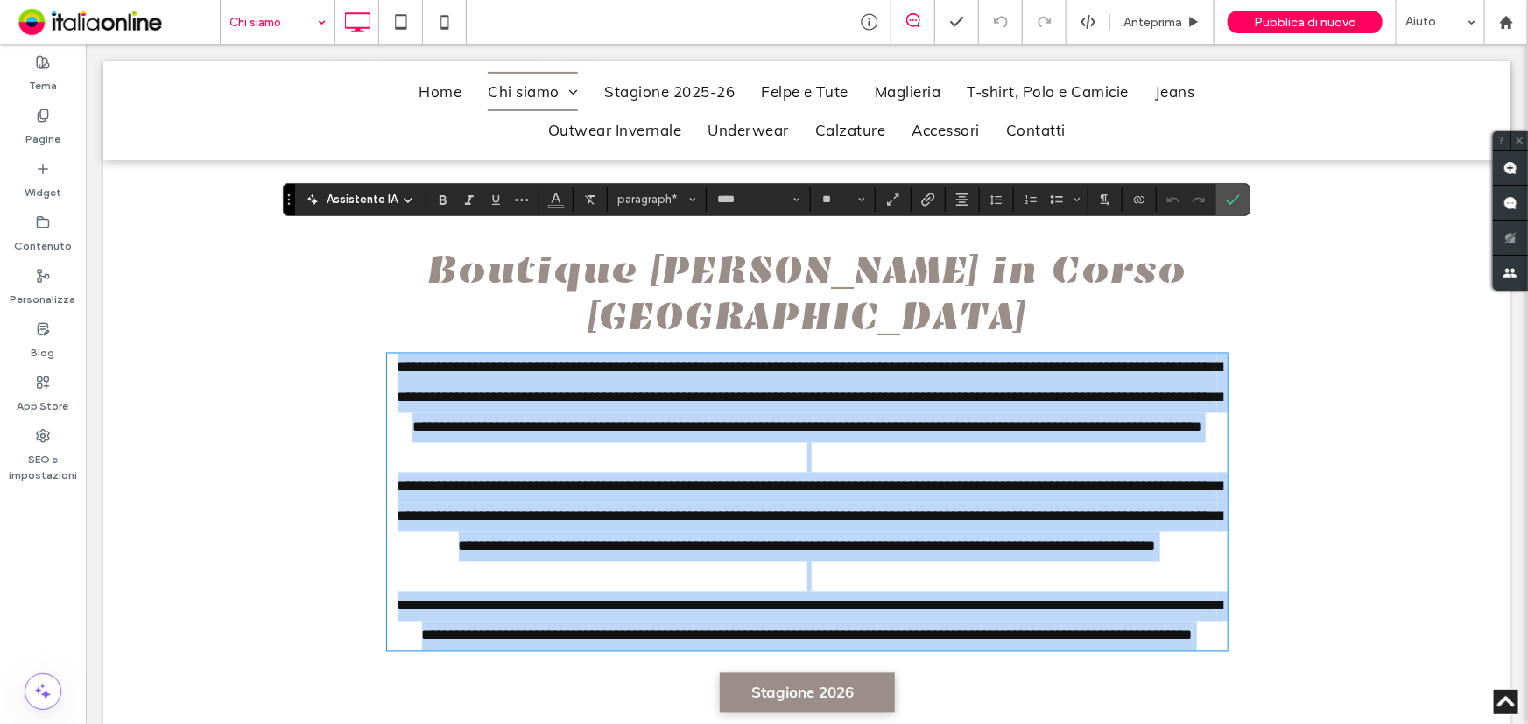
click at [1138, 598] on span "**********" at bounding box center [810, 620] width 826 height 45
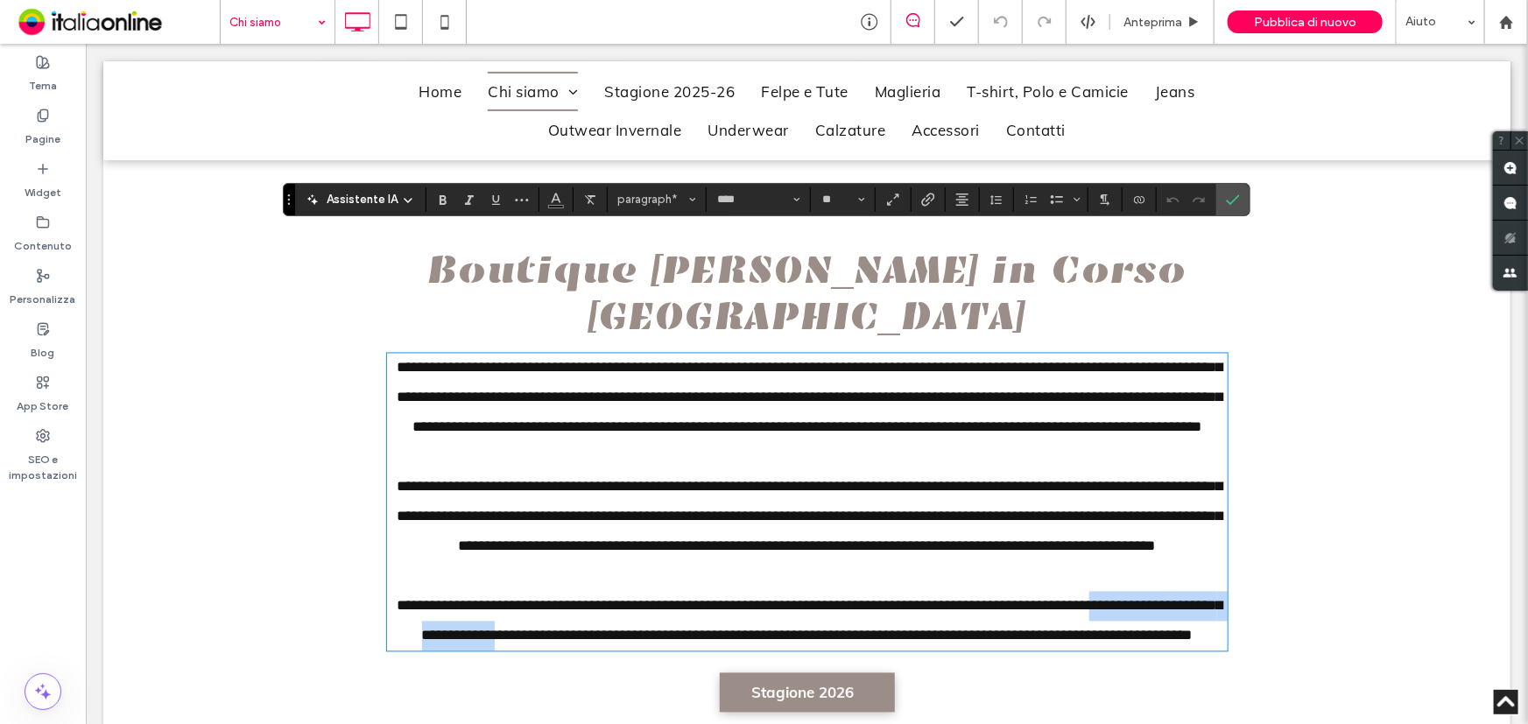
drag, startPoint x: 1133, startPoint y: 536, endPoint x: 618, endPoint y: 566, distance: 515.8
click at [618, 598] on span "**********" at bounding box center [810, 620] width 826 height 45
click at [494, 194] on icon "Sottolineato" at bounding box center [496, 200] width 14 height 14
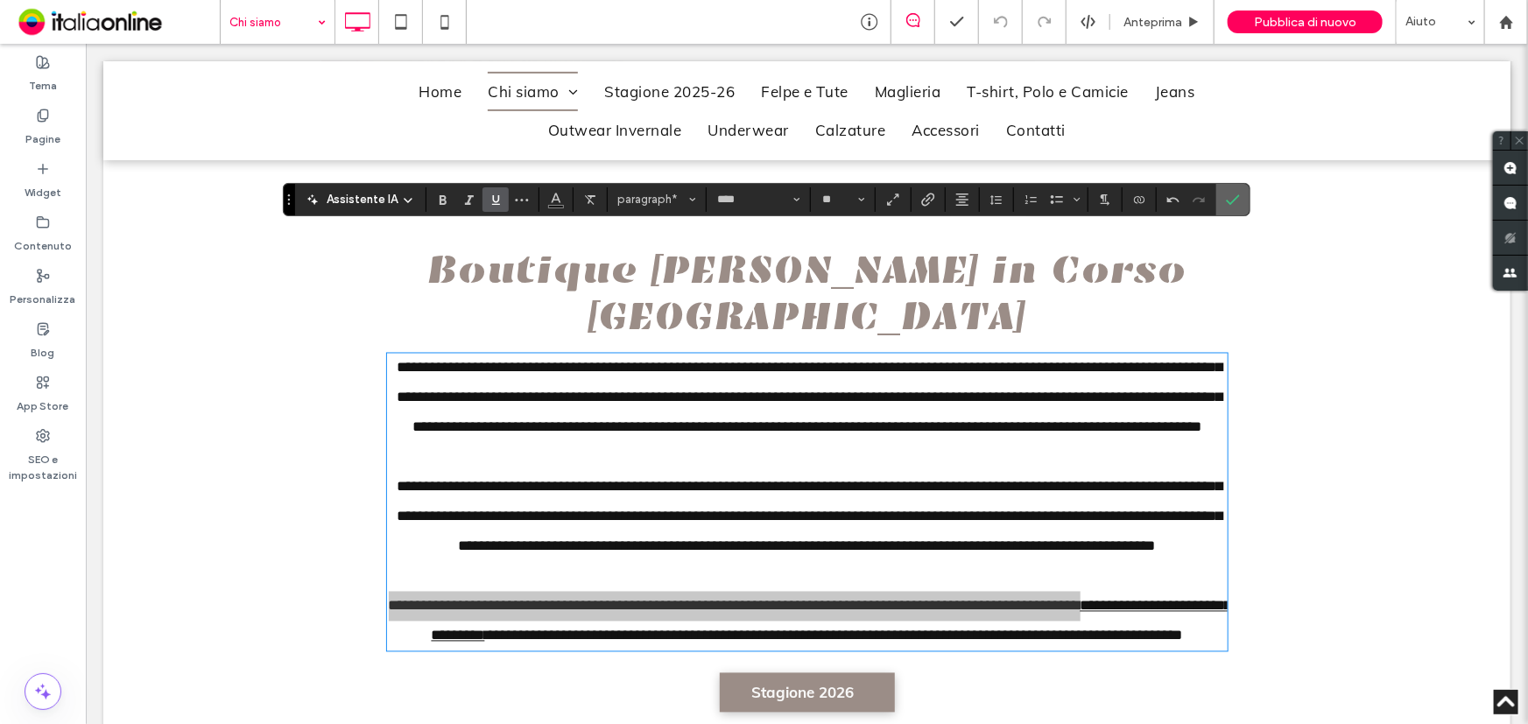
click at [1229, 200] on icon "Conferma" at bounding box center [1233, 200] width 14 height 14
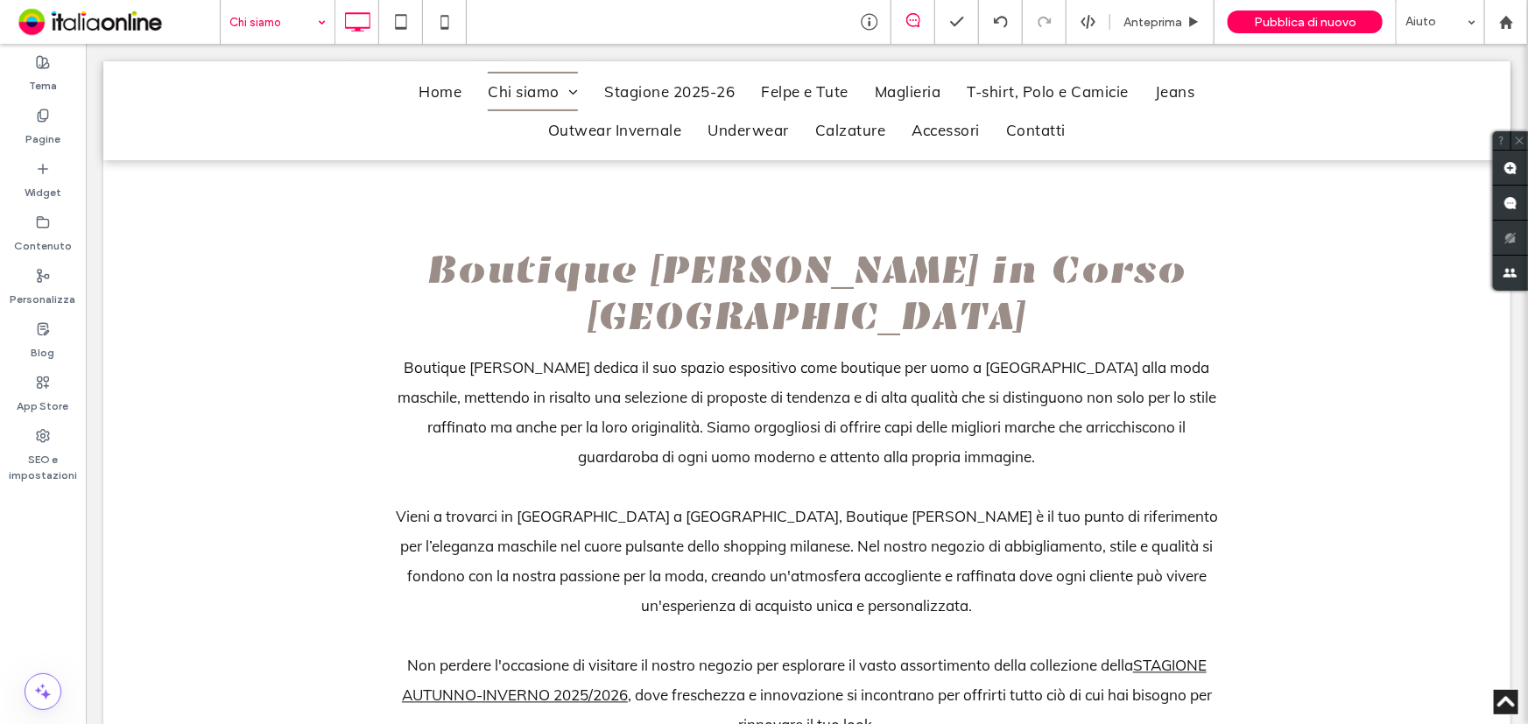
drag, startPoint x: 292, startPoint y: 18, endPoint x: 292, endPoint y: 39, distance: 21.9
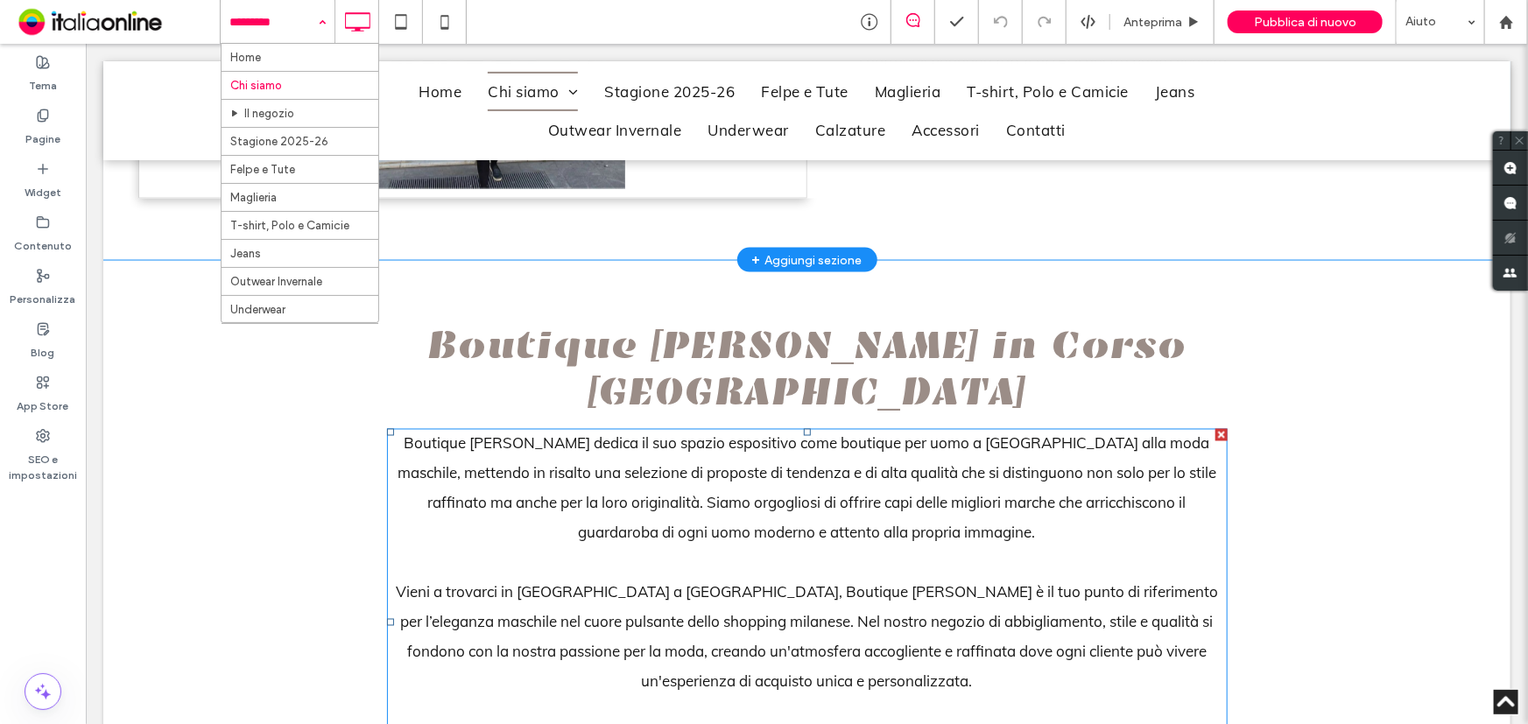
scroll to position [1433, 0]
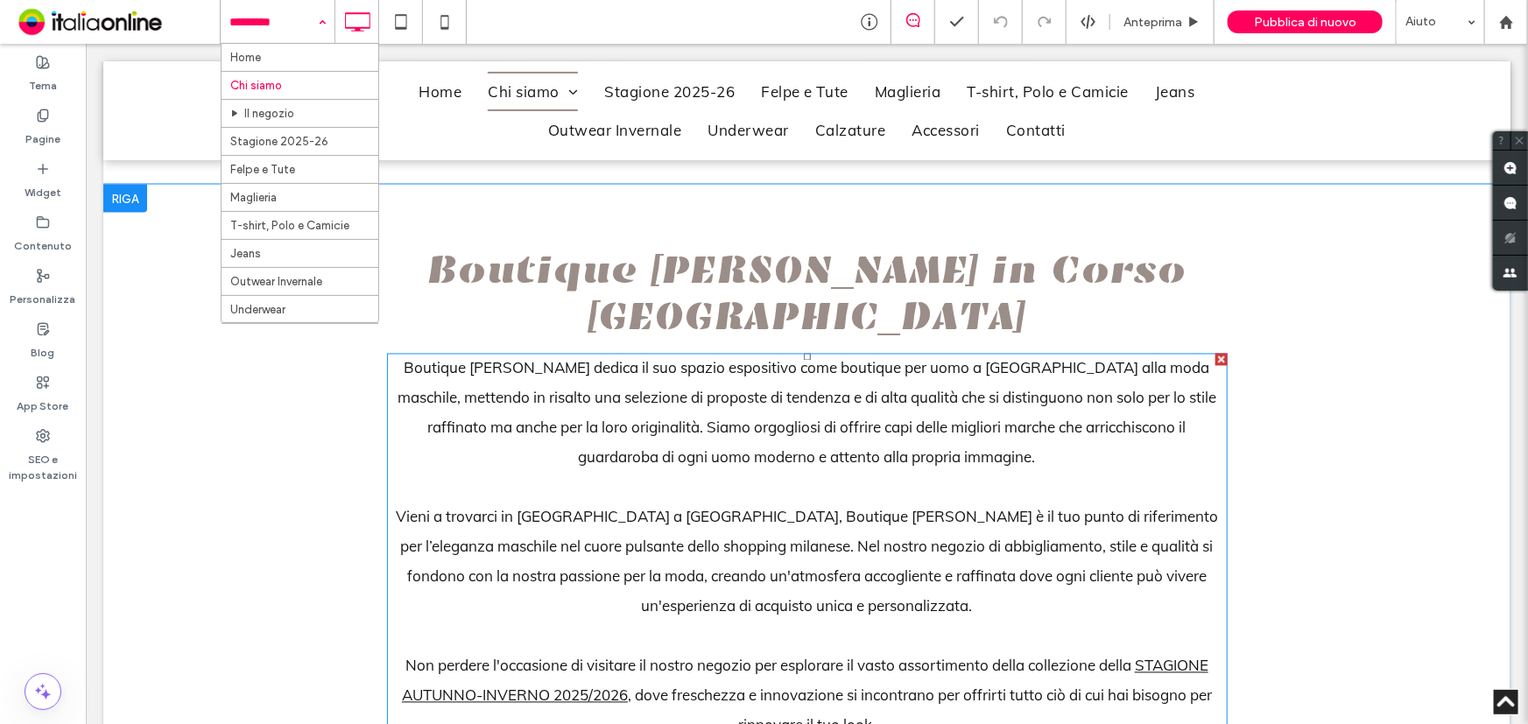
click at [1161, 656] on span "STAGIONE AUTUNNO-INVERNO 2025/2026" at bounding box center [804, 680] width 807 height 48
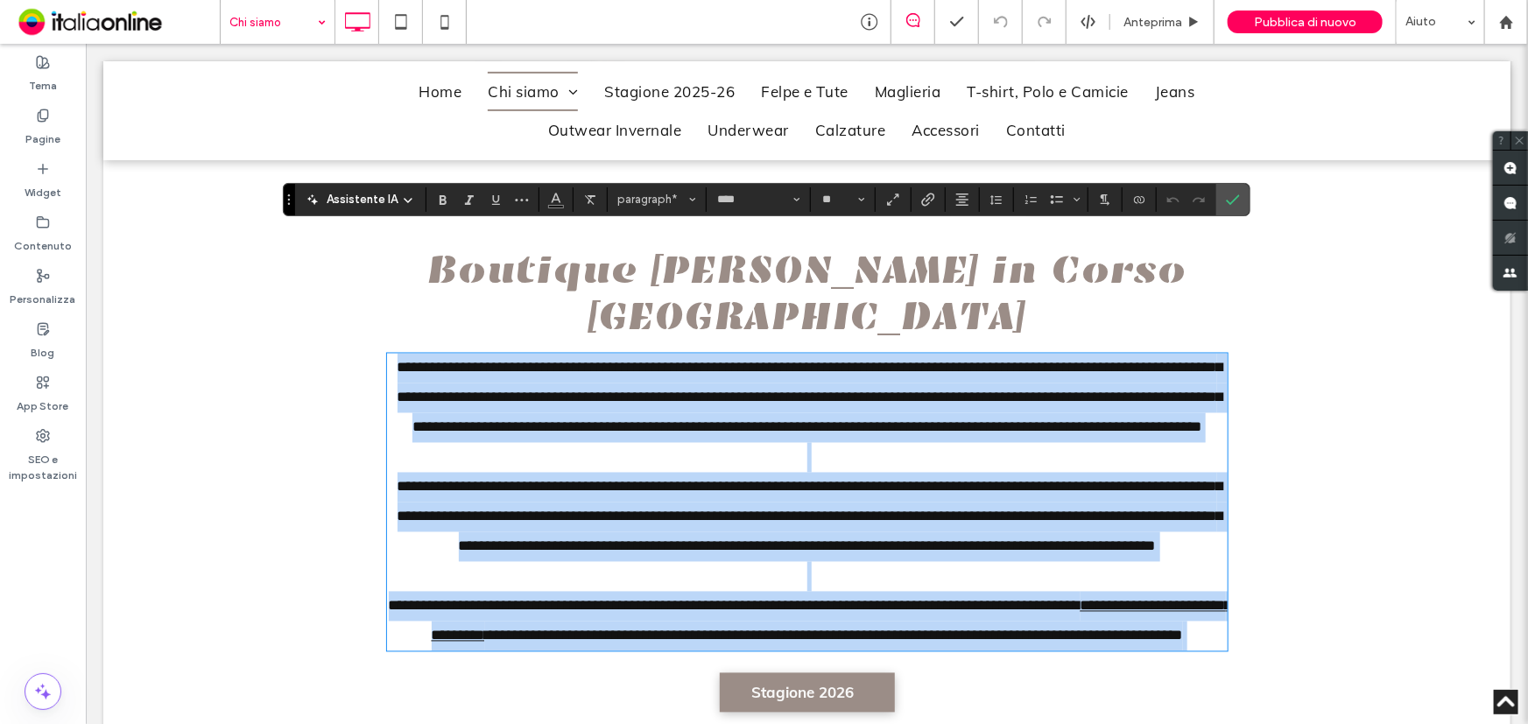
click at [1138, 598] on span "**********" at bounding box center [831, 620] width 800 height 45
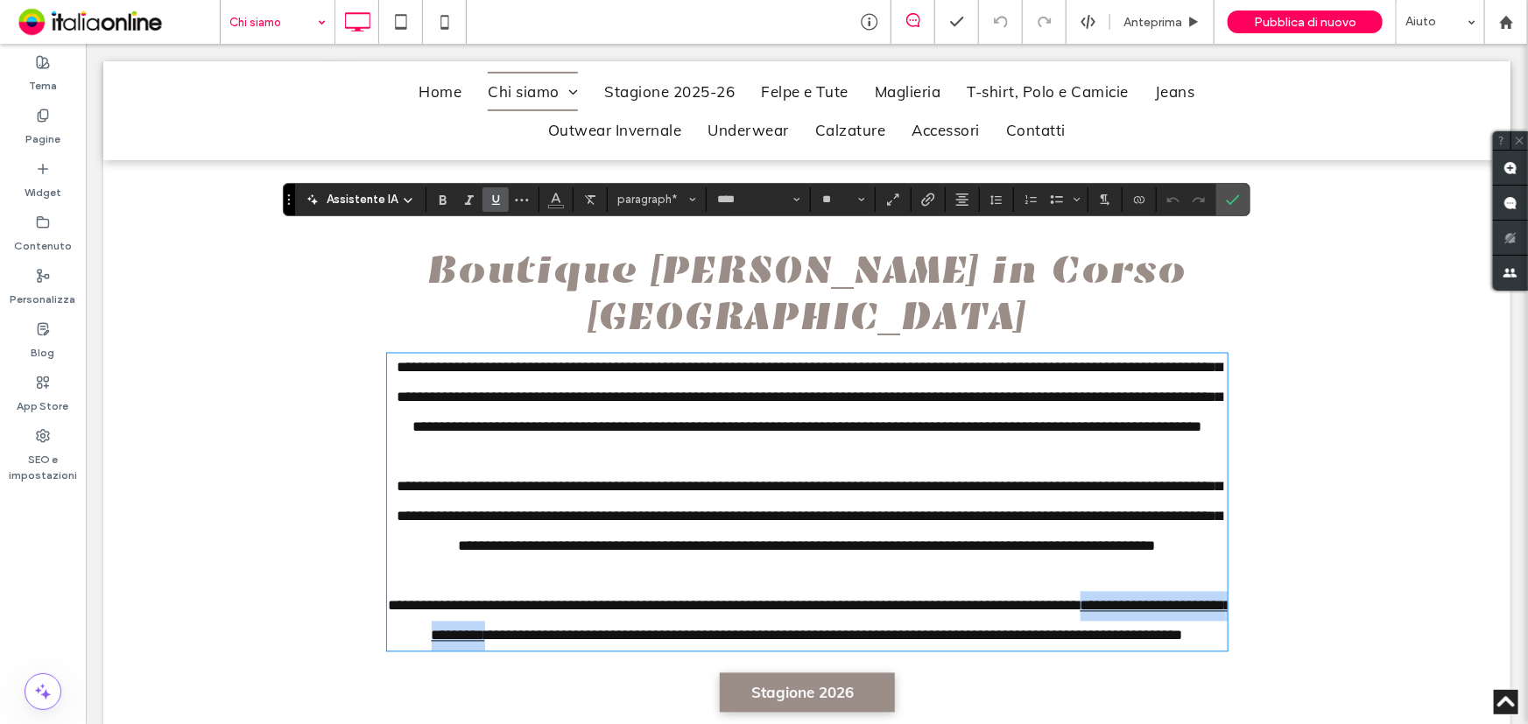
drag, startPoint x: 1136, startPoint y: 538, endPoint x: 617, endPoint y: 582, distance: 521.2
click at [617, 591] on p "**********" at bounding box center [806, 621] width 841 height 60
click at [498, 202] on icon "Sottolineato" at bounding box center [496, 200] width 14 height 14
click at [1235, 201] on icon "Conferma" at bounding box center [1233, 200] width 14 height 14
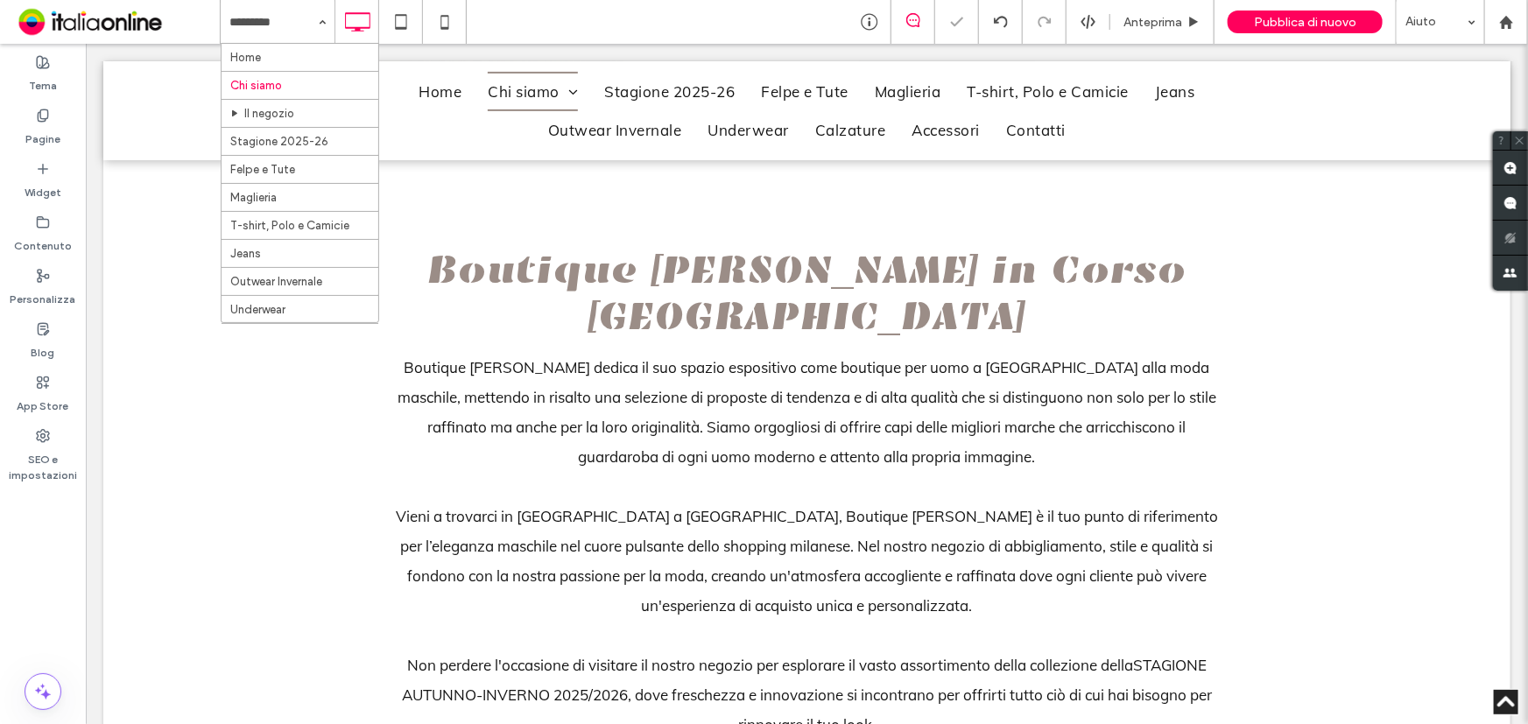
drag, startPoint x: 316, startPoint y: 25, endPoint x: 307, endPoint y: 41, distance: 18.5
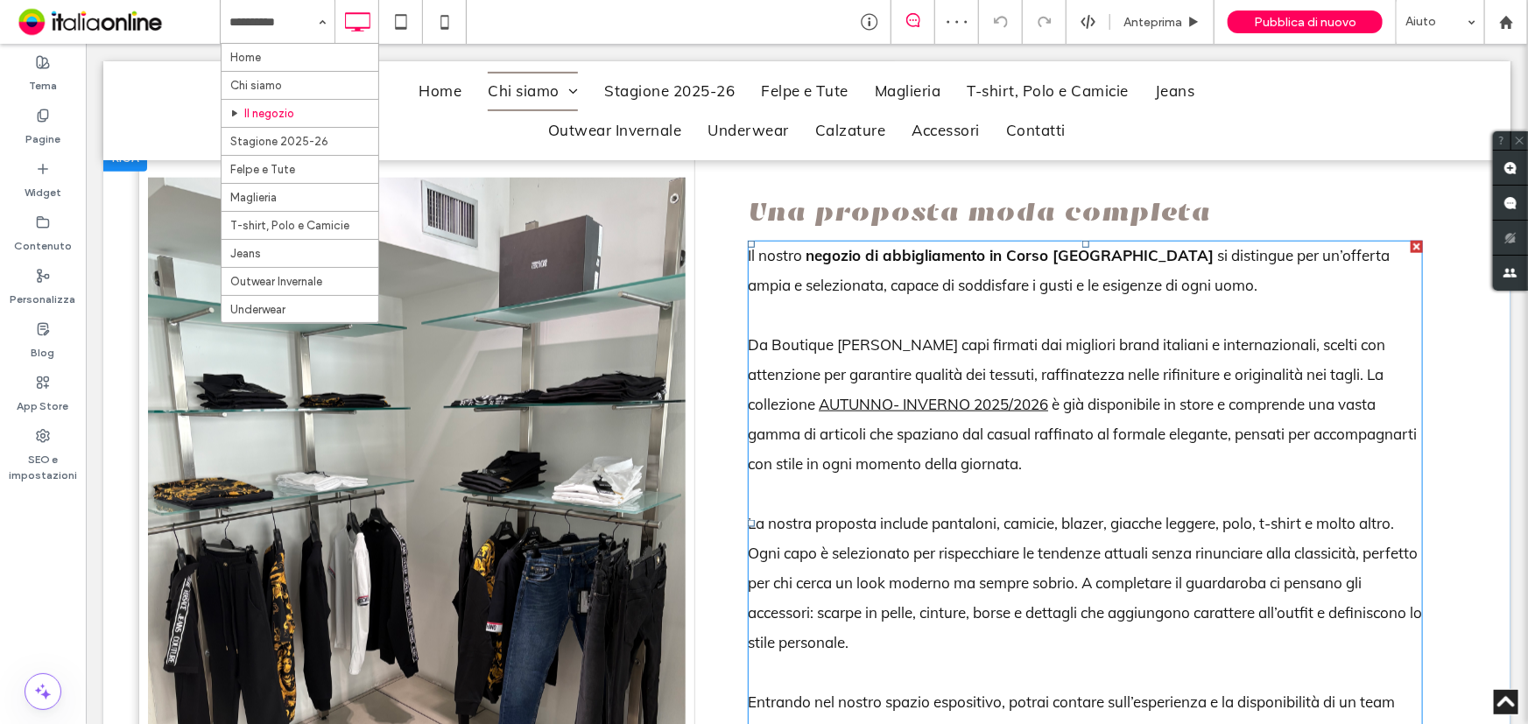
click at [818, 394] on span "AUTUNNO- INVERNO 2025/2026" at bounding box center [932, 403] width 229 height 18
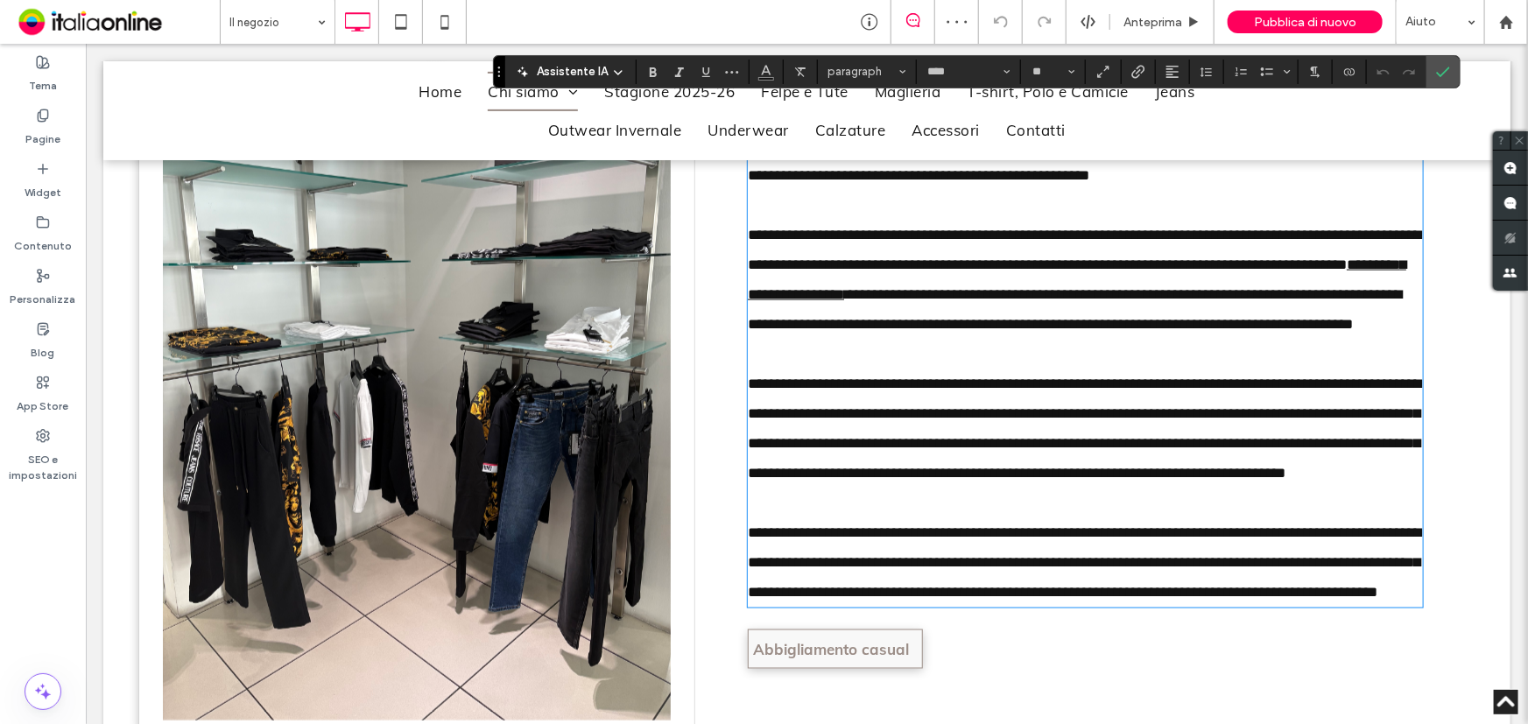
click at [747, 265] on span "**********" at bounding box center [1076, 279] width 659 height 45
drag, startPoint x: 742, startPoint y: 266, endPoint x: 794, endPoint y: 202, distance: 82.8
click at [971, 274] on p "**********" at bounding box center [1084, 279] width 675 height 119
click at [708, 69] on use "Sottolineato" at bounding box center [706, 72] width 8 height 10
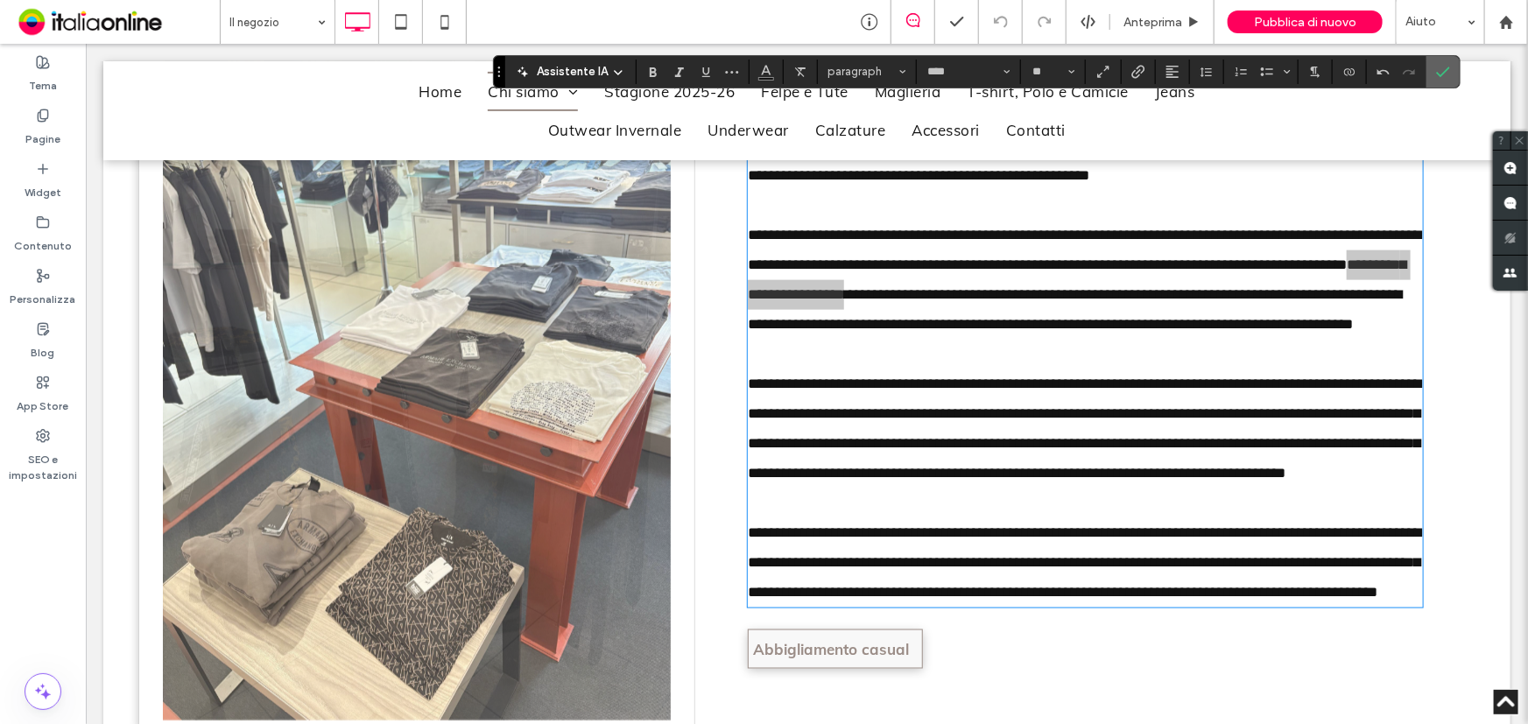
click at [1450, 66] on label "Conferma" at bounding box center [1443, 72] width 26 height 32
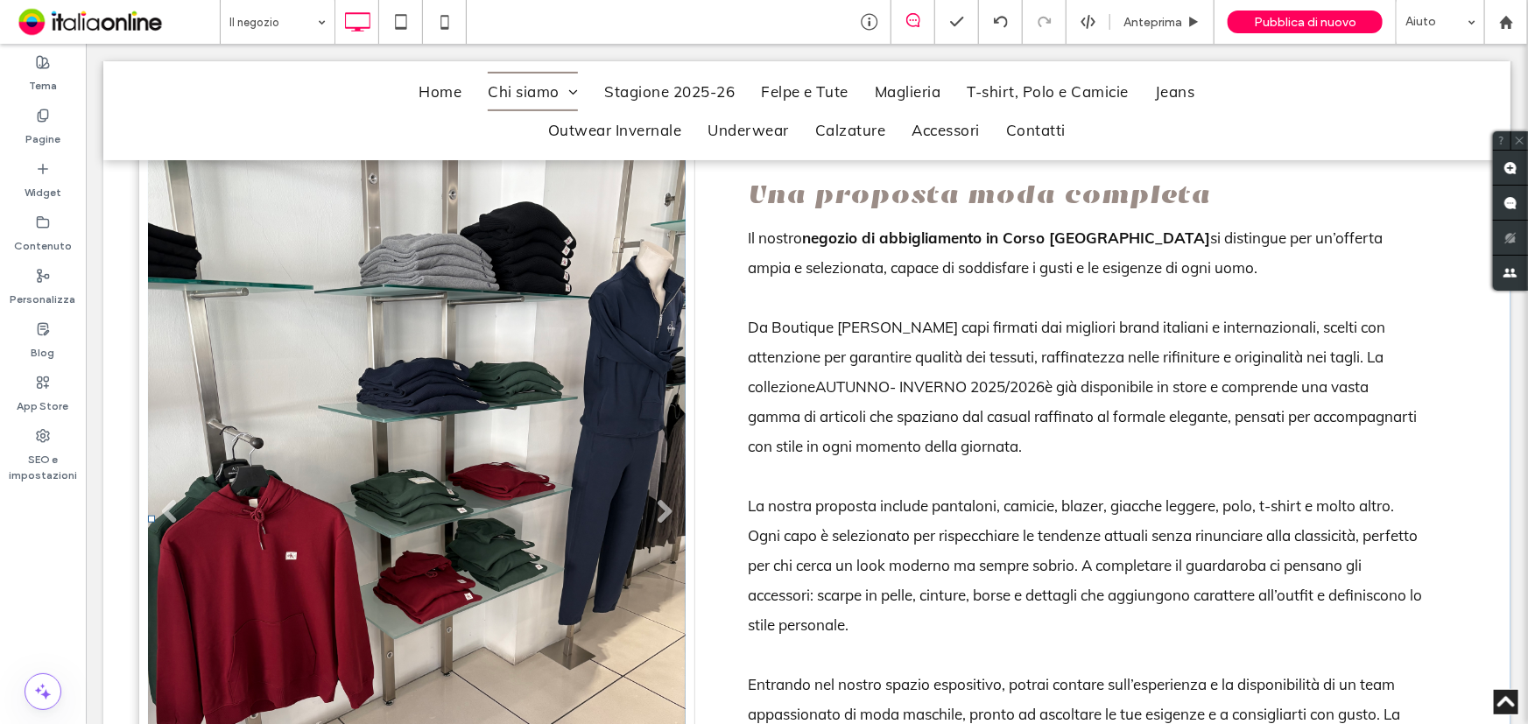
scroll to position [905, 0]
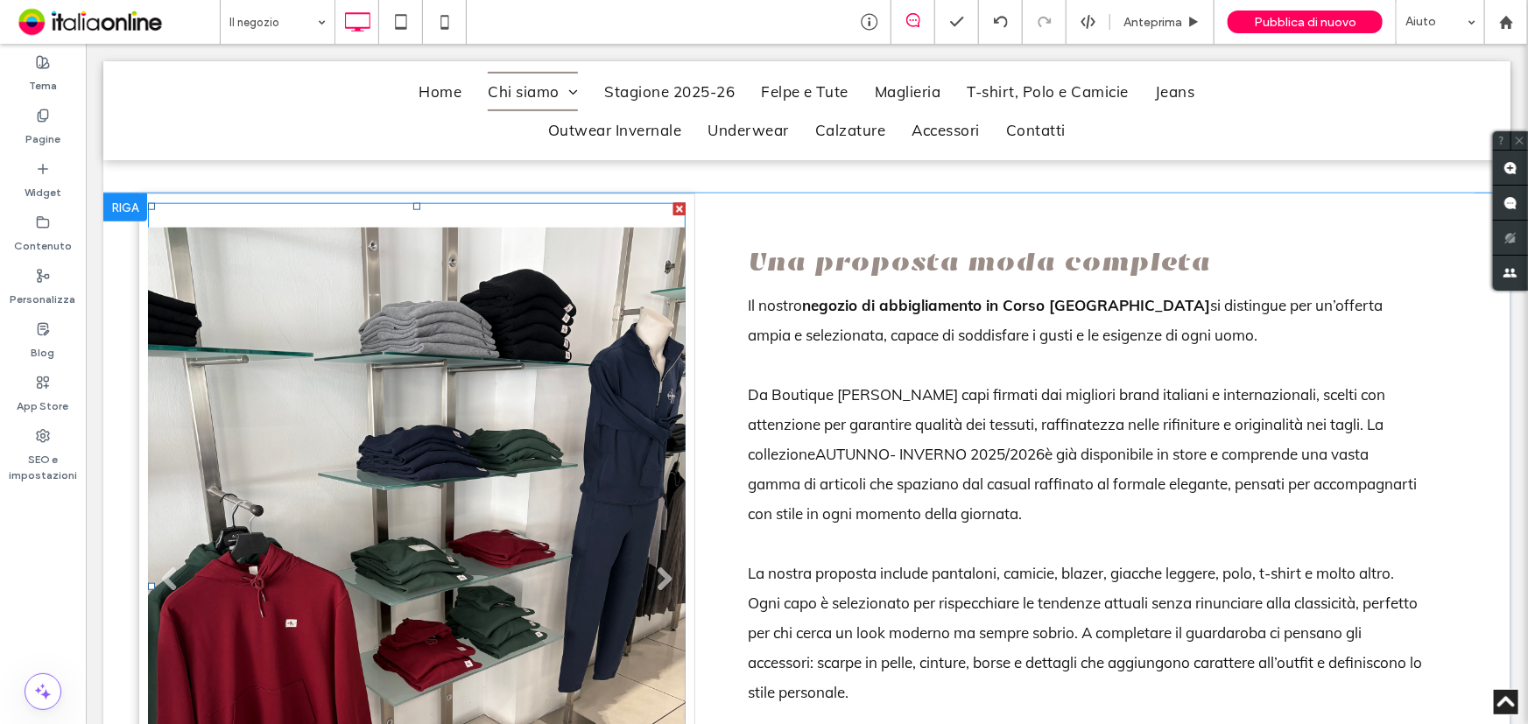
click at [560, 498] on li "Titolo diapositiva Scrivi qui la tua didascalia [GEOGRAPHIC_DATA]" at bounding box center [416, 585] width 538 height 766
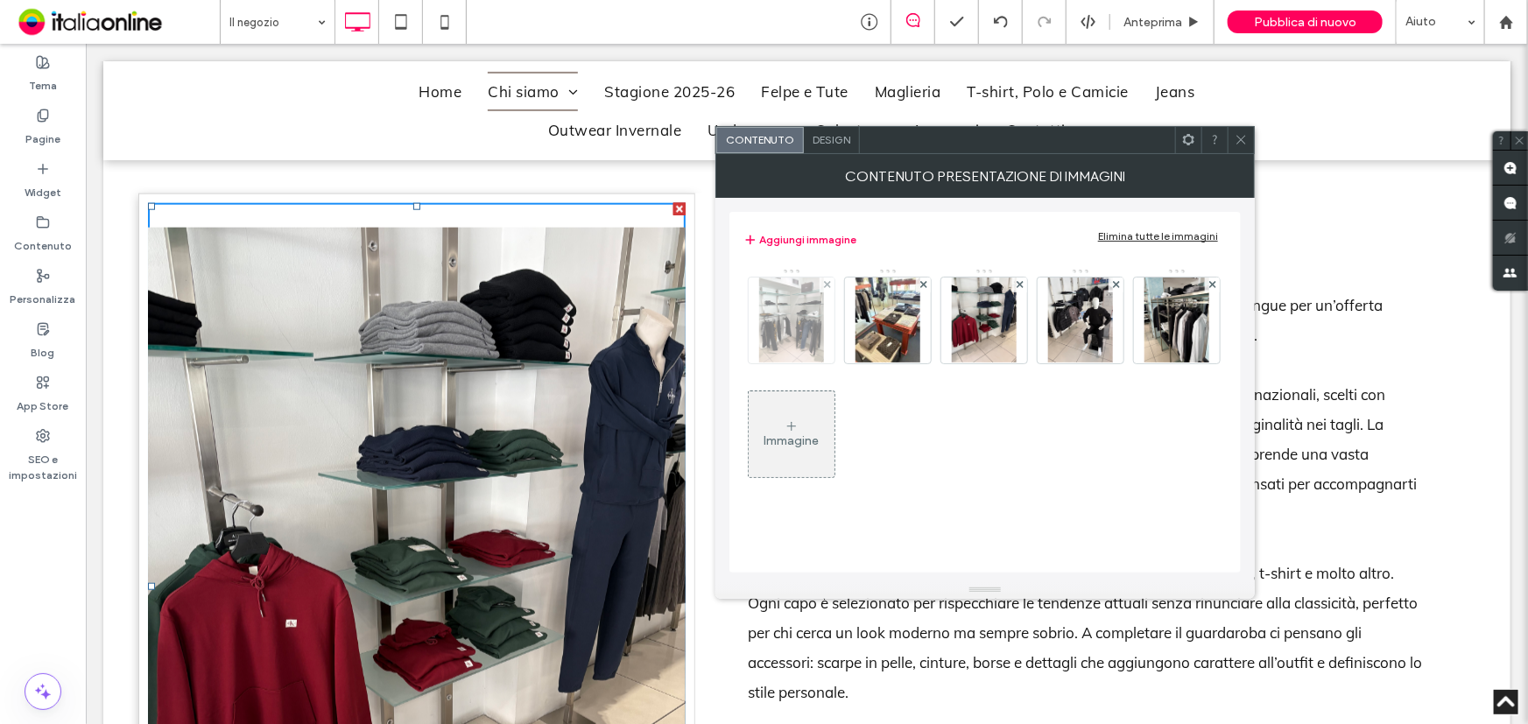
click at [797, 314] on img at bounding box center [791, 321] width 65 height 86
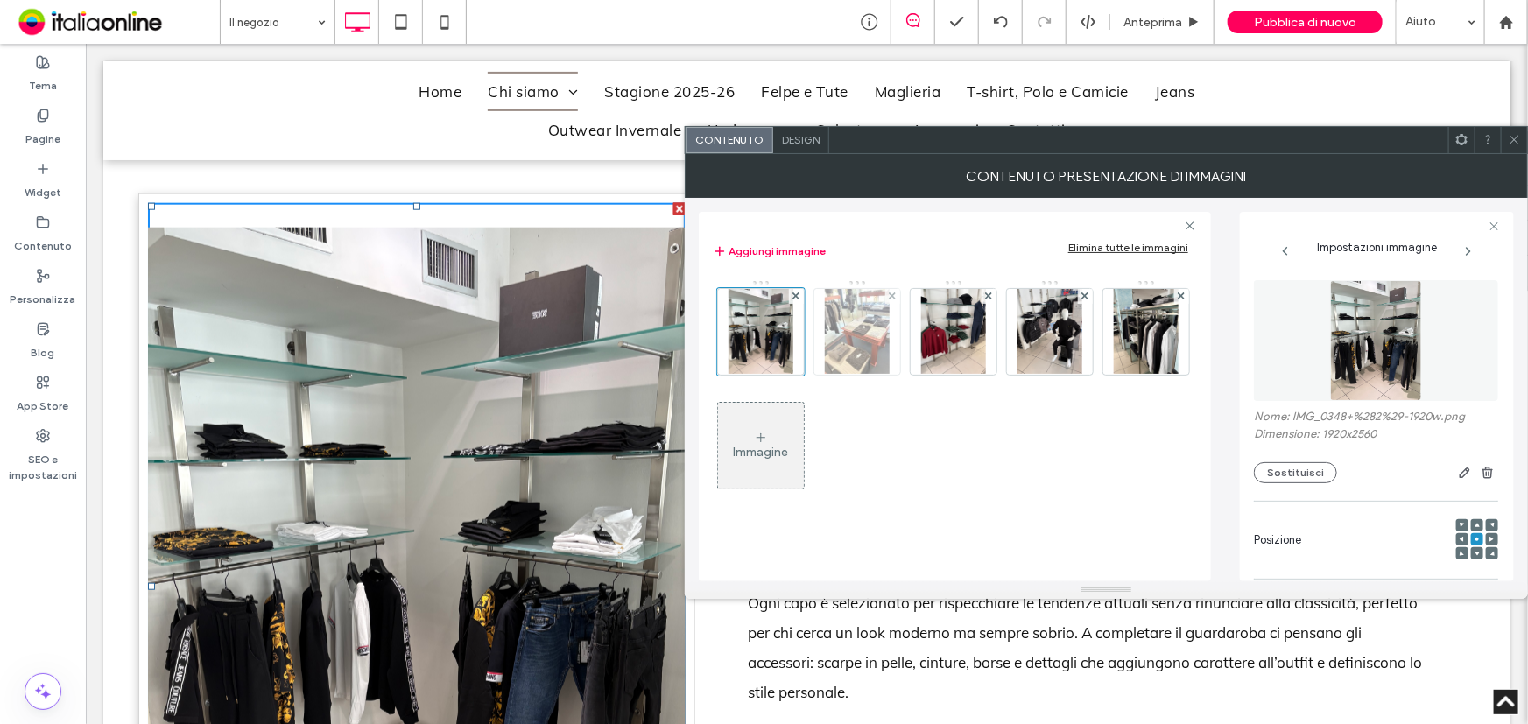
click at [857, 333] on img at bounding box center [857, 332] width 65 height 86
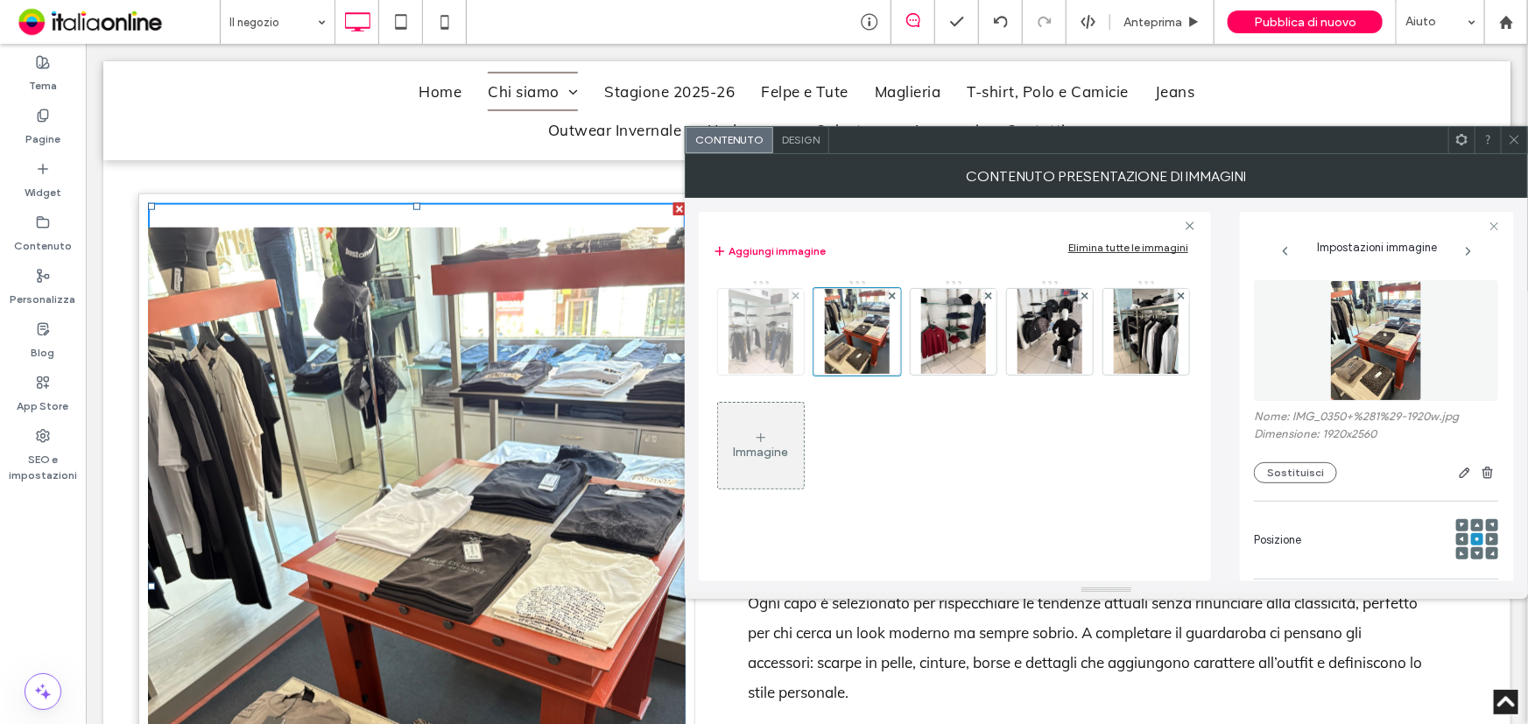
click at [773, 308] on img at bounding box center [761, 332] width 65 height 86
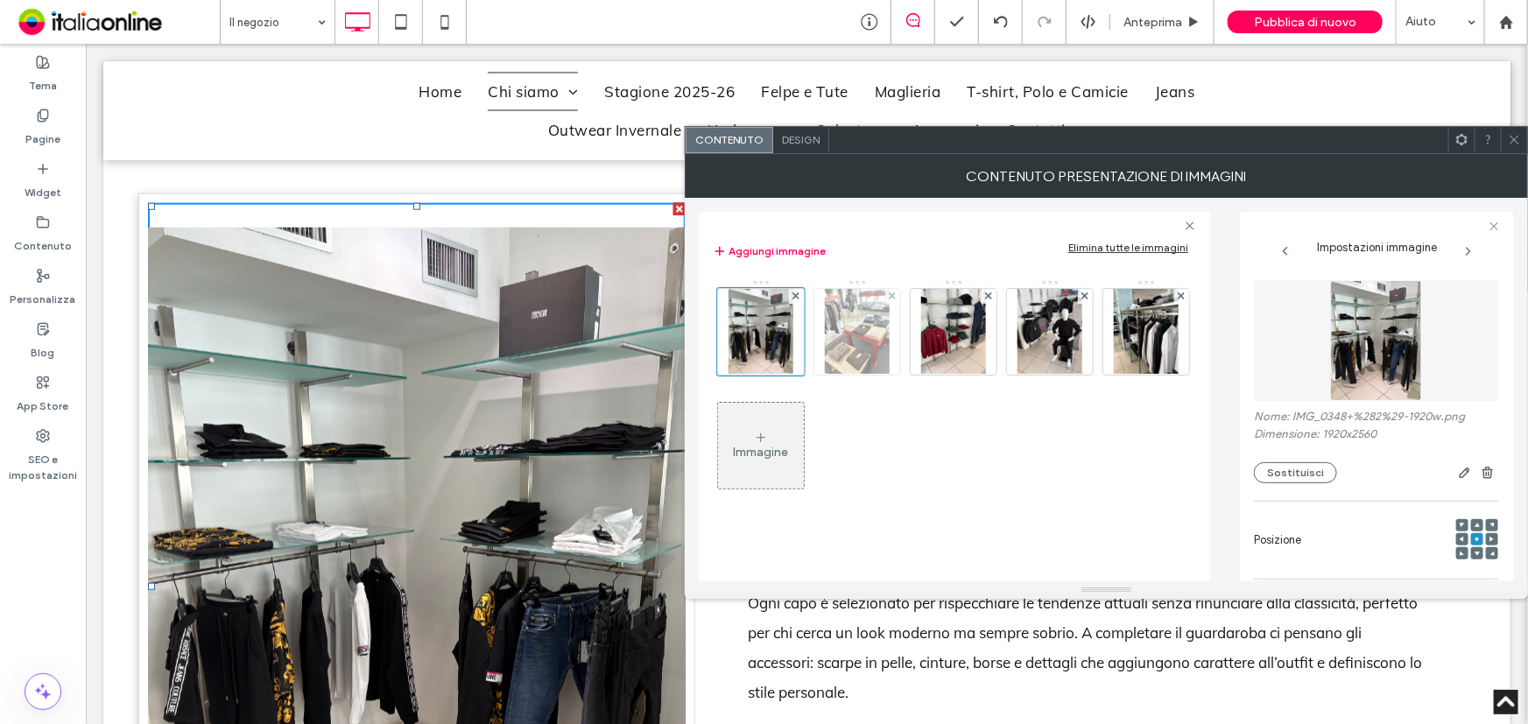
click at [860, 321] on img at bounding box center [857, 332] width 65 height 86
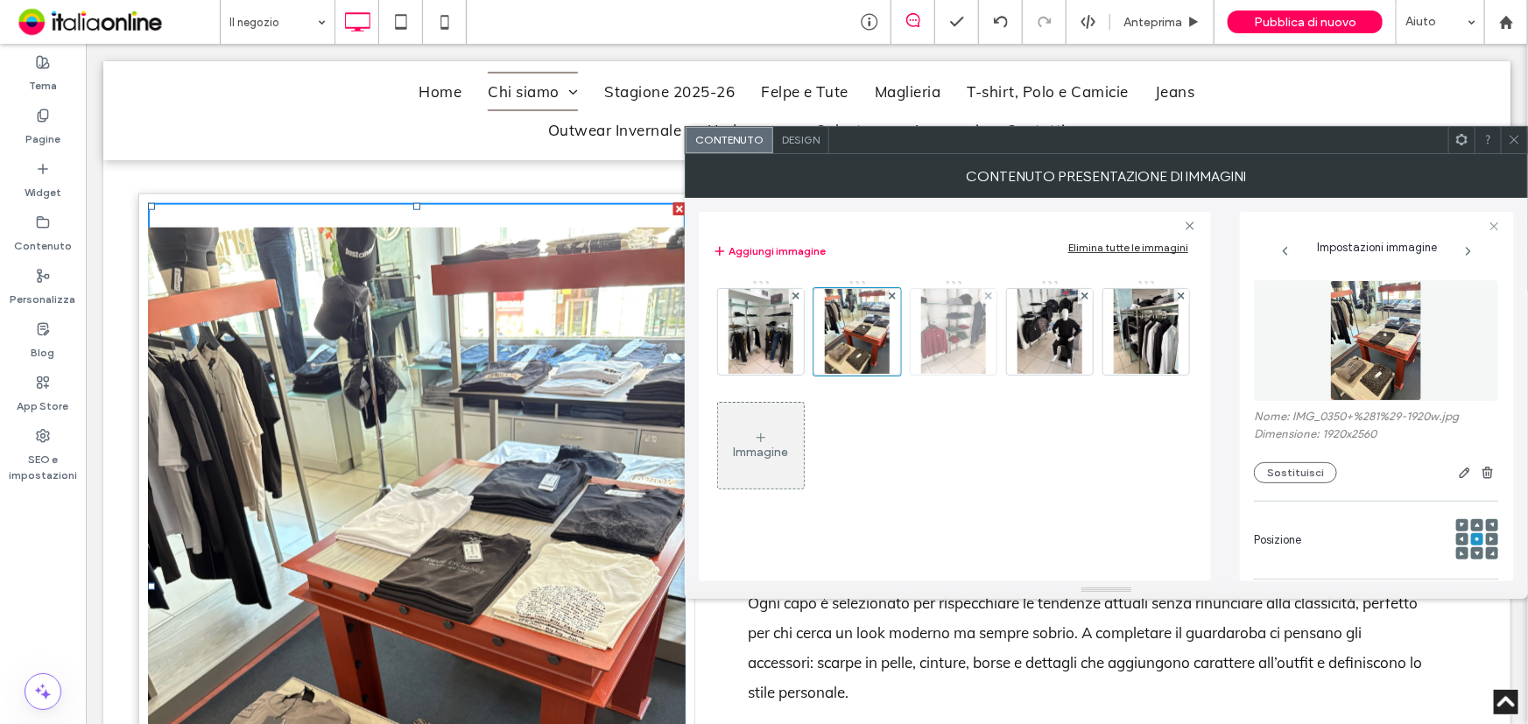
click at [961, 337] on img at bounding box center [953, 332] width 65 height 86
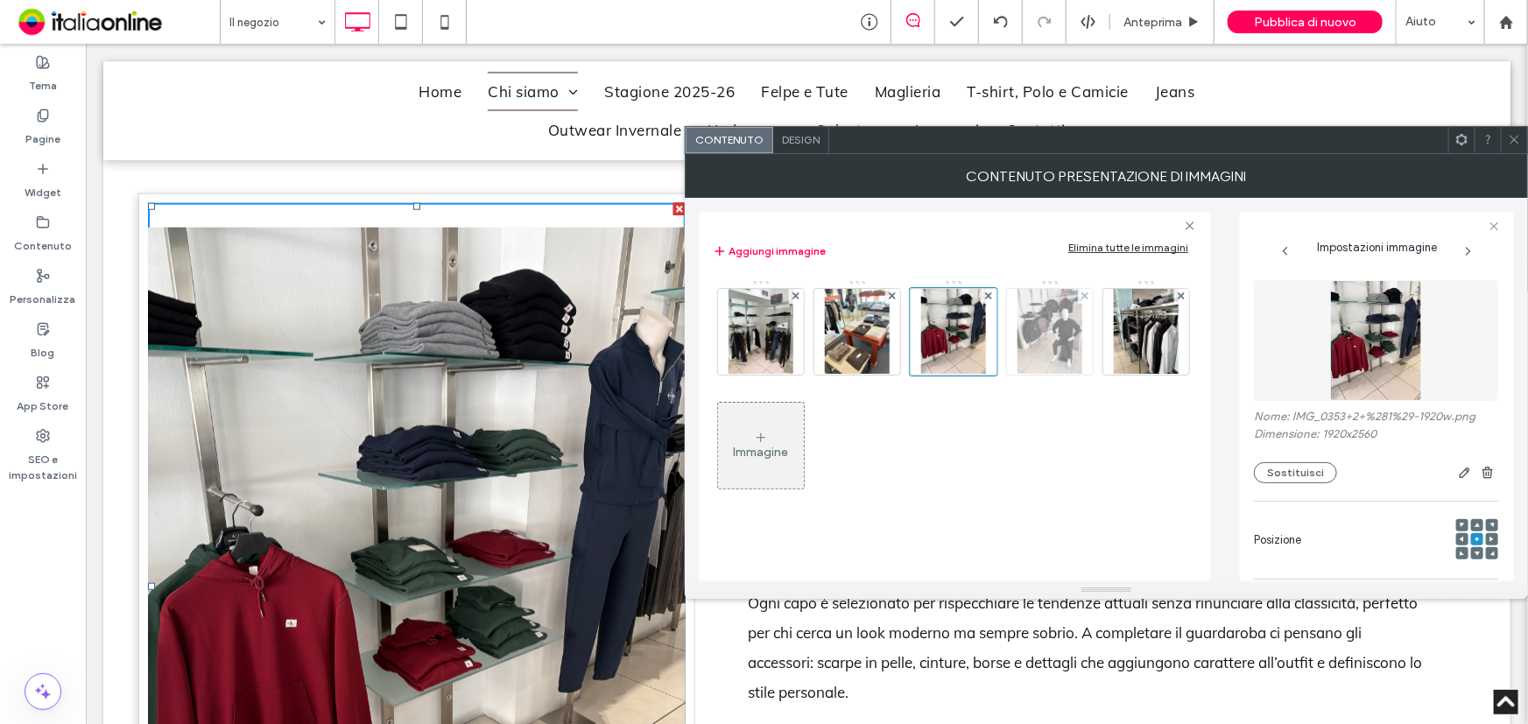
click at [1054, 333] on img at bounding box center [1050, 332] width 65 height 86
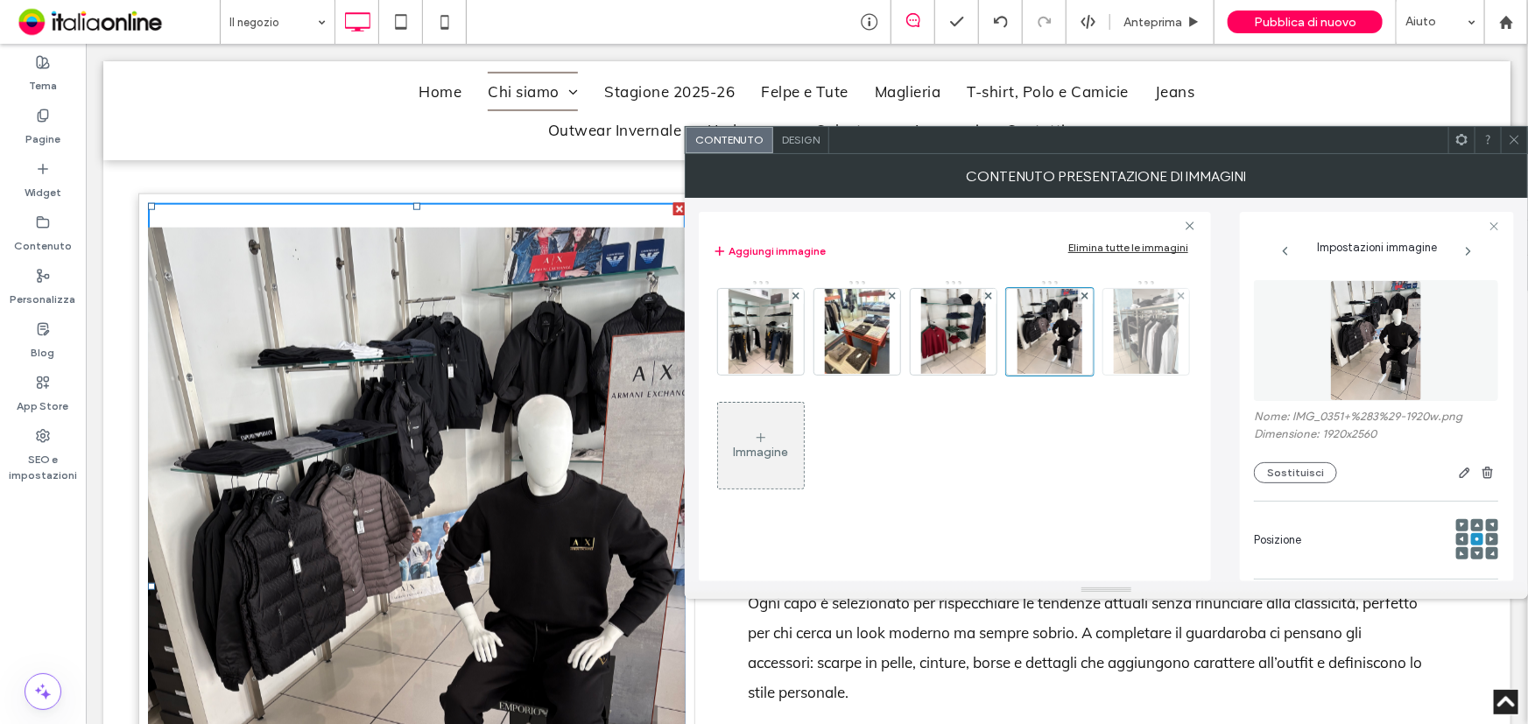
click at [1146, 342] on img at bounding box center [1146, 332] width 65 height 86
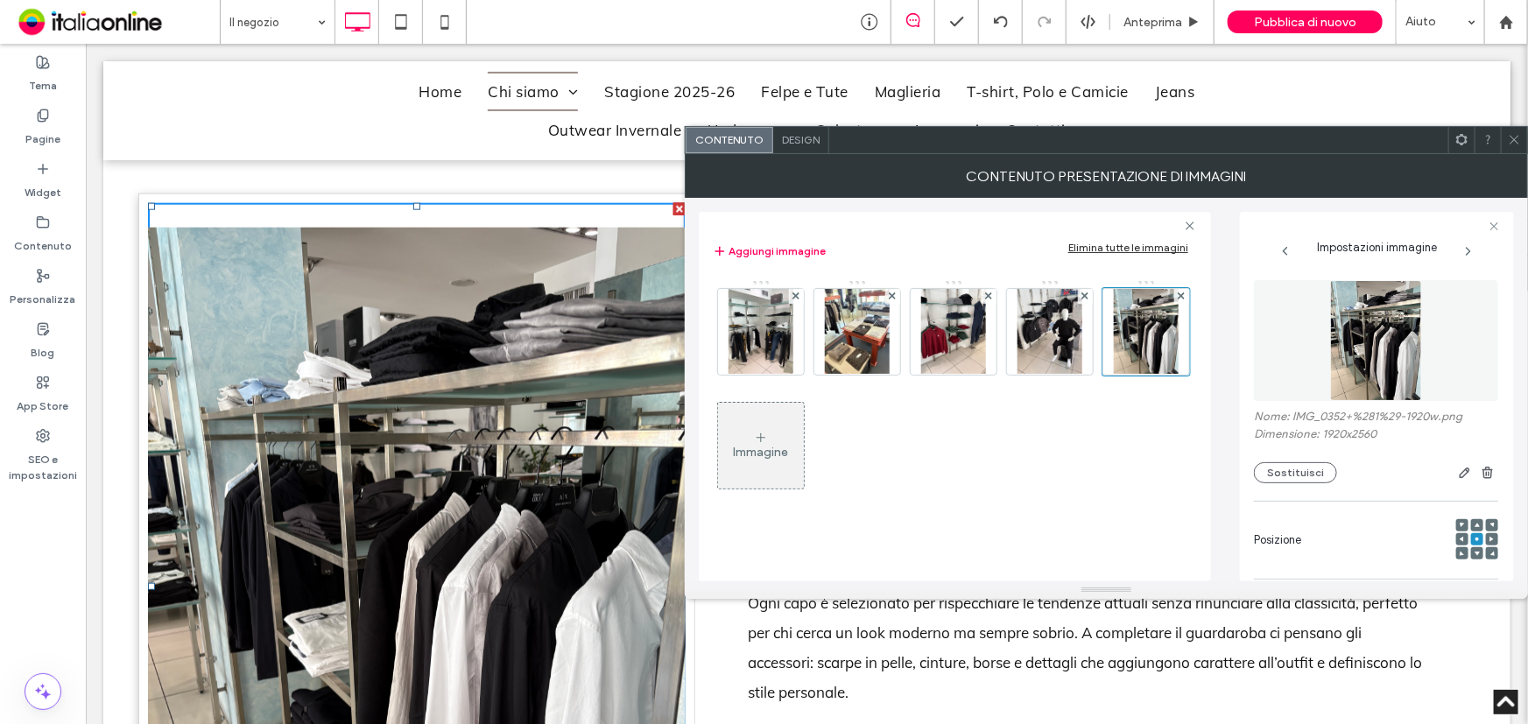
click at [1522, 149] on div at bounding box center [1514, 140] width 26 height 26
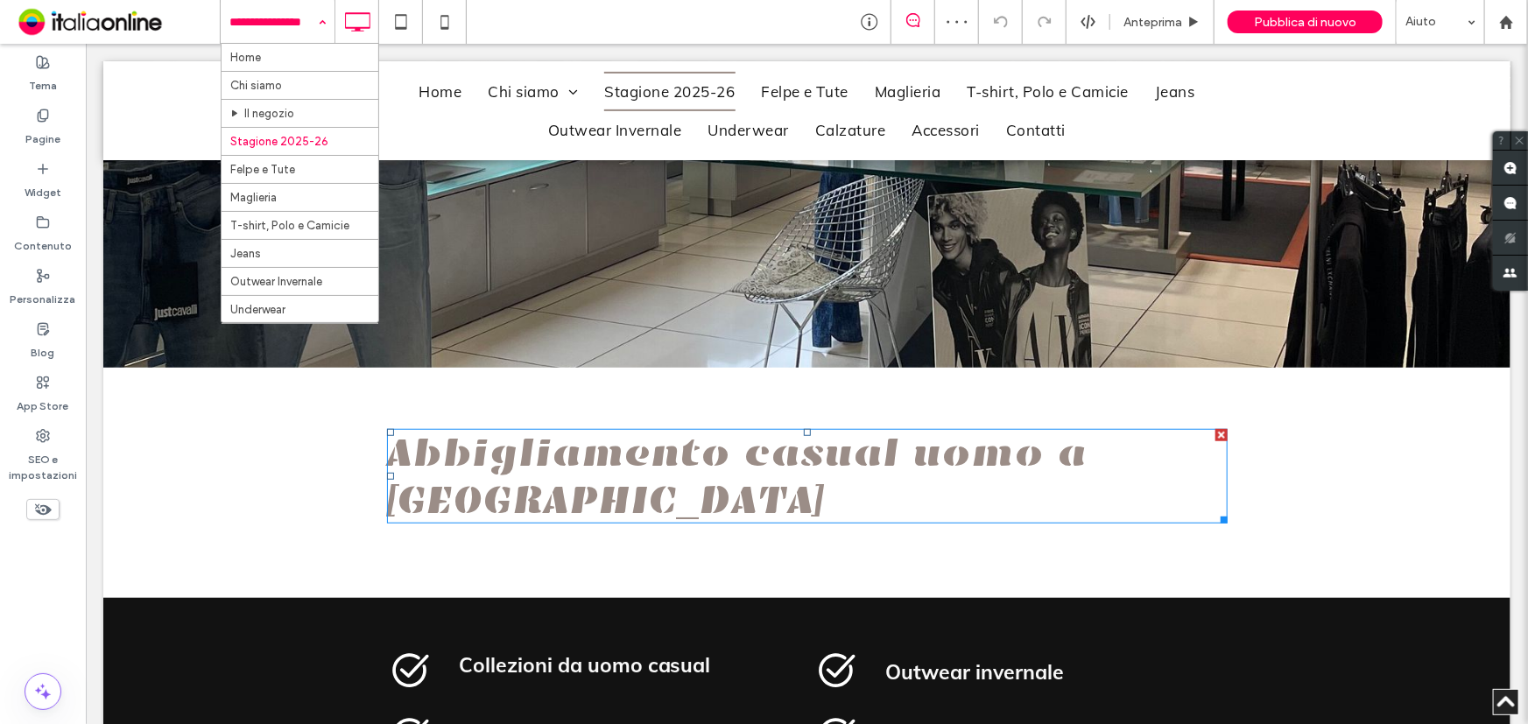
scroll to position [477, 0]
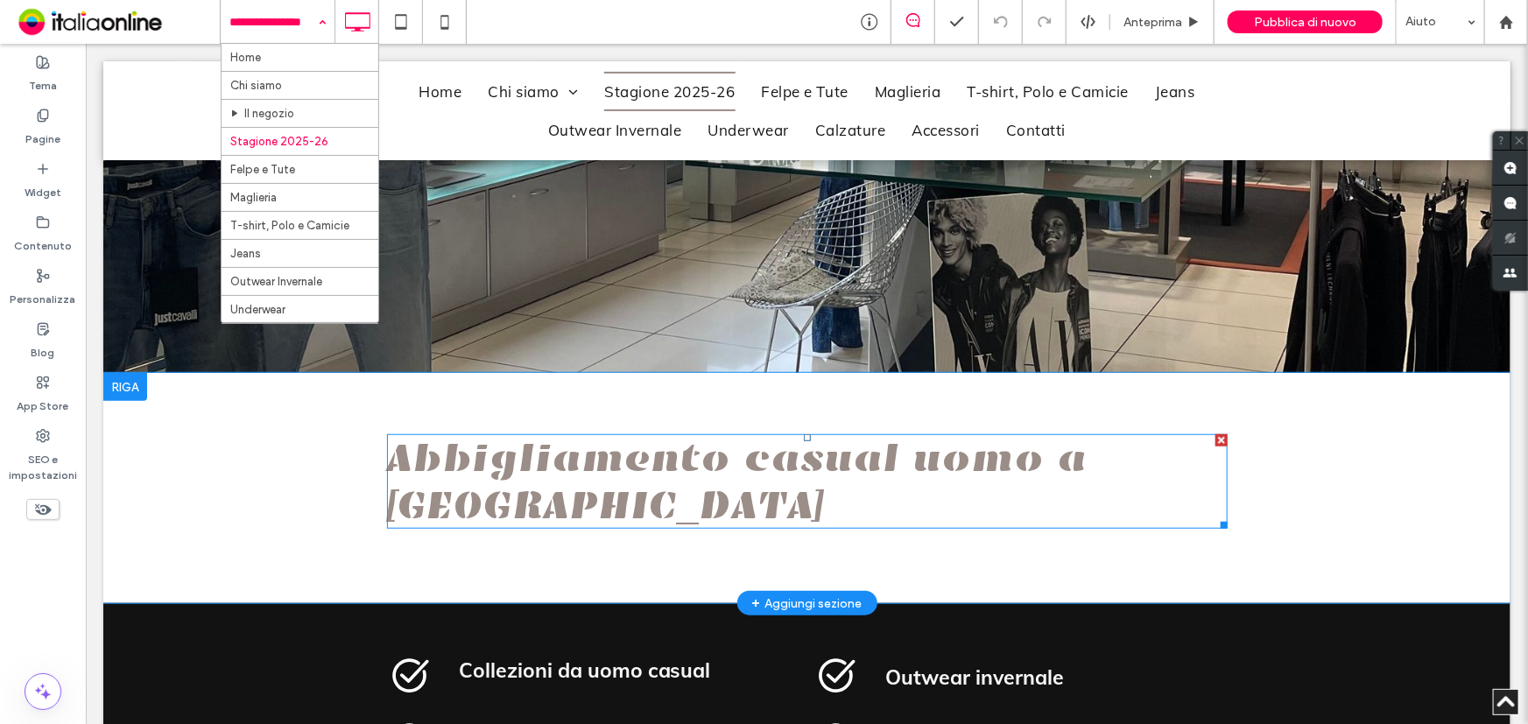
click at [535, 502] on h1 "Abbigliamento casual uomo a [GEOGRAPHIC_DATA]" at bounding box center [806, 481] width 841 height 95
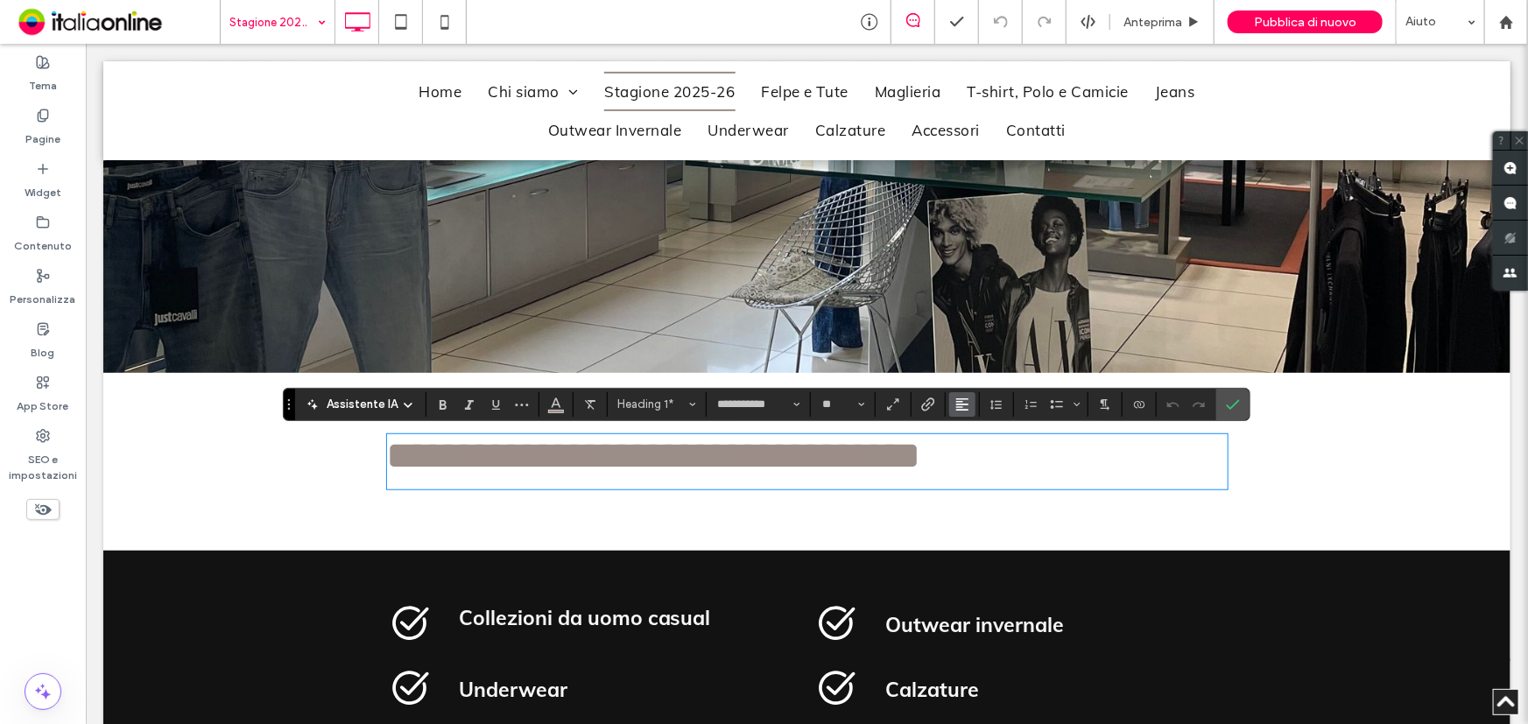
click at [964, 400] on icon "Allineamento" at bounding box center [962, 405] width 14 height 14
click at [976, 458] on use "ui.textEditor.alignment.center" at bounding box center [975, 458] width 12 height 12
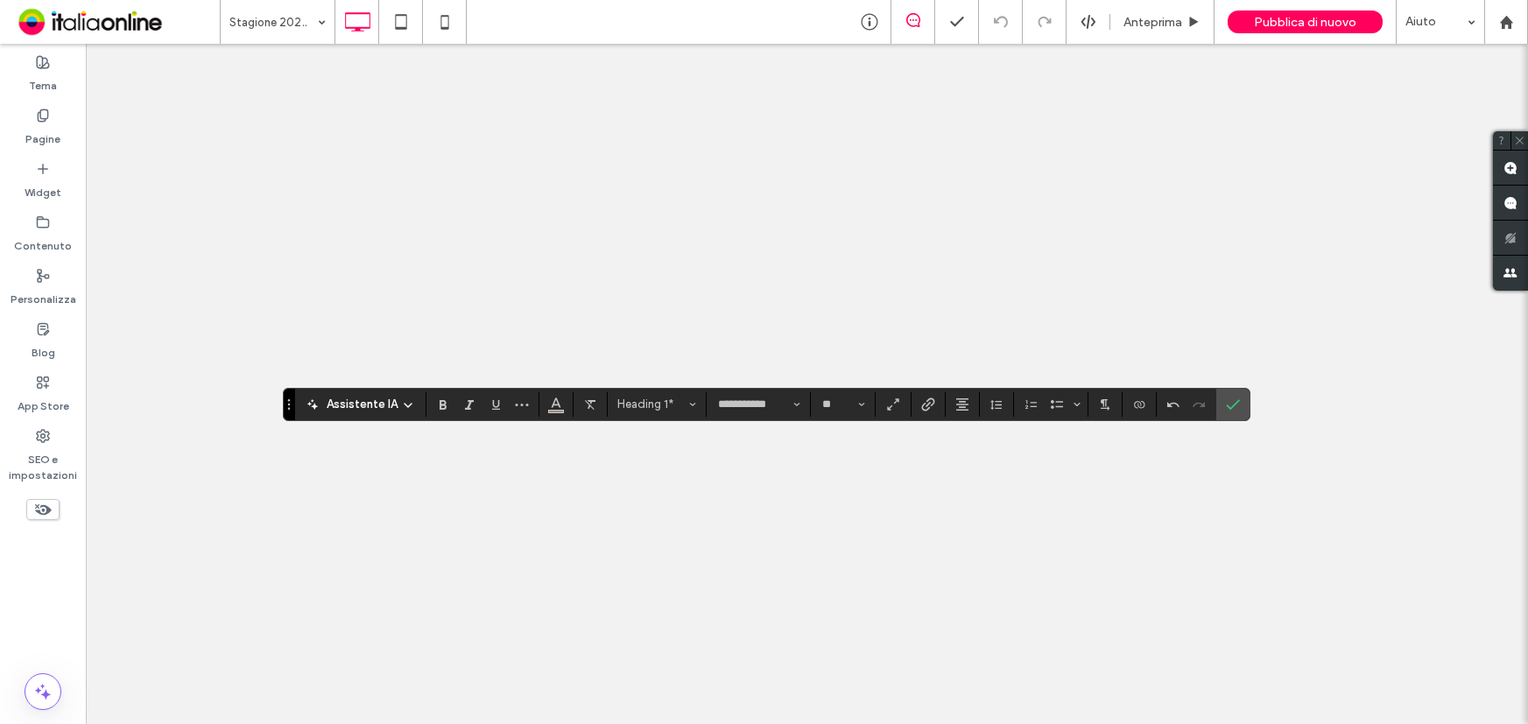
drag, startPoint x: 0, startPoint y: 0, endPoint x: 1223, endPoint y: 406, distance: 1289.2
click at [1226, 406] on icon "Conferma" at bounding box center [1233, 405] width 14 height 14
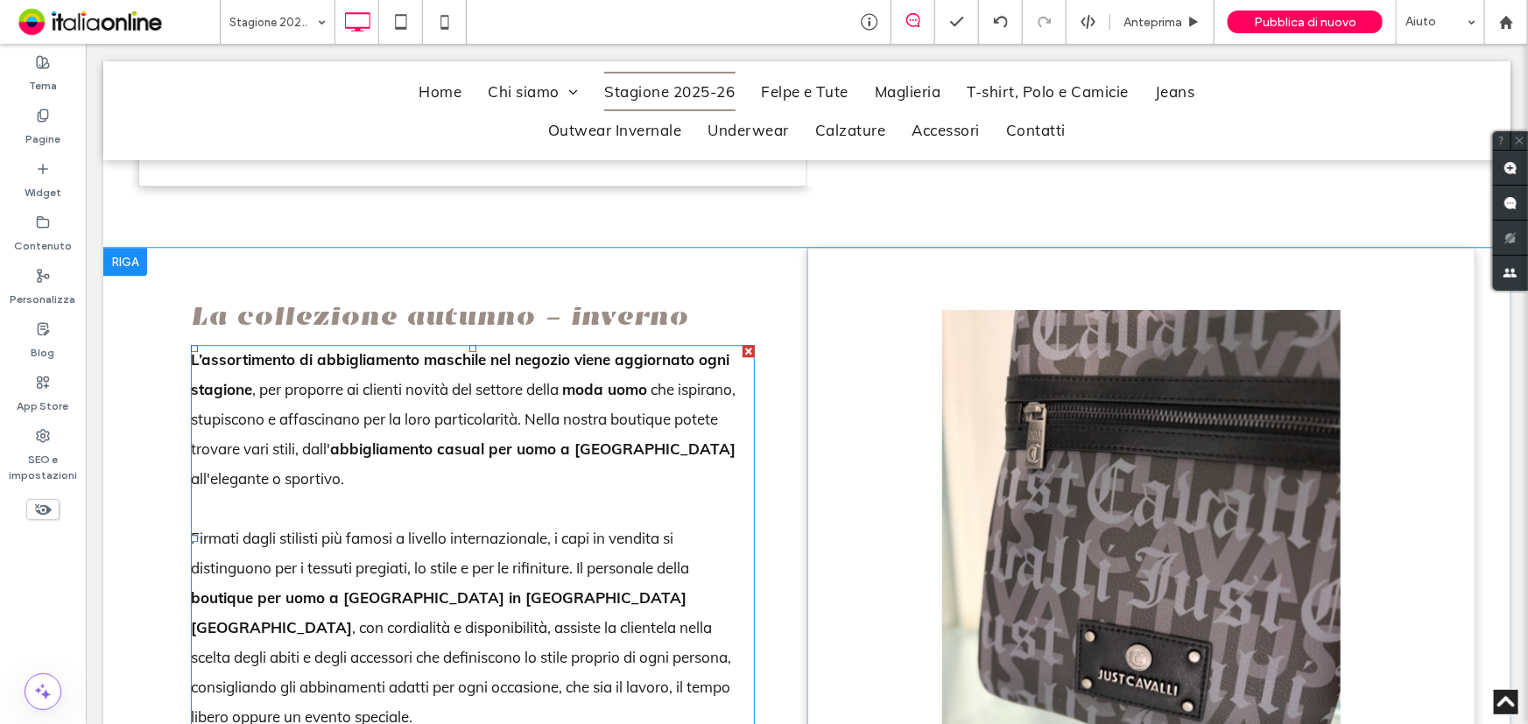
scroll to position [2229, 0]
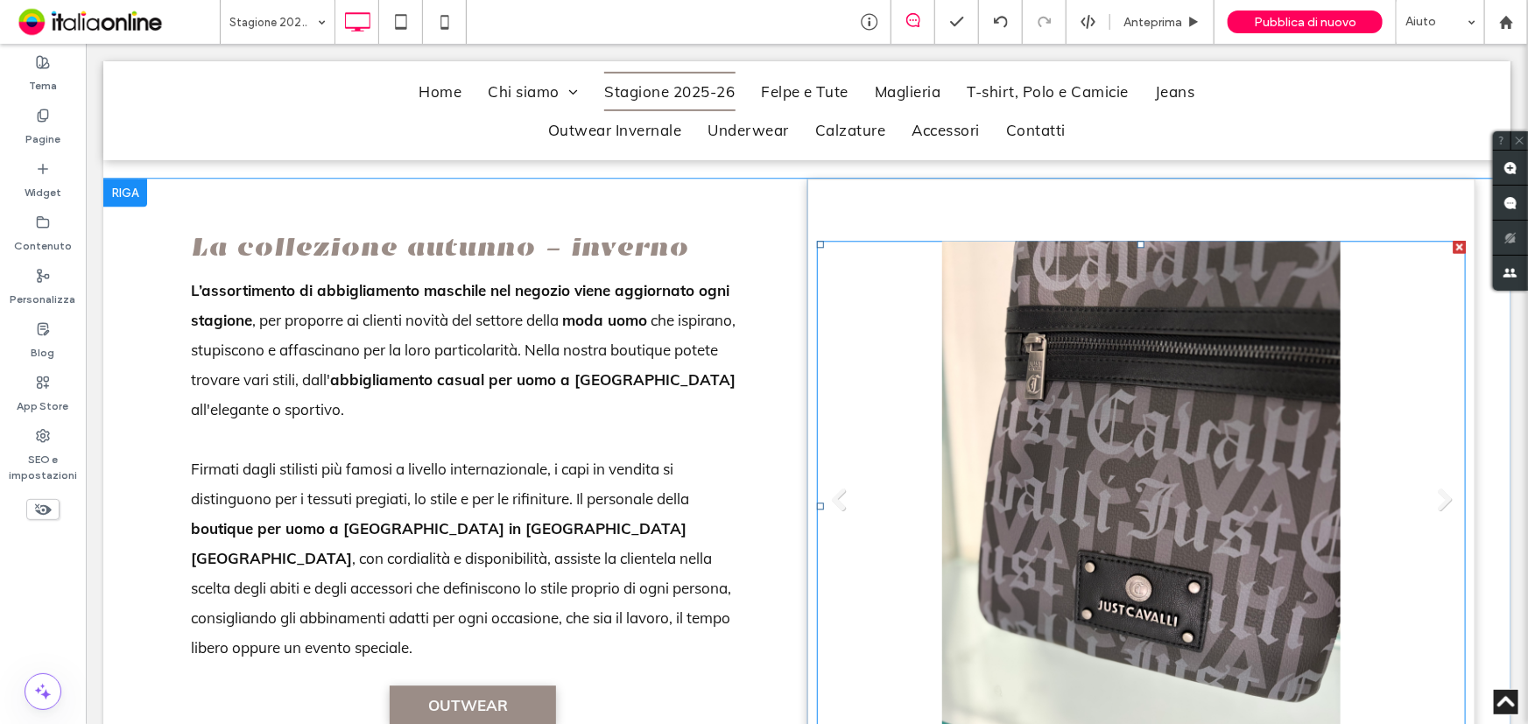
click at [1238, 462] on li "Titolo diapositiva Scrivi qui la tua didascalia [GEOGRAPHIC_DATA]" at bounding box center [1141, 505] width 650 height 531
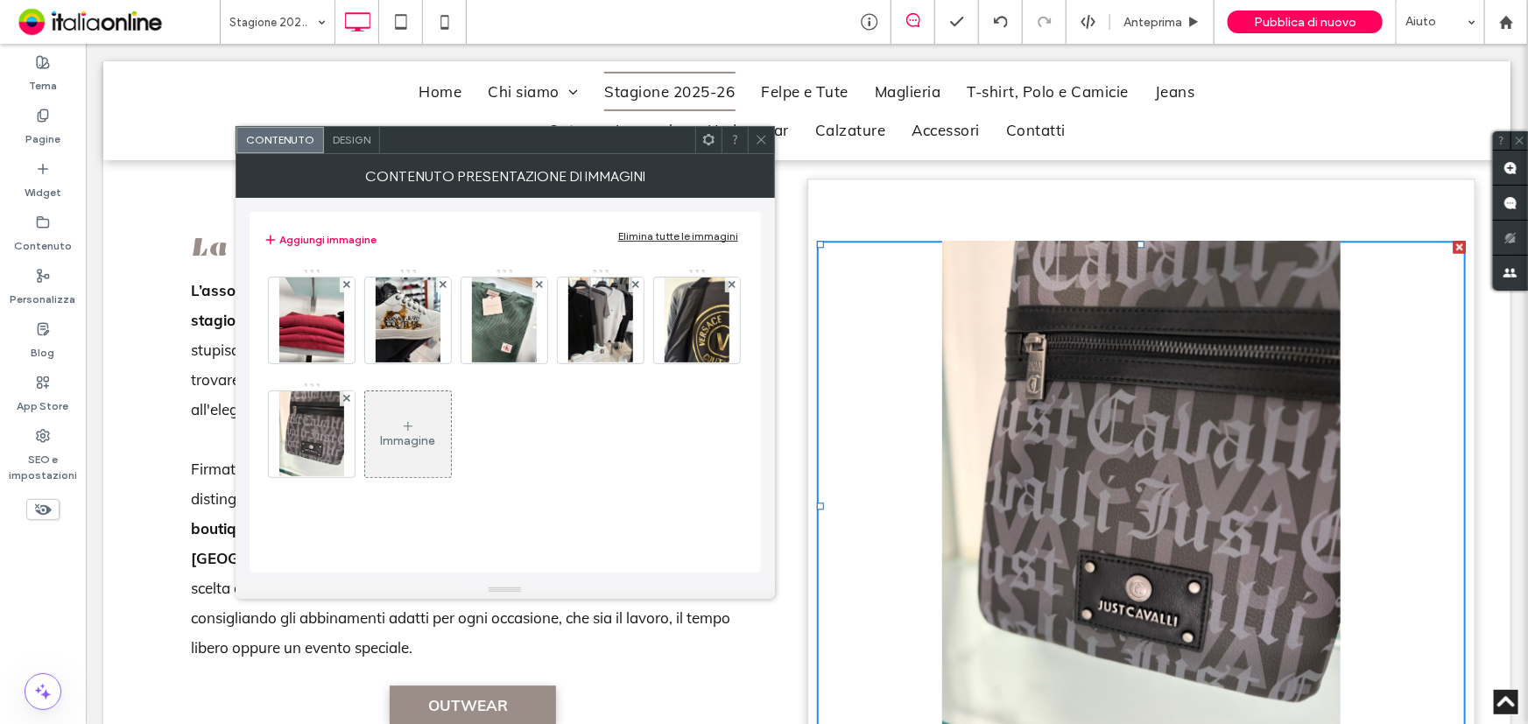
click at [767, 137] on icon at bounding box center [761, 139] width 13 height 13
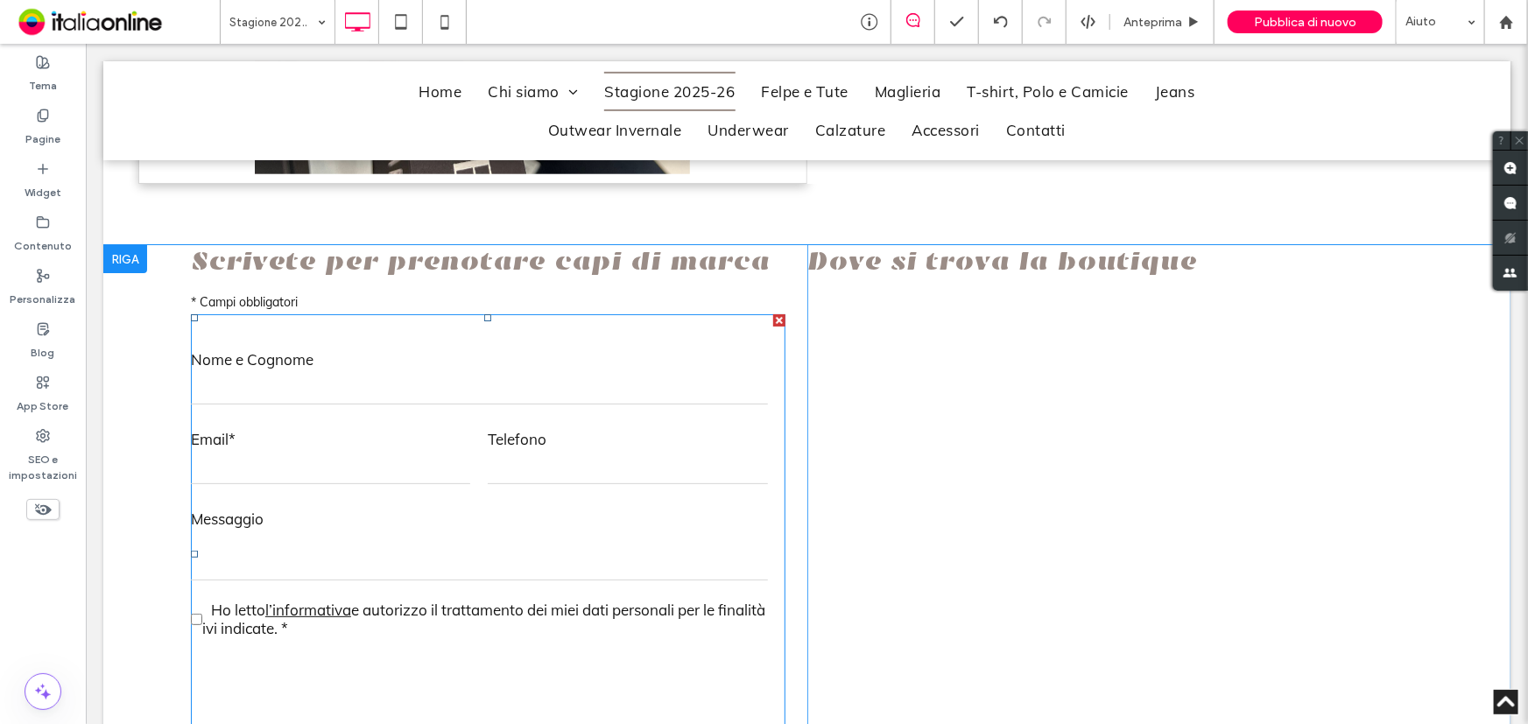
scroll to position [3582, 0]
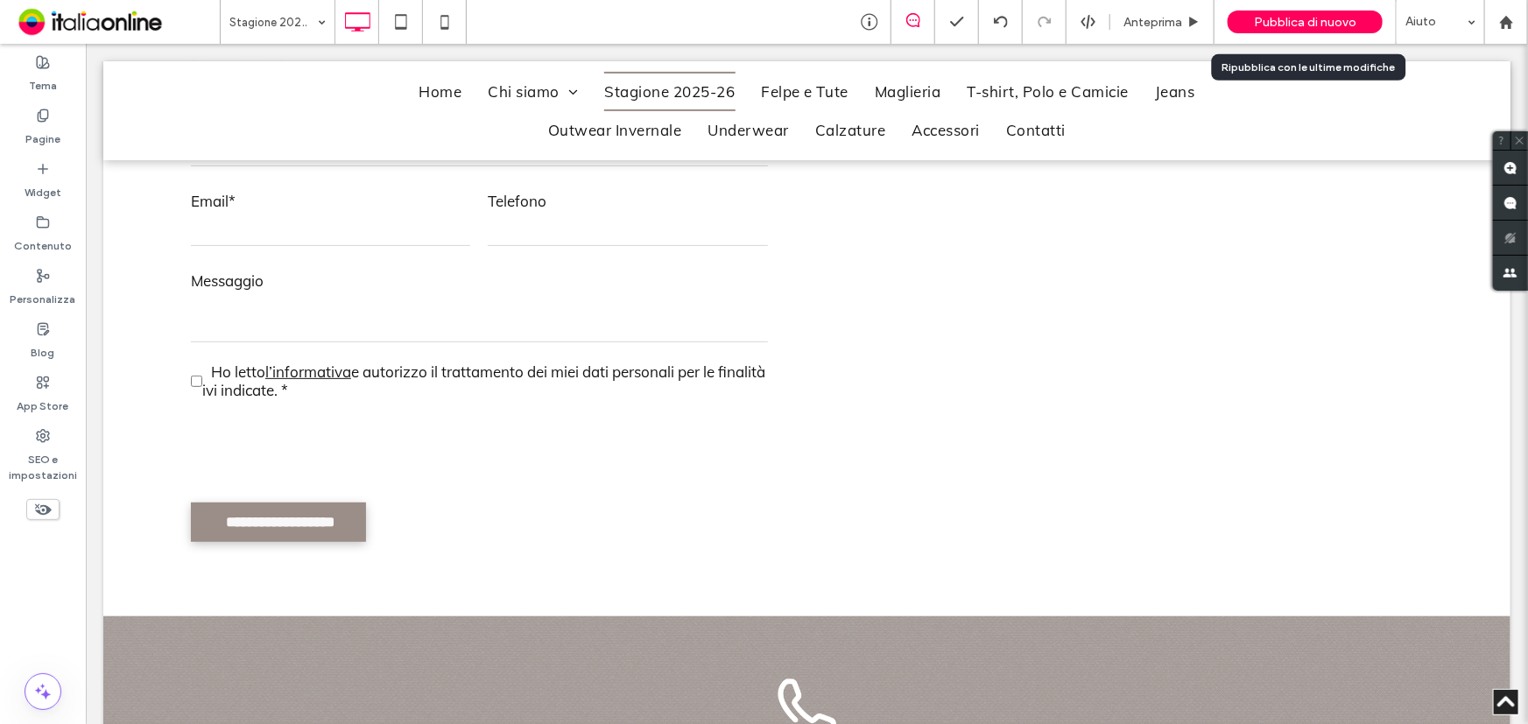
click at [1292, 20] on span "Pubblica di nuovo" at bounding box center [1305, 22] width 102 height 15
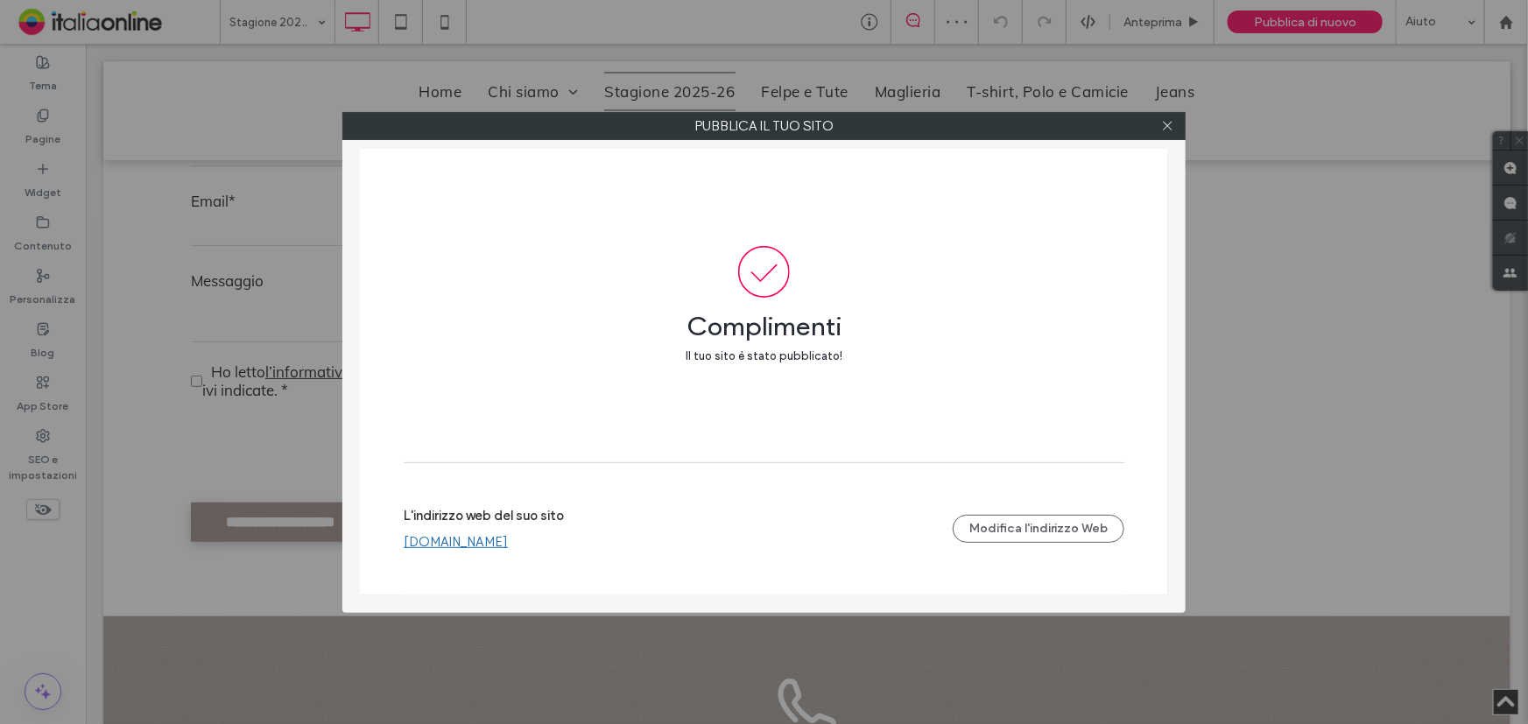
click at [476, 543] on link "www.boutiquerita.it" at bounding box center [456, 542] width 104 height 16
drag, startPoint x: 1169, startPoint y: 123, endPoint x: 1032, endPoint y: 186, distance: 151.3
click at [1169, 123] on icon at bounding box center [1167, 125] width 13 height 13
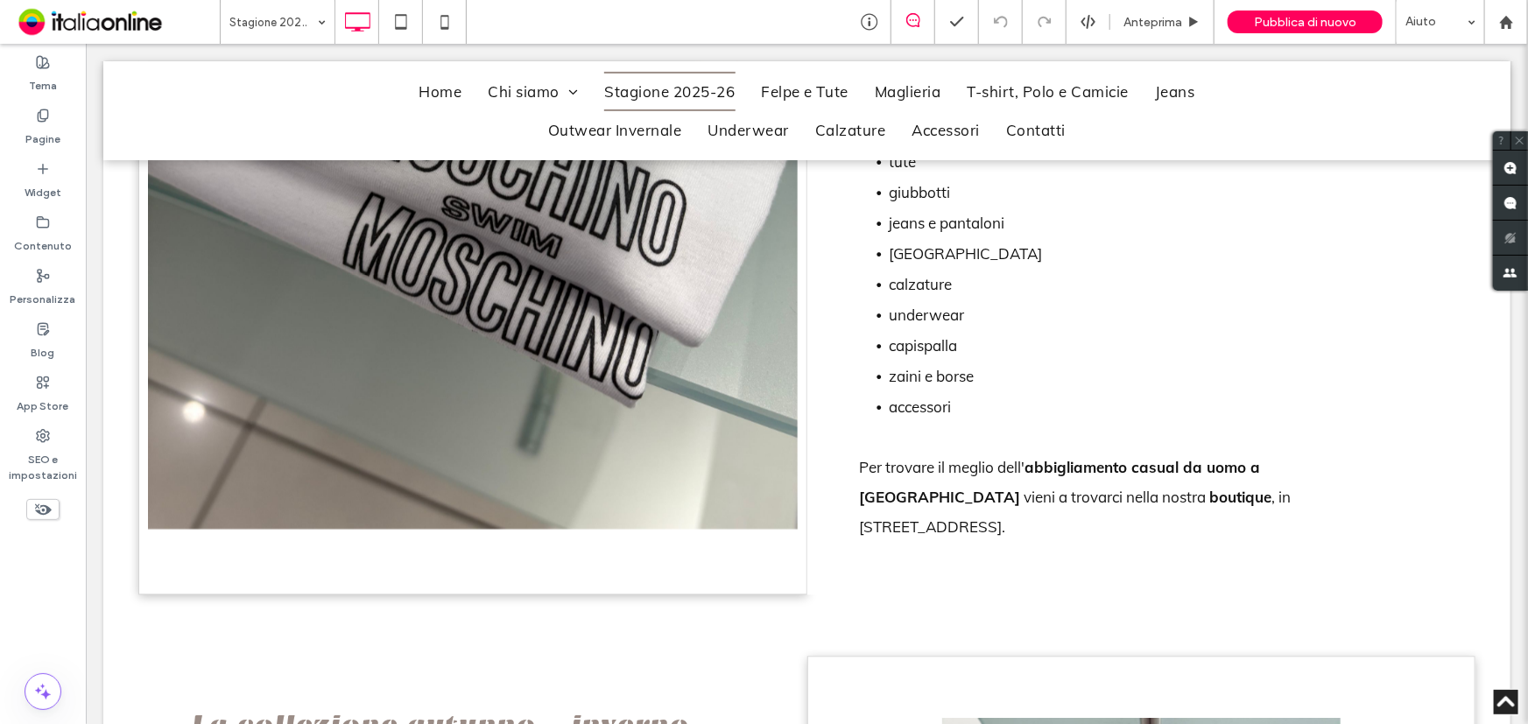
scroll to position [1433, 0]
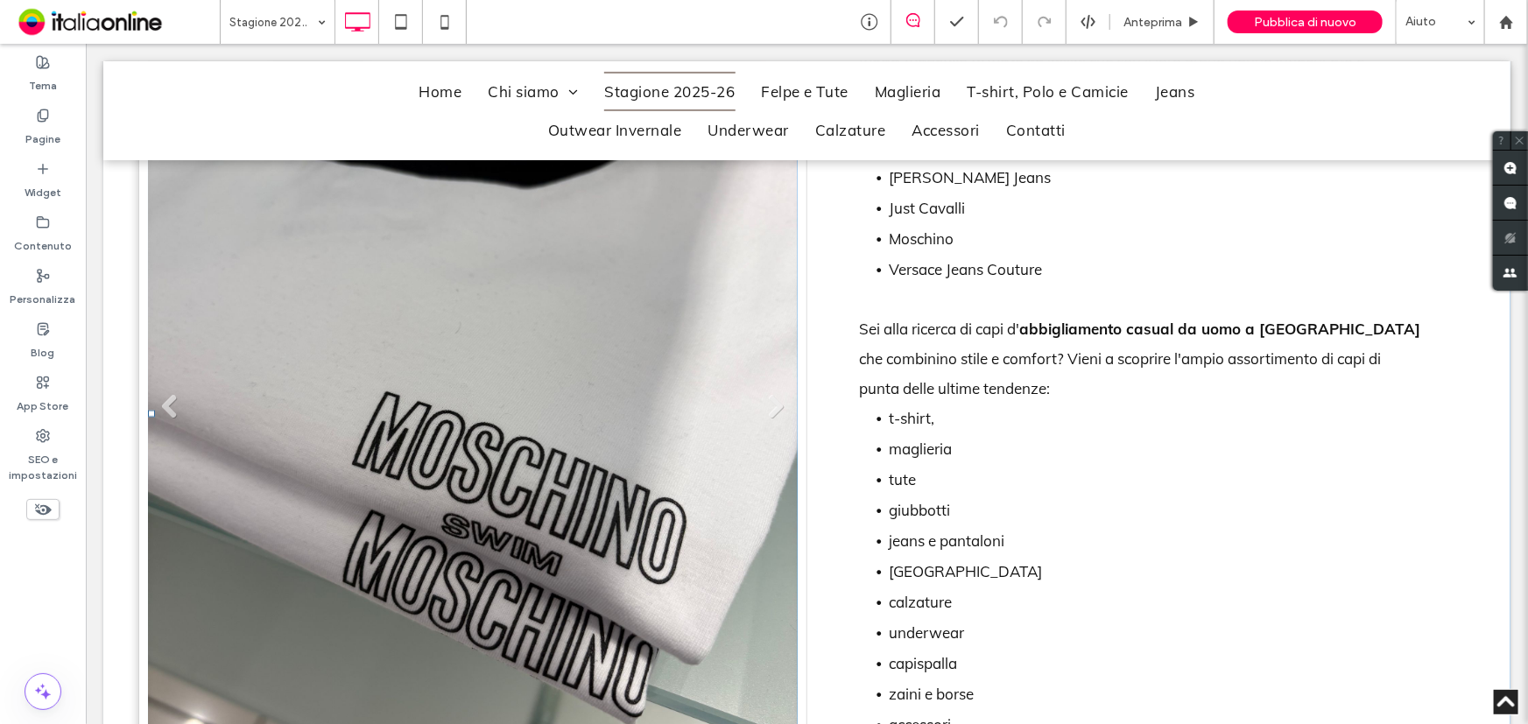
click at [475, 465] on li "Titolo diapositiva Scrivi qui la tua didascalia [GEOGRAPHIC_DATA]" at bounding box center [472, 413] width 650 height 979
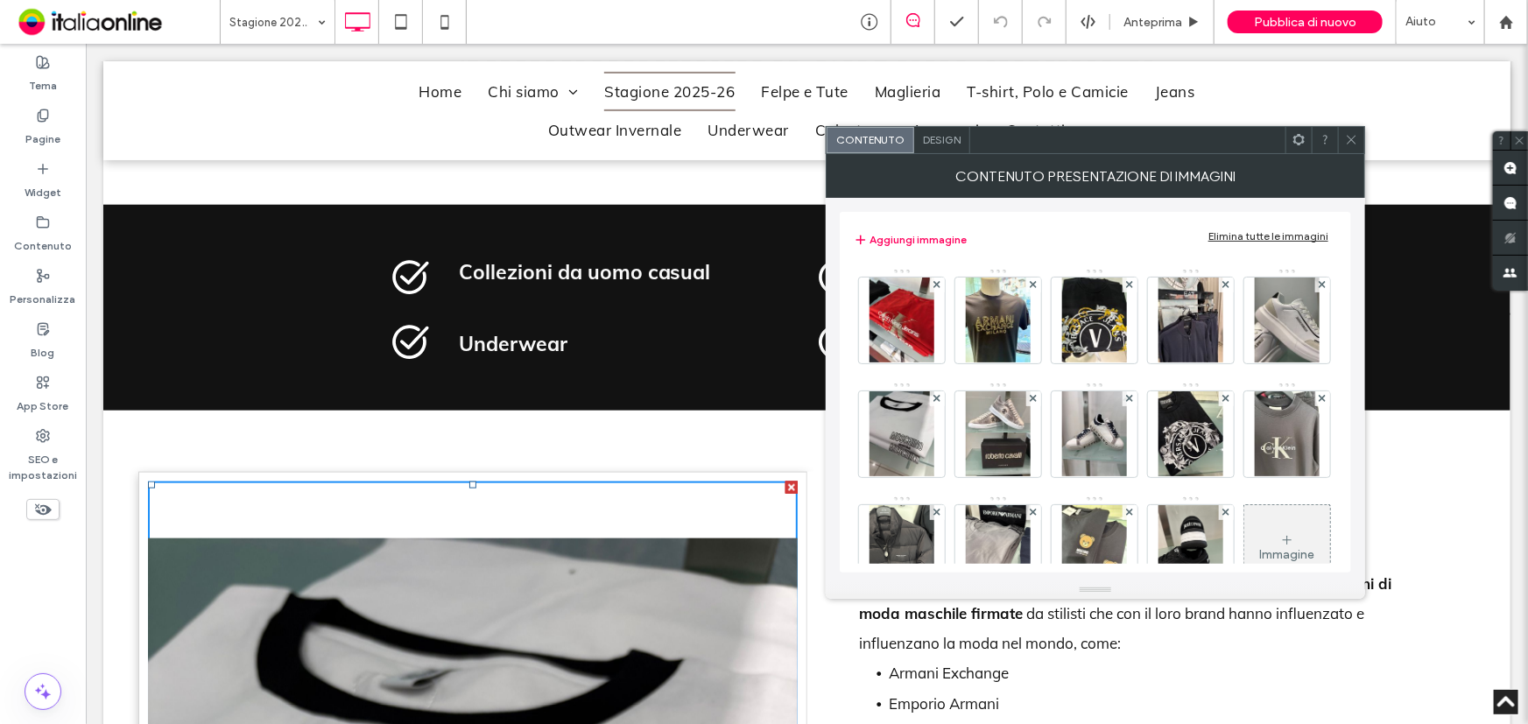
scroll to position [876, 0]
click at [923, 337] on img at bounding box center [902, 321] width 65 height 86
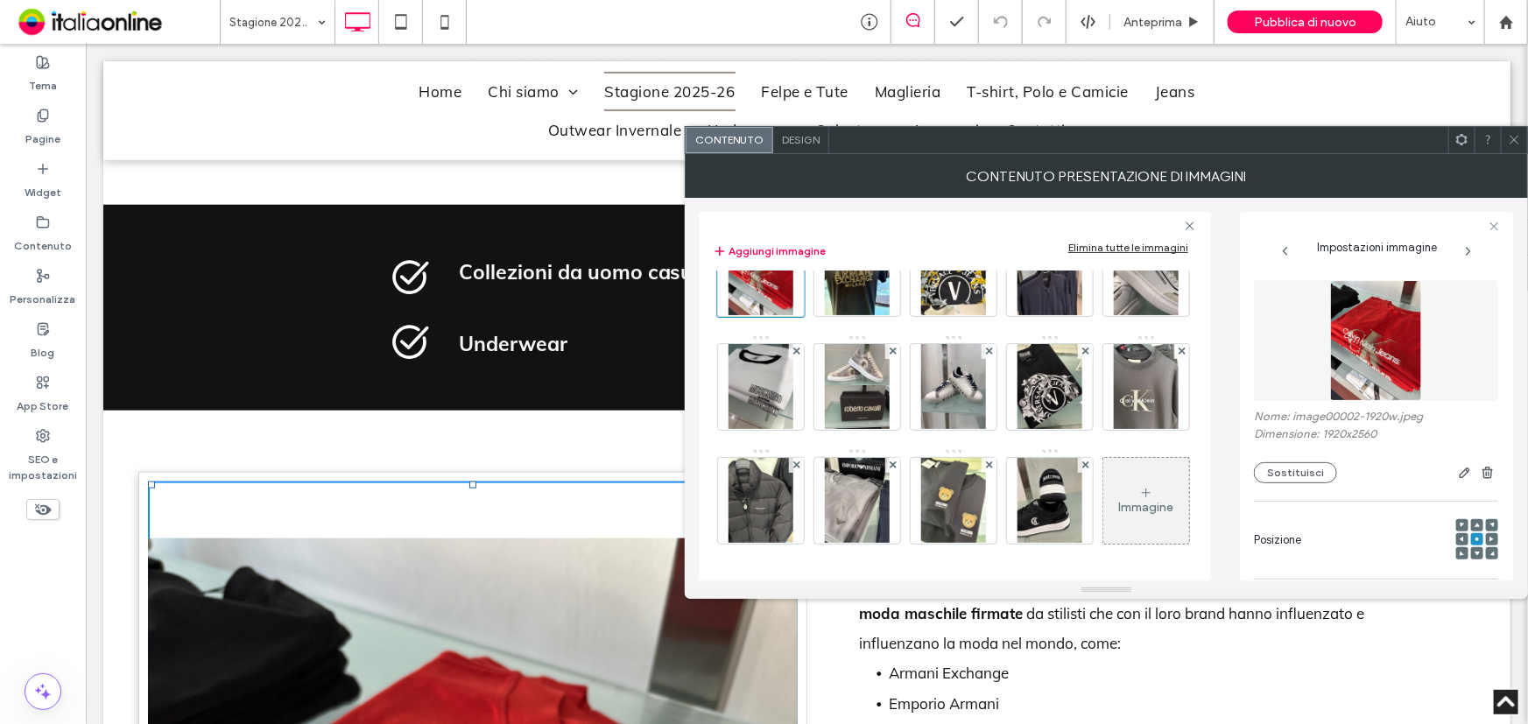
scroll to position [92, 0]
click at [986, 355] on img at bounding box center [953, 387] width 65 height 86
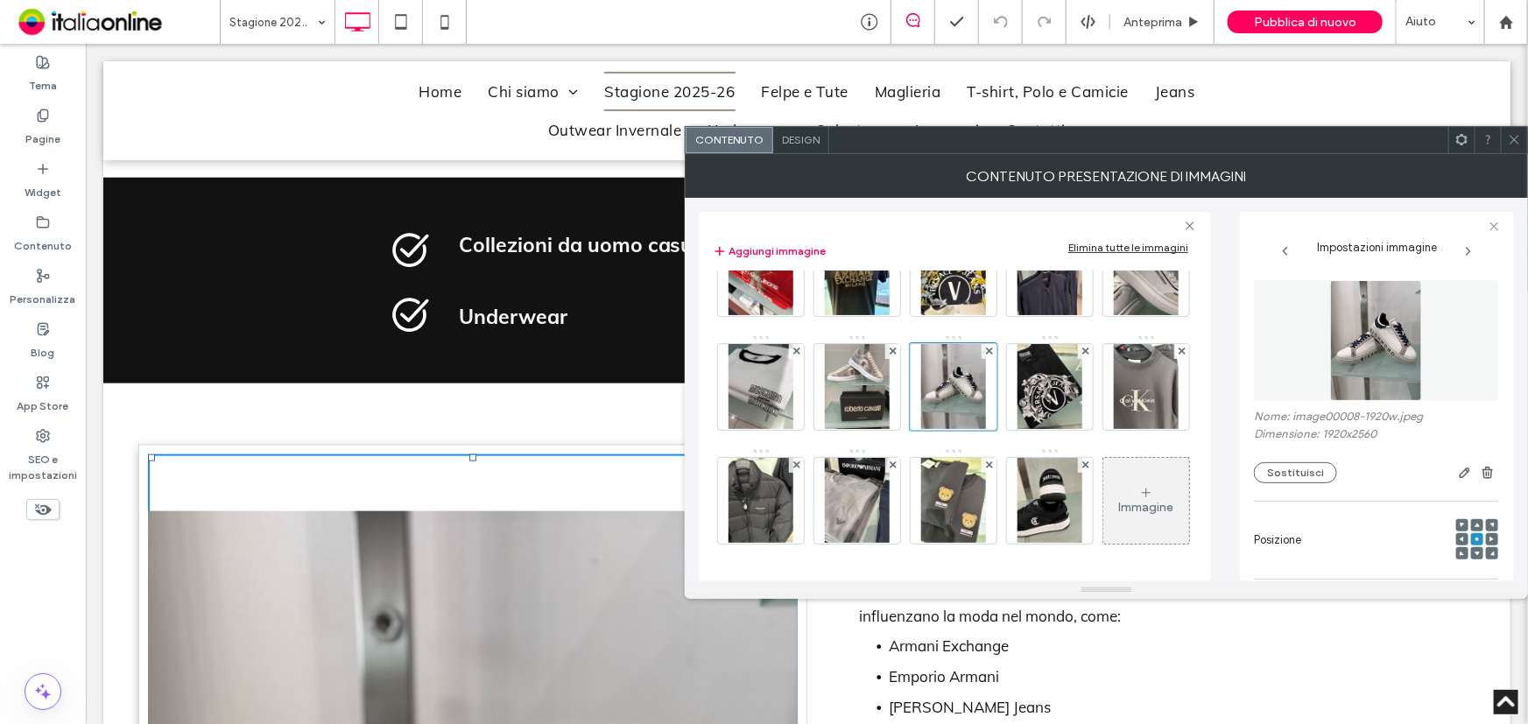
scroll to position [876, 0]
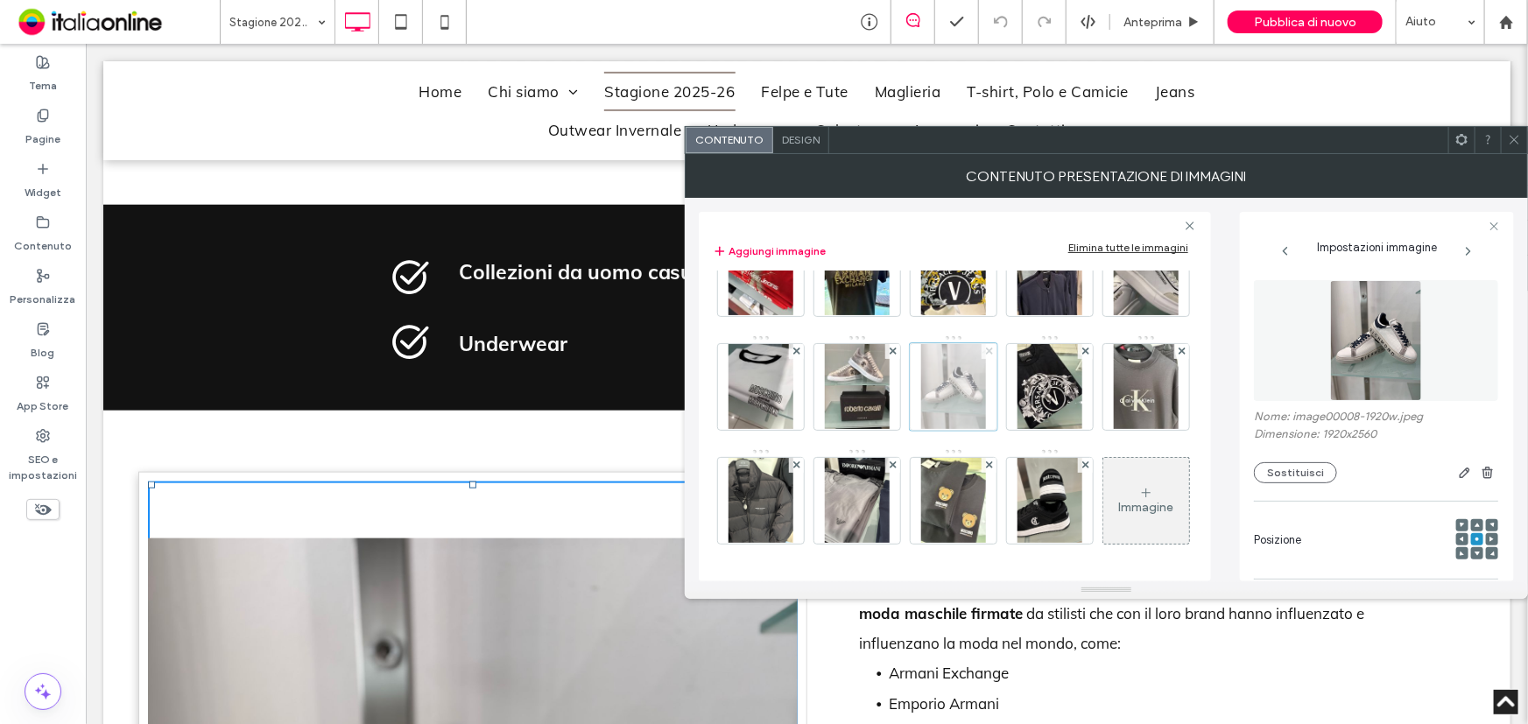
click at [993, 348] on icon at bounding box center [989, 351] width 7 height 7
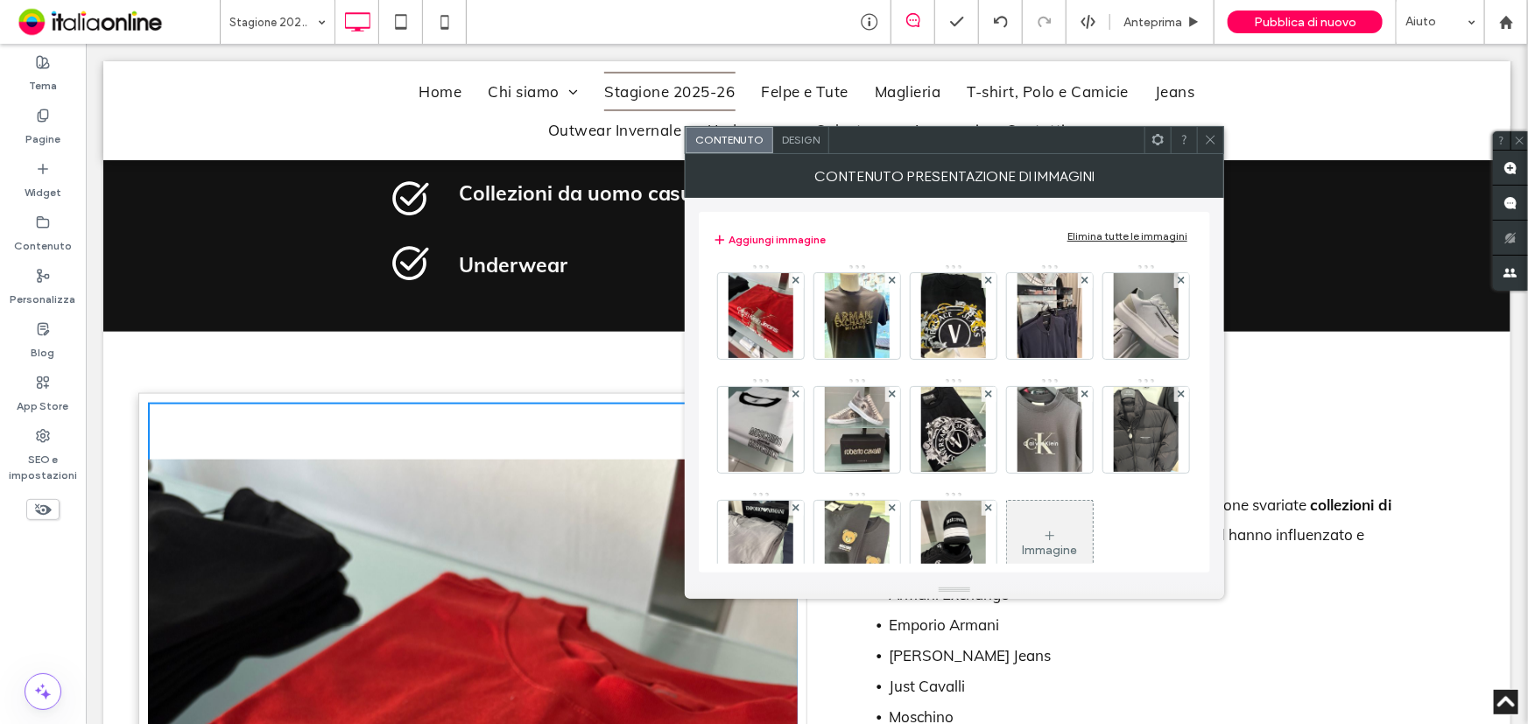
scroll to position [0, 0]
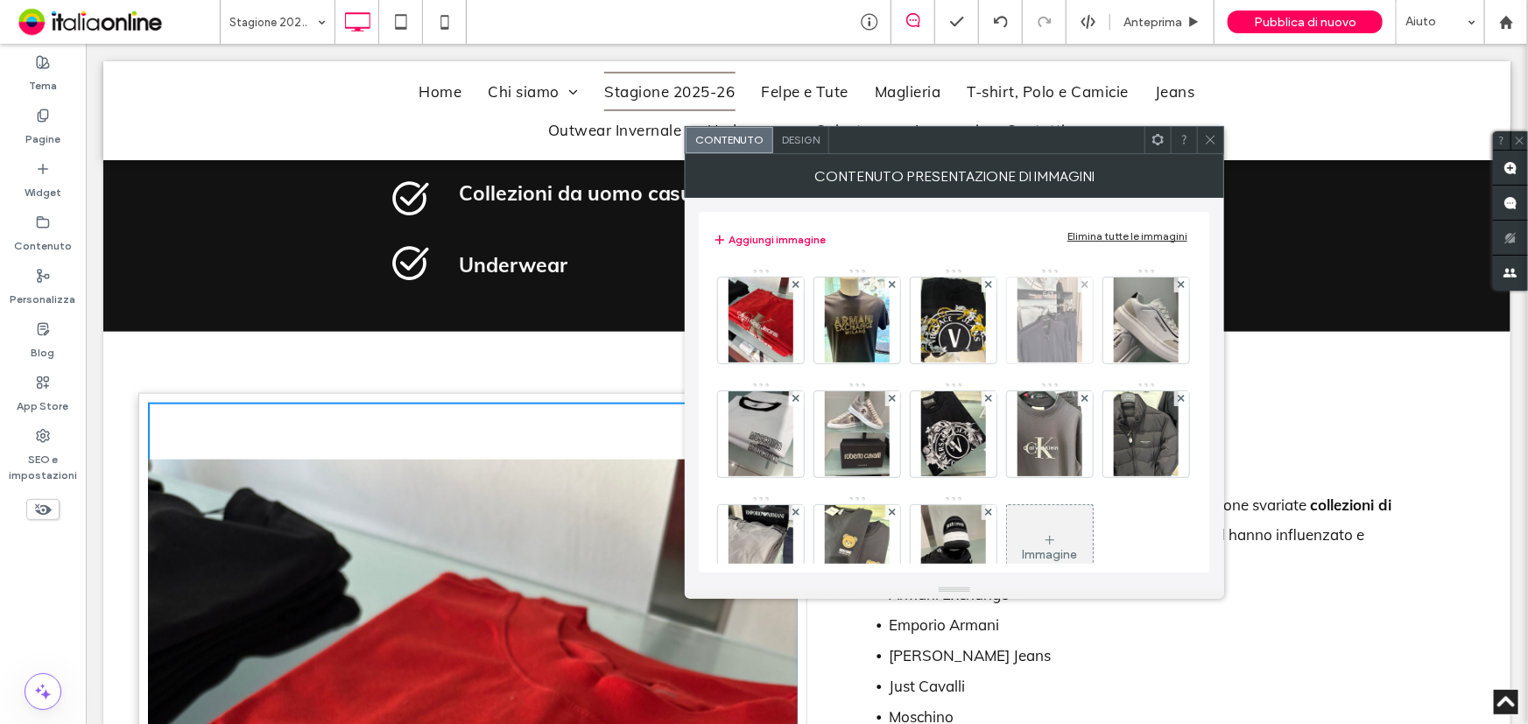
click at [1038, 319] on img at bounding box center [1050, 321] width 65 height 86
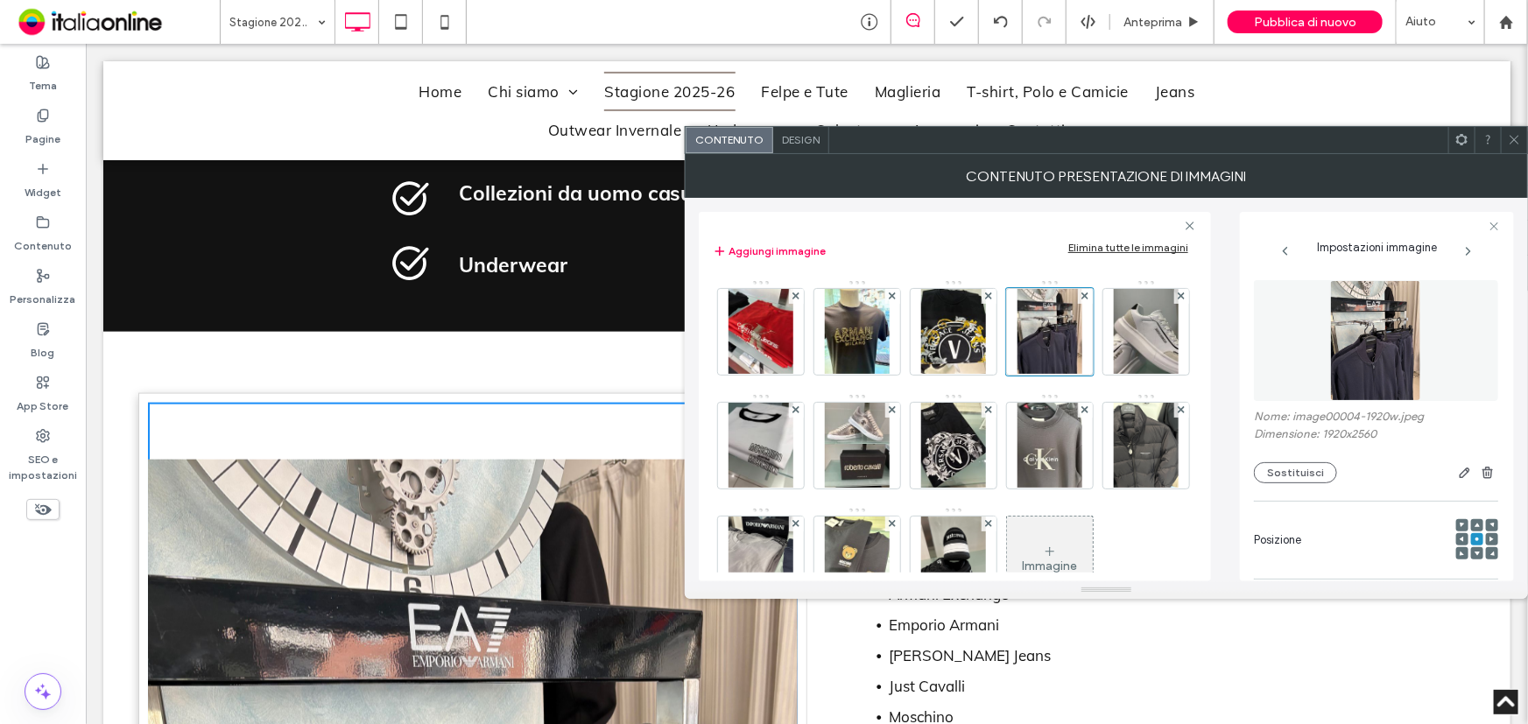
click at [1512, 145] on icon at bounding box center [1514, 139] width 13 height 13
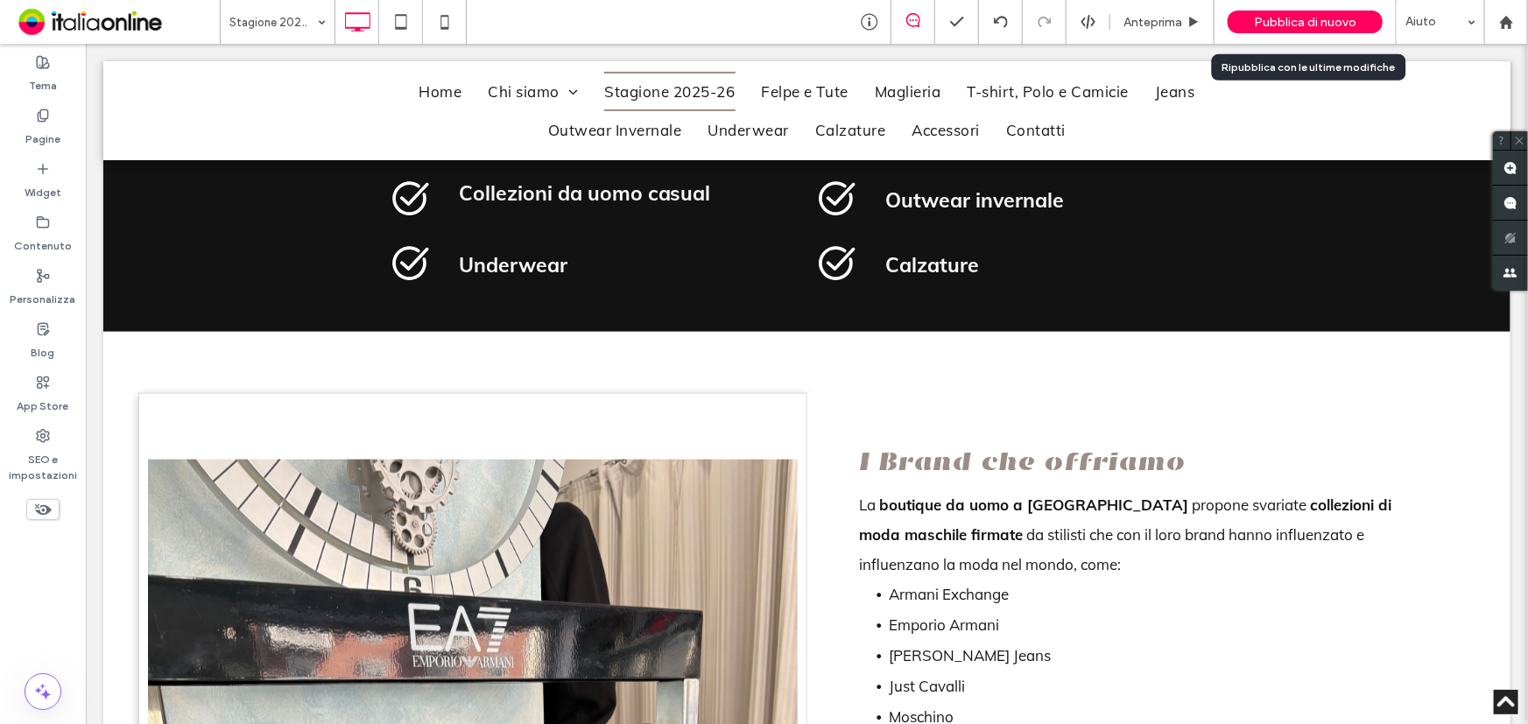
click at [1322, 27] on span "Pubblica di nuovo" at bounding box center [1305, 22] width 102 height 15
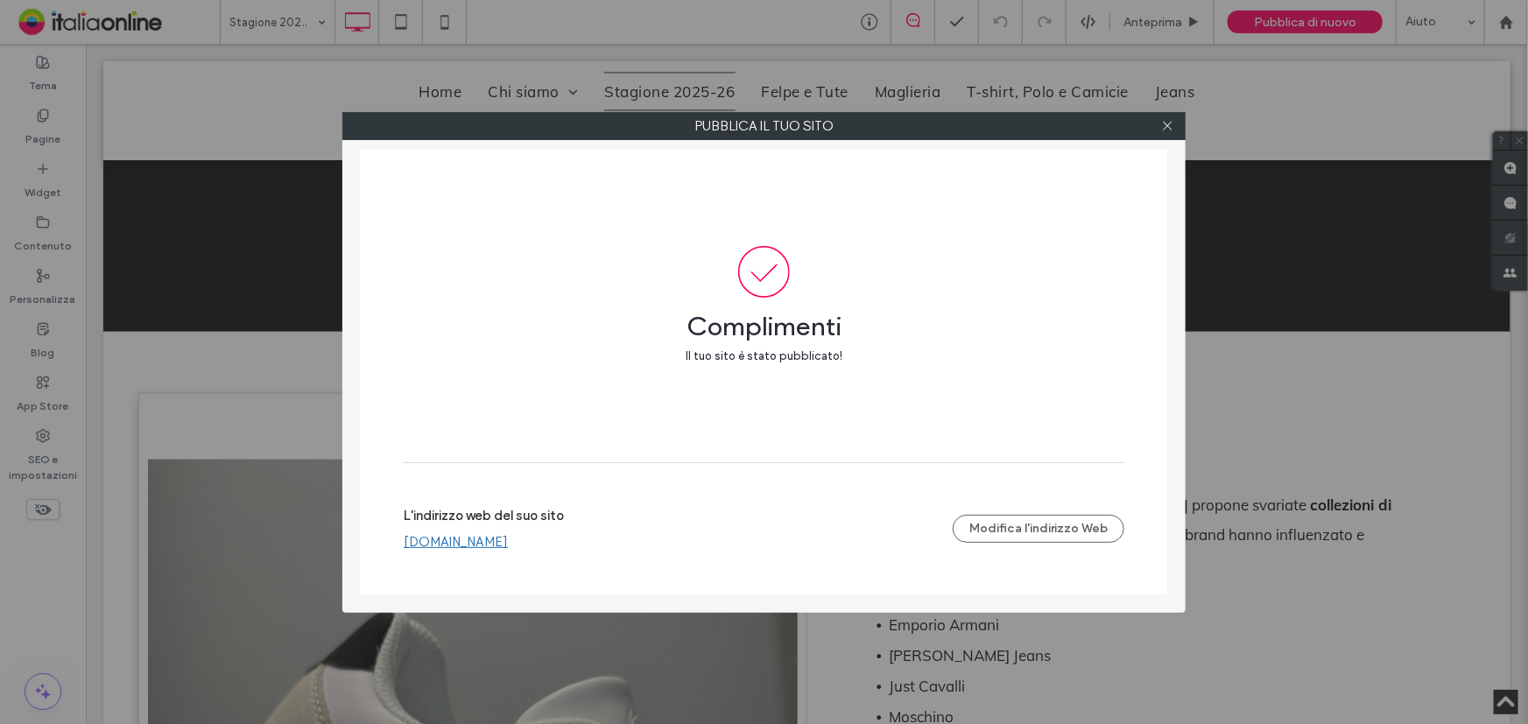
click at [482, 546] on link "www.boutiquerita.it" at bounding box center [456, 542] width 104 height 16
